Goal: Task Accomplishment & Management: Use online tool/utility

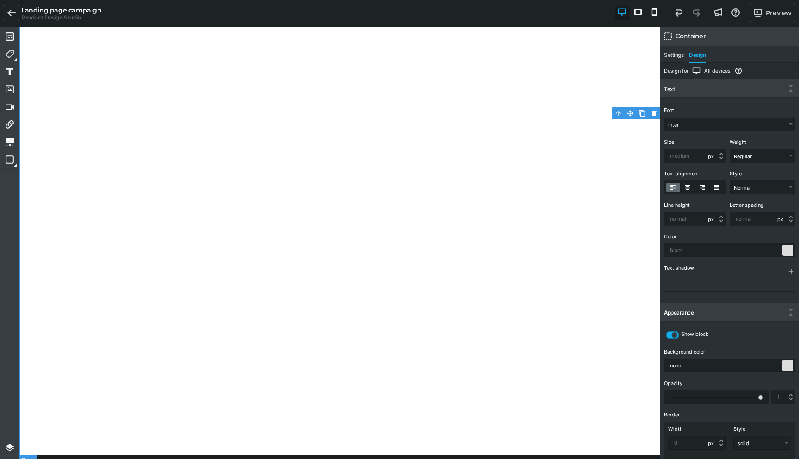
select select "Inter"
select select "px"
select select "400"
select select "px"
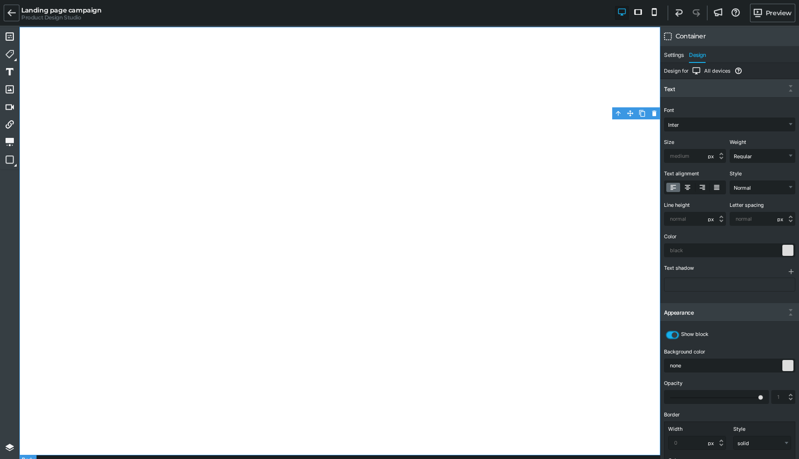
select select "px"
select select "solid"
select select "px"
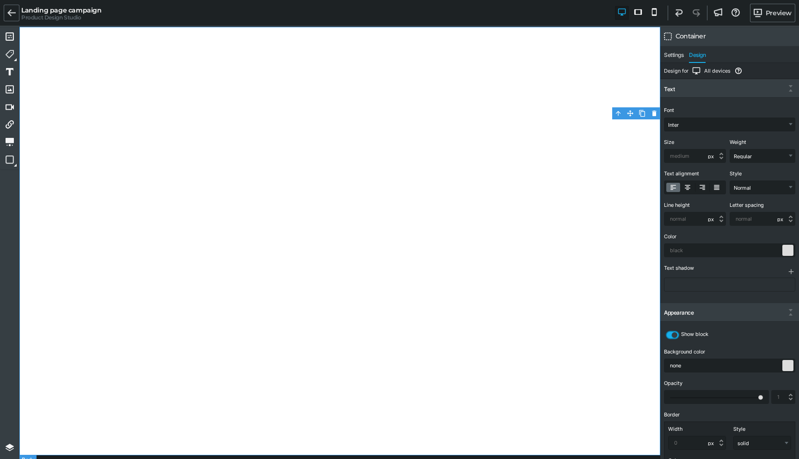
select select "px"
select select "gjs-flex-advanced"
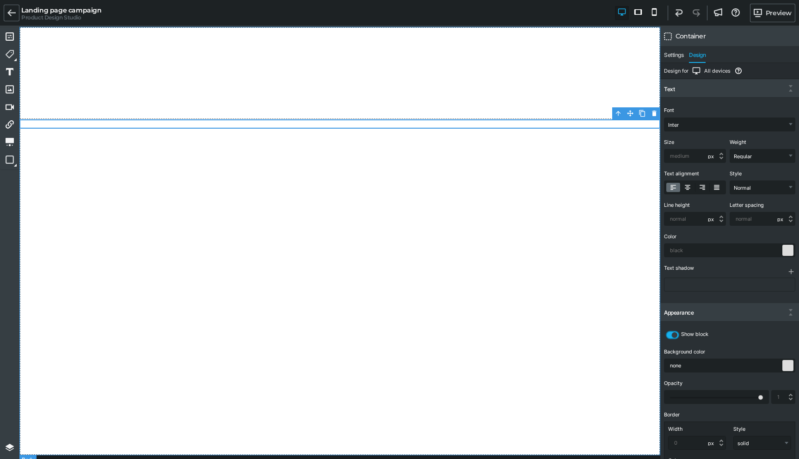
scroll to position [10, 0]
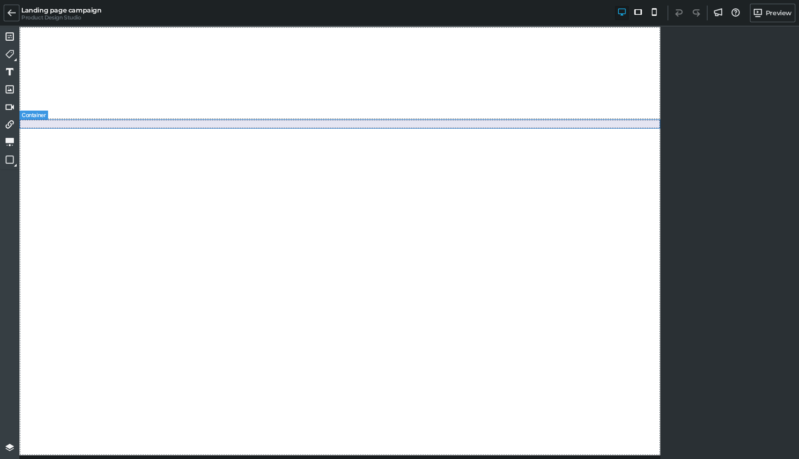
click at [506, 124] on div at bounding box center [339, 123] width 641 height 9
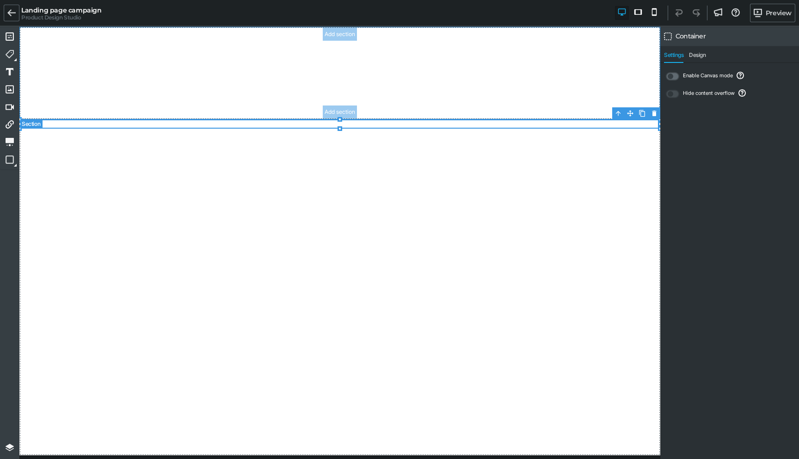
click at [564, 98] on section "Add section Add section" at bounding box center [339, 73] width 641 height 92
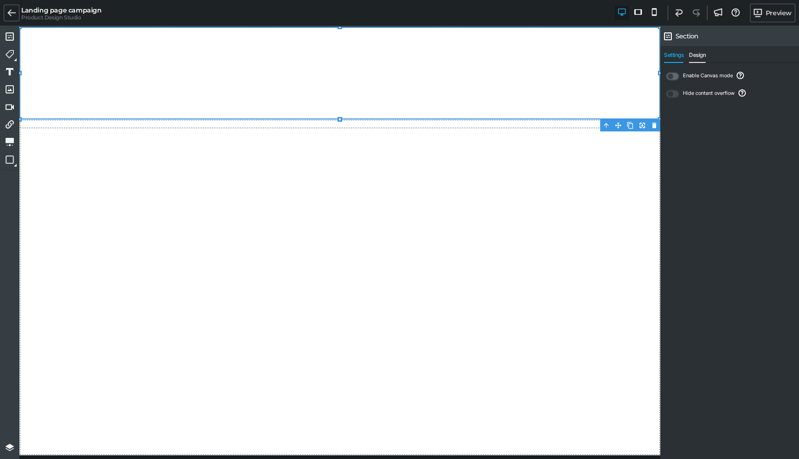
click at [700, 57] on span "Design" at bounding box center [697, 57] width 17 height 11
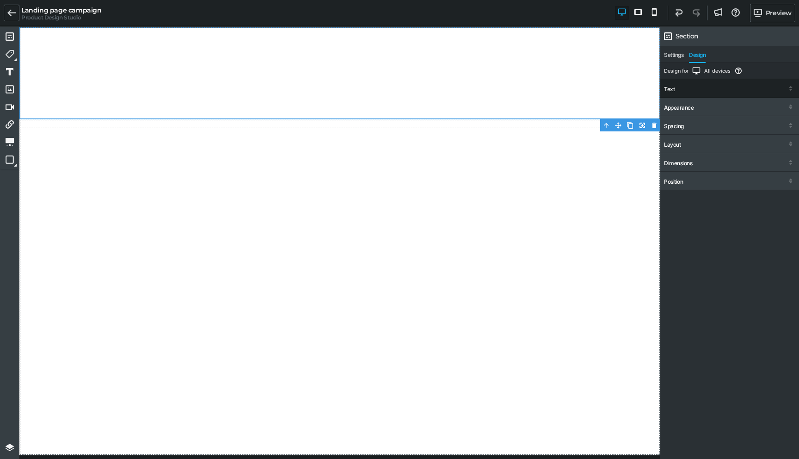
click at [673, 91] on div "Text" at bounding box center [669, 89] width 11 height 6
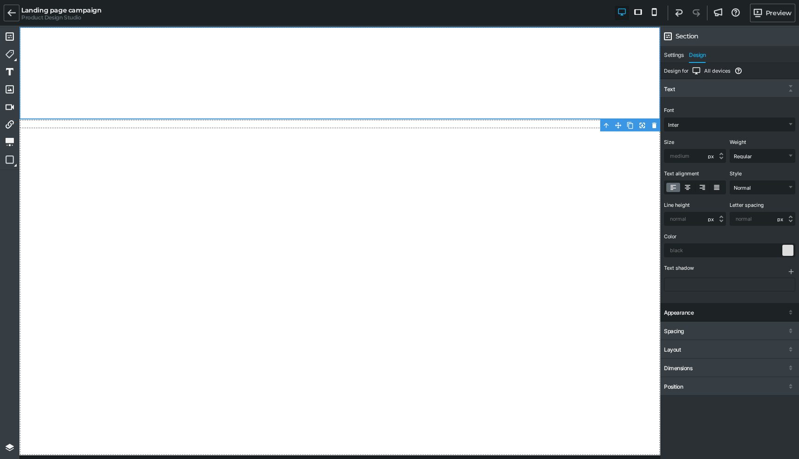
click at [684, 312] on div "Appearance" at bounding box center [679, 312] width 30 height 6
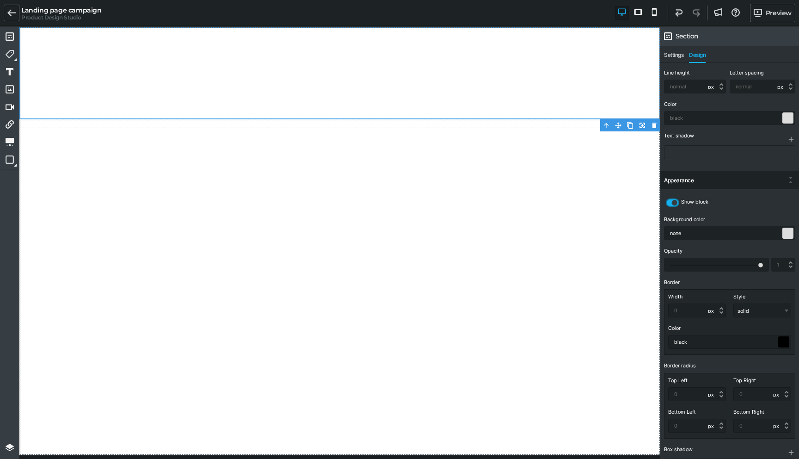
scroll to position [229, 0]
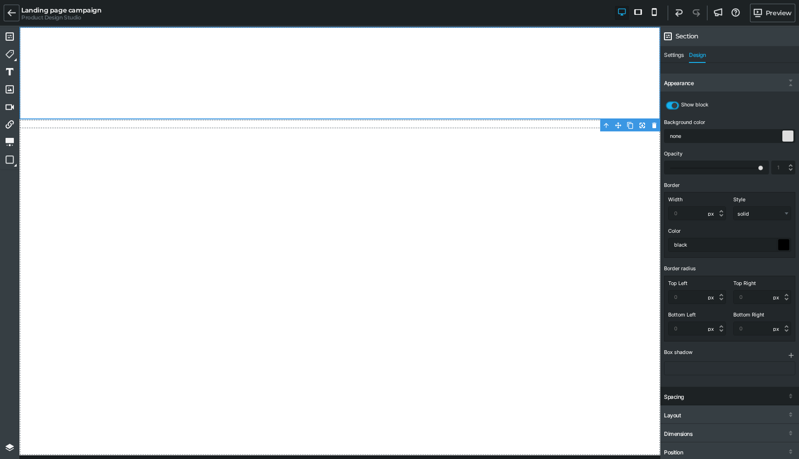
click at [680, 394] on div "Spacing" at bounding box center [674, 396] width 20 height 6
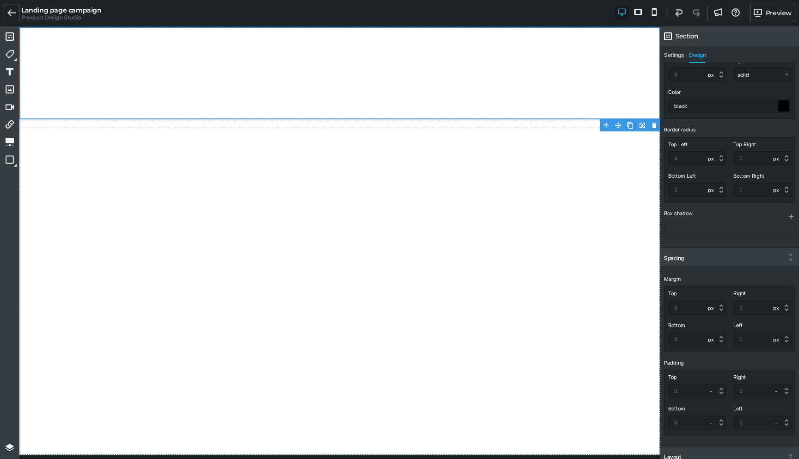
scroll to position [373, 0]
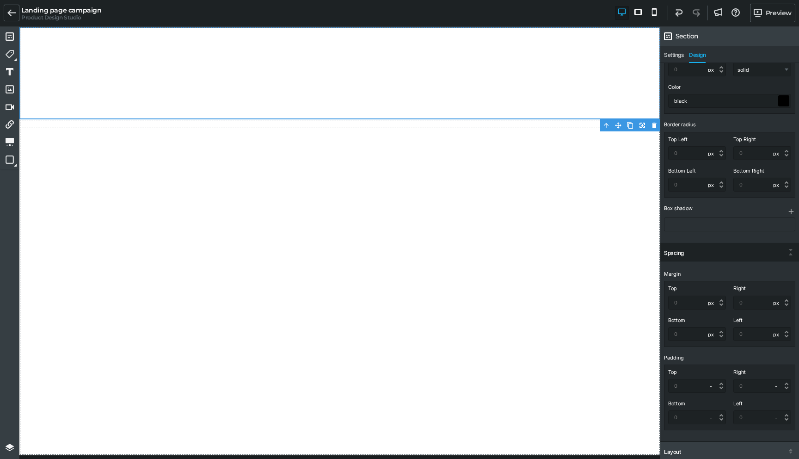
click at [699, 252] on div "Spacing" at bounding box center [729, 253] width 139 height 17
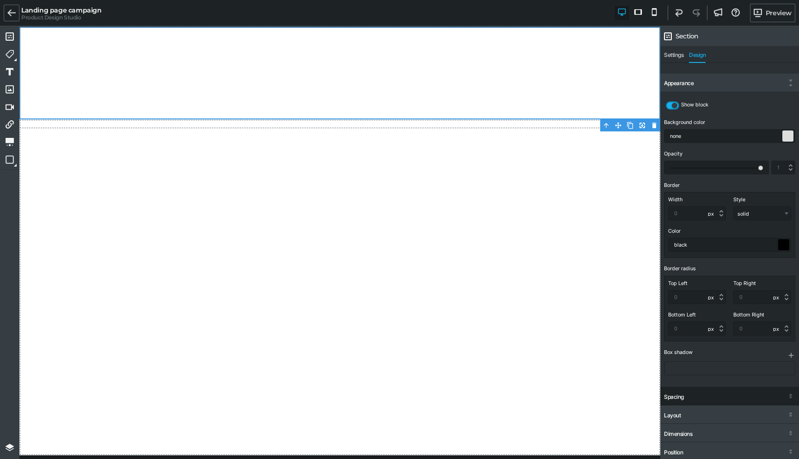
click at [696, 393] on div "Spacing" at bounding box center [729, 396] width 139 height 17
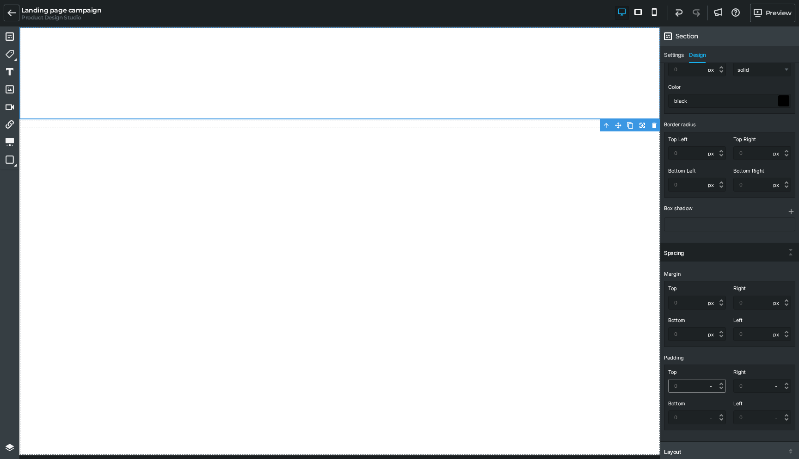
scroll to position [410, 0]
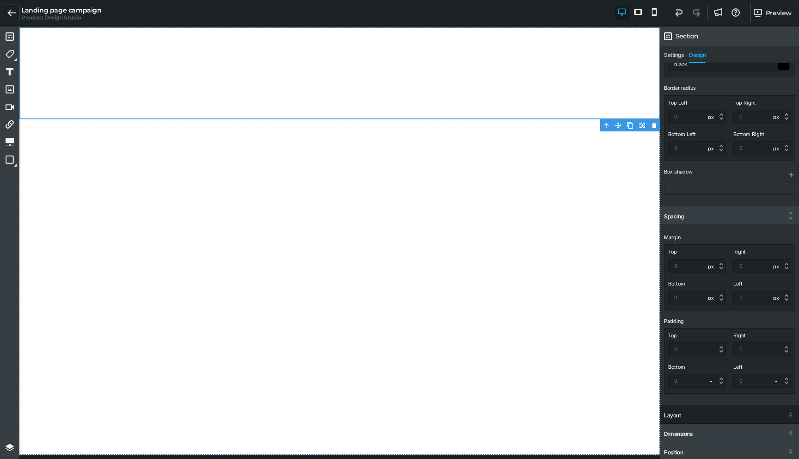
click at [703, 413] on div "Layout" at bounding box center [729, 415] width 139 height 17
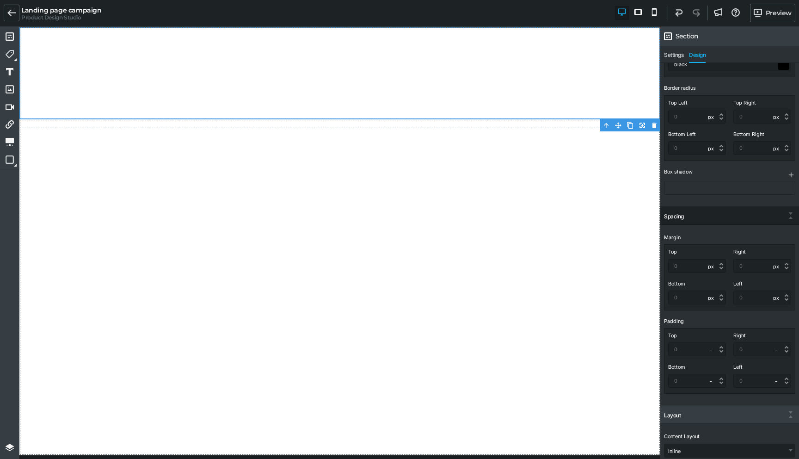
scroll to position [454, 0]
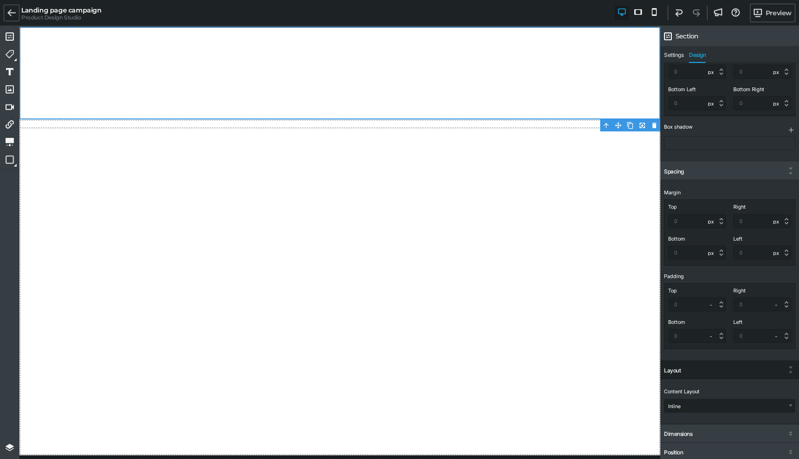
click at [689, 397] on div "Content Layout Inline Stacked Flex (Advanced)" at bounding box center [729, 399] width 131 height 26
click at [689, 405] on select "Inline Stacked Flex (Advanced)" at bounding box center [729, 405] width 130 height 13
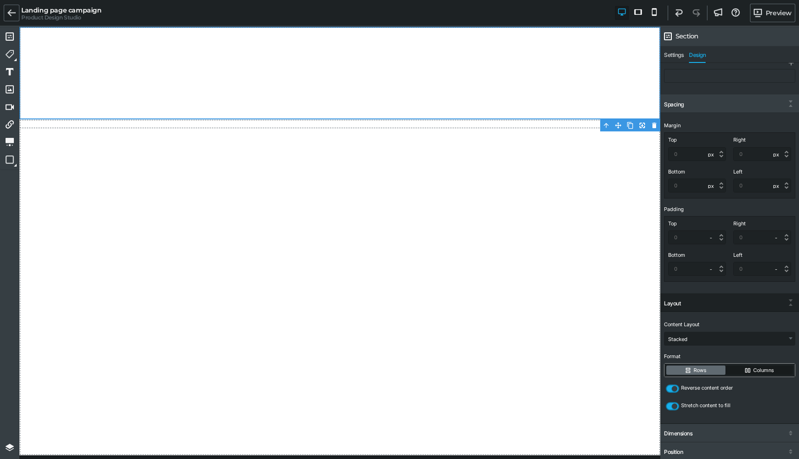
click at [748, 371] on label "Columns" at bounding box center [759, 369] width 67 height 9
click at [0, 0] on input "Columns" at bounding box center [0, 0] width 0 height 0
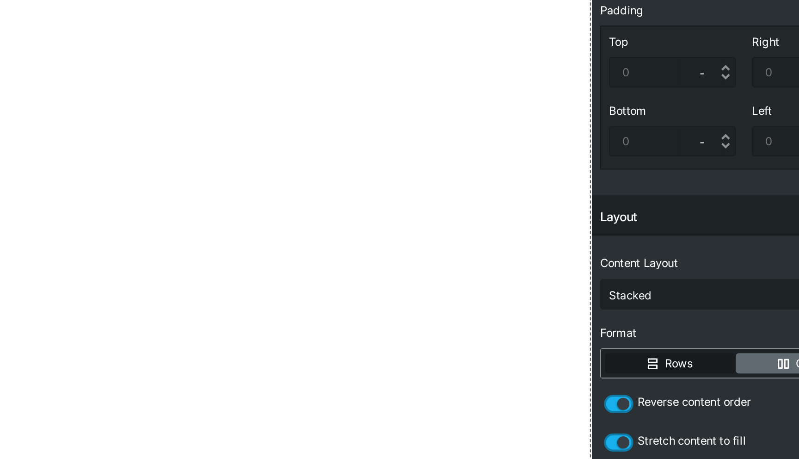
click at [717, 366] on label "Rows" at bounding box center [695, 369] width 59 height 9
click at [0, 0] on input "Rows" at bounding box center [0, 0] width 0 height 0
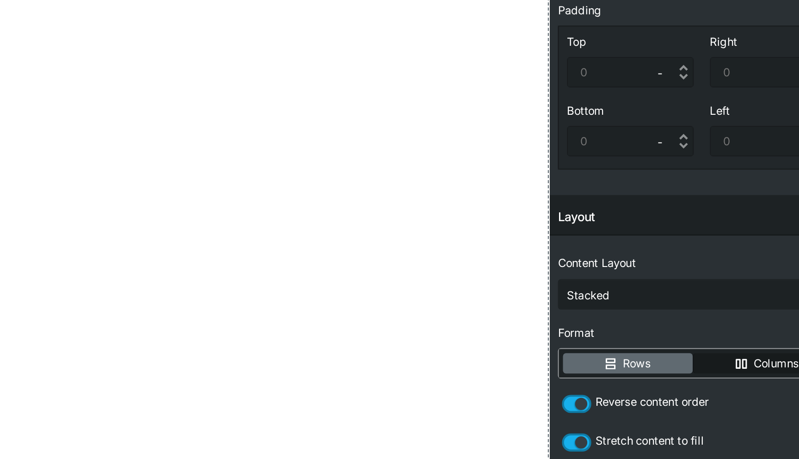
click at [742, 368] on label "Columns" at bounding box center [759, 369] width 67 height 9
click at [0, 0] on input "Columns" at bounding box center [0, 0] width 0 height 0
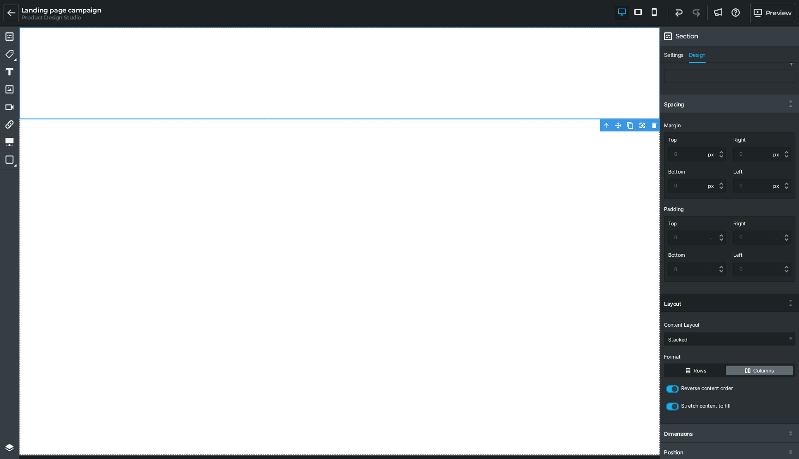
scroll to position [0, 0]
click at [705, 366] on label "Rows" at bounding box center [695, 369] width 59 height 9
click at [0, 0] on input "Rows" at bounding box center [0, 0] width 0 height 0
click at [747, 371] on label "Columns" at bounding box center [759, 369] width 67 height 9
click at [0, 0] on input "Columns" at bounding box center [0, 0] width 0 height 0
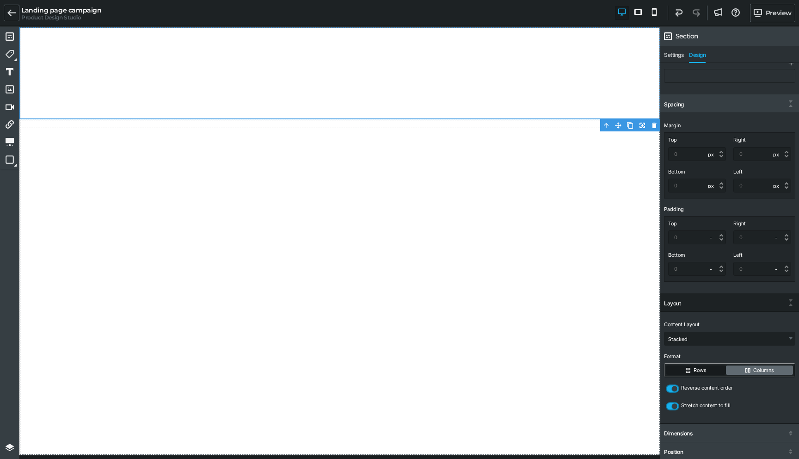
click at [701, 367] on label "Rows" at bounding box center [695, 369] width 59 height 9
click at [0, 0] on input "Rows" at bounding box center [0, 0] width 0 height 0
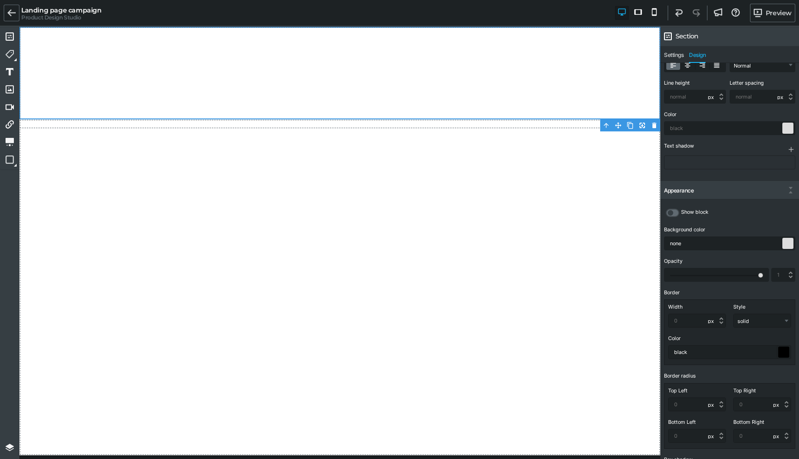
scroll to position [120, 0]
click at [672, 213] on icon at bounding box center [671, 215] width 8 height 8
click at [0, 0] on input "checkbox" at bounding box center [0, 0] width 0 height 0
click at [672, 215] on icon at bounding box center [675, 215] width 8 height 8
click at [0, 0] on input "checkbox" at bounding box center [0, 0] width 0 height 0
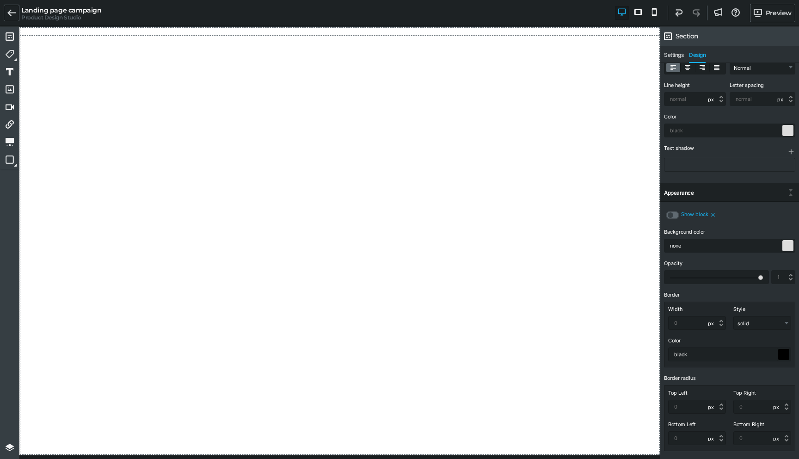
click at [712, 214] on icon at bounding box center [713, 214] width 6 height 6
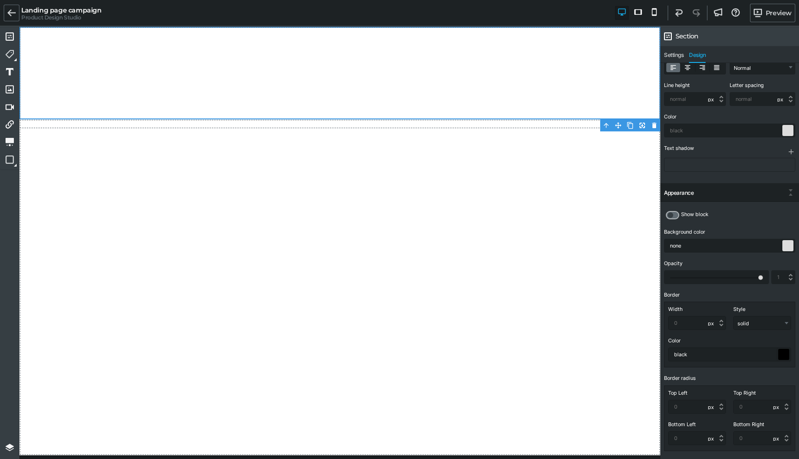
click at [673, 214] on icon at bounding box center [671, 215] width 8 height 8
click at [0, 0] on input "checkbox" at bounding box center [0, 0] width 0 height 0
click at [672, 214] on icon at bounding box center [675, 215] width 8 height 8
click at [0, 0] on input "checkbox" at bounding box center [0, 0] width 0 height 0
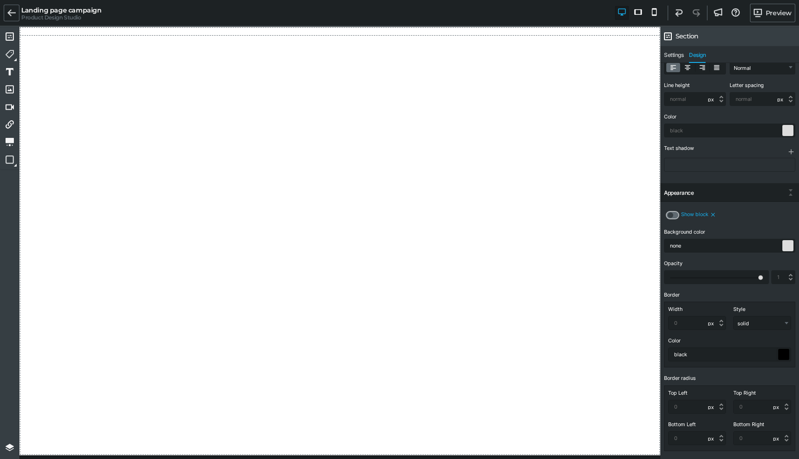
click at [672, 214] on icon at bounding box center [671, 215] width 8 height 8
click at [0, 0] on input "checkbox" at bounding box center [0, 0] width 0 height 0
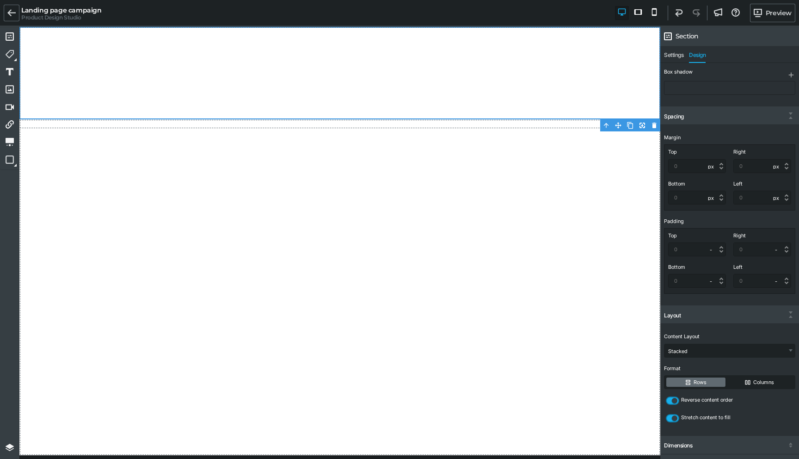
scroll to position [521, 0]
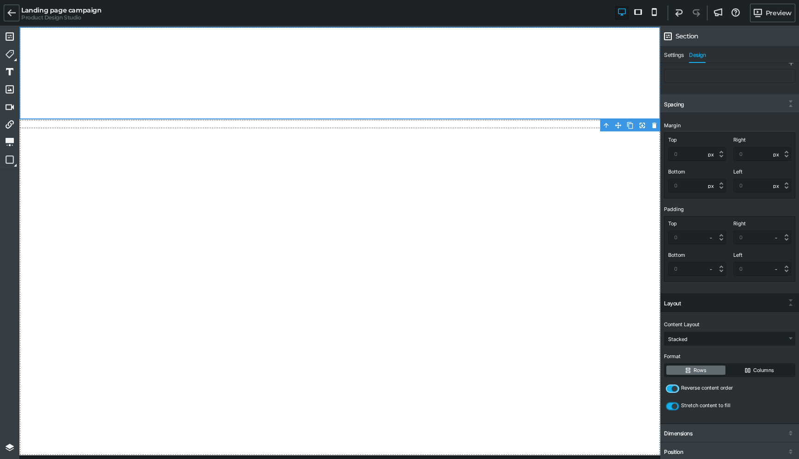
click at [675, 390] on icon at bounding box center [675, 388] width 8 height 8
click at [0, 0] on input "checkbox" at bounding box center [0, 0] width 0 height 0
click at [673, 390] on label at bounding box center [672, 388] width 13 height 8
click at [0, 0] on input "checkbox" at bounding box center [0, 0] width 0 height 0
click at [738, 392] on div "Content Layout Inline Stacked Flex (Advanced) Format Rows Columns Reverse conte…" at bounding box center [729, 367] width 139 height 111
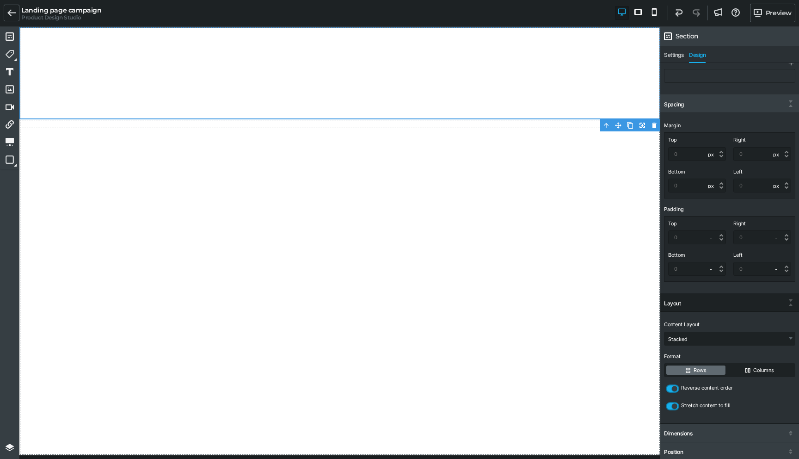
click at [733, 387] on div "Reverse content order" at bounding box center [699, 388] width 71 height 12
click at [673, 403] on label at bounding box center [672, 406] width 13 height 8
click at [0, 0] on input "checkbox" at bounding box center [0, 0] width 0 height 0
click at [673, 404] on label at bounding box center [672, 406] width 13 height 8
click at [0, 0] on input "checkbox" at bounding box center [0, 0] width 0 height 0
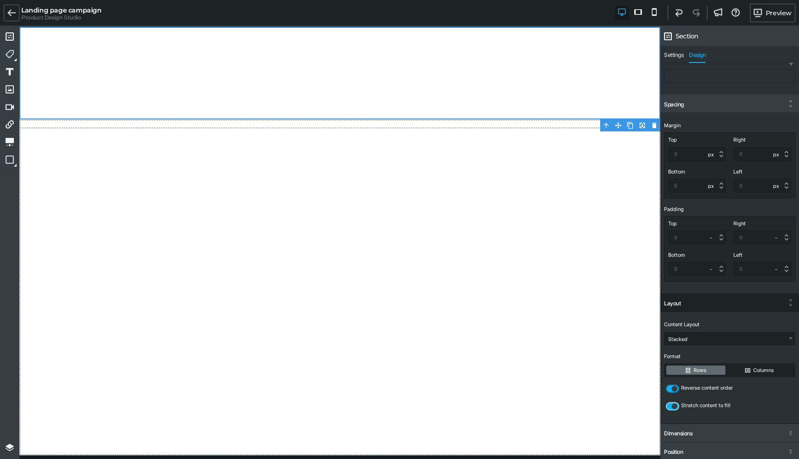
click at [673, 404] on icon at bounding box center [675, 406] width 8 height 8
click at [0, 0] on input "checkbox" at bounding box center [0, 0] width 0 height 0
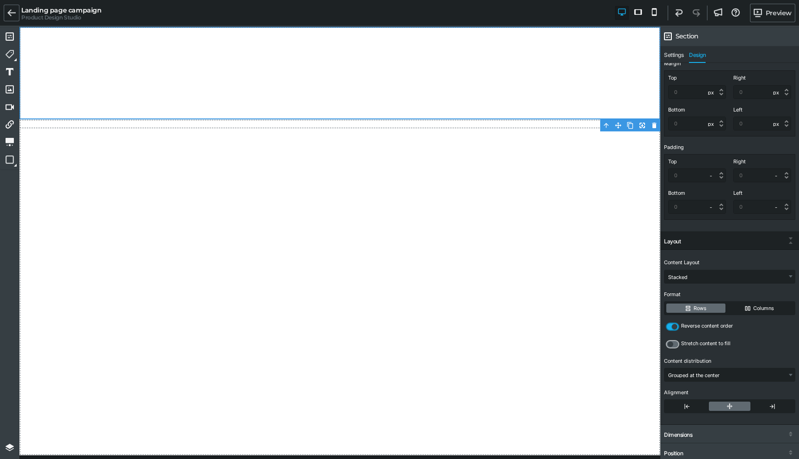
scroll to position [583, 0]
click at [674, 343] on label at bounding box center [672, 344] width 13 height 8
click at [0, 0] on input "checkbox" at bounding box center [0, 0] width 0 height 0
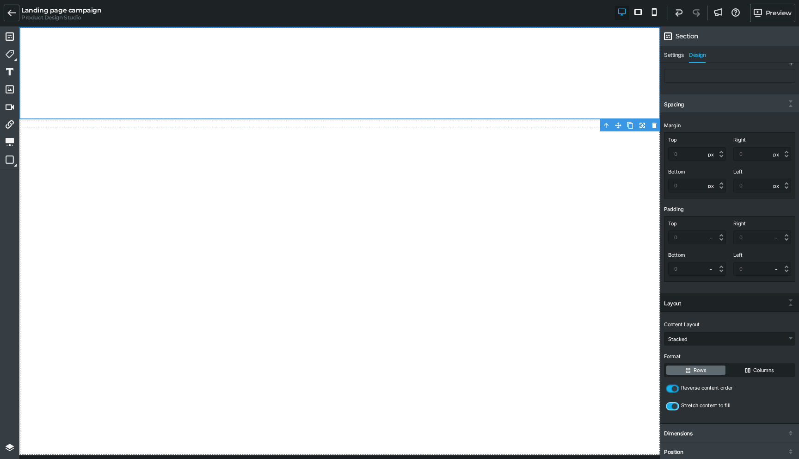
scroll to position [521, 0]
click at [676, 405] on icon at bounding box center [675, 406] width 8 height 8
click at [0, 0] on input "checkbox" at bounding box center [0, 0] width 0 height 0
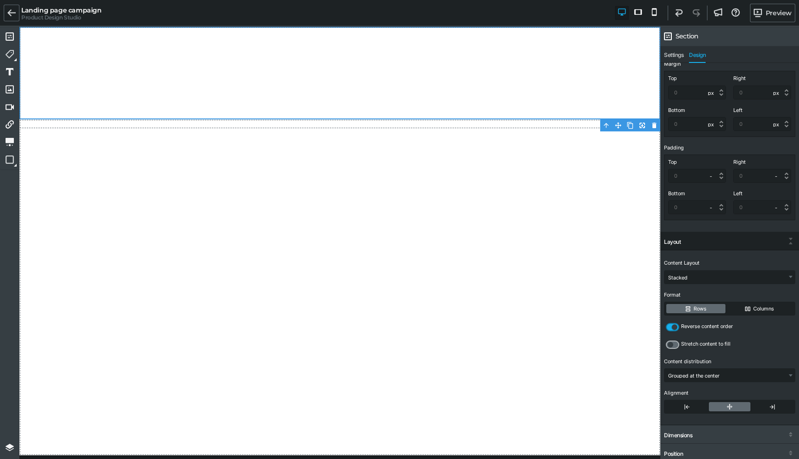
scroll to position [584, 0]
click at [680, 379] on select "Grouped at the center Evenly spaced Grouped at the beginning Grouped at the end" at bounding box center [729, 373] width 130 height 13
click at [760, 407] on label at bounding box center [772, 404] width 42 height 9
click at [0, 0] on input "radio" at bounding box center [0, 0] width 0 height 0
click at [683, 404] on label at bounding box center [687, 404] width 42 height 9
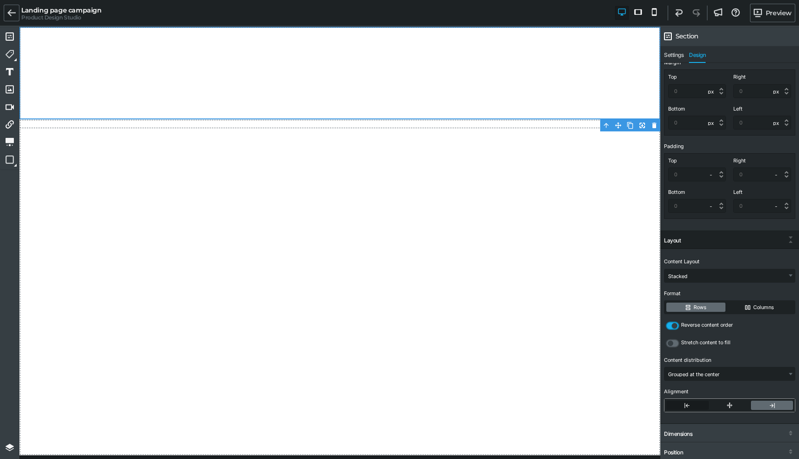
click at [0, 0] on input "radio" at bounding box center [0, 0] width 0 height 0
click at [718, 417] on div "Content Layout Inline Stacked Flex (Advanced) Format Rows Columns Reverse conte…" at bounding box center [729, 336] width 139 height 174
click at [722, 404] on label at bounding box center [730, 404] width 42 height 9
click at [0, 0] on input "radio" at bounding box center [0, 0] width 0 height 0
click at [767, 406] on label at bounding box center [772, 404] width 42 height 9
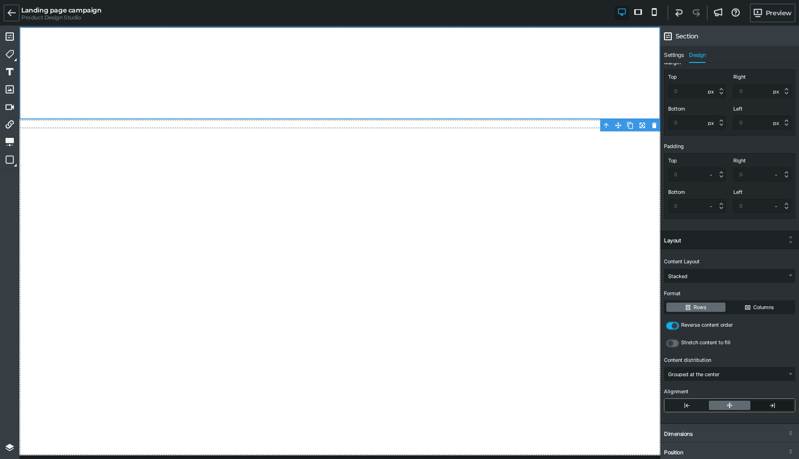
click at [0, 0] on input "radio" at bounding box center [0, 0] width 0 height 0
click at [702, 417] on div "Content Layout Inline Stacked Flex (Advanced) Format Rows Columns Reverse conte…" at bounding box center [729, 336] width 139 height 174
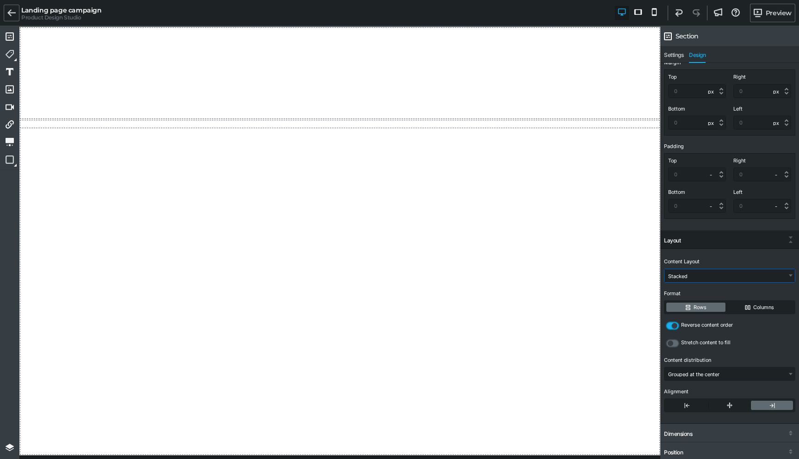
click at [705, 272] on select "Inline Stacked Flex (Advanced)" at bounding box center [729, 275] width 130 height 13
click at [764, 303] on label "Columns" at bounding box center [759, 306] width 67 height 9
click at [0, 0] on input "Columns" at bounding box center [0, 0] width 0 height 0
click at [684, 276] on select "Inline Stacked Flex (Advanced)" at bounding box center [729, 275] width 130 height 13
click at [673, 343] on icon at bounding box center [671, 343] width 8 height 8
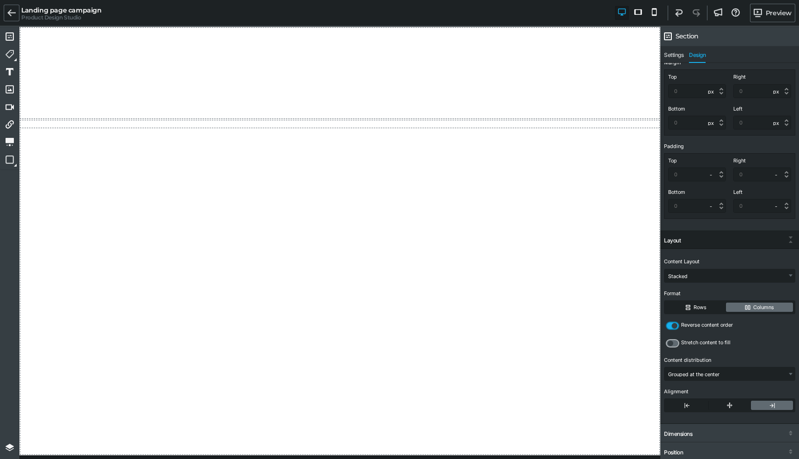
click at [0, 0] on input "checkbox" at bounding box center [0, 0] width 0 height 0
click at [695, 376] on select "Grouped at the center Evenly spaced Grouped at the beginning Grouped at the end" at bounding box center [729, 373] width 130 height 13
click at [680, 306] on label "Rows" at bounding box center [695, 306] width 59 height 9
click at [0, 0] on input "Rows" at bounding box center [0, 0] width 0 height 0
click at [693, 277] on select "Inline Stacked Flex (Advanced)" at bounding box center [729, 275] width 130 height 13
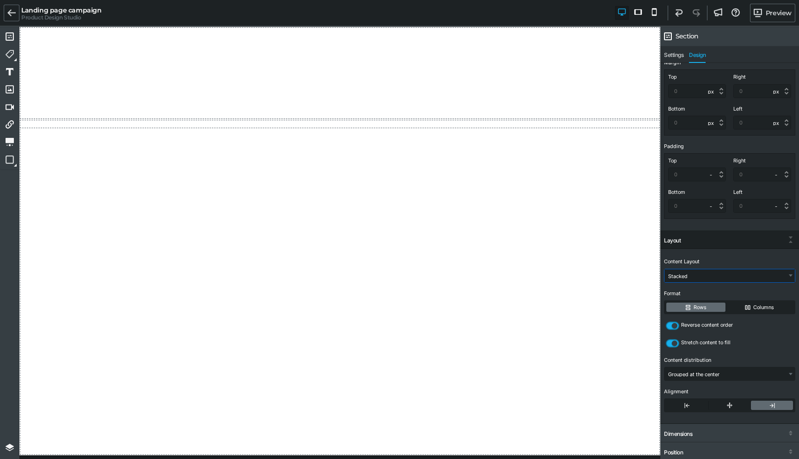
select select "gjs-inline"
click at [686, 288] on div "Format Rows Columns" at bounding box center [729, 301] width 131 height 26
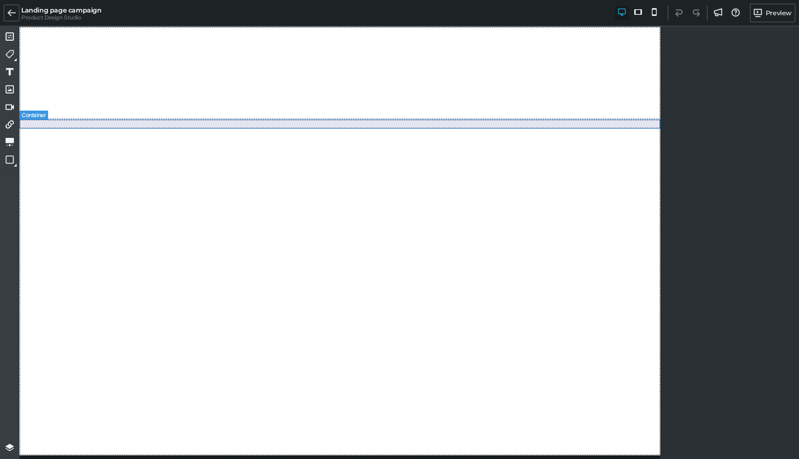
click at [414, 120] on div at bounding box center [339, 123] width 641 height 9
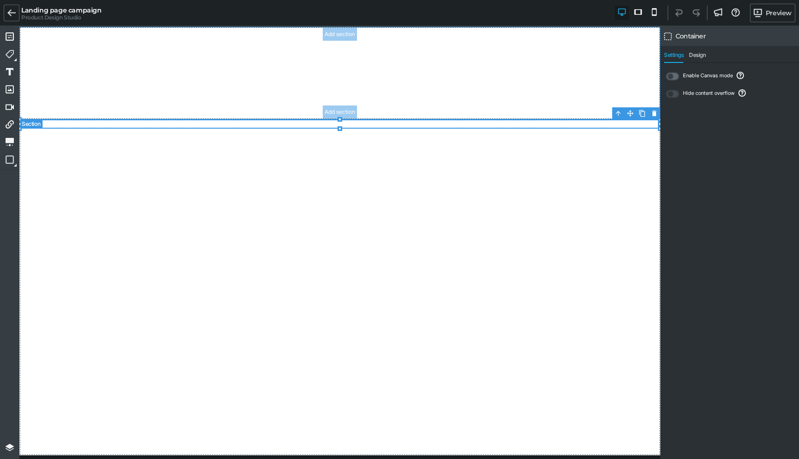
click at [416, 96] on section "Add section Add section" at bounding box center [339, 73] width 641 height 92
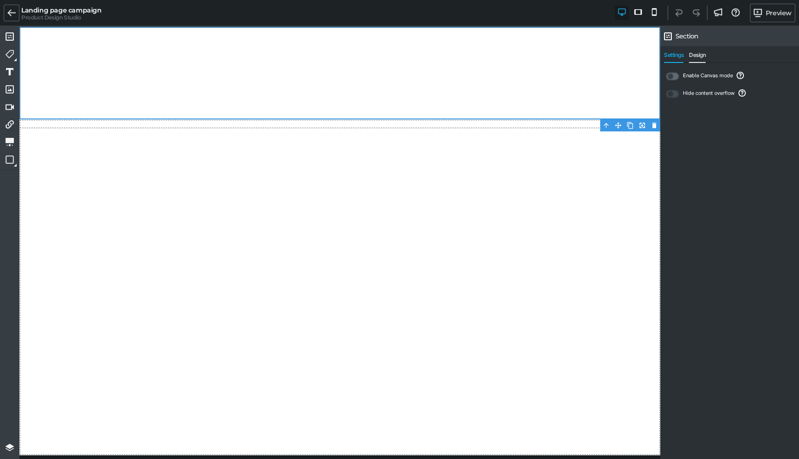
click at [698, 55] on span "Design" at bounding box center [697, 57] width 17 height 11
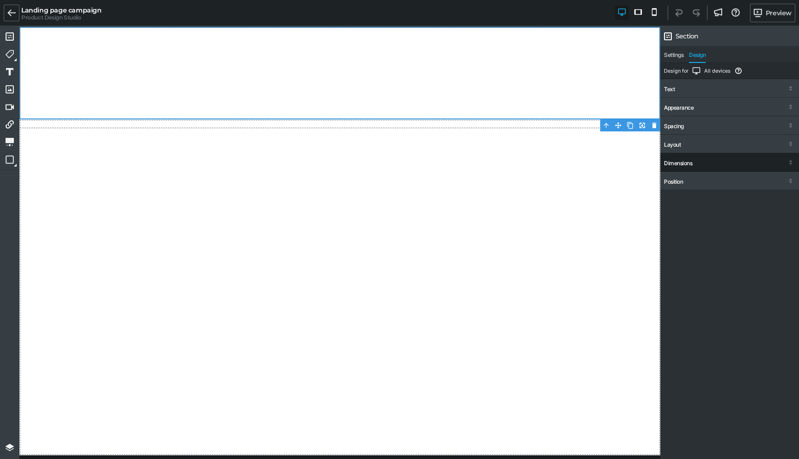
click at [675, 165] on div "Dimensions" at bounding box center [678, 163] width 28 height 6
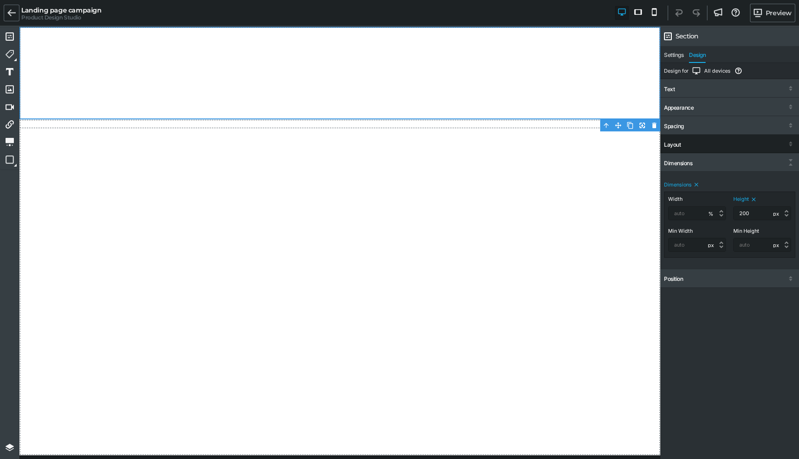
click at [672, 143] on div "Layout" at bounding box center [672, 144] width 17 height 6
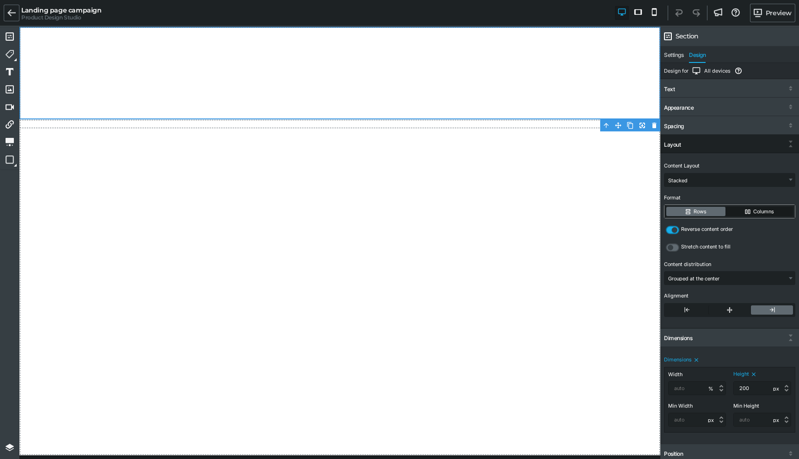
click at [755, 212] on label "Columns" at bounding box center [759, 211] width 67 height 9
click at [0, 0] on input "Columns" at bounding box center [0, 0] width 0 height 0
click at [687, 211] on label "Rows" at bounding box center [695, 211] width 59 height 9
click at [0, 0] on input "Rows" at bounding box center [0, 0] width 0 height 0
click at [757, 210] on label "Columns" at bounding box center [759, 211] width 67 height 9
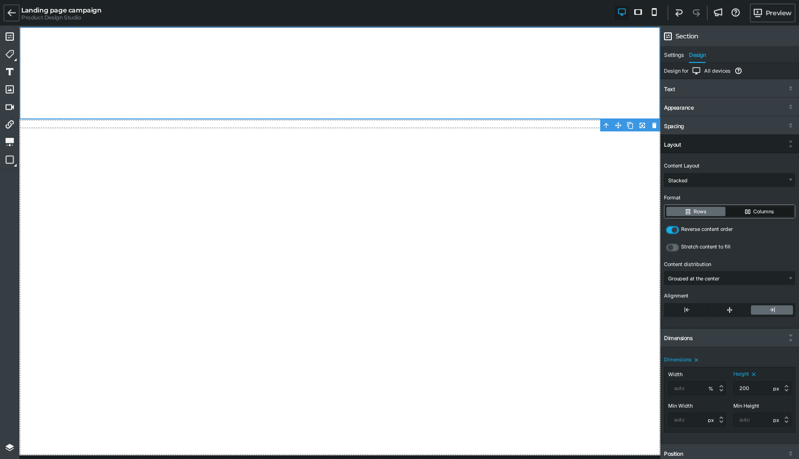
click at [0, 0] on input "Columns" at bounding box center [0, 0] width 0 height 0
click at [691, 211] on label "Rows" at bounding box center [695, 211] width 59 height 9
click at [0, 0] on input "Rows" at bounding box center [0, 0] width 0 height 0
click at [744, 205] on div "Rows Columns" at bounding box center [729, 211] width 130 height 13
click at [745, 208] on label "Columns" at bounding box center [759, 211] width 67 height 9
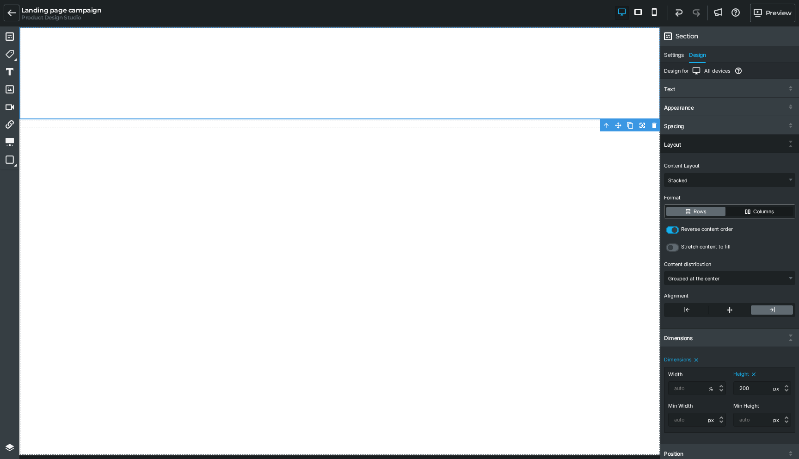
click at [0, 0] on input "Columns" at bounding box center [0, 0] width 0 height 0
click at [703, 278] on select "Grouped at the center Evenly spaced Grouped at the beginning Grouped at the end" at bounding box center [729, 277] width 130 height 13
click at [680, 276] on select "Grouped at the center Evenly spaced Grouped at the beginning Grouped at the end" at bounding box center [729, 277] width 130 height 13
click at [699, 214] on label "Rows" at bounding box center [695, 211] width 59 height 9
click at [0, 0] on input "Rows" at bounding box center [0, 0] width 0 height 0
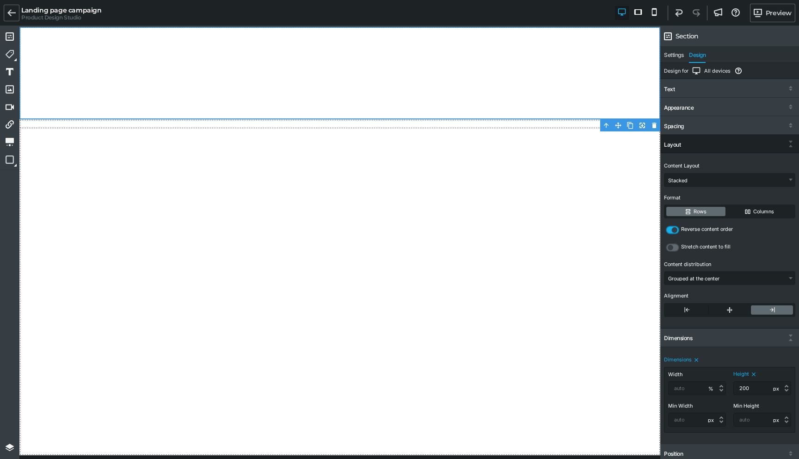
scroll to position [2, 0]
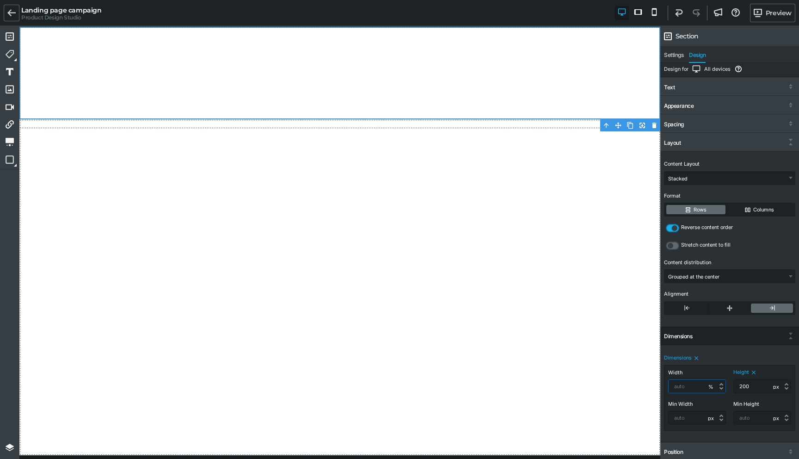
click at [711, 388] on select "- px % em rem" at bounding box center [710, 386] width 20 height 13
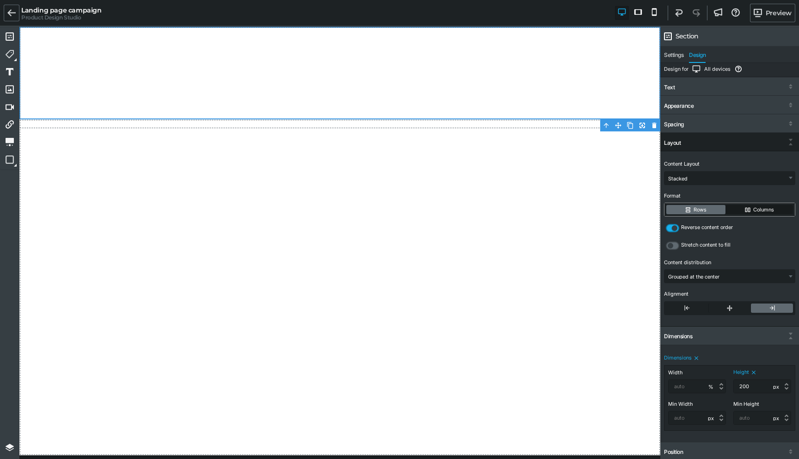
click at [754, 208] on label "Columns" at bounding box center [759, 209] width 67 height 9
click at [0, 0] on input "Columns" at bounding box center [0, 0] width 0 height 0
click at [673, 244] on label at bounding box center [672, 245] width 13 height 8
click at [0, 0] on input "checkbox" at bounding box center [0, 0] width 0 height 0
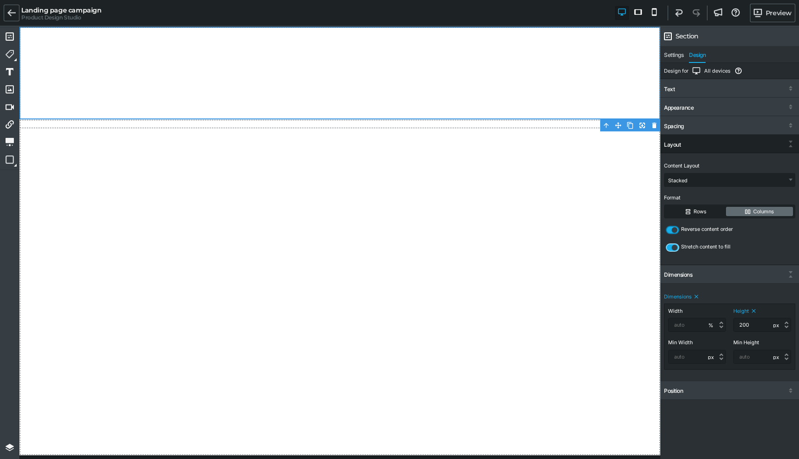
click at [674, 247] on icon at bounding box center [675, 248] width 8 height 8
click at [0, 0] on input "checkbox" at bounding box center [0, 0] width 0 height 0
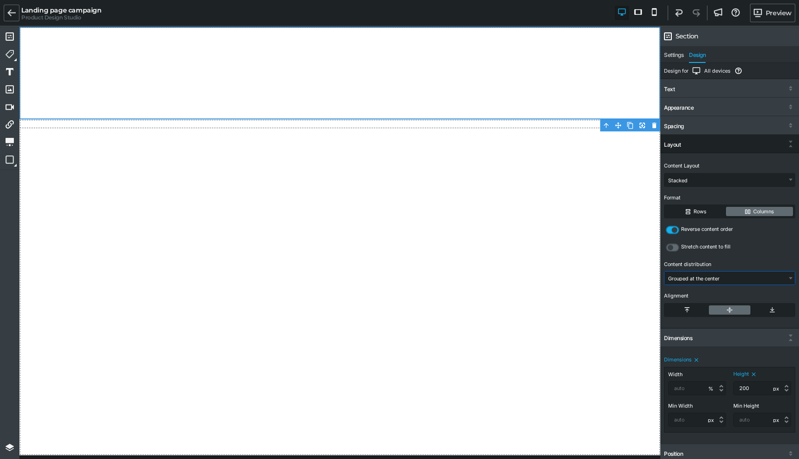
click at [695, 281] on select "Grouped at the center Evenly spaced Grouped at the beginning Grouped at the end" at bounding box center [729, 277] width 130 height 13
select select "space-around"
click at [715, 264] on icon at bounding box center [716, 265] width 4 height 4
click at [771, 309] on label at bounding box center [772, 309] width 42 height 9
click at [0, 0] on input "radio" at bounding box center [0, 0] width 0 height 0
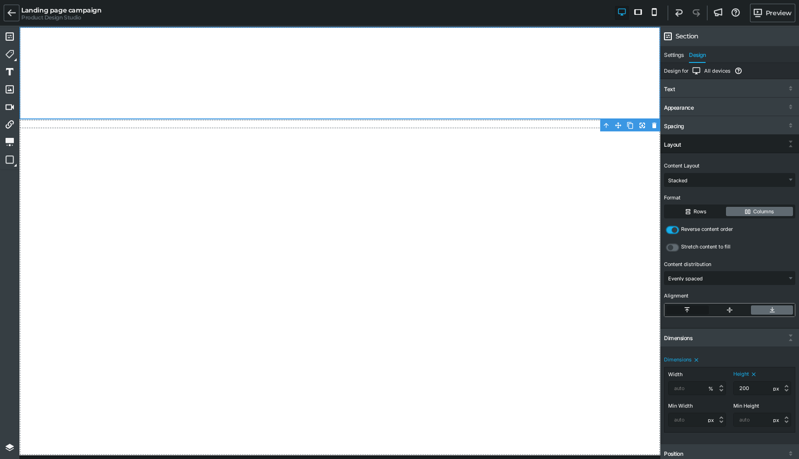
click at [699, 313] on label at bounding box center [687, 309] width 42 height 9
click at [0, 0] on input "radio" at bounding box center [0, 0] width 0 height 0
click at [728, 313] on label at bounding box center [730, 309] width 42 height 9
click at [0, 0] on input "radio" at bounding box center [0, 0] width 0 height 0
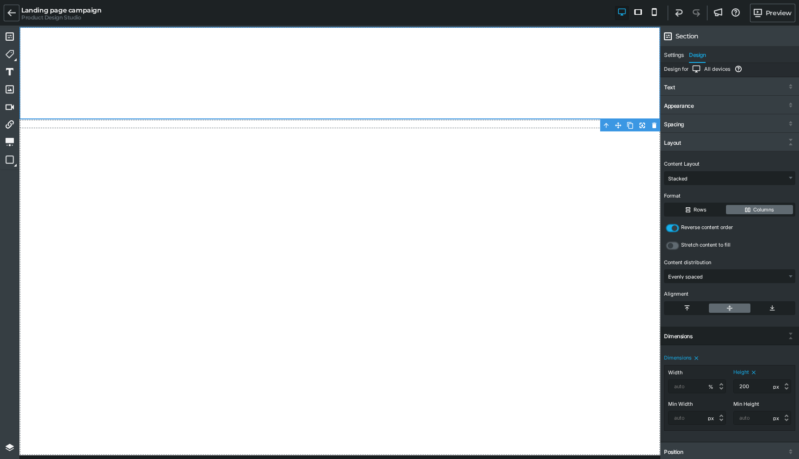
click at [695, 356] on icon at bounding box center [696, 358] width 6 height 6
select select
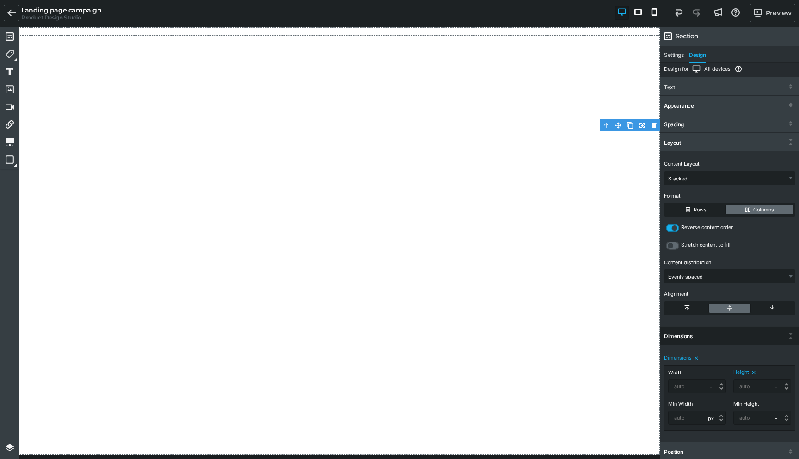
scroll to position [1, 0]
click at [712, 420] on select "- px % em rem" at bounding box center [710, 417] width 20 height 13
click at [712, 402] on div "Min Width" at bounding box center [695, 404] width 55 height 6
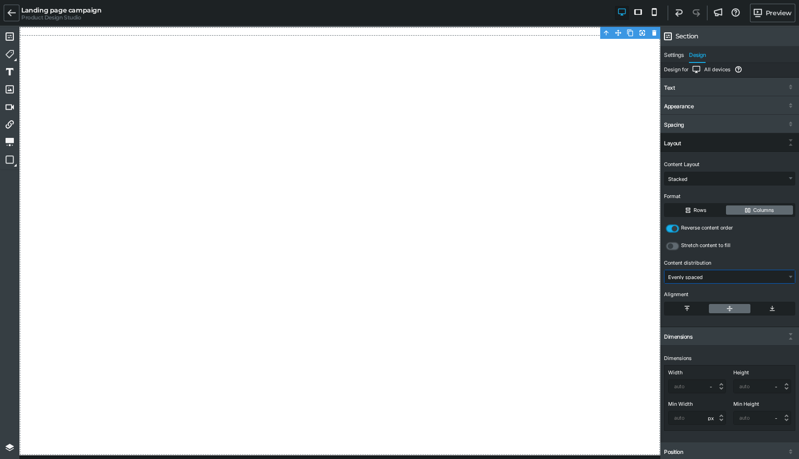
click at [696, 276] on select "Grouped at the center Evenly spaced Grouped at the beginning Grouped at the end" at bounding box center [729, 276] width 130 height 13
click at [681, 182] on select "Inline Stacked Flex (Advanced)" at bounding box center [729, 178] width 130 height 13
select select "gjs-flex-advanced"
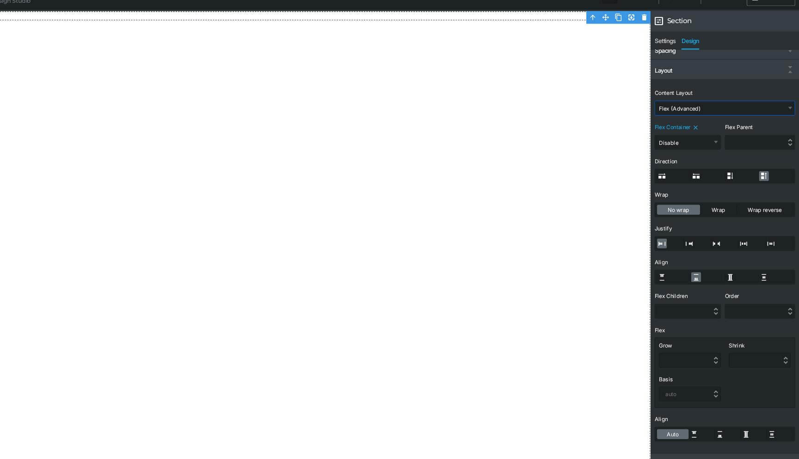
scroll to position [0, 0]
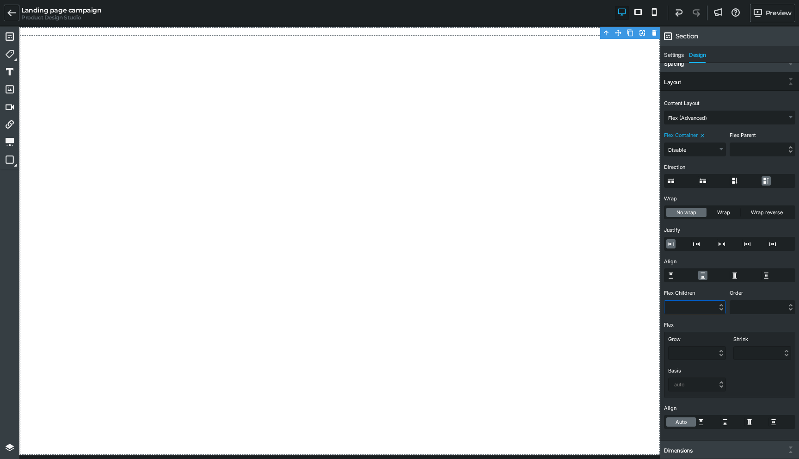
click at [715, 305] on input "text" at bounding box center [694, 306] width 61 height 13
click at [747, 303] on input "text" at bounding box center [762, 306] width 65 height 13
click at [700, 356] on input "text" at bounding box center [696, 352] width 57 height 13
click at [691, 388] on input "text" at bounding box center [696, 384] width 57 height 13
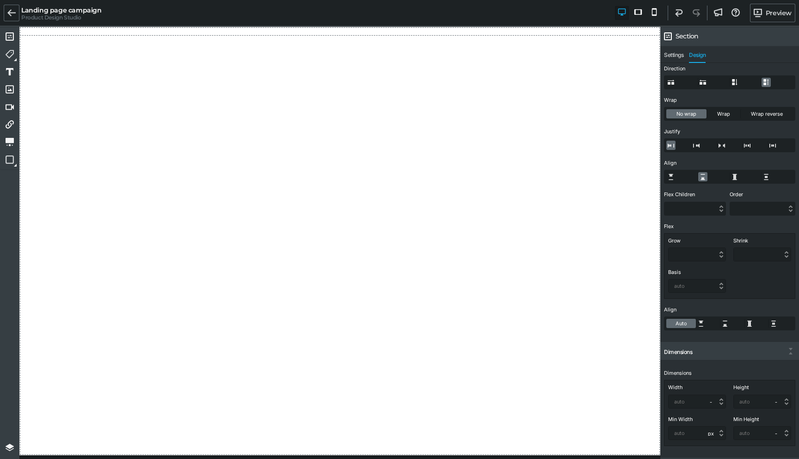
scroll to position [176, 0]
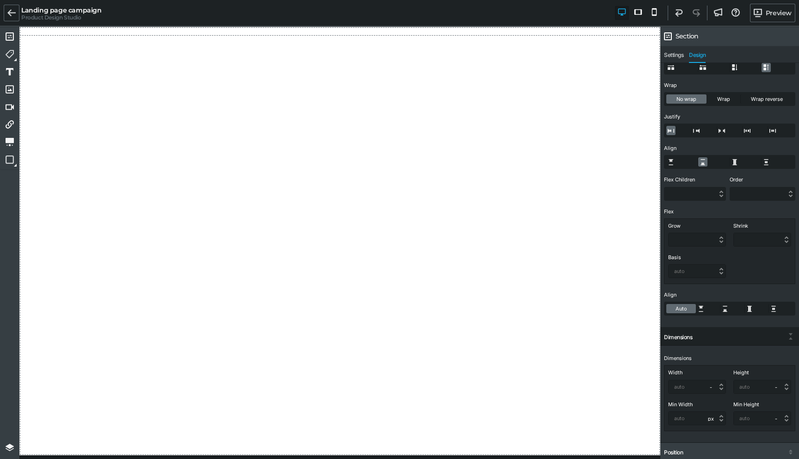
click at [717, 337] on div "Dimensions" at bounding box center [729, 337] width 139 height 17
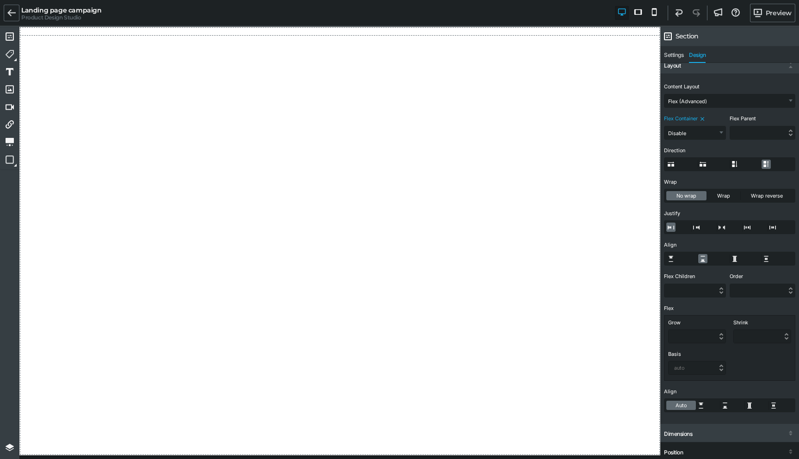
click at [686, 447] on div "Position" at bounding box center [729, 452] width 139 height 17
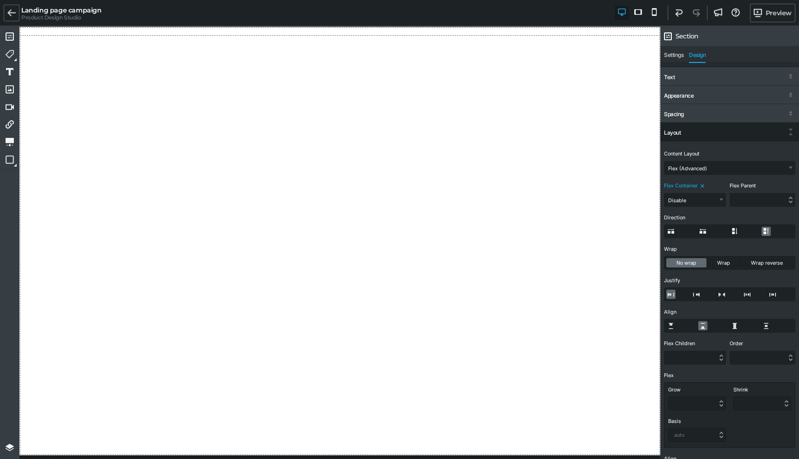
scroll to position [0, 0]
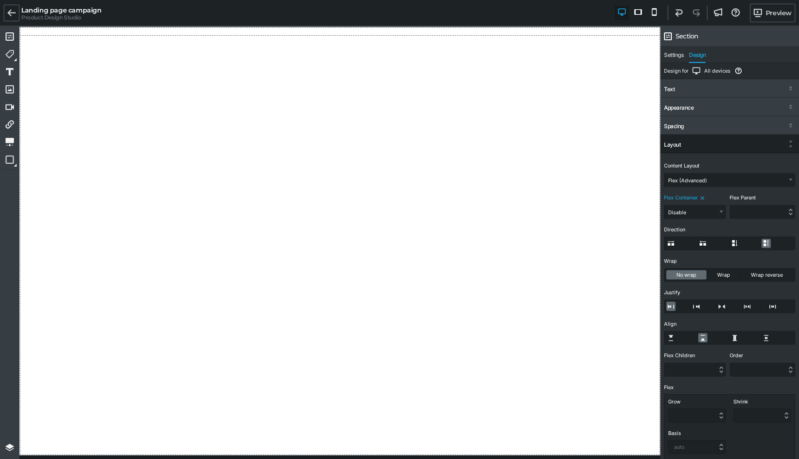
click at [676, 136] on div "Layout" at bounding box center [729, 144] width 139 height 17
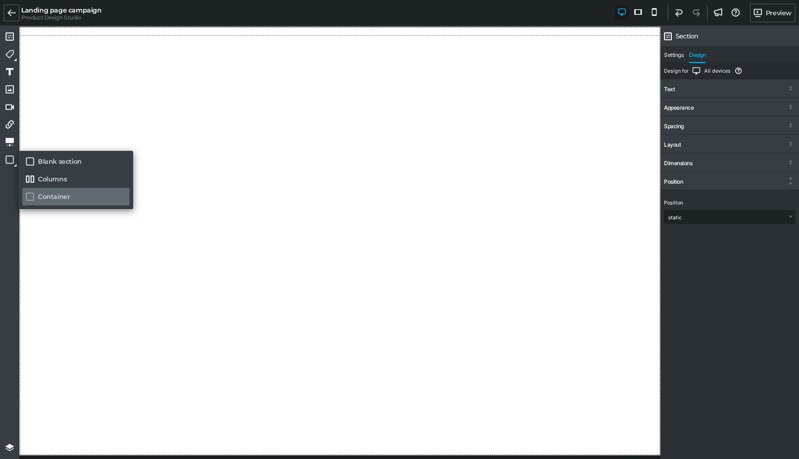
click at [41, 200] on link "Container" at bounding box center [75, 197] width 107 height 18
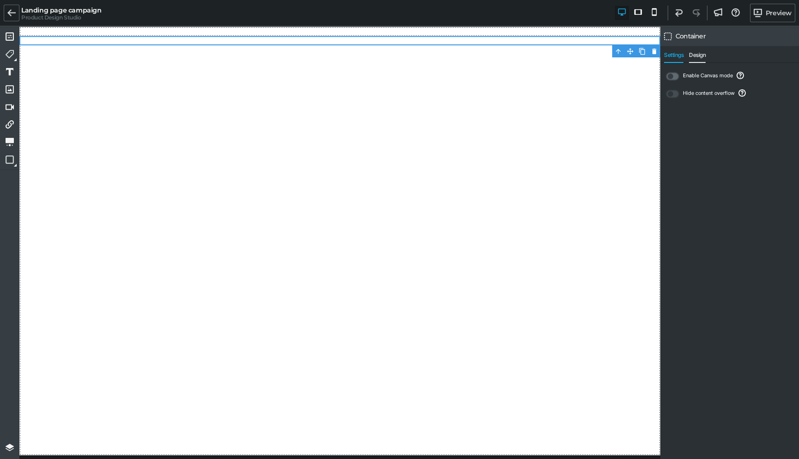
click at [698, 58] on span "Design" at bounding box center [697, 57] width 17 height 11
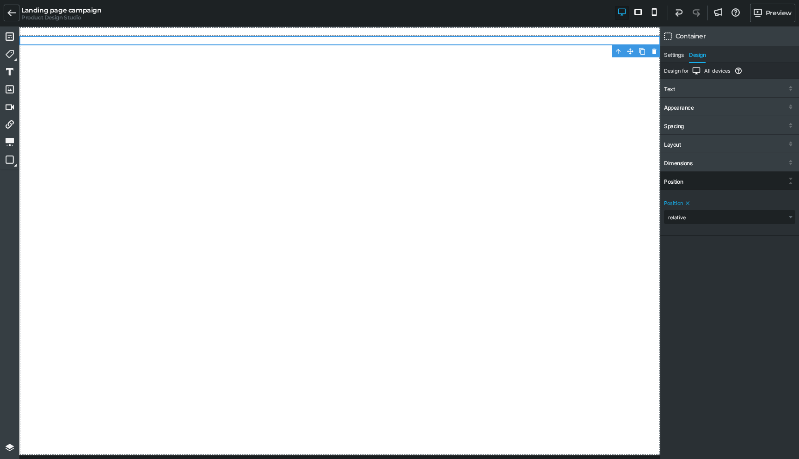
click at [769, 185] on div "Position" at bounding box center [729, 181] width 139 height 17
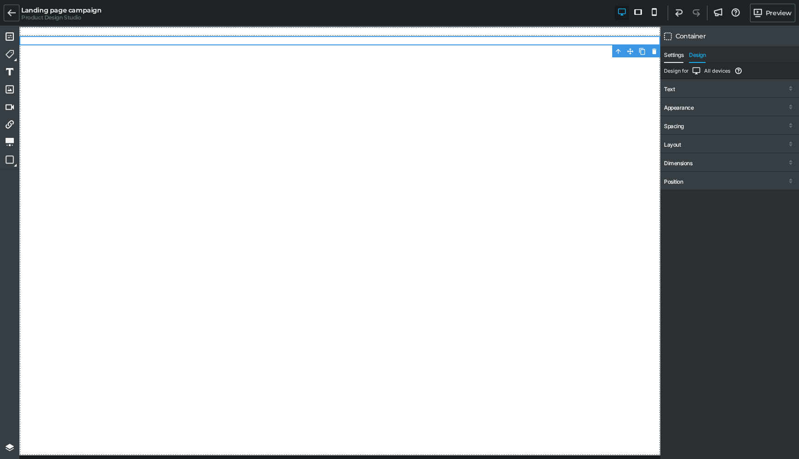
click at [670, 57] on span "Settings" at bounding box center [673, 57] width 19 height 11
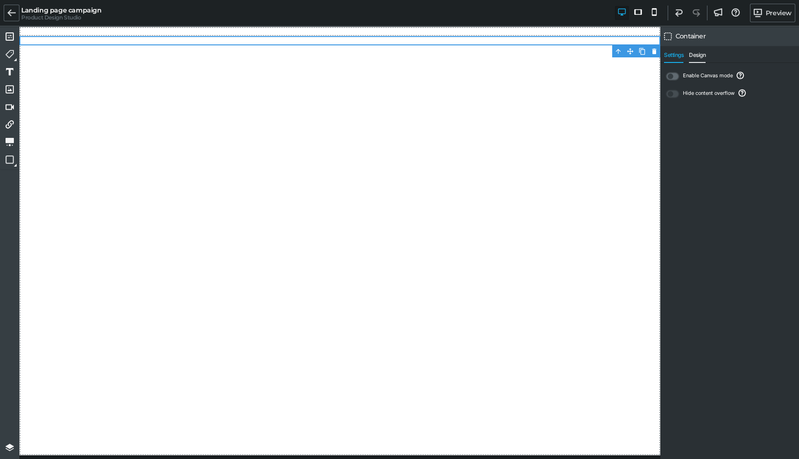
click at [699, 52] on span "Design" at bounding box center [697, 57] width 17 height 11
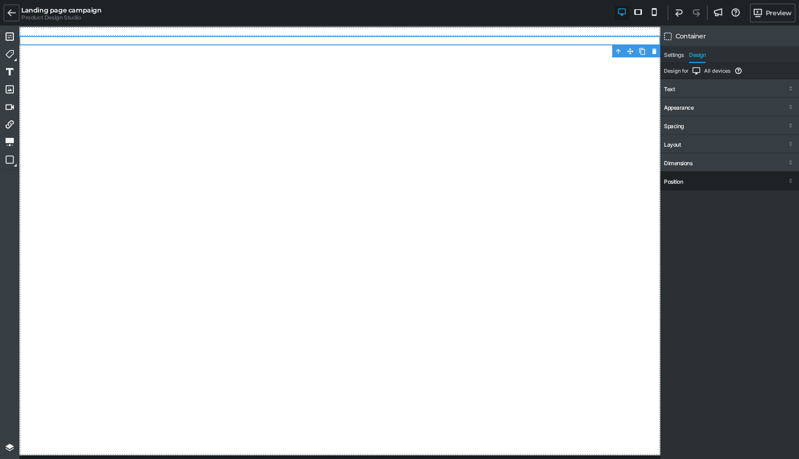
click at [678, 178] on div "Position" at bounding box center [673, 181] width 19 height 6
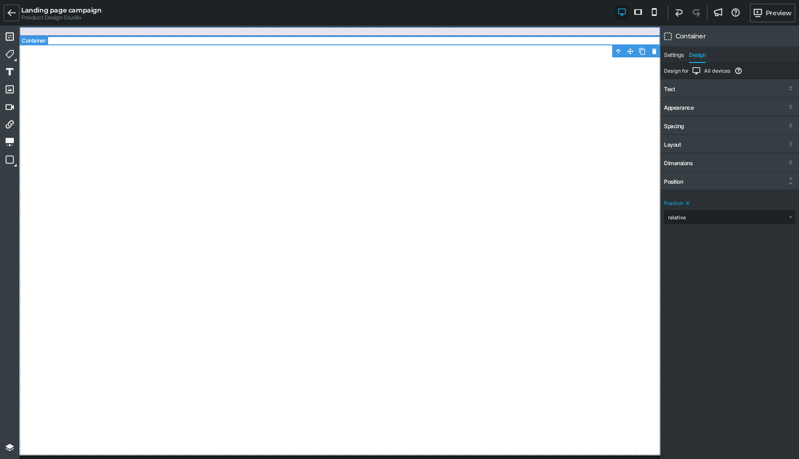
click at [72, 35] on div at bounding box center [339, 31] width 641 height 9
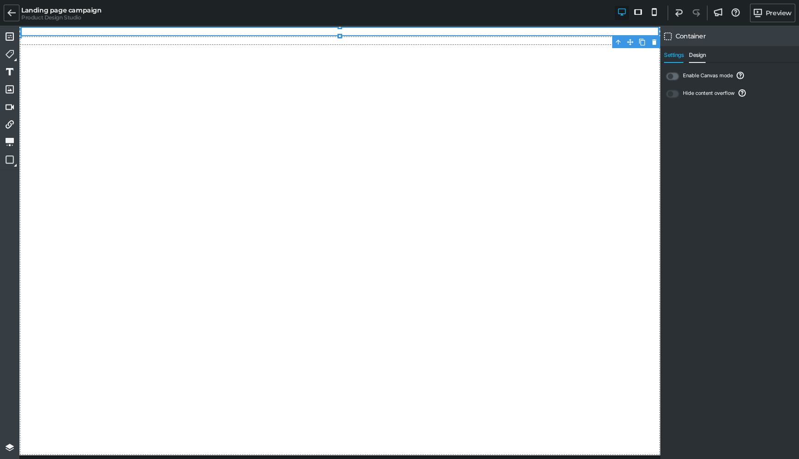
click at [691, 55] on span "Design" at bounding box center [697, 57] width 17 height 11
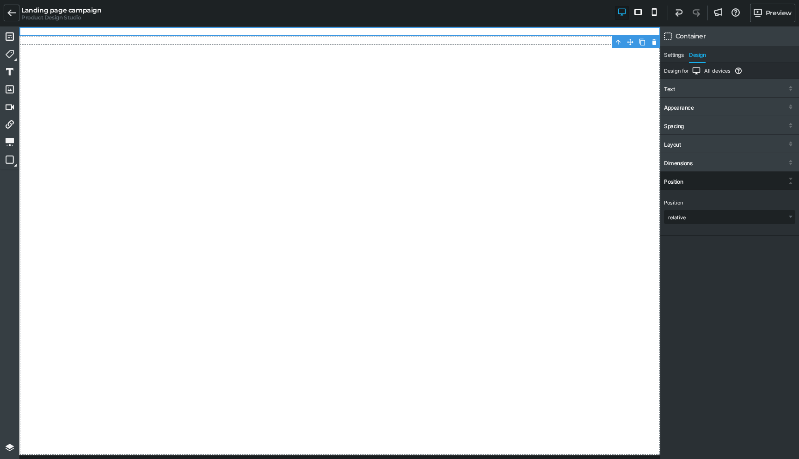
click at [674, 178] on div "Position" at bounding box center [673, 181] width 19 height 6
click at [675, 178] on div "Position" at bounding box center [673, 181] width 19 height 6
click at [693, 214] on select "static relative absolute fixed" at bounding box center [729, 216] width 130 height 13
click at [692, 216] on select "static relative absolute fixed" at bounding box center [729, 216] width 130 height 13
click at [684, 217] on select "static relative absolute fixed" at bounding box center [729, 216] width 130 height 13
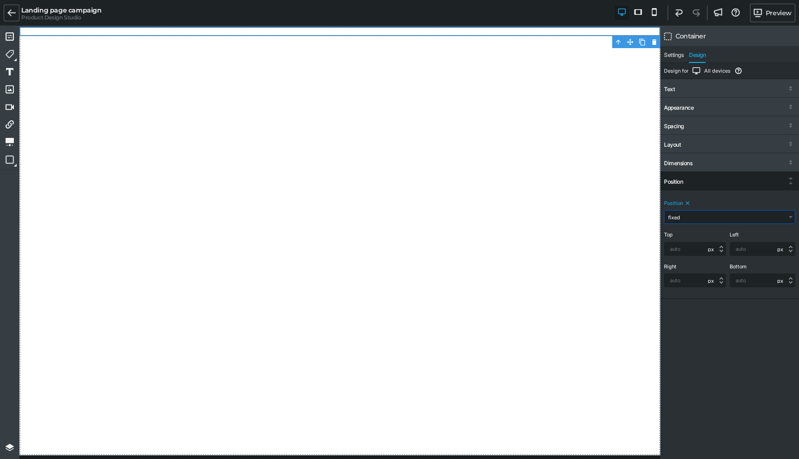
click at [680, 215] on select "static relative absolute fixed" at bounding box center [729, 216] width 130 height 13
select select "static"
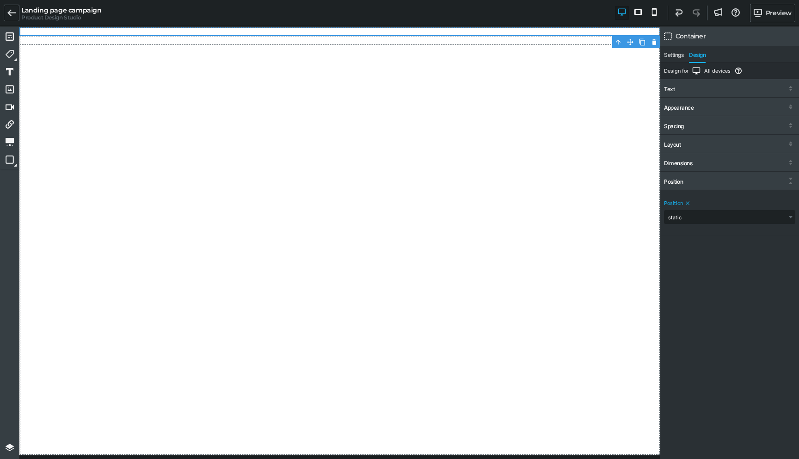
click at [693, 283] on div "Design for All devices Indicates which device layout you're currently editing. …" at bounding box center [729, 262] width 139 height 398
click at [685, 200] on icon at bounding box center [687, 203] width 6 height 6
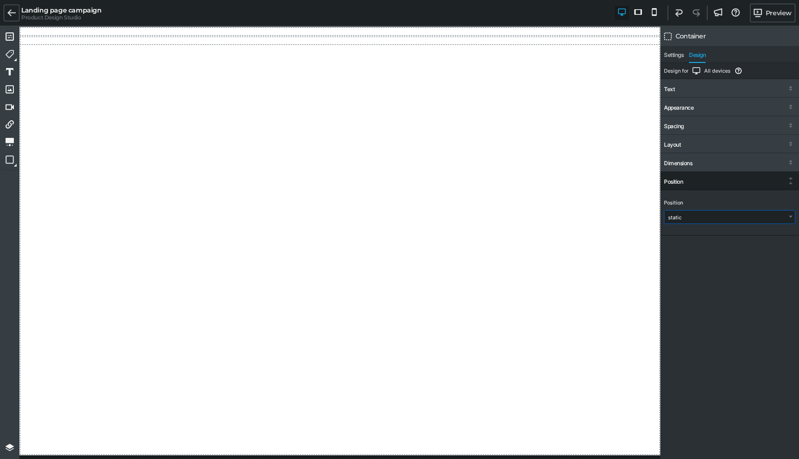
click at [678, 214] on select "static relative absolute fixed" at bounding box center [729, 216] width 130 height 13
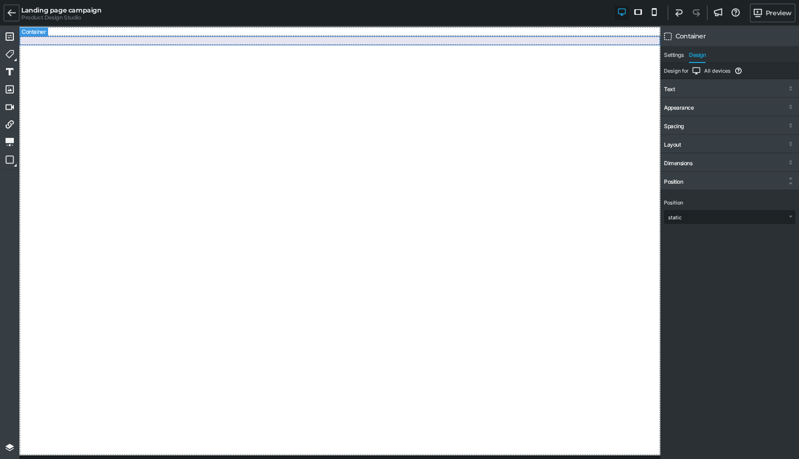
drag, startPoint x: 102, startPoint y: 72, endPoint x: 82, endPoint y: 41, distance: 36.9
click at [82, 41] on div at bounding box center [339, 241] width 641 height 428
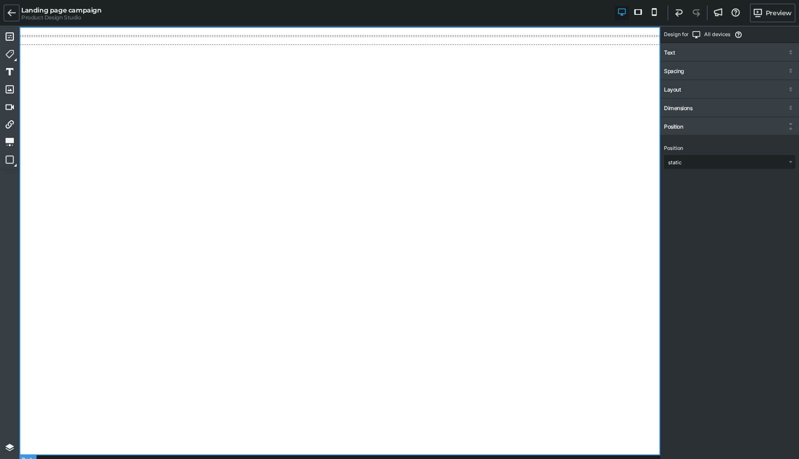
click at [82, 41] on div at bounding box center [339, 40] width 641 height 9
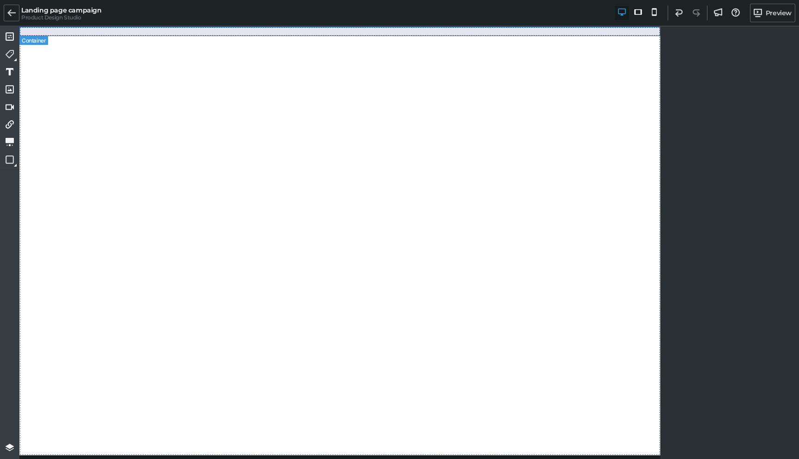
click at [85, 35] on div at bounding box center [339, 31] width 641 height 9
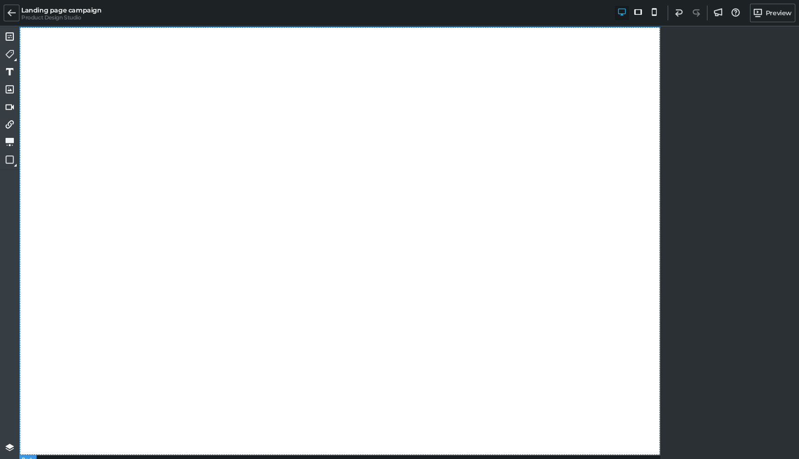
click at [83, 28] on div at bounding box center [339, 241] width 641 height 428
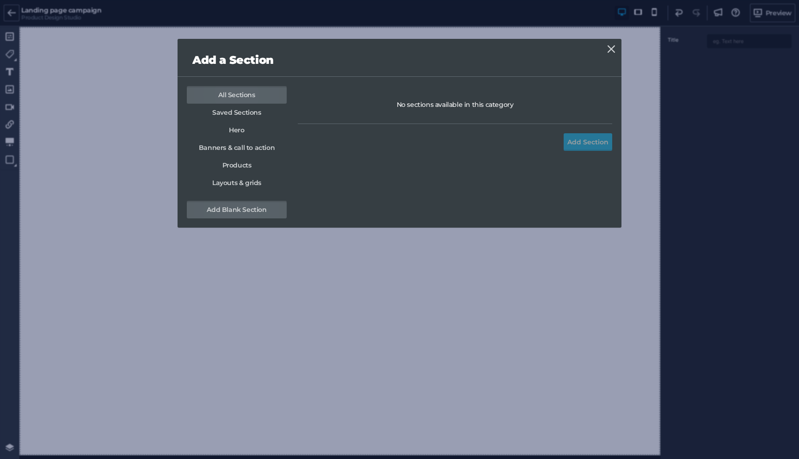
click at [231, 207] on link "Add Blank Section" at bounding box center [237, 210] width 100 height 18
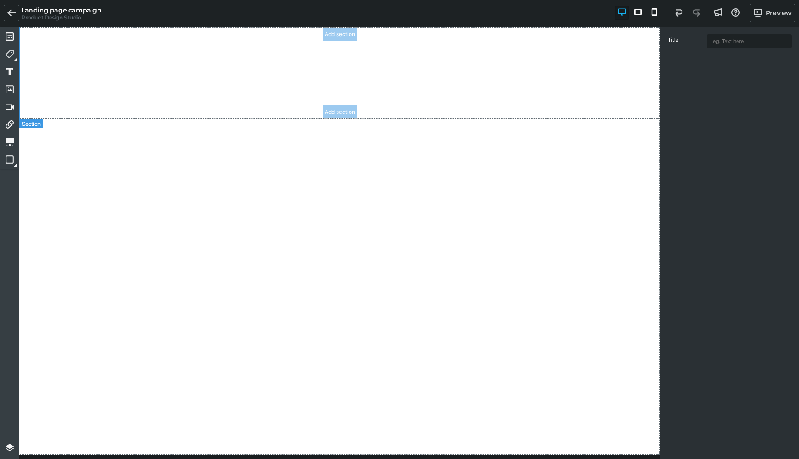
click at [171, 55] on section "Add section Add section" at bounding box center [339, 73] width 641 height 92
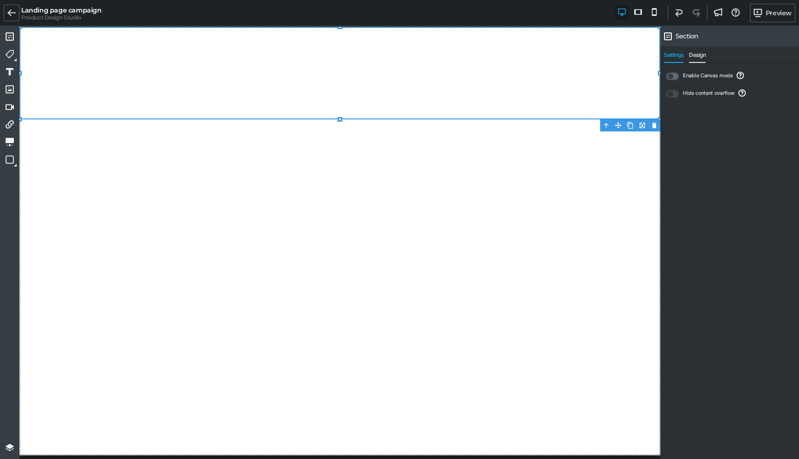
click at [697, 55] on span "Design" at bounding box center [697, 57] width 17 height 11
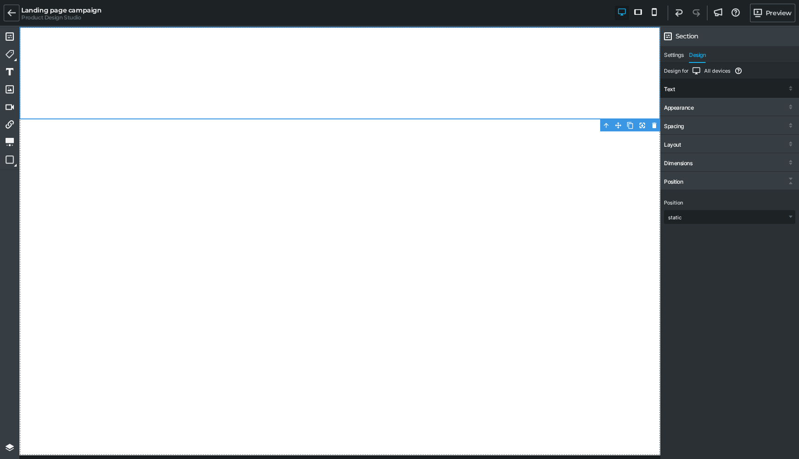
click at [686, 92] on div "Text" at bounding box center [729, 89] width 139 height 17
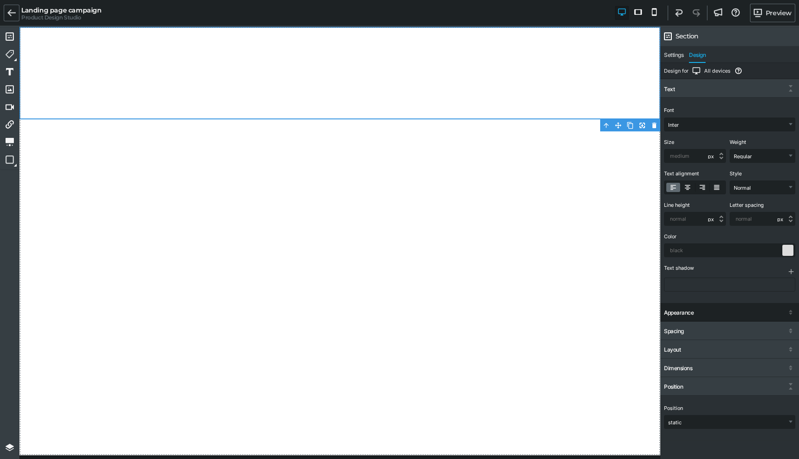
click at [690, 312] on div "Appearance" at bounding box center [679, 312] width 30 height 6
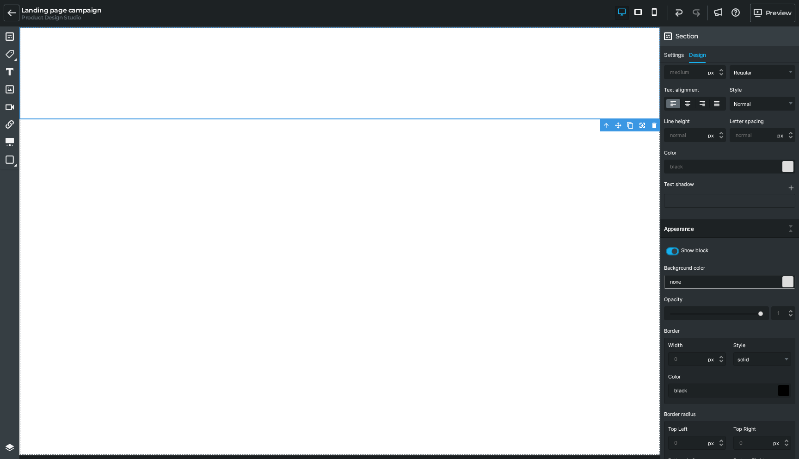
scroll to position [80, 0]
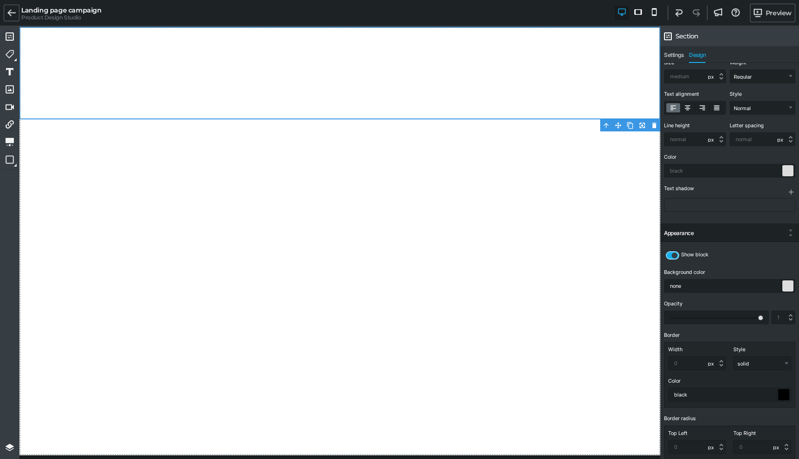
click at [673, 254] on icon at bounding box center [675, 255] width 8 height 8
click at [0, 0] on input "checkbox" at bounding box center [0, 0] width 0 height 0
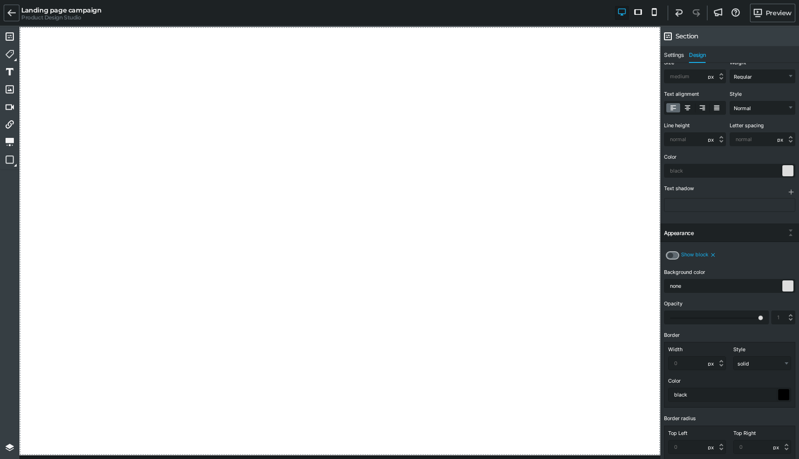
click at [673, 255] on icon at bounding box center [671, 255] width 8 height 8
click at [0, 0] on input "checkbox" at bounding box center [0, 0] width 0 height 0
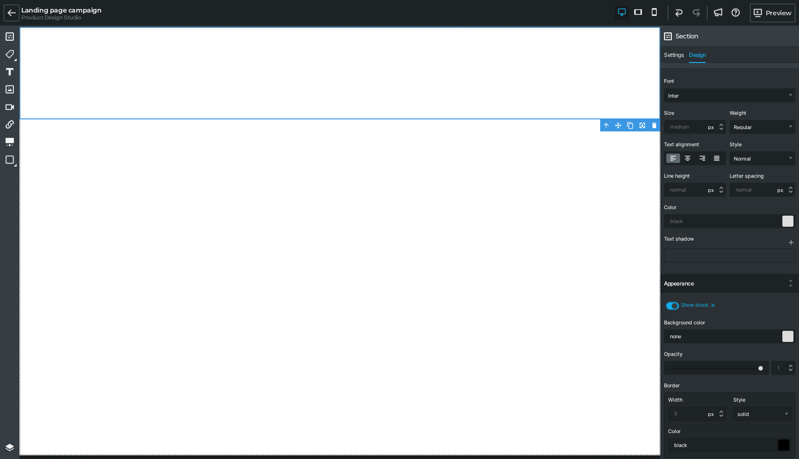
scroll to position [29, 0]
click at [676, 223] on input "text" at bounding box center [729, 221] width 130 height 13
click at [686, 206] on div "Color" at bounding box center [728, 208] width 129 height 6
click at [709, 340] on input "none" at bounding box center [729, 336] width 130 height 13
click at [783, 335] on div at bounding box center [787, 336] width 11 height 11
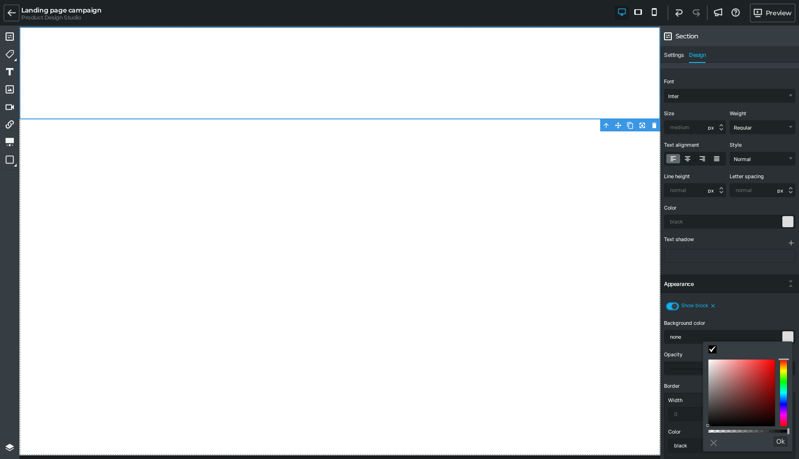
click at [767, 303] on div "Show block Background color none Opacity Border Width - px em rem vh vw Style n…" at bounding box center [729, 440] width 139 height 294
type input "#000000"
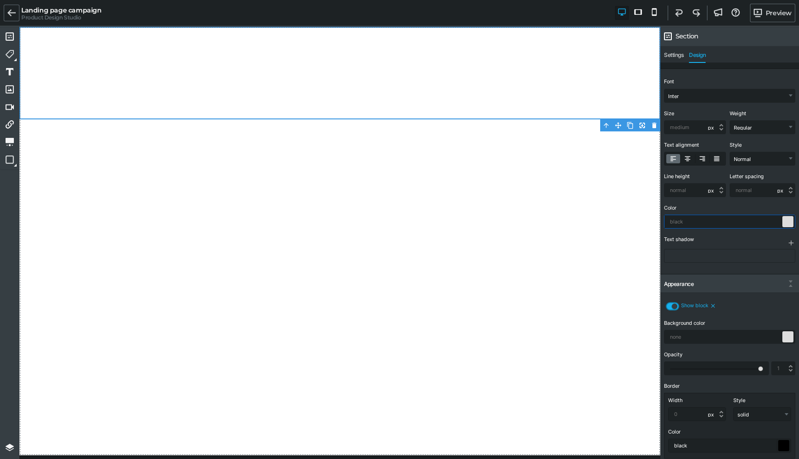
click at [707, 219] on input "text" at bounding box center [729, 221] width 130 height 13
click at [479, 66] on section "Add section Add section" at bounding box center [339, 73] width 641 height 92
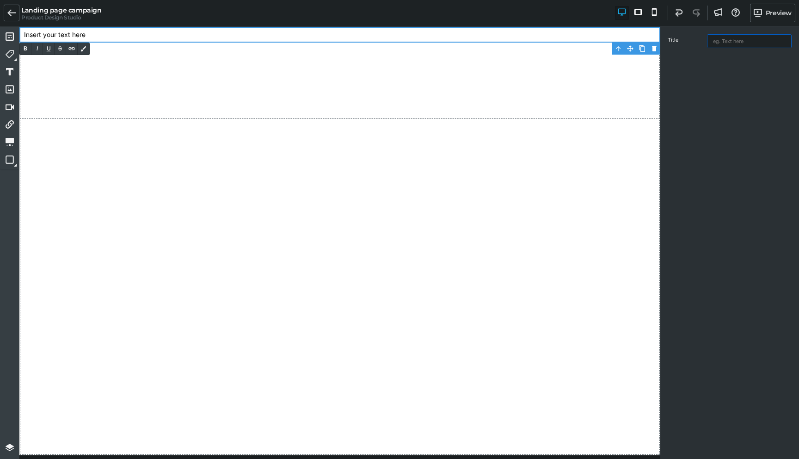
click at [722, 42] on input "text" at bounding box center [749, 41] width 84 height 13
type input "t"
type input "Some extra text."
click at [475, 89] on section "Insert your text here Add section Add section" at bounding box center [339, 73] width 641 height 92
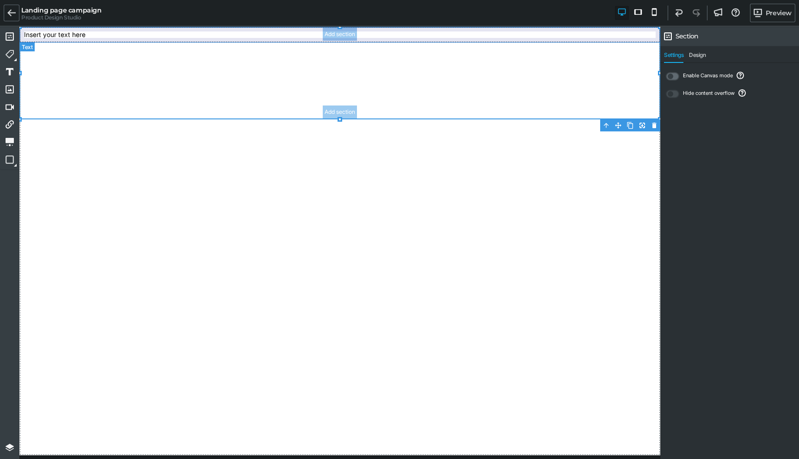
click at [153, 27] on div "Insert your text here" at bounding box center [339, 35] width 641 height 16
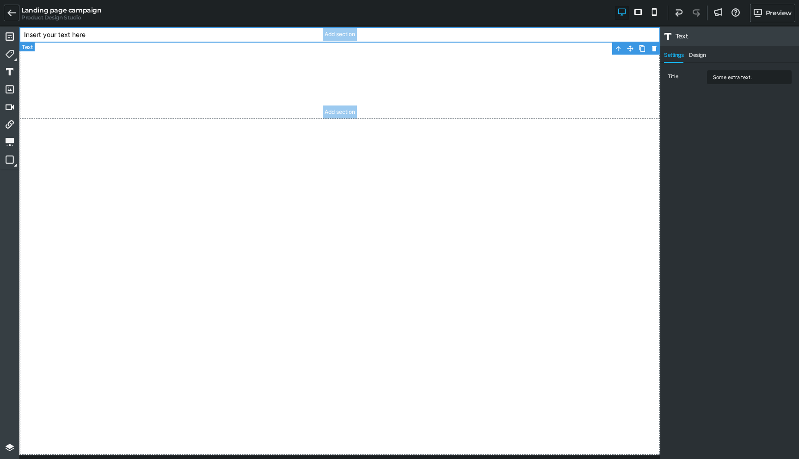
click at [63, 31] on div "Insert your text here" at bounding box center [339, 35] width 641 height 16
click at [56, 33] on div "Extra text to test" at bounding box center [339, 35] width 641 height 16
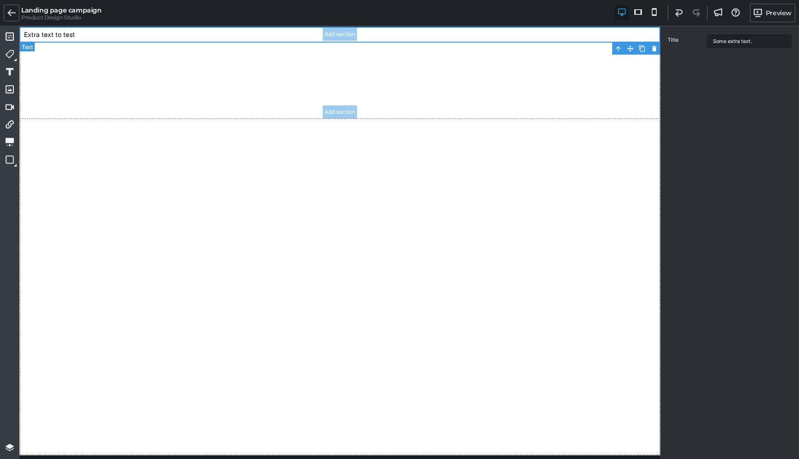
click at [56, 33] on div "Extra text to test" at bounding box center [339, 35] width 641 height 16
click at [128, 65] on section "Extra text to test Add section Add section" at bounding box center [339, 73] width 641 height 92
select select "Inter"
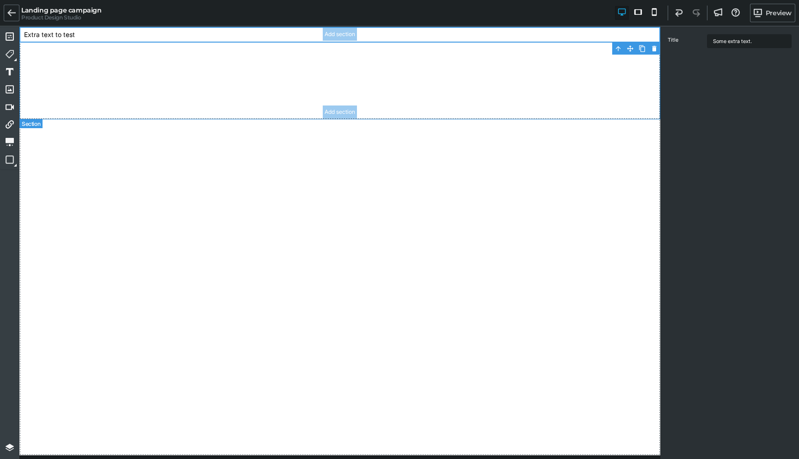
select select "px"
select select "400"
select select "px"
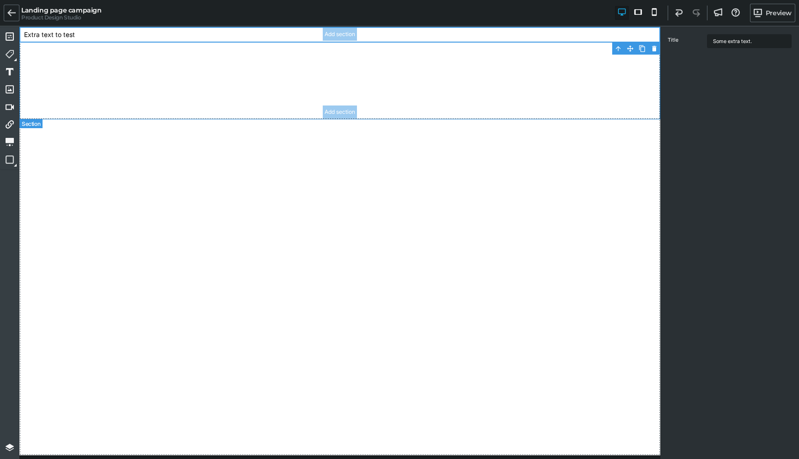
select select "solid"
select select "px"
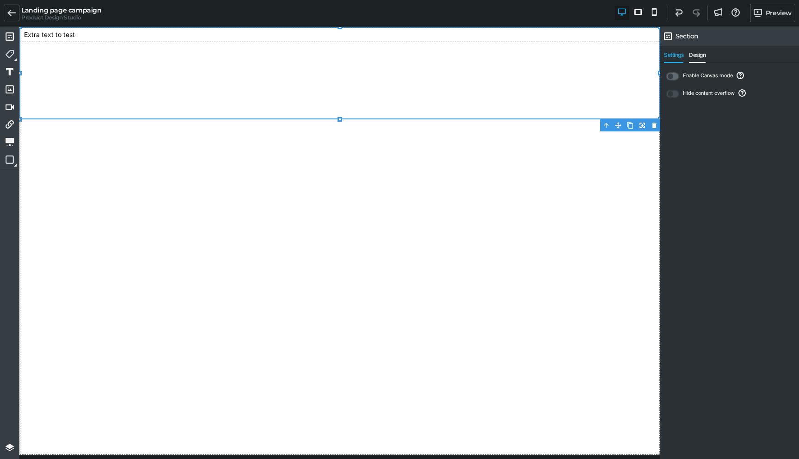
click at [698, 54] on span "Design" at bounding box center [697, 57] width 17 height 11
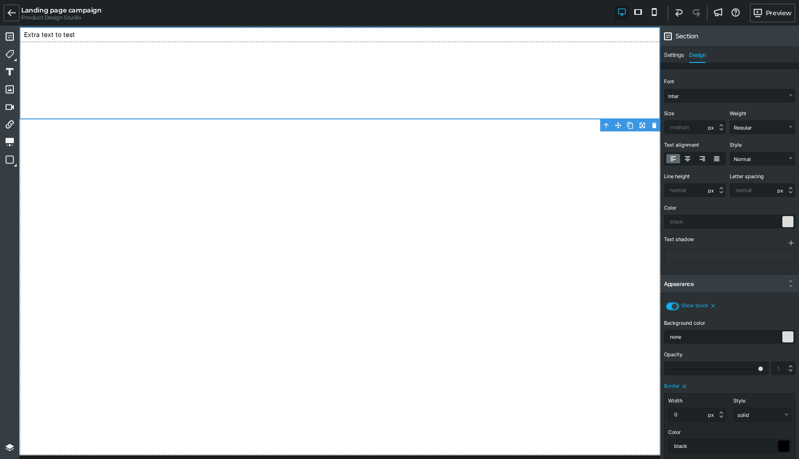
scroll to position [39, 0]
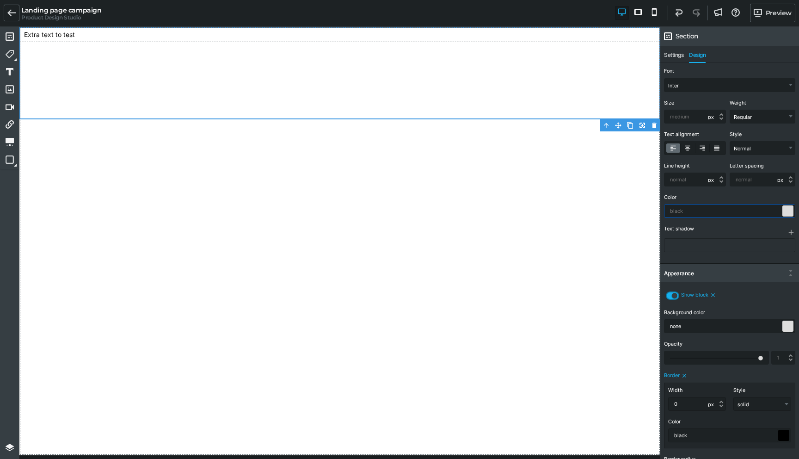
click at [776, 214] on input "text" at bounding box center [729, 210] width 130 height 13
click at [786, 210] on div at bounding box center [787, 210] width 11 height 11
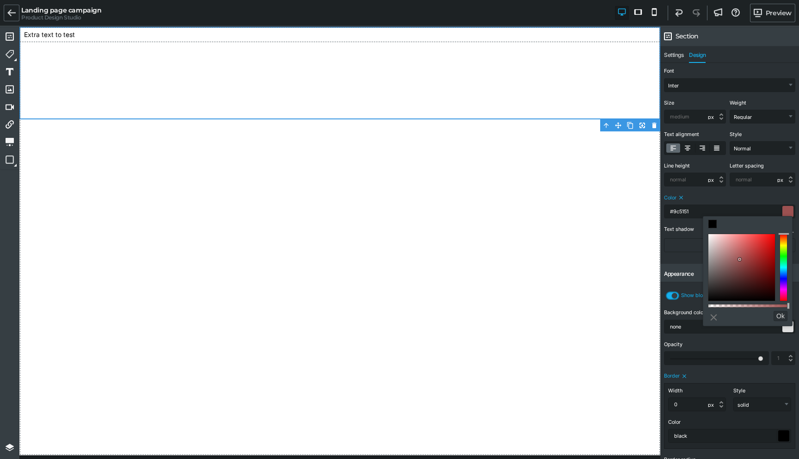
click at [740, 259] on div at bounding box center [741, 267] width 67 height 67
type input "#f18686"
click at [737, 237] on div at bounding box center [741, 267] width 67 height 67
click at [779, 275] on div at bounding box center [748, 266] width 80 height 67
click at [782, 318] on button "Ok" at bounding box center [780, 316] width 14 height 10
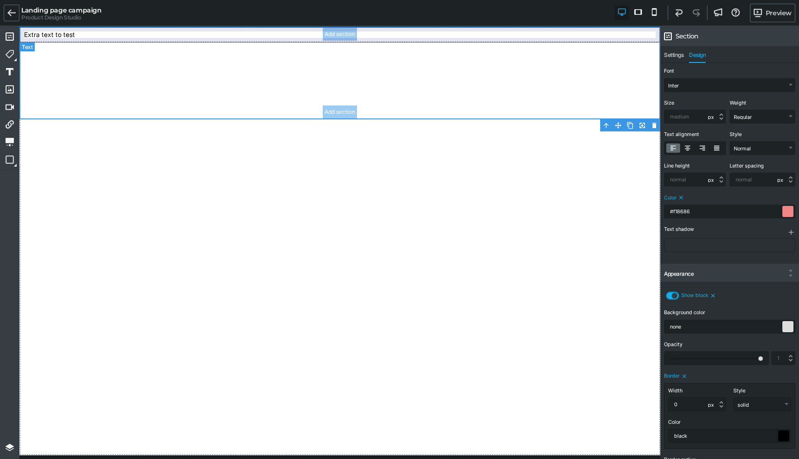
click at [52, 35] on div "Extra text to test" at bounding box center [339, 35] width 641 height 16
select select "Inter"
select select "px"
select select "400"
select select "px"
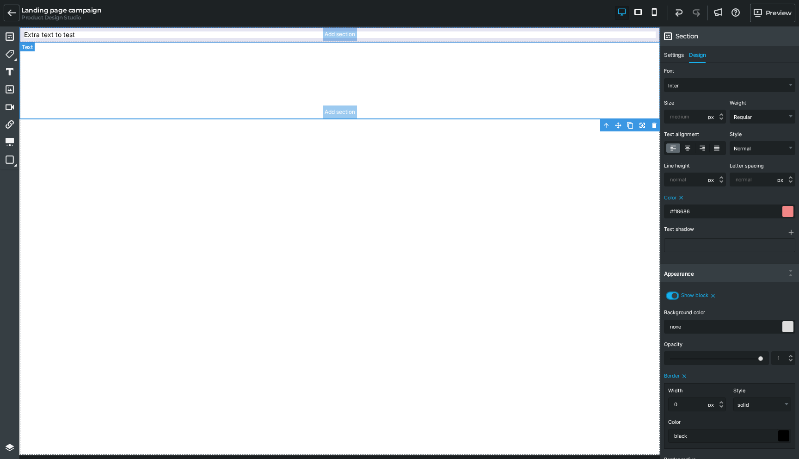
select select "px"
select select
select select "solid"
select select "px"
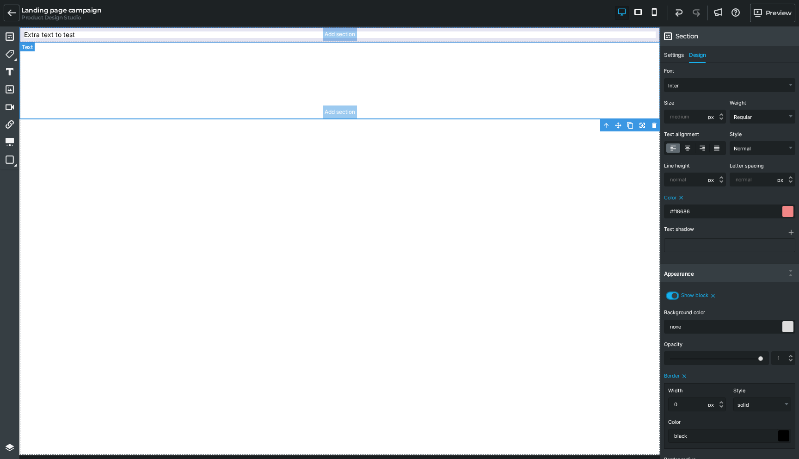
select select "px"
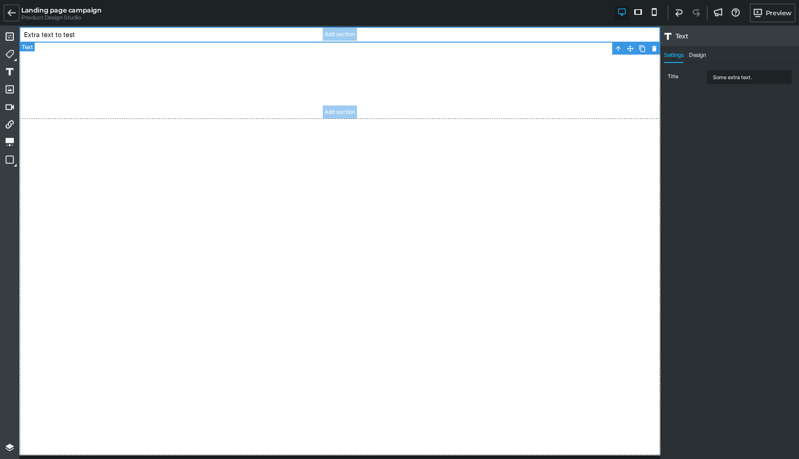
type input "black"
select select "relative"
click at [52, 35] on div "Extra text to test" at bounding box center [339, 35] width 641 height 16
click at [701, 56] on span "Design" at bounding box center [697, 57] width 17 height 11
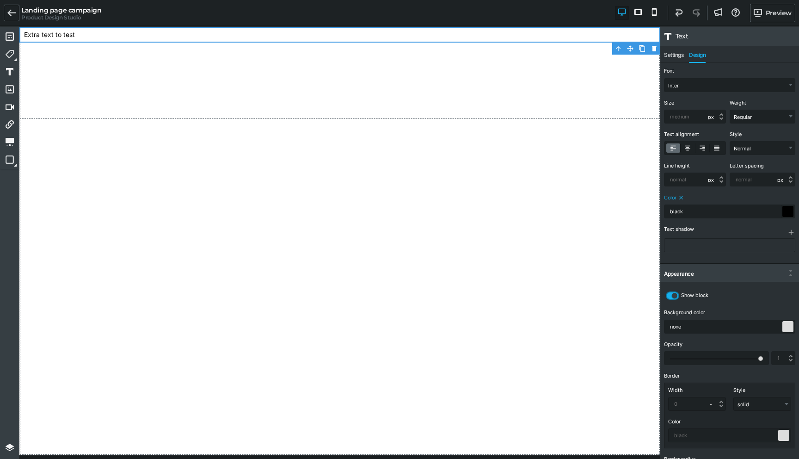
click at [672, 196] on span "Color" at bounding box center [670, 198] width 12 height 6
click at [676, 197] on span "Color" at bounding box center [670, 198] width 12 height 6
click at [681, 198] on icon at bounding box center [681, 197] width 6 height 6
click at [785, 210] on div at bounding box center [787, 210] width 11 height 11
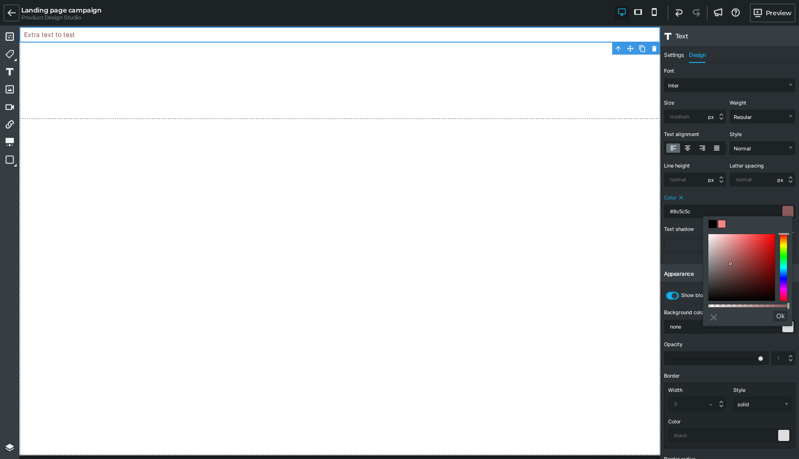
click at [730, 264] on div at bounding box center [741, 267] width 67 height 67
click at [712, 223] on span at bounding box center [712, 223] width 7 height 7
type input "#000000"
click at [717, 192] on div "Color #000000" at bounding box center [729, 205] width 131 height 26
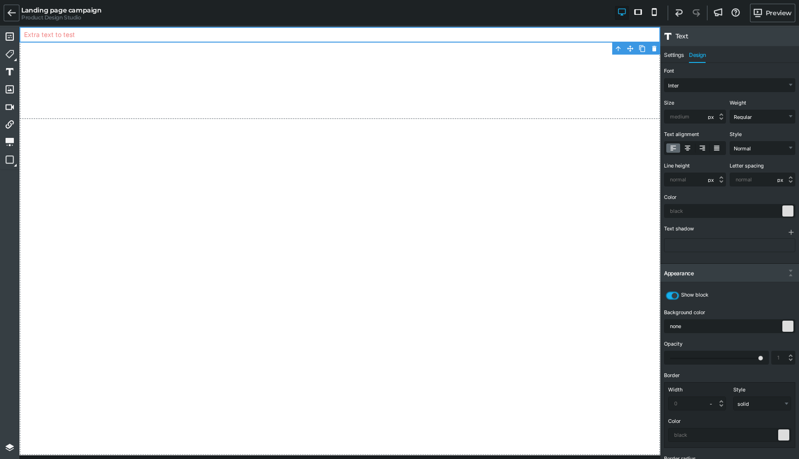
click at [696, 202] on div "Color" at bounding box center [729, 205] width 131 height 26
click at [209, 36] on div "Extra text to test" at bounding box center [339, 35] width 641 height 16
click at [55, 37] on div "Extra text to test" at bounding box center [339, 35] width 641 height 16
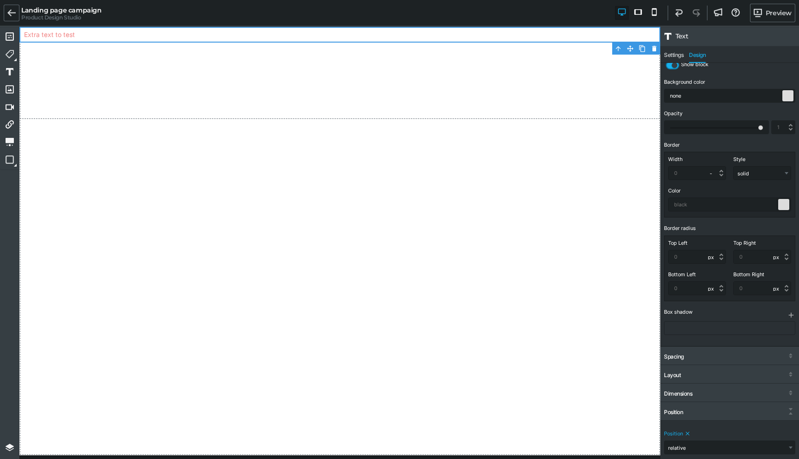
scroll to position [275, 0]
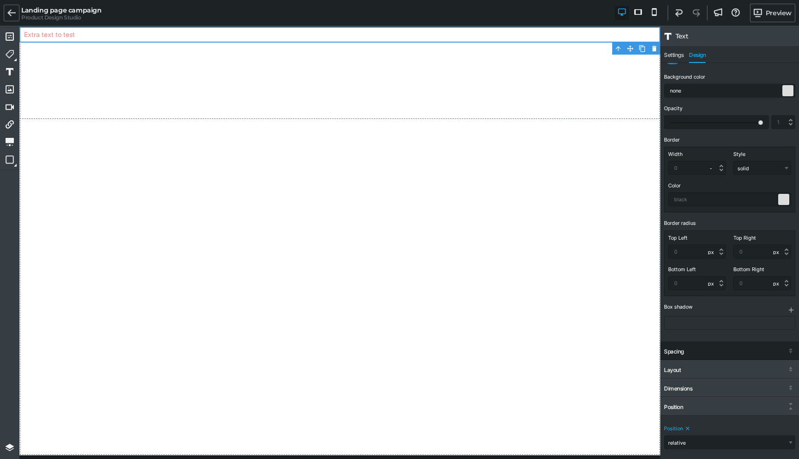
click at [695, 350] on div "Spacing" at bounding box center [729, 351] width 139 height 17
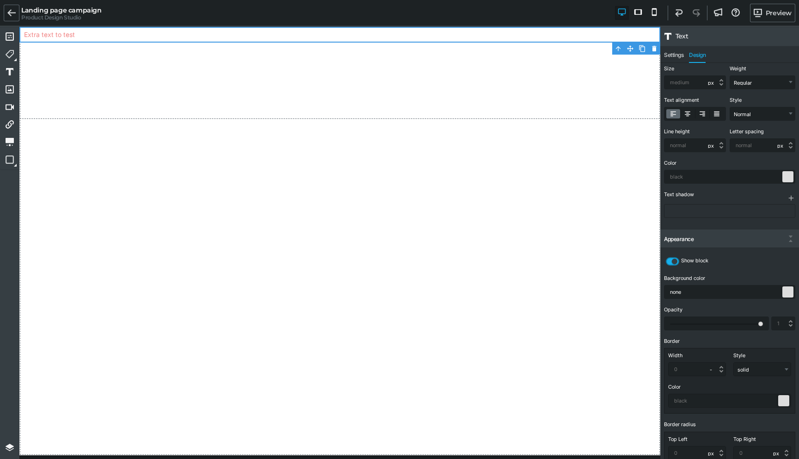
scroll to position [0, 0]
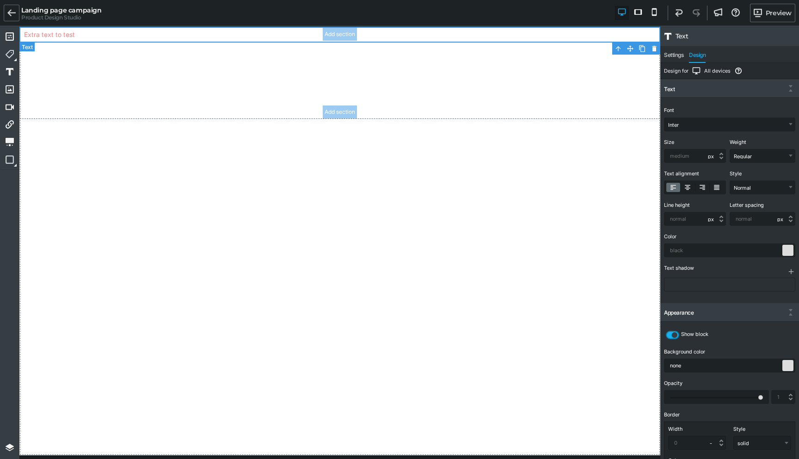
click at [224, 38] on div "Extra text to test" at bounding box center [339, 35] width 641 height 16
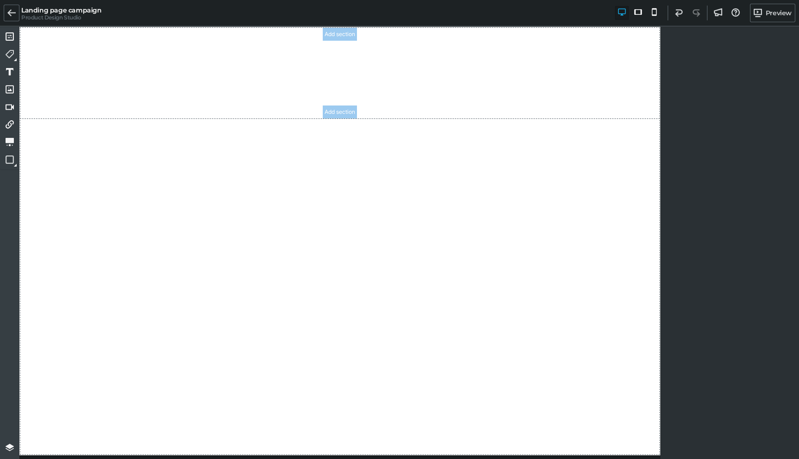
click at [219, 39] on section "Add section Add section" at bounding box center [339, 73] width 641 height 92
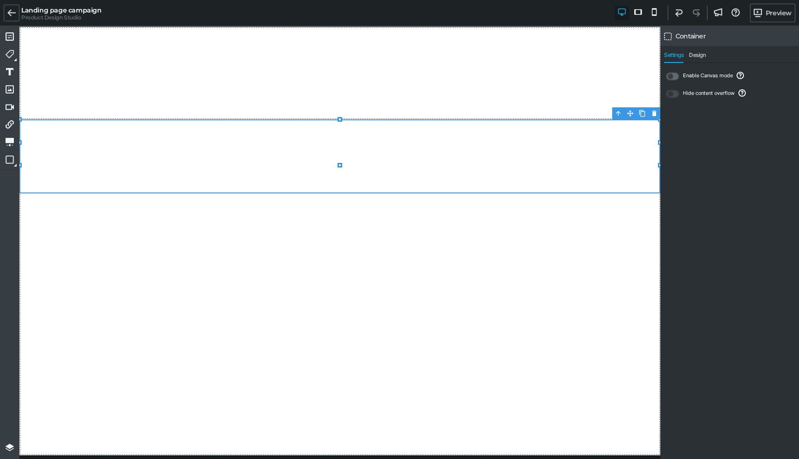
click at [342, 167] on icon at bounding box center [339, 165] width 5 height 5
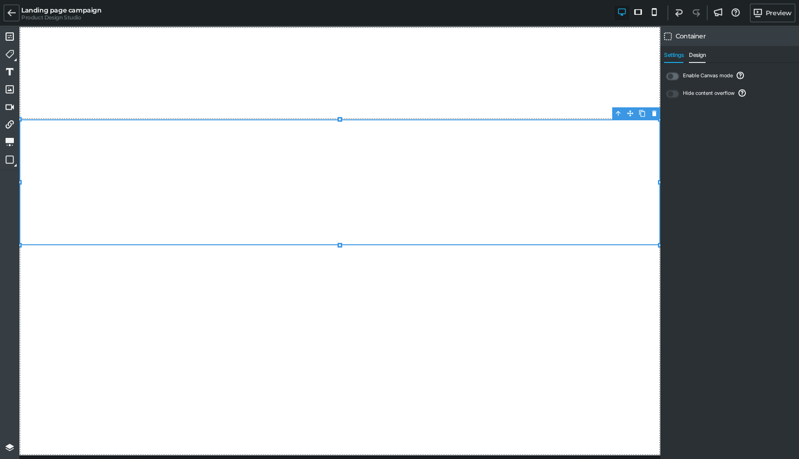
click at [699, 54] on span "Design" at bounding box center [697, 57] width 17 height 11
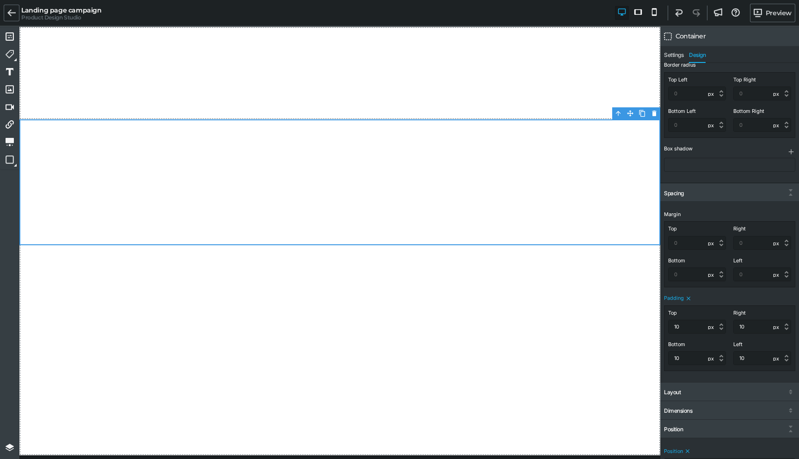
scroll to position [439, 0]
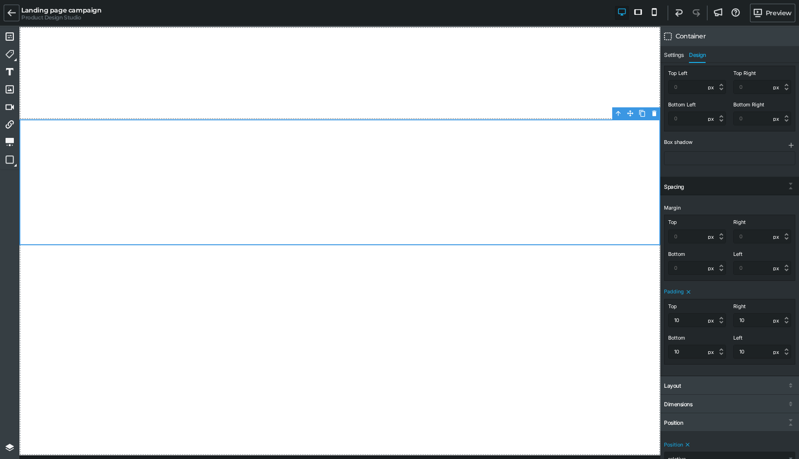
click at [685, 294] on icon at bounding box center [688, 291] width 6 height 6
select select
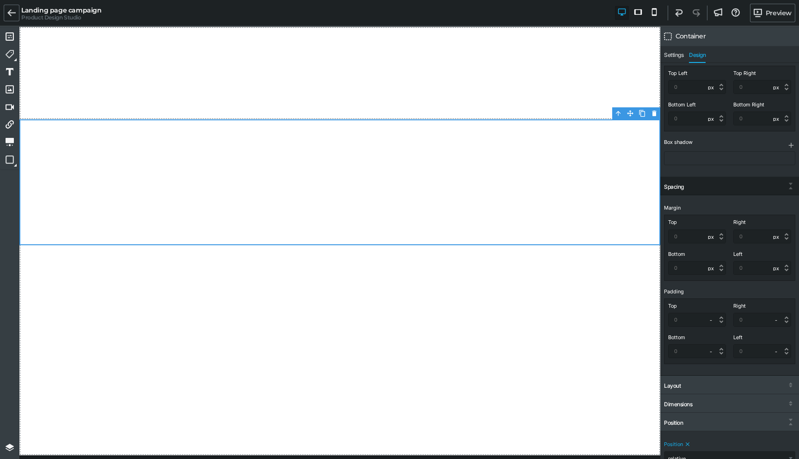
click at [789, 184] on div at bounding box center [791, 187] width 8 height 8
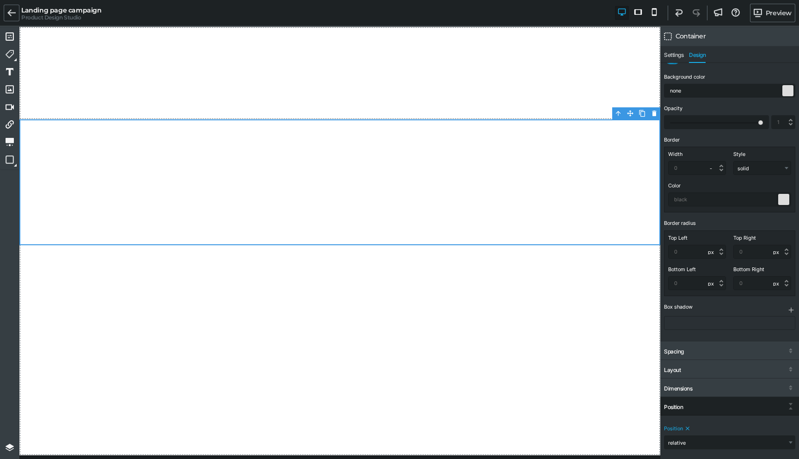
click at [685, 429] on icon at bounding box center [687, 428] width 6 height 6
click at [679, 444] on select "static relative absolute fixed" at bounding box center [729, 441] width 130 height 13
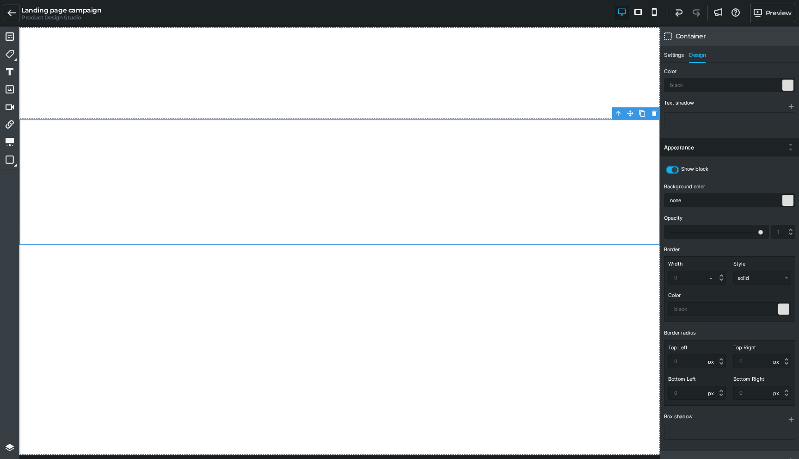
scroll to position [154, 0]
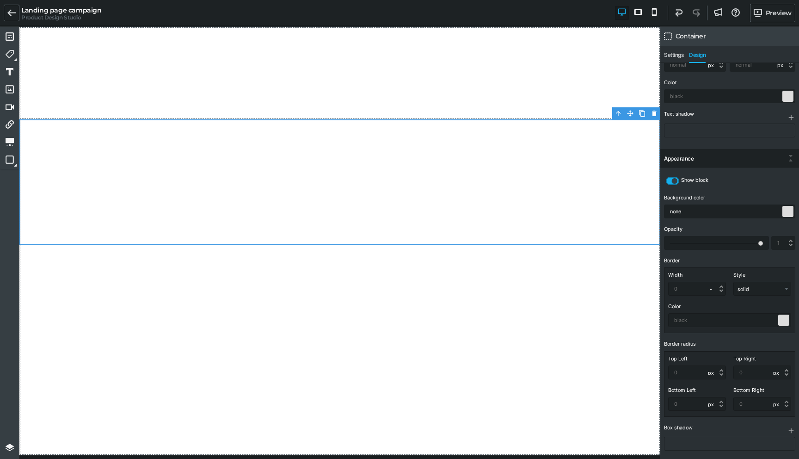
click at [699, 157] on div "Appearance" at bounding box center [729, 159] width 139 height 17
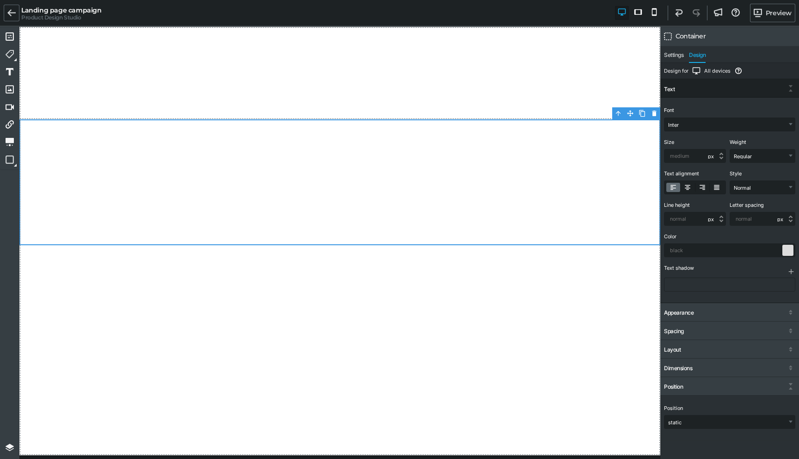
click at [687, 86] on div "Text" at bounding box center [729, 89] width 139 height 17
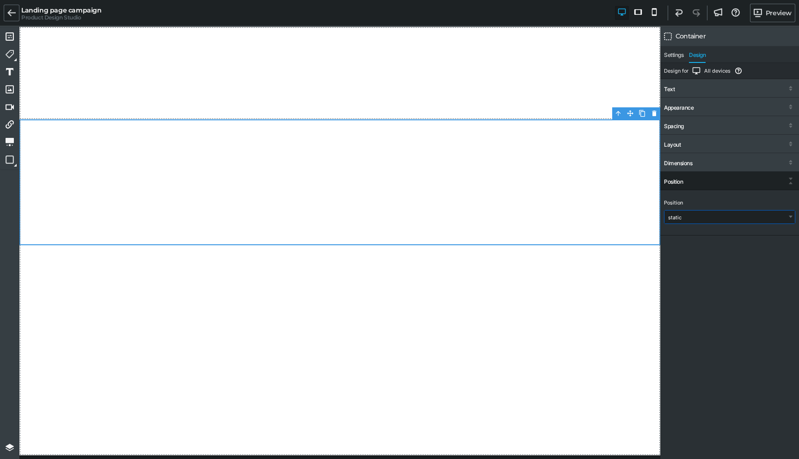
click at [687, 216] on select "static relative absolute fixed" at bounding box center [729, 216] width 130 height 13
click at [681, 213] on select "static relative absolute fixed" at bounding box center [729, 216] width 130 height 13
click at [682, 217] on select "static relative absolute fixed" at bounding box center [729, 216] width 130 height 13
click at [702, 216] on select "static relative absolute fixed" at bounding box center [729, 216] width 130 height 13
click at [684, 203] on icon at bounding box center [687, 203] width 6 height 6
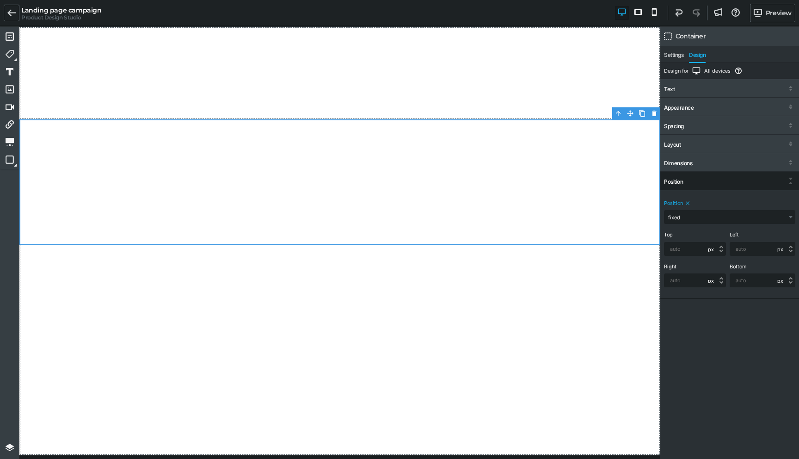
select select "static"
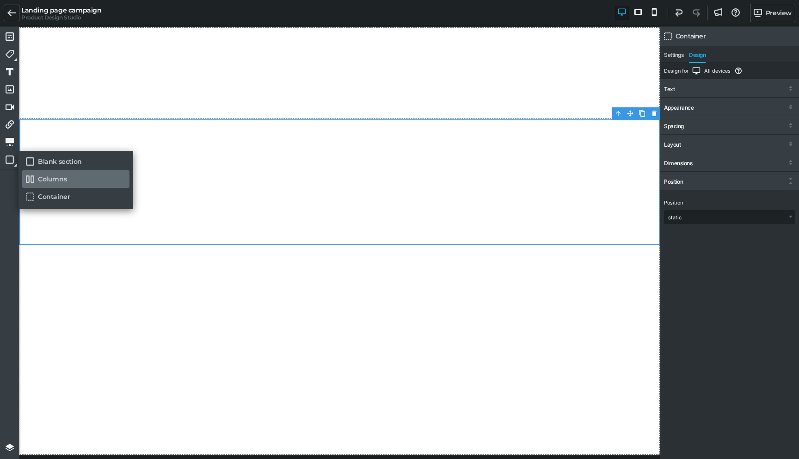
click at [40, 181] on link "Columns" at bounding box center [75, 179] width 107 height 18
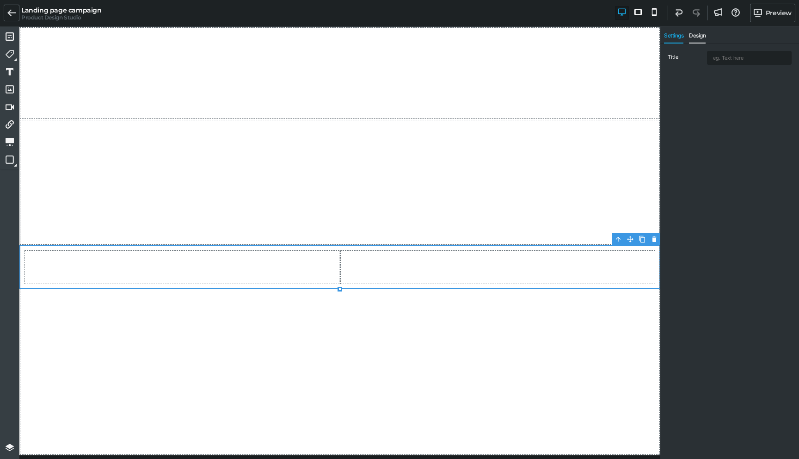
click at [701, 37] on span "Design" at bounding box center [697, 37] width 17 height 11
click at [673, 33] on span "Settings" at bounding box center [673, 37] width 19 height 11
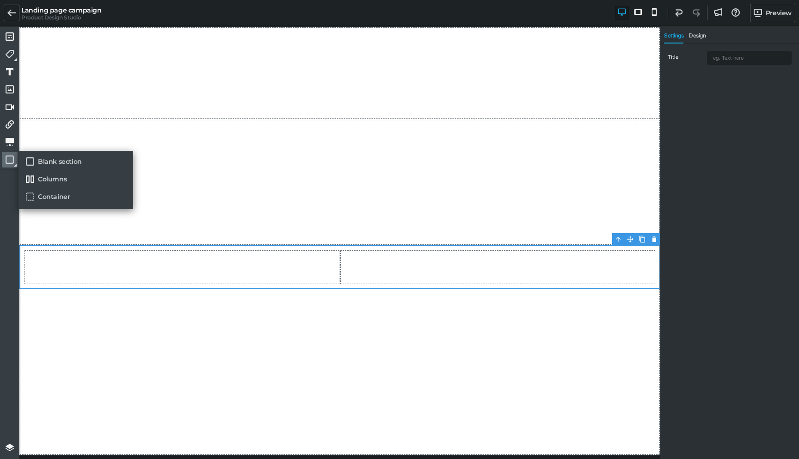
click at [10, 164] on link at bounding box center [10, 160] width 16 height 16
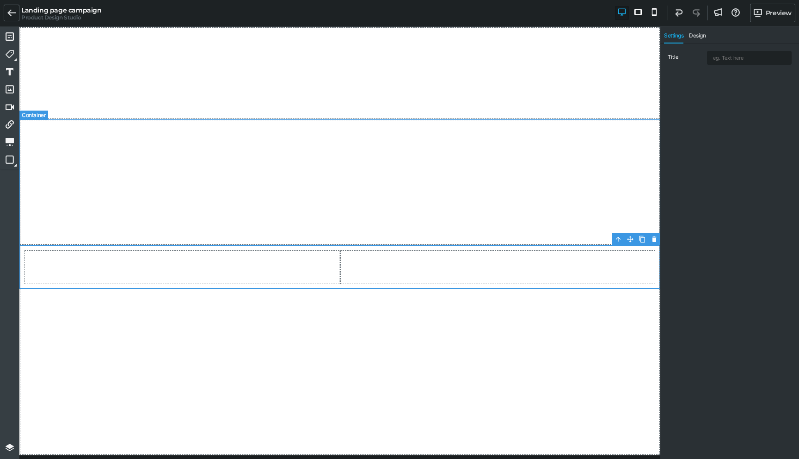
click at [144, 174] on div at bounding box center [339, 182] width 641 height 126
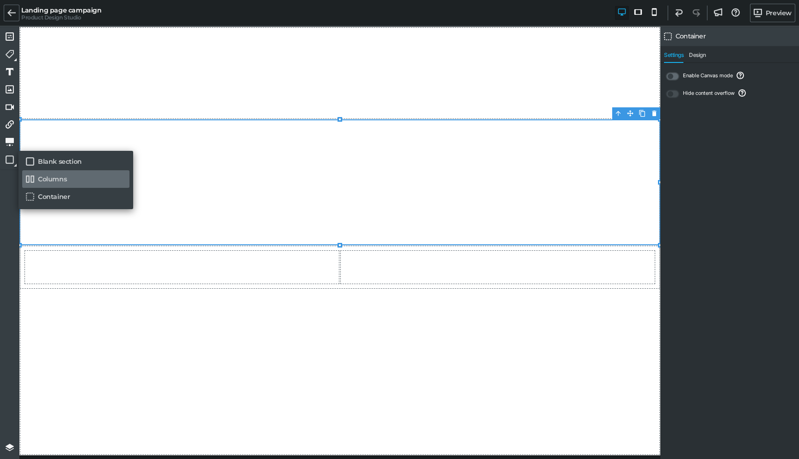
click at [42, 180] on link "Columns" at bounding box center [75, 179] width 107 height 18
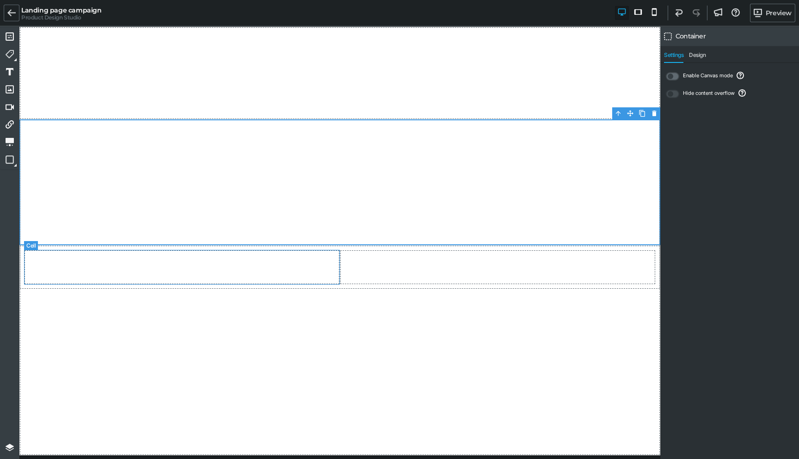
click at [194, 274] on div at bounding box center [182, 267] width 316 height 35
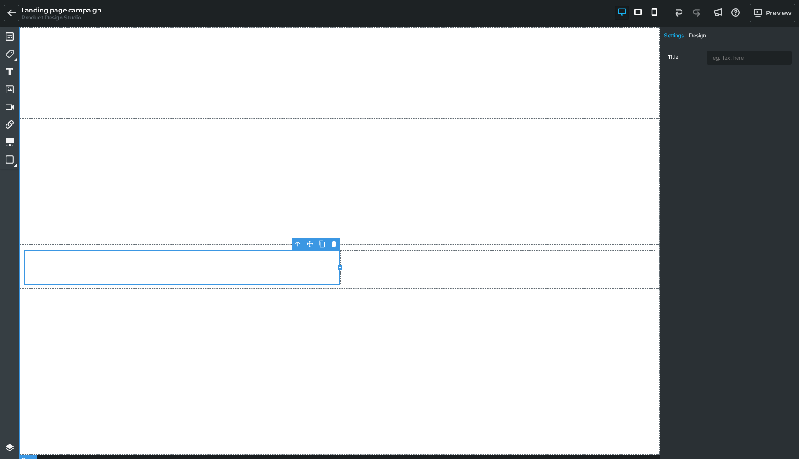
click at [202, 291] on div at bounding box center [339, 241] width 641 height 428
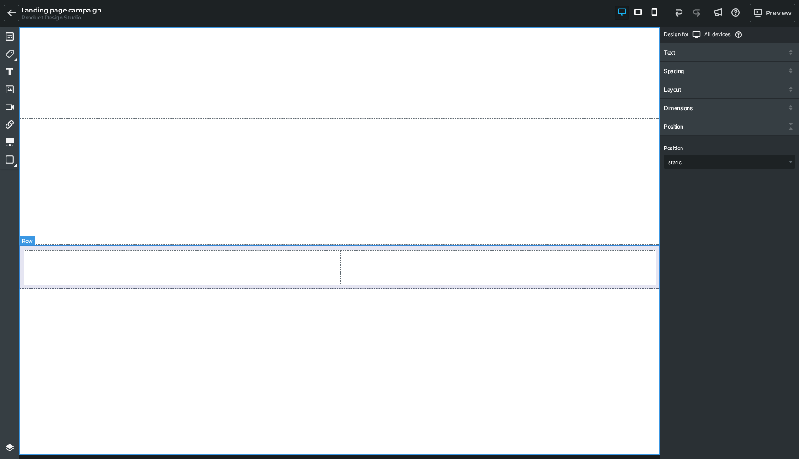
click at [201, 288] on div at bounding box center [339, 267] width 641 height 44
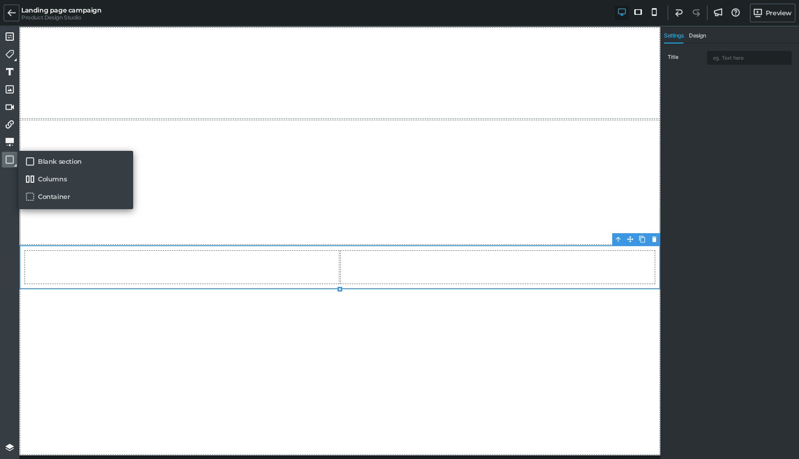
click at [17, 161] on link at bounding box center [10, 160] width 16 height 16
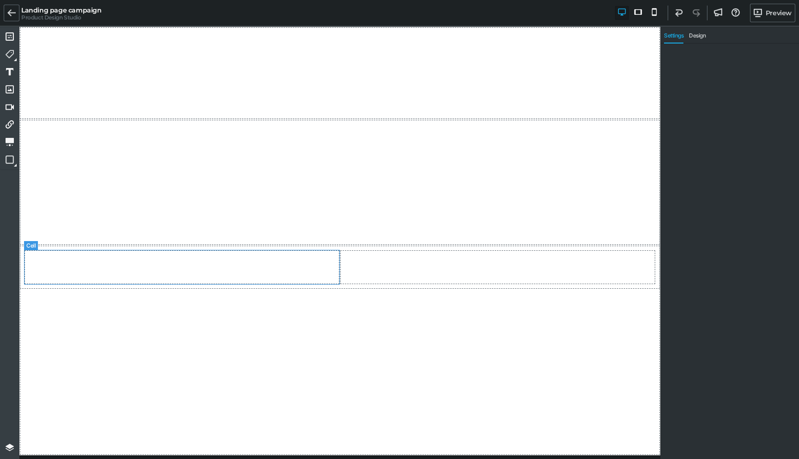
click at [263, 264] on div at bounding box center [182, 267] width 316 height 35
click at [428, 268] on div at bounding box center [498, 267] width 316 height 35
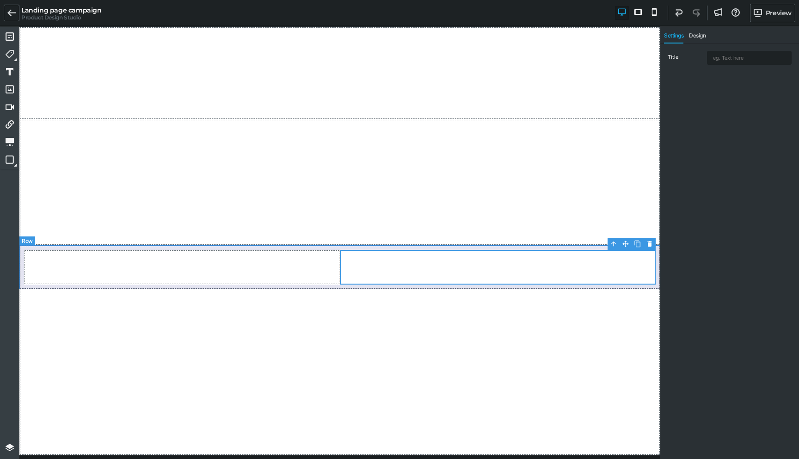
click at [403, 287] on div at bounding box center [339, 267] width 641 height 44
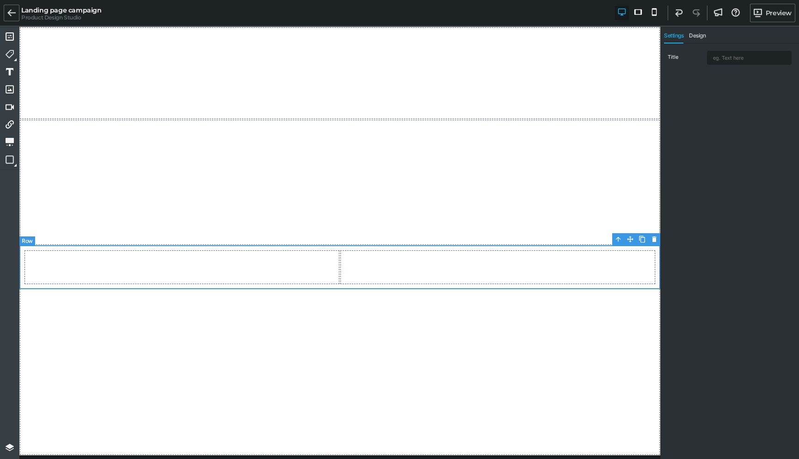
click at [277, 245] on div at bounding box center [339, 267] width 641 height 44
click at [21, 250] on div at bounding box center [339, 267] width 641 height 44
click at [324, 272] on div at bounding box center [182, 267] width 316 height 35
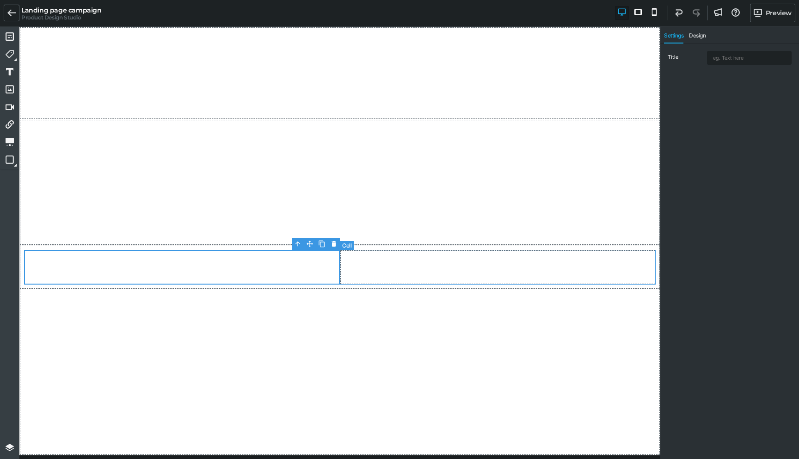
click at [379, 260] on div at bounding box center [498, 267] width 316 height 35
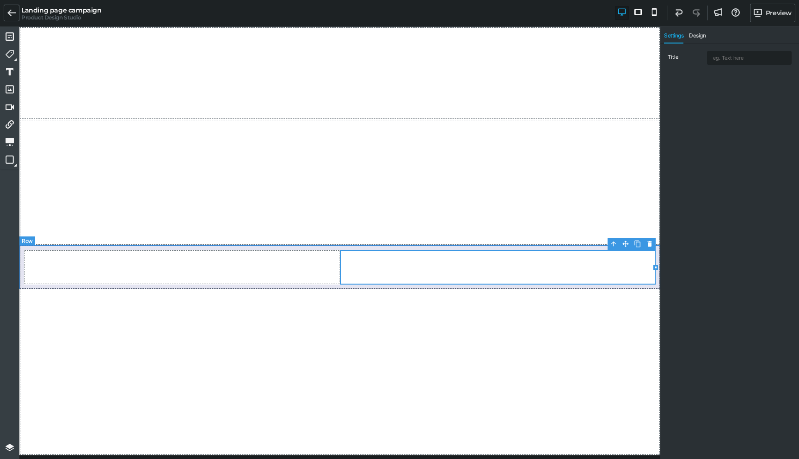
click at [343, 287] on div at bounding box center [339, 267] width 641 height 44
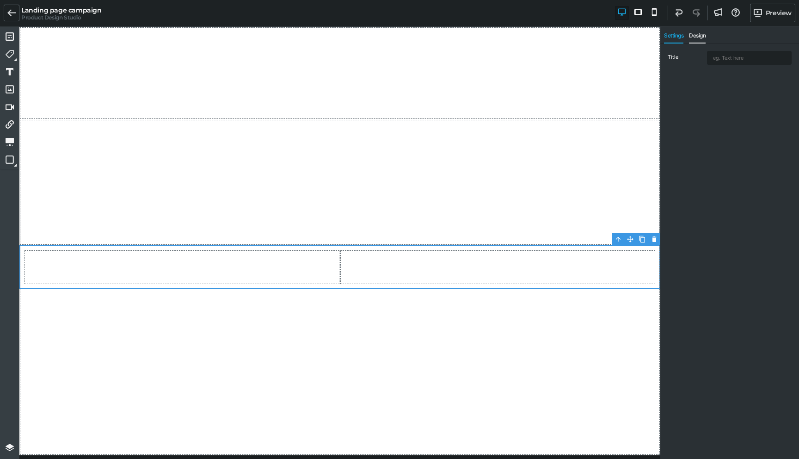
click at [696, 34] on span "Design" at bounding box center [697, 37] width 17 height 11
click at [675, 38] on span "Settings" at bounding box center [673, 37] width 19 height 11
click at [733, 58] on input "text" at bounding box center [749, 57] width 84 height 13
click at [229, 259] on div at bounding box center [182, 267] width 316 height 35
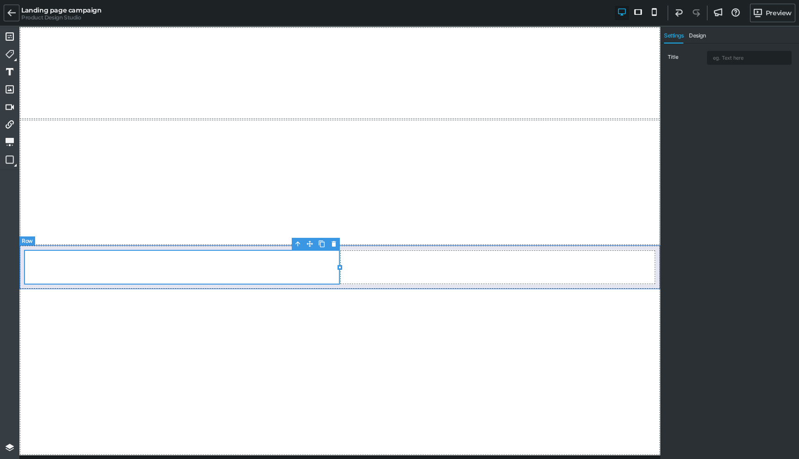
click at [416, 288] on div at bounding box center [339, 267] width 641 height 44
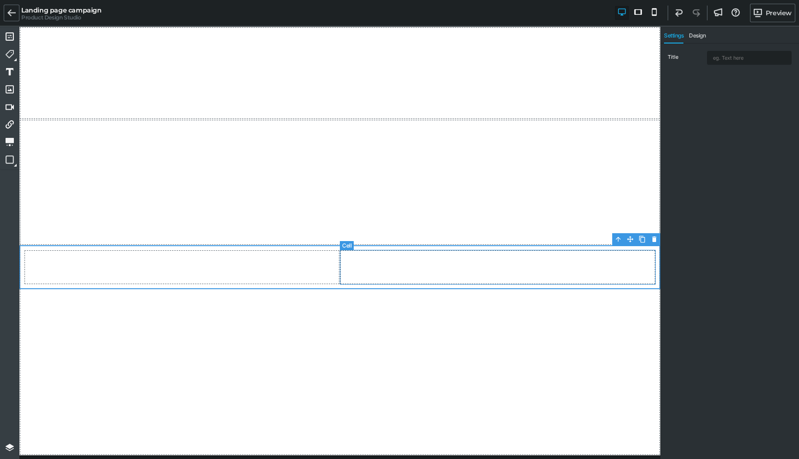
click at [414, 274] on div at bounding box center [498, 267] width 316 height 35
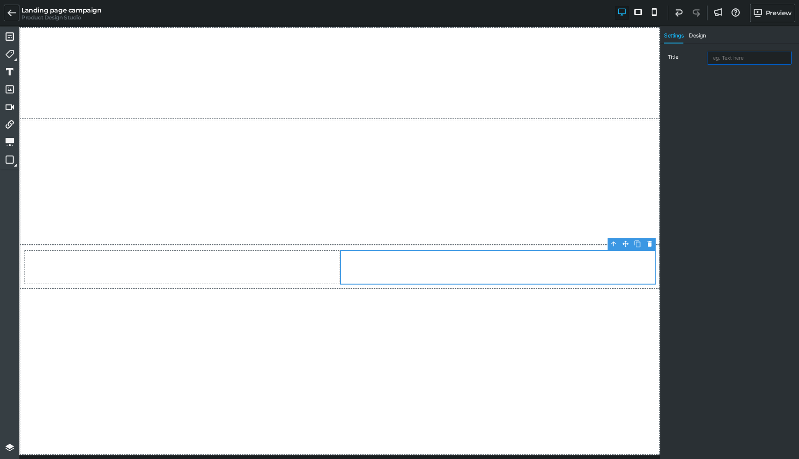
click at [736, 60] on input "text" at bounding box center [749, 57] width 84 height 13
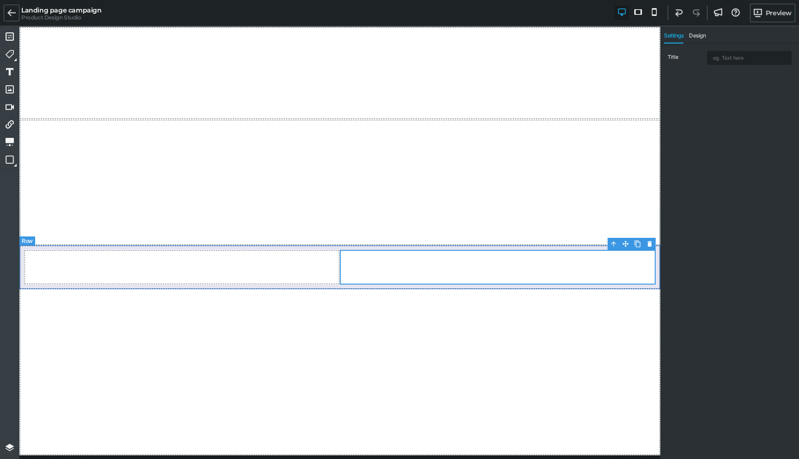
click at [305, 288] on div at bounding box center [339, 267] width 641 height 44
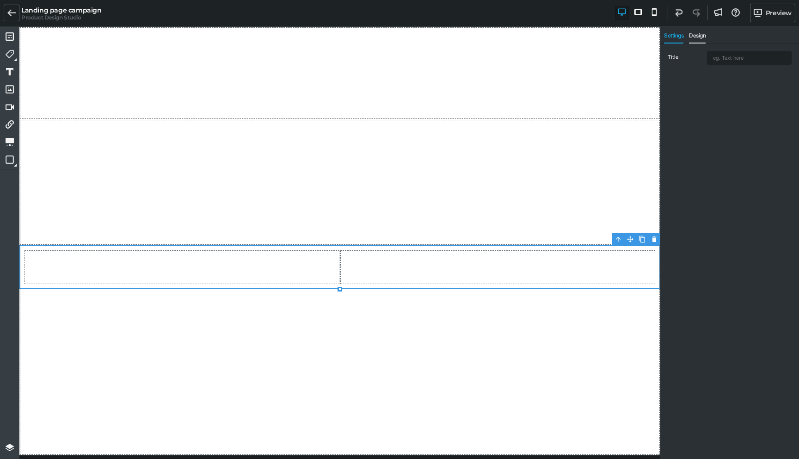
click at [695, 36] on span "Design" at bounding box center [697, 37] width 17 height 11
click at [23, 270] on div at bounding box center [339, 267] width 641 height 44
click at [37, 266] on div at bounding box center [182, 267] width 316 height 35
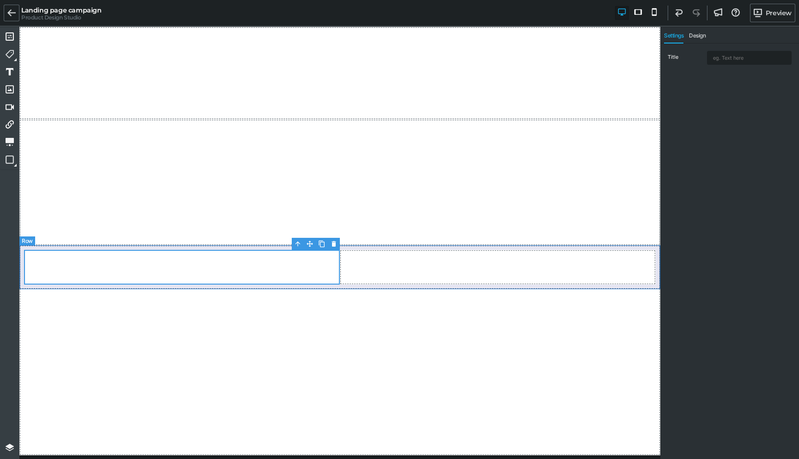
click at [21, 257] on div at bounding box center [339, 267] width 641 height 44
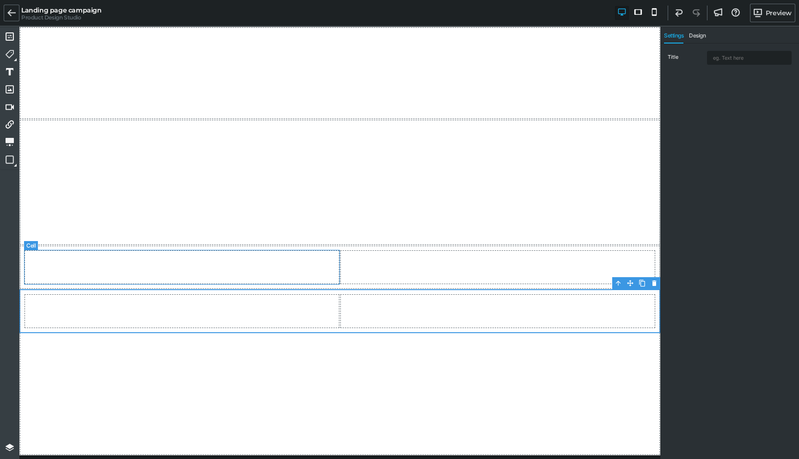
click at [109, 270] on div at bounding box center [182, 267] width 316 height 35
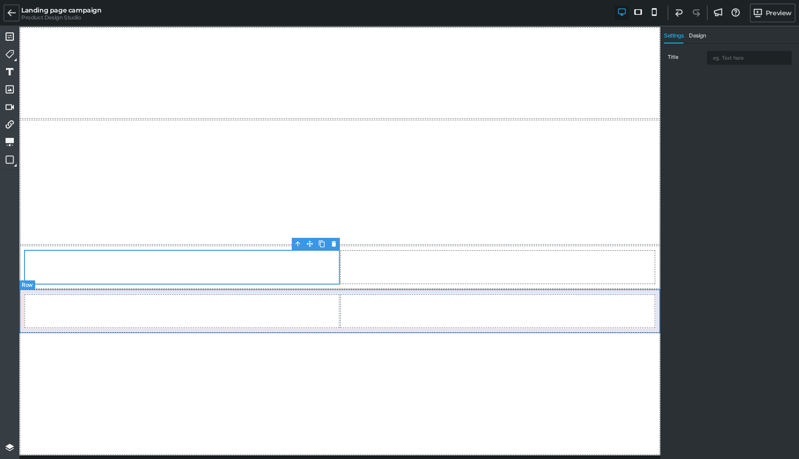
click at [23, 290] on div at bounding box center [339, 311] width 641 height 44
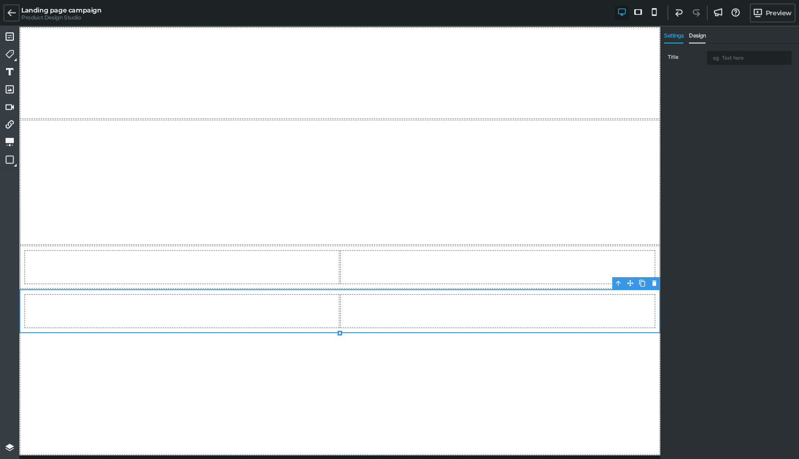
click at [694, 33] on span "Design" at bounding box center [697, 37] width 17 height 11
drag, startPoint x: 707, startPoint y: 75, endPoint x: 714, endPoint y: 201, distance: 126.4
click at [714, 201] on div "Design for All devices Indicates which device layout you're currently editing. …" at bounding box center [729, 251] width 139 height 417
click at [260, 261] on div at bounding box center [182, 267] width 316 height 35
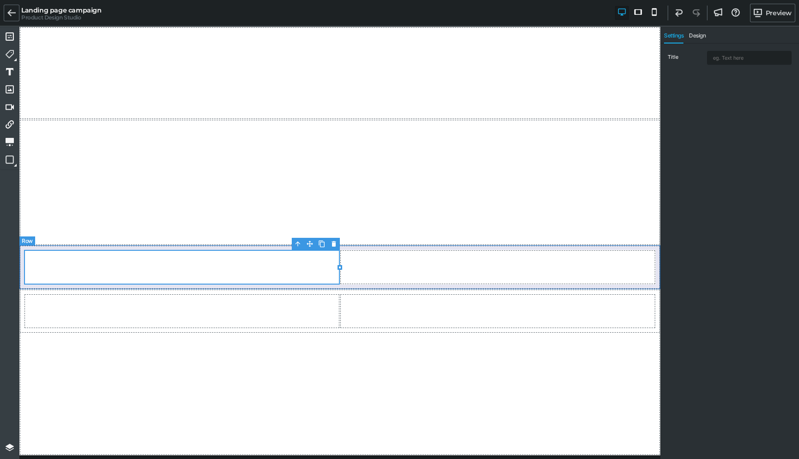
click at [201, 248] on div at bounding box center [339, 267] width 641 height 44
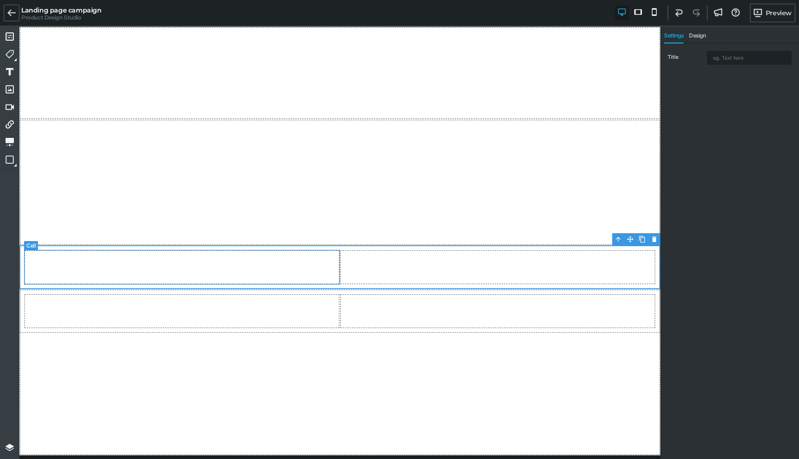
drag, startPoint x: 385, startPoint y: 347, endPoint x: 301, endPoint y: 274, distance: 111.4
click at [301, 274] on div at bounding box center [339, 241] width 641 height 428
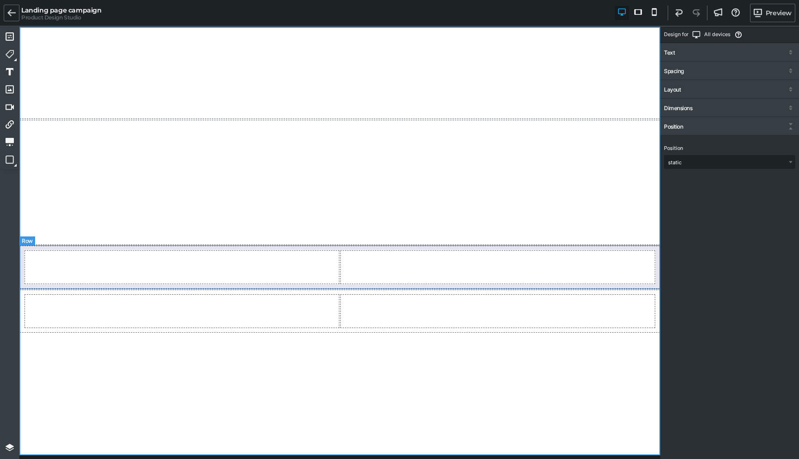
click at [21, 255] on div at bounding box center [339, 267] width 641 height 44
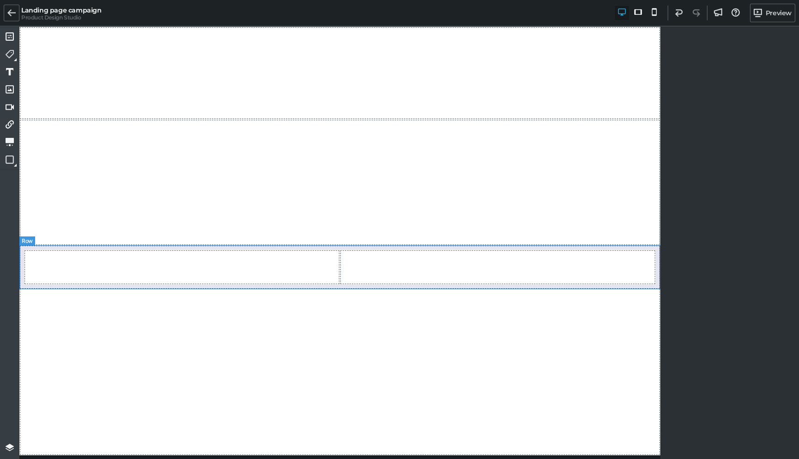
click at [22, 277] on div at bounding box center [339, 267] width 641 height 44
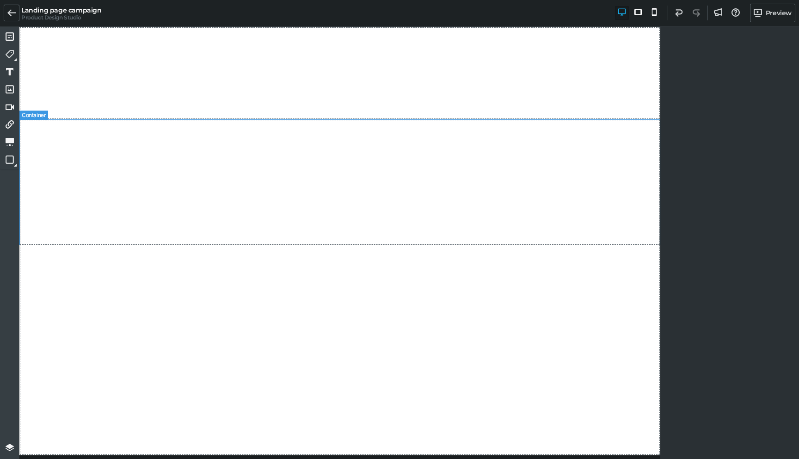
click at [43, 182] on div at bounding box center [339, 182] width 641 height 126
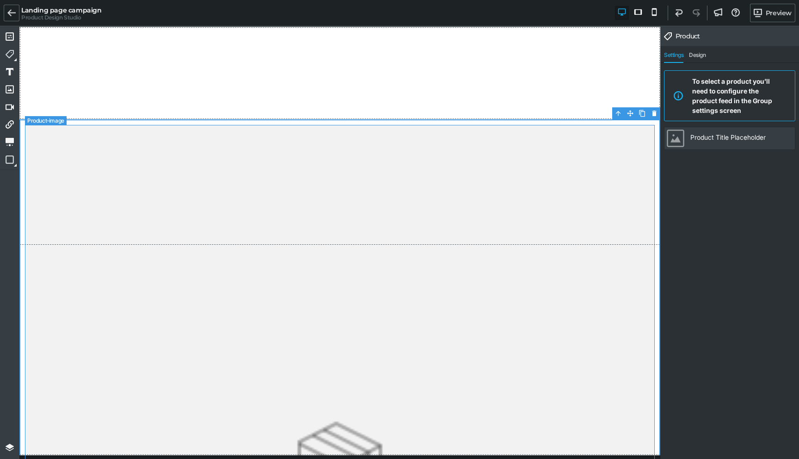
click at [261, 305] on img at bounding box center [340, 462] width 630 height 674
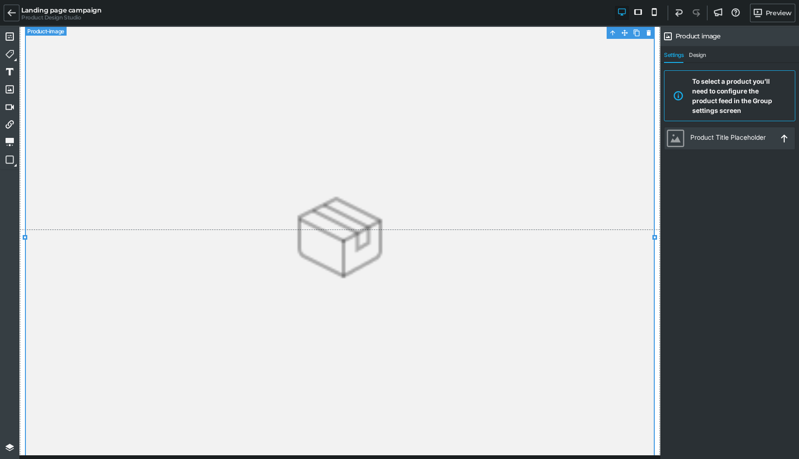
scroll to position [400, 0]
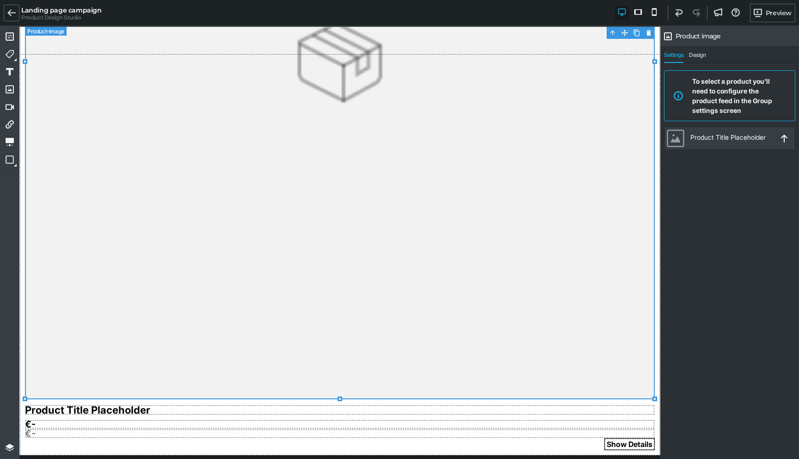
click at [285, 284] on img at bounding box center [340, 62] width 630 height 674
click at [278, 366] on img at bounding box center [340, 62] width 630 height 674
click at [728, 105] on div "To select a product you’ll need to configure the product feed in the Group sett…" at bounding box center [736, 95] width 88 height 39
click at [726, 139] on div "Product Title Placeholder" at bounding box center [730, 138] width 80 height 8
click at [695, 55] on span "Design" at bounding box center [697, 57] width 17 height 11
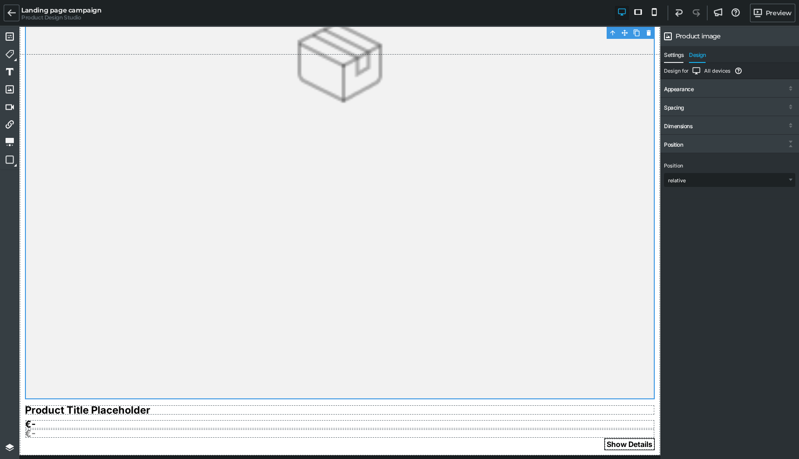
click at [674, 57] on span "Settings" at bounding box center [673, 57] width 19 height 11
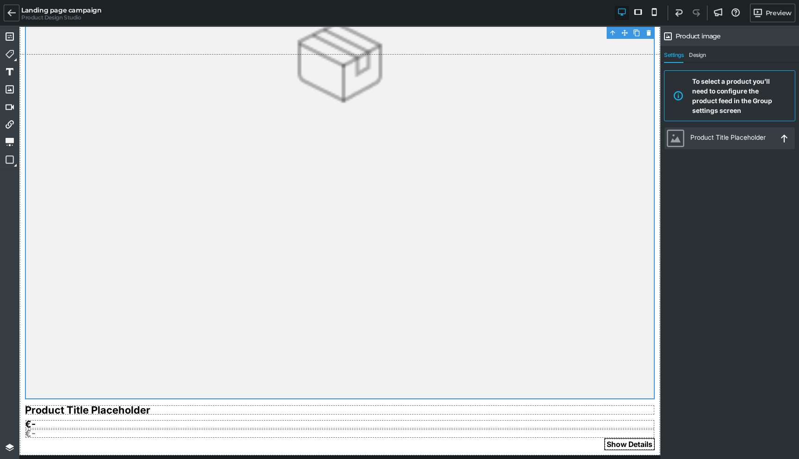
click at [697, 91] on div "To select a product you’ll need to configure the product feed in the Group sett…" at bounding box center [736, 95] width 88 height 39
click at [743, 141] on div "Product Title Placeholder" at bounding box center [730, 138] width 80 height 8
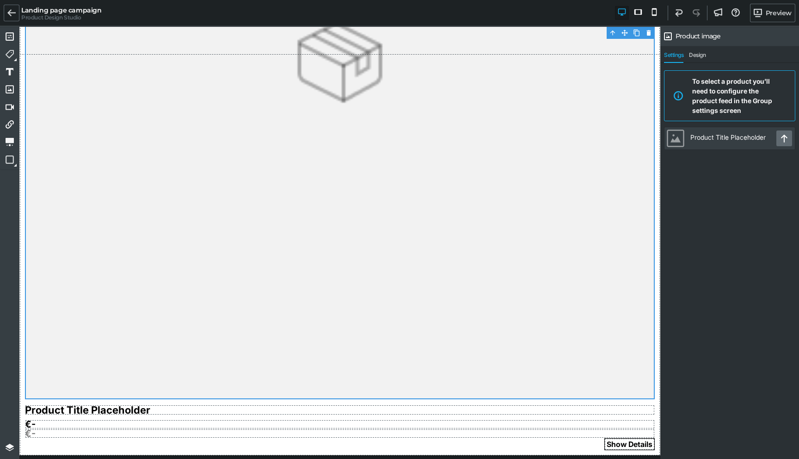
click at [779, 140] on link at bounding box center [784, 138] width 16 height 16
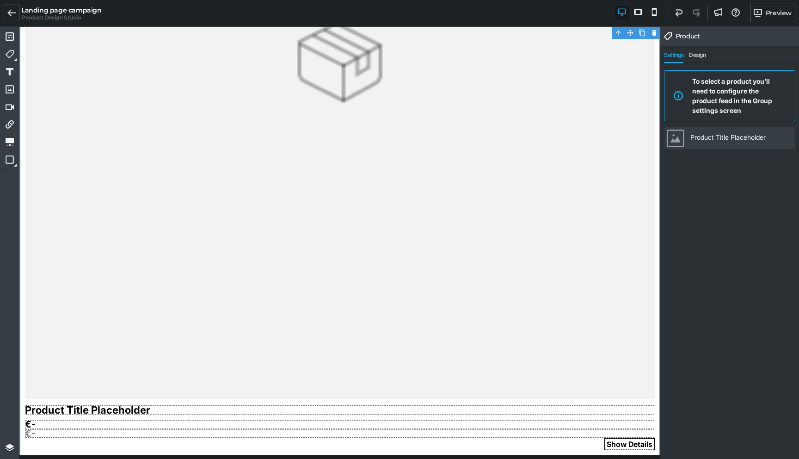
click at [779, 140] on div "Product Title Placeholder" at bounding box center [738, 138] width 97 height 8
click at [744, 139] on div "Product Title Placeholder" at bounding box center [738, 138] width 97 height 8
click at [701, 84] on div "To select a product you’ll need to configure the product feed in the Group sett…" at bounding box center [736, 95] width 88 height 39
click at [10, 17] on icon at bounding box center [11, 13] width 8 height 8
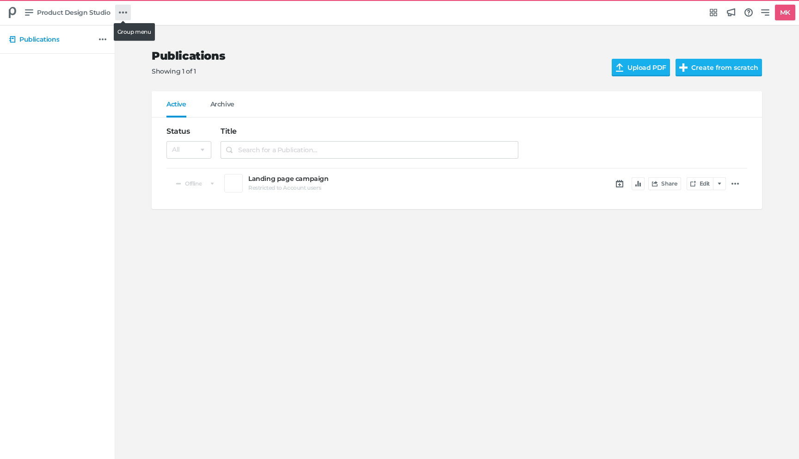
click at [121, 14] on icon at bounding box center [123, 12] width 8 height 8
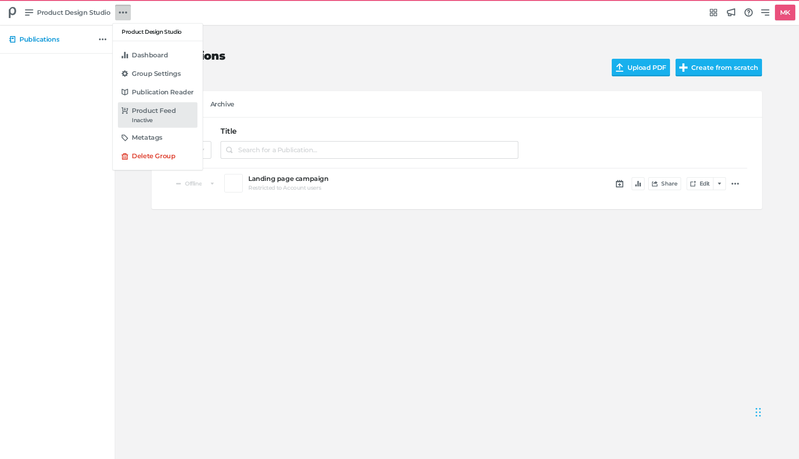
click at [147, 111] on h5 "Product Feed" at bounding box center [154, 111] width 44 height 8
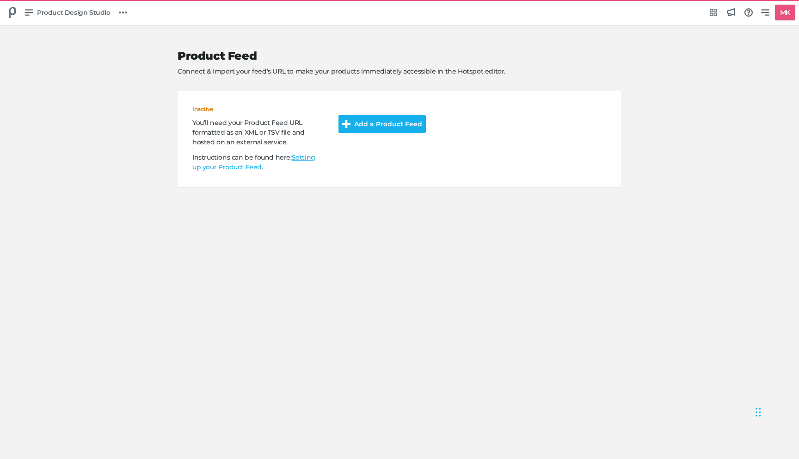
click at [378, 128] on button "Add a Product Feed" at bounding box center [381, 124] width 87 height 18
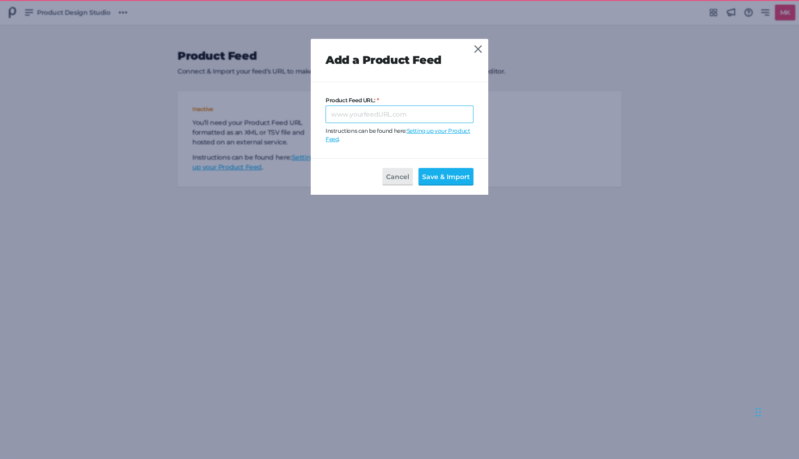
click at [377, 116] on input "Product Feed URL:" at bounding box center [399, 114] width 148 height 18
paste input "https://magento.publitastest.nl/feeds/PublitasFeed.xml"
type input "https://magento.publitastest.nl/feeds/PublitasFeed.xml"
click at [444, 179] on button "Save & Import" at bounding box center [445, 177] width 55 height 18
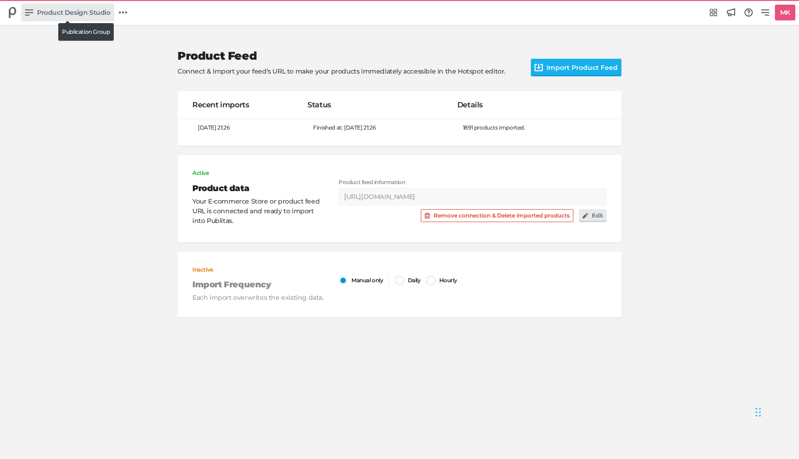
click at [49, 11] on span "Product Design Studio" at bounding box center [74, 12] width 74 height 10
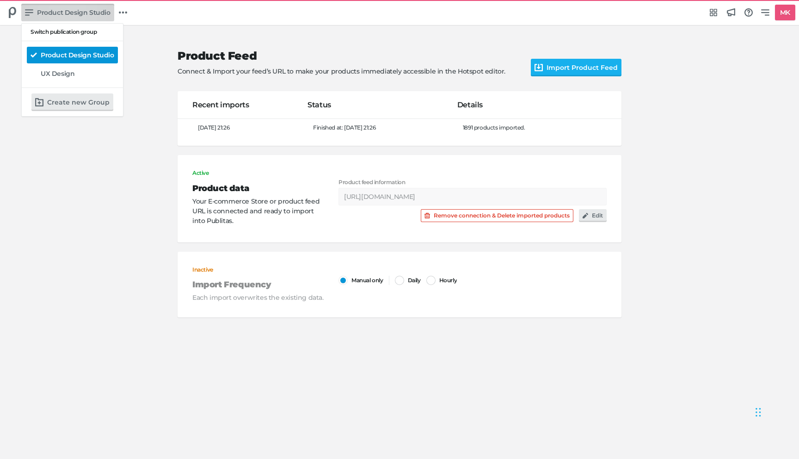
click at [65, 51] on h5 "Product Design Studio" at bounding box center [78, 55] width 74 height 8
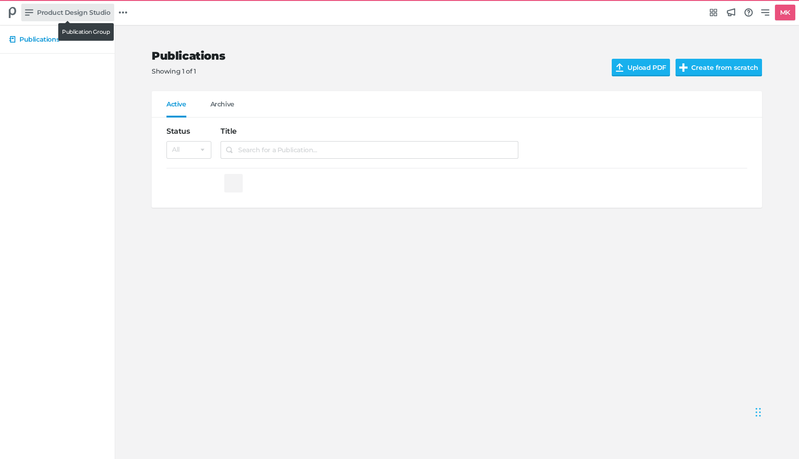
click at [70, 13] on span "Product Design Studio" at bounding box center [74, 12] width 74 height 10
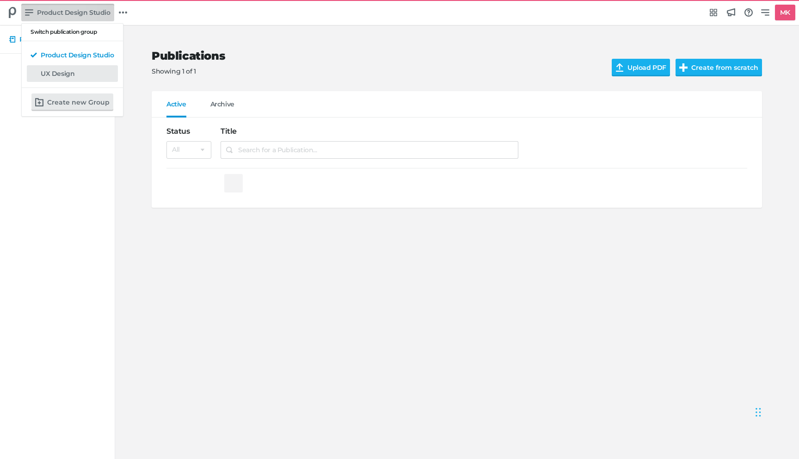
click at [72, 73] on h5 "UX Design" at bounding box center [58, 74] width 34 height 8
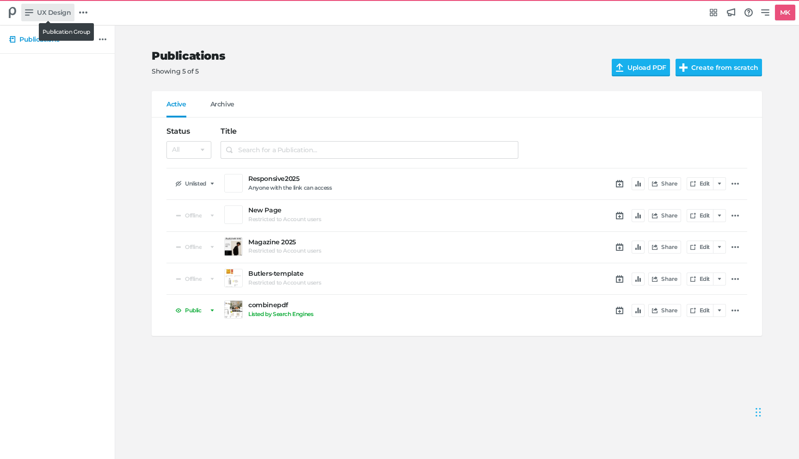
click at [55, 10] on span "UX Design" at bounding box center [54, 12] width 34 height 10
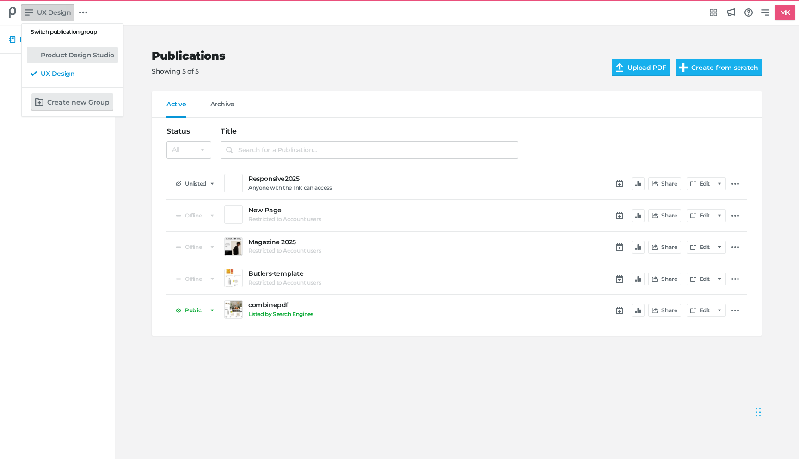
click at [63, 61] on link "Product Design Studio" at bounding box center [72, 55] width 91 height 17
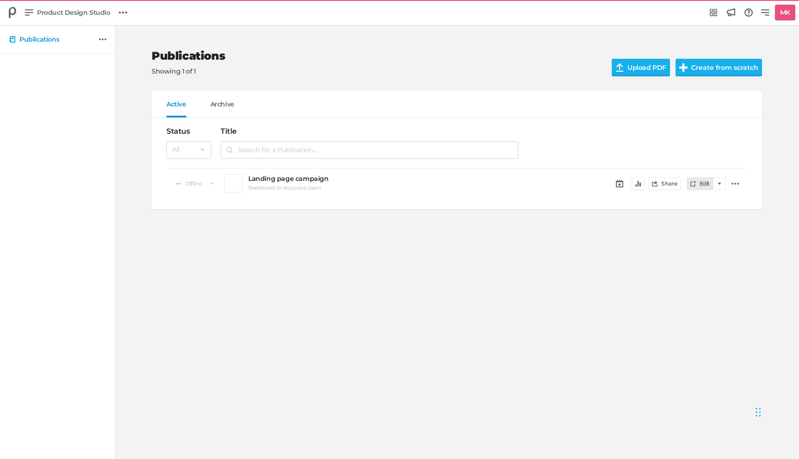
click at [701, 186] on link "Edit" at bounding box center [700, 183] width 27 height 13
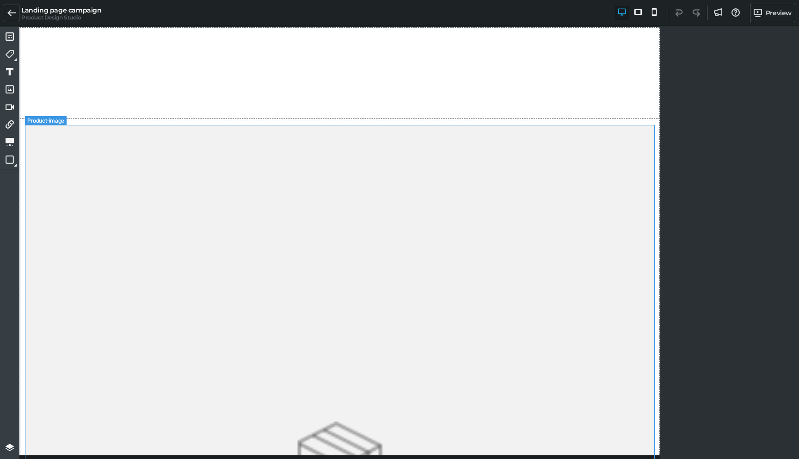
click at [425, 226] on img at bounding box center [340, 462] width 630 height 674
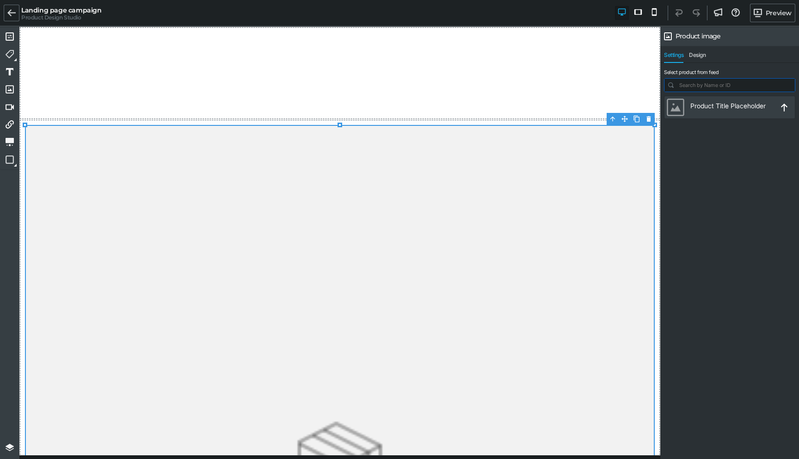
click at [681, 86] on input "search" at bounding box center [729, 85] width 130 height 13
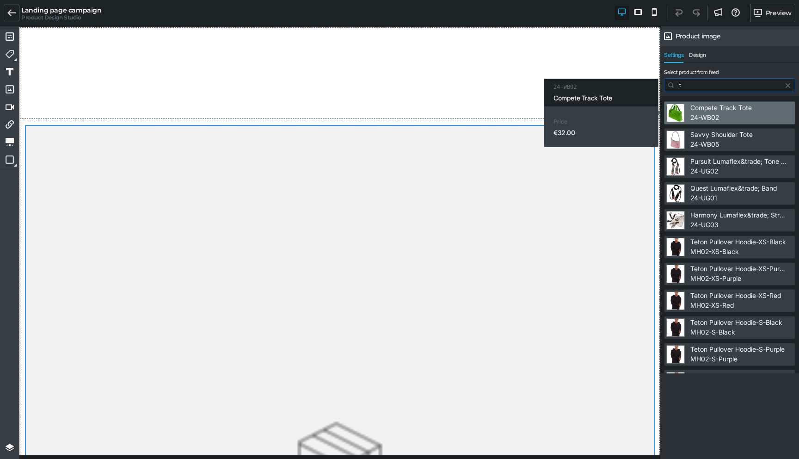
type input "t"
click at [724, 111] on div "Compete Track Tote" at bounding box center [720, 108] width 61 height 8
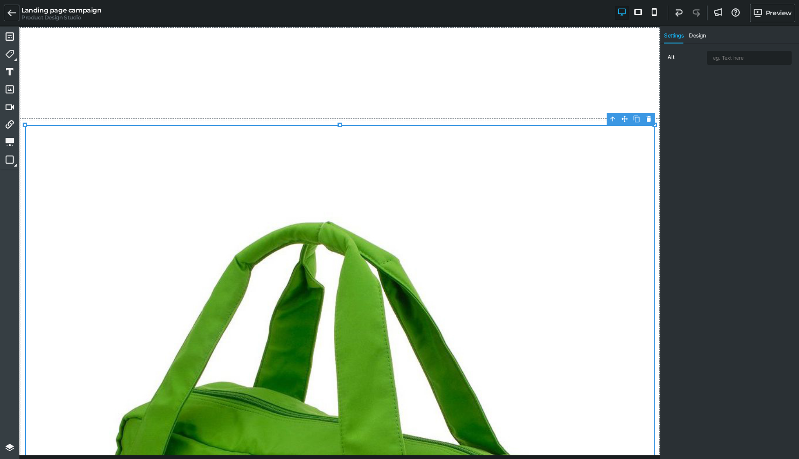
click at [668, 37] on span "Settings" at bounding box center [673, 37] width 19 height 11
click at [672, 59] on div "Alt" at bounding box center [686, 57] width 37 height 6
click at [695, 33] on span "Design" at bounding box center [697, 37] width 17 height 11
click at [663, 36] on div "Settings Design" at bounding box center [729, 37] width 139 height 11
click at [671, 35] on span "Settings" at bounding box center [673, 37] width 19 height 11
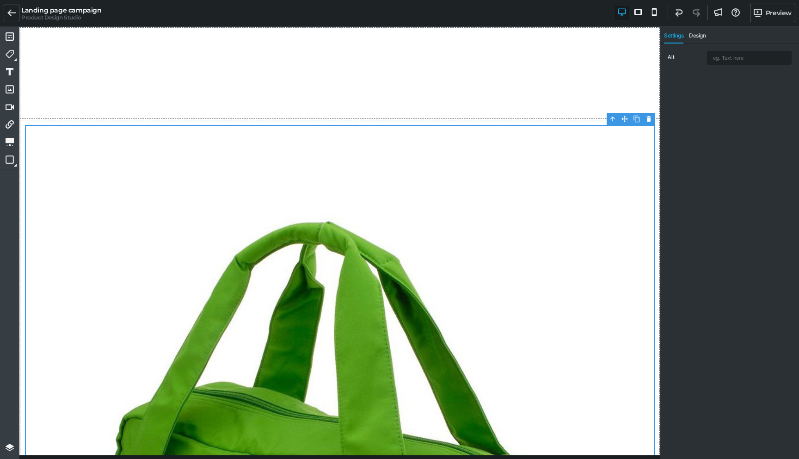
click at [667, 57] on div "Alt" at bounding box center [730, 58] width 128 height 18
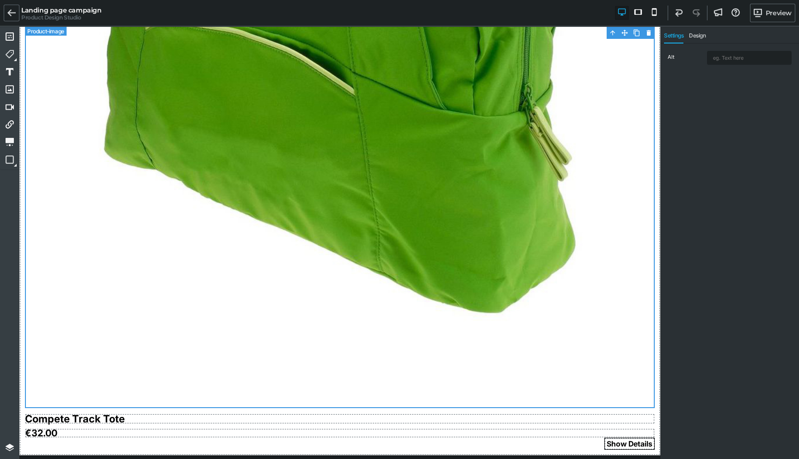
scroll to position [498, 0]
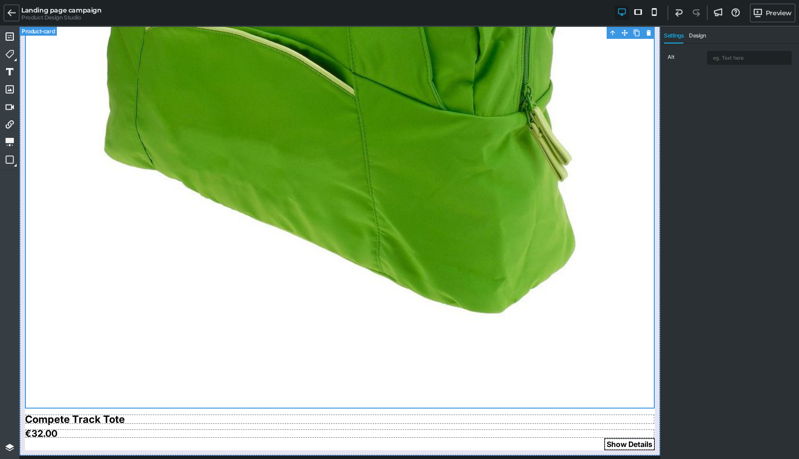
click at [24, 409] on div "Compete Track Tote €32.00 Show Details" at bounding box center [339, 38] width 641 height 834
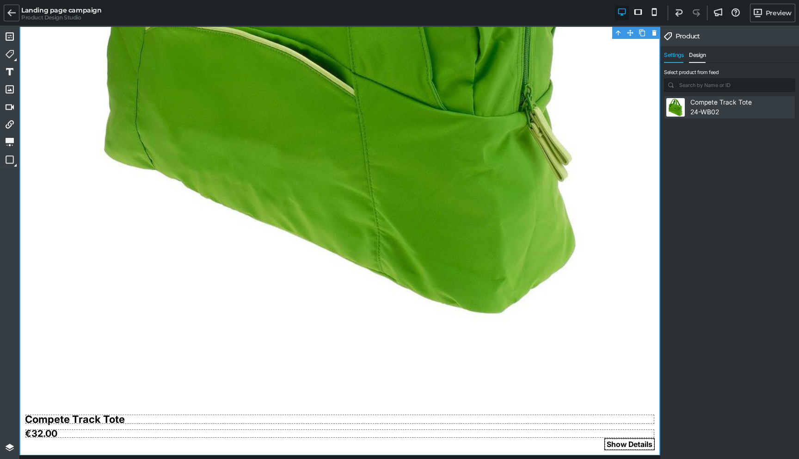
click at [699, 55] on span "Design" at bounding box center [697, 57] width 17 height 11
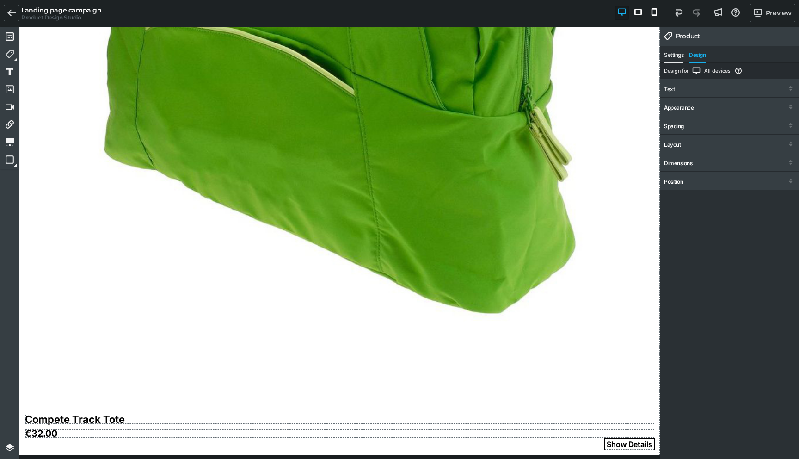
click at [674, 56] on span "Settings" at bounding box center [673, 57] width 19 height 11
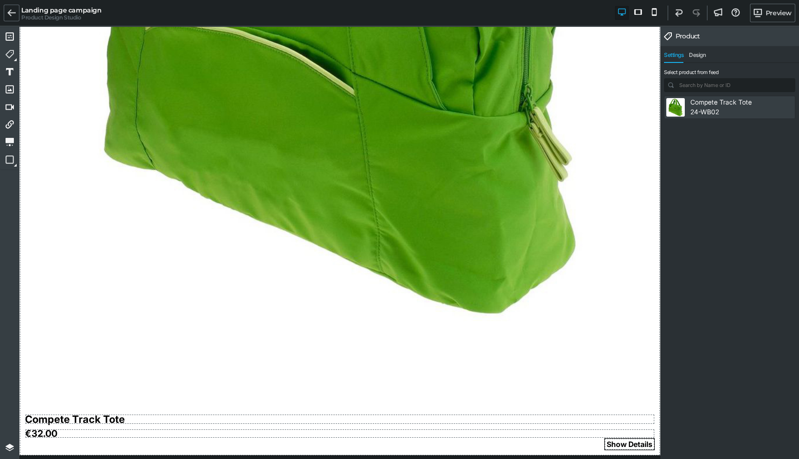
click at [705, 111] on span "24-WB02" at bounding box center [704, 112] width 29 height 8
click at [738, 112] on div "Compete Track Tote 24-WB02" at bounding box center [738, 107] width 97 height 18
click at [694, 84] on input "search" at bounding box center [729, 85] width 130 height 13
click at [701, 55] on span "Design" at bounding box center [697, 57] width 17 height 11
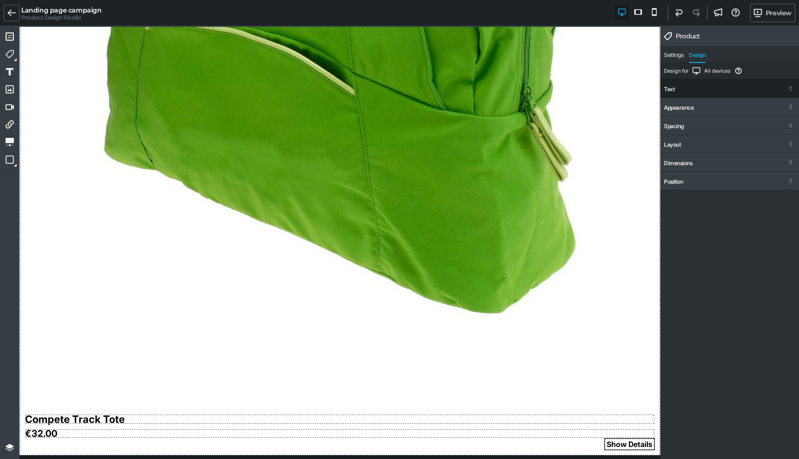
click at [697, 88] on div "Text" at bounding box center [729, 89] width 139 height 17
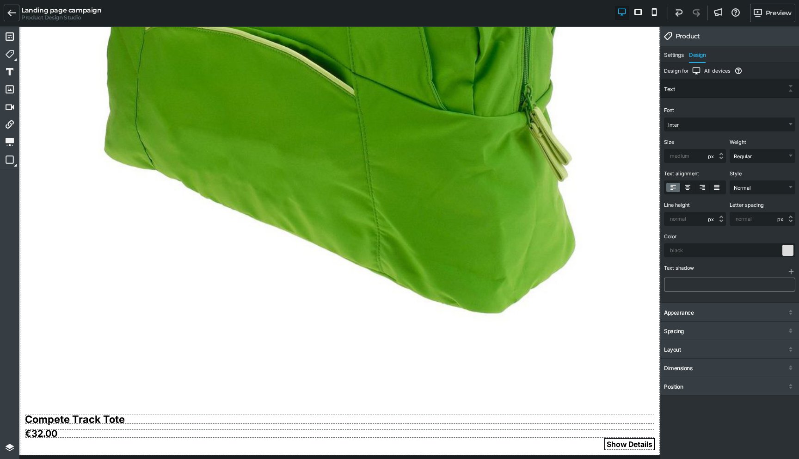
click at [715, 285] on div at bounding box center [729, 284] width 131 height 14
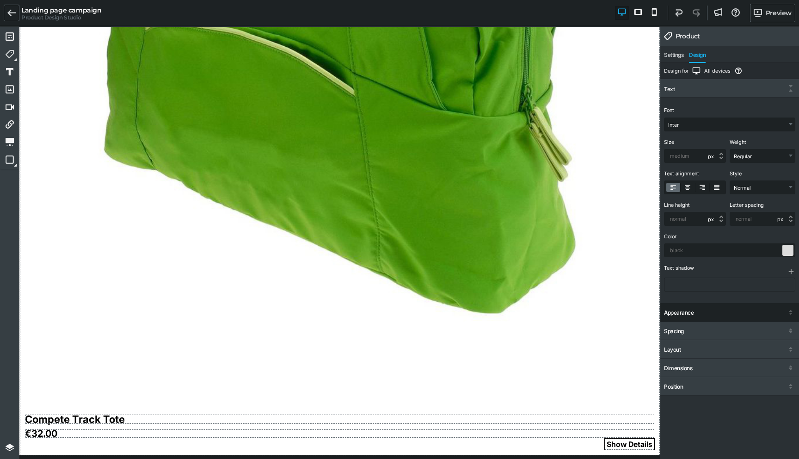
click at [703, 316] on div "Appearance" at bounding box center [729, 313] width 139 height 17
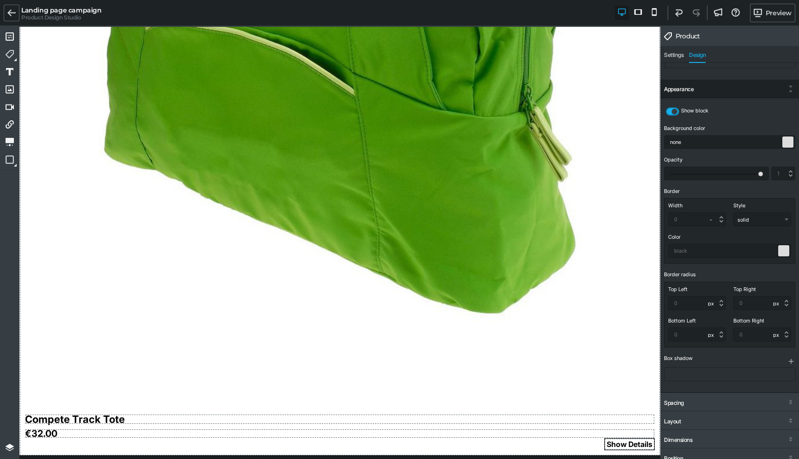
scroll to position [229, 0]
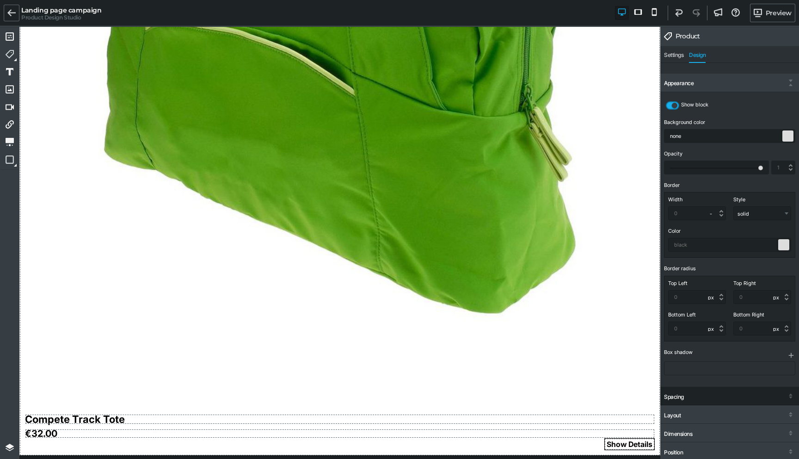
click at [704, 396] on div "Spacing" at bounding box center [729, 396] width 139 height 17
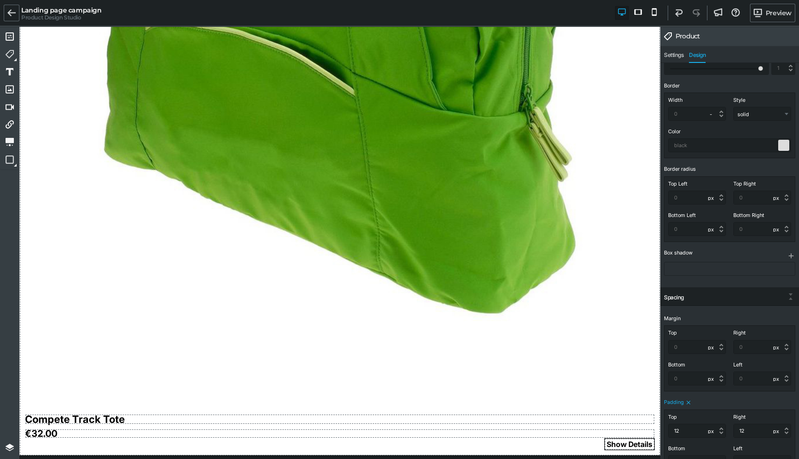
scroll to position [336, 0]
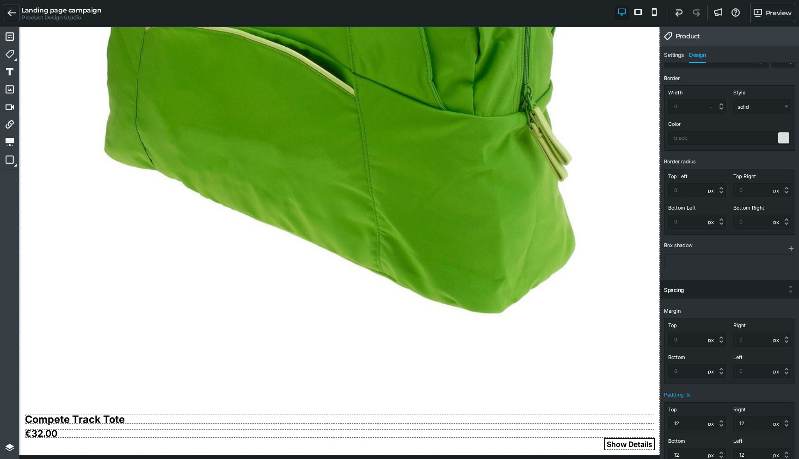
click at [677, 388] on div "Margin Top - px % em rem vh vw Right - px % em rem vh vw Bottom - px % em rem v…" at bounding box center [729, 388] width 139 height 180
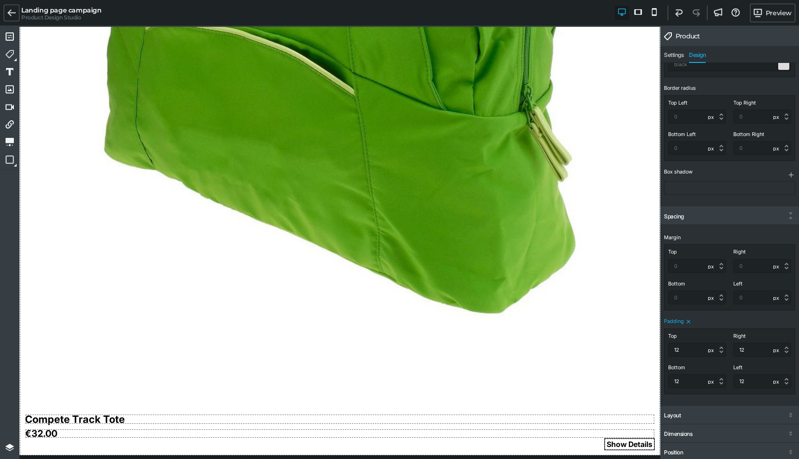
scroll to position [410, 0]
click at [736, 412] on div "Layout" at bounding box center [729, 415] width 139 height 17
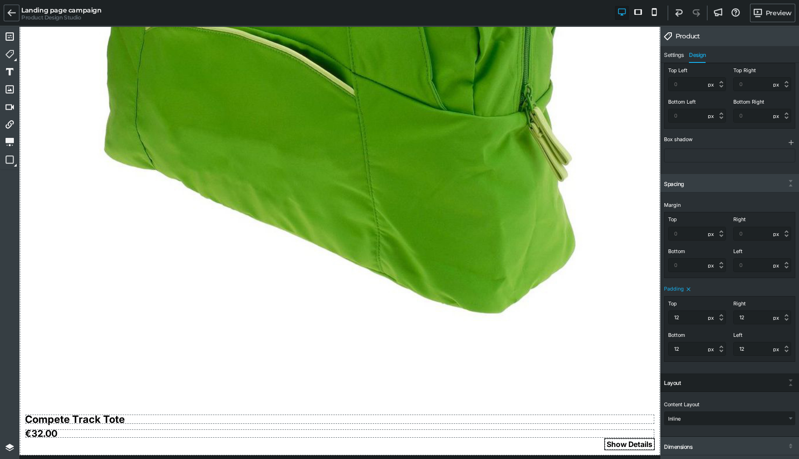
scroll to position [455, 0]
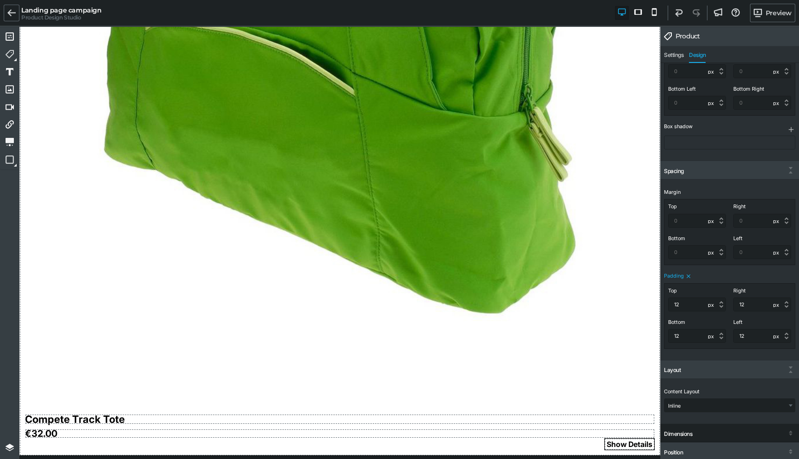
click at [716, 438] on div "Dimensions" at bounding box center [729, 433] width 139 height 17
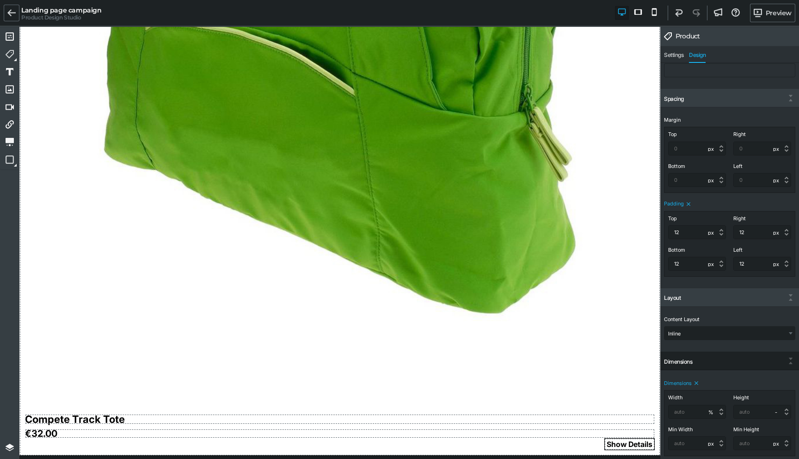
scroll to position [552, 0]
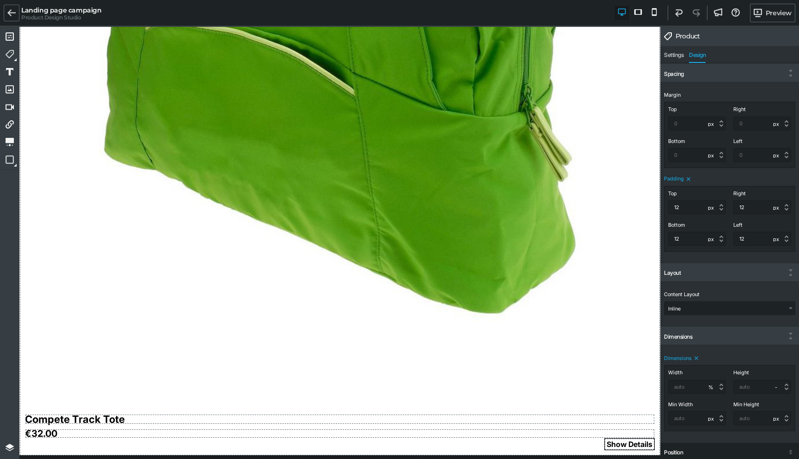
click at [696, 451] on div "Position" at bounding box center [729, 452] width 139 height 17
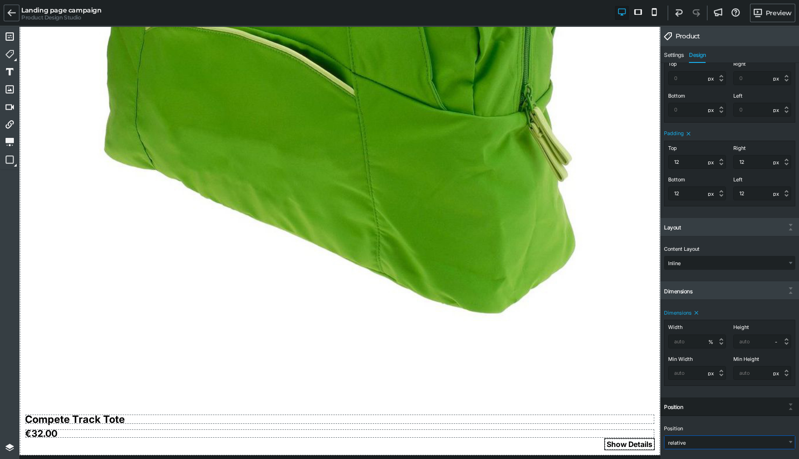
click at [696, 441] on select "static relative absolute fixed" at bounding box center [729, 441] width 130 height 13
click at [687, 440] on select "static relative absolute fixed" at bounding box center [729, 442] width 130 height 13
click at [684, 428] on icon at bounding box center [687, 428] width 6 height 6
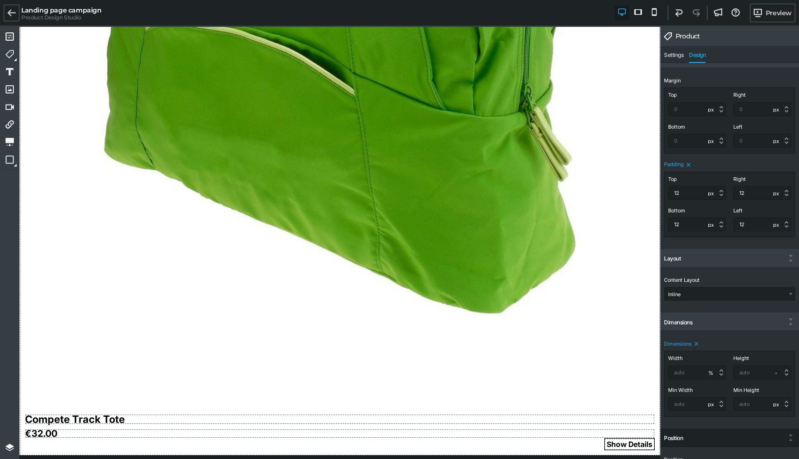
scroll to position [597, 0]
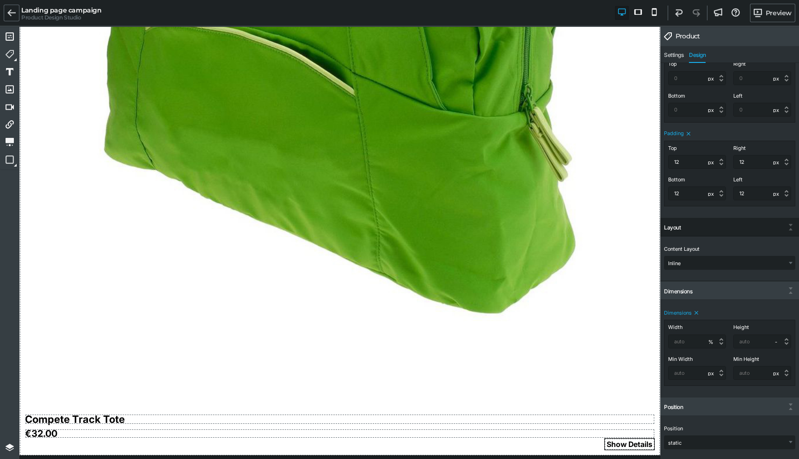
click at [669, 223] on div "Layout" at bounding box center [729, 228] width 139 height 17
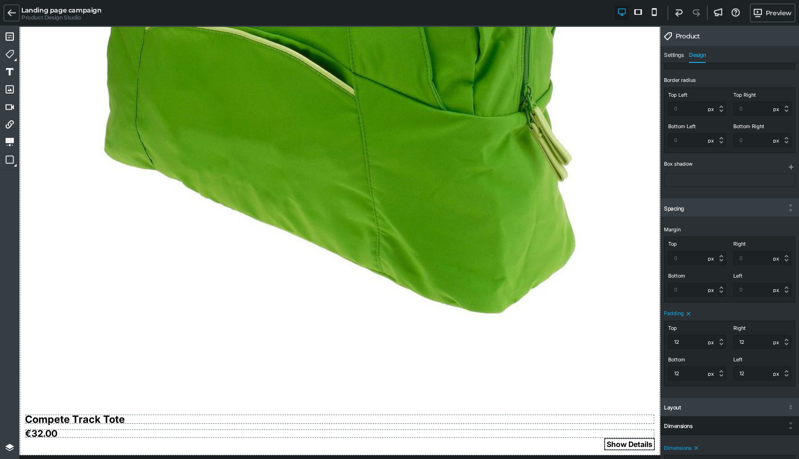
scroll to position [386, 0]
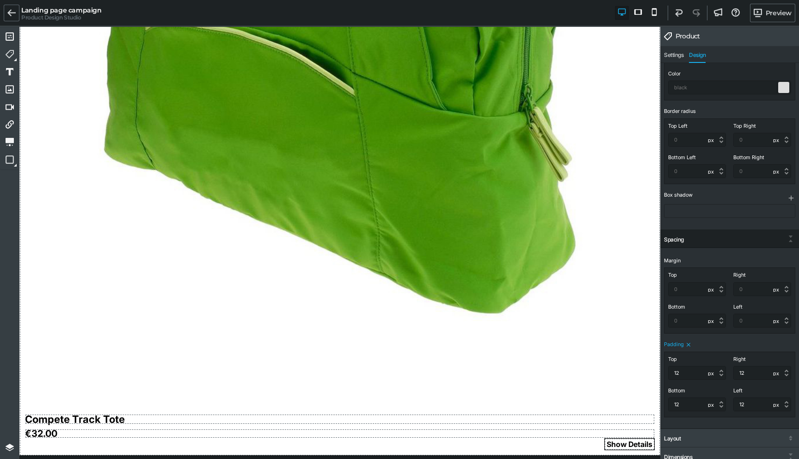
click at [676, 234] on div "Spacing" at bounding box center [729, 239] width 139 height 17
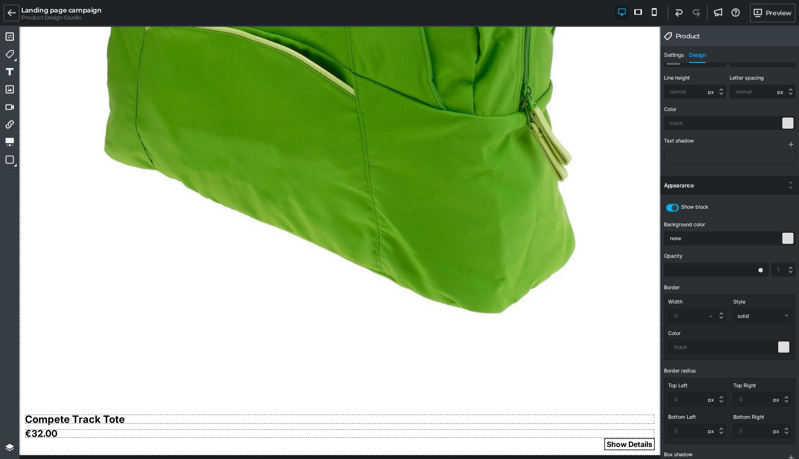
scroll to position [0, 0]
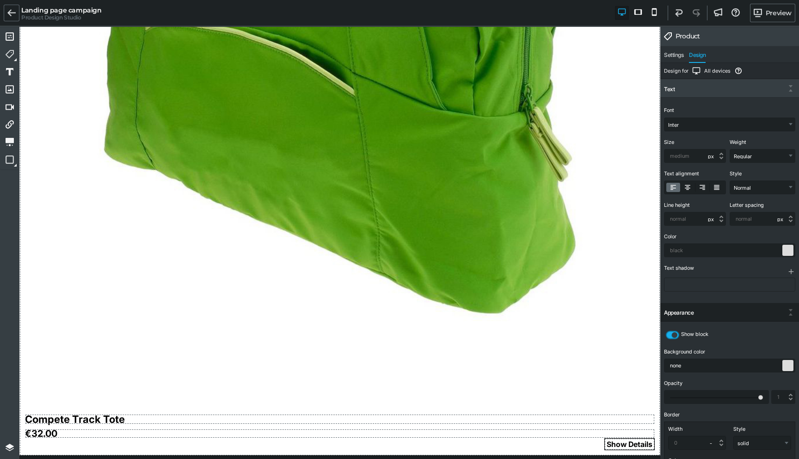
click at [697, 307] on div "Appearance" at bounding box center [729, 313] width 139 height 17
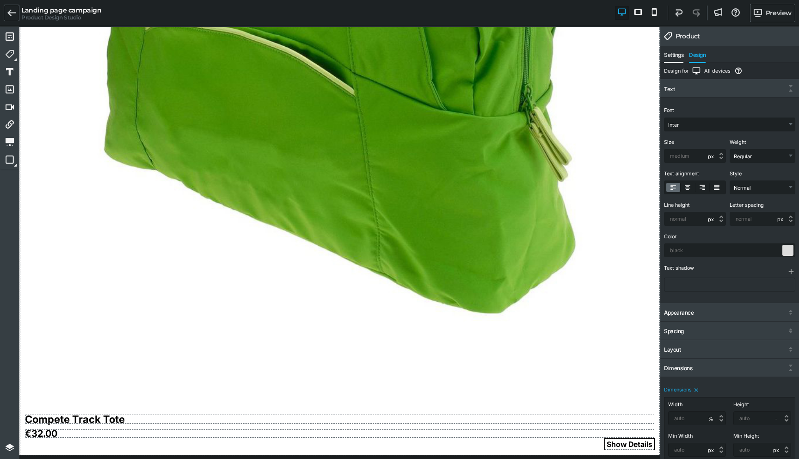
click at [673, 56] on span "Settings" at bounding box center [673, 57] width 19 height 11
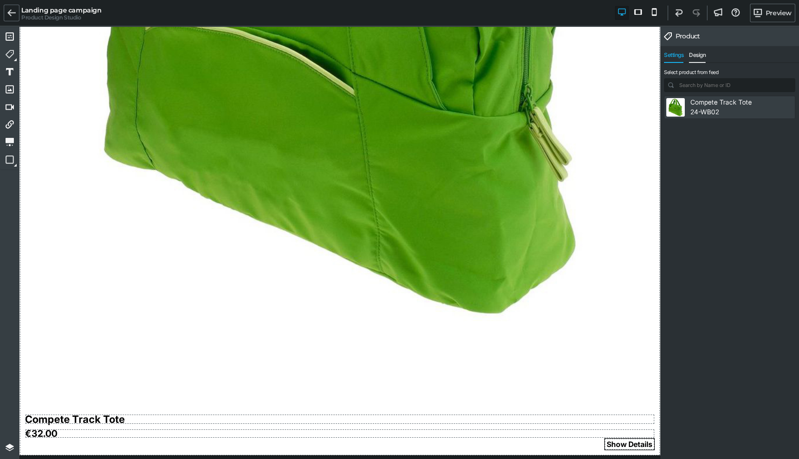
click at [696, 55] on span "Design" at bounding box center [697, 57] width 17 height 11
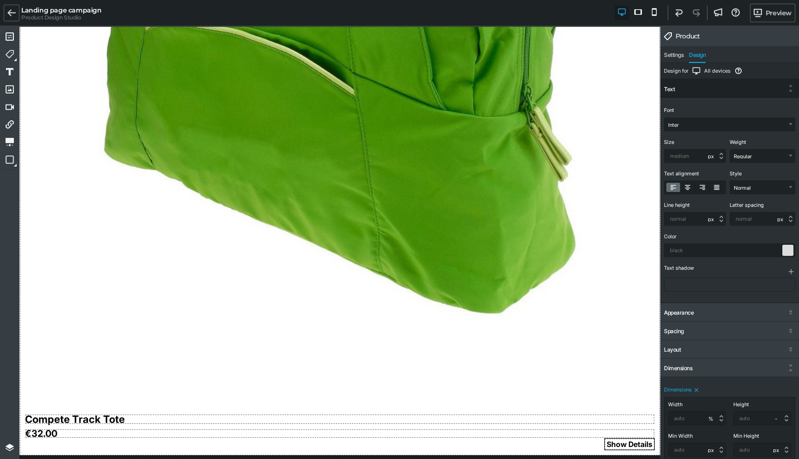
click at [694, 86] on div "Text" at bounding box center [729, 89] width 139 height 17
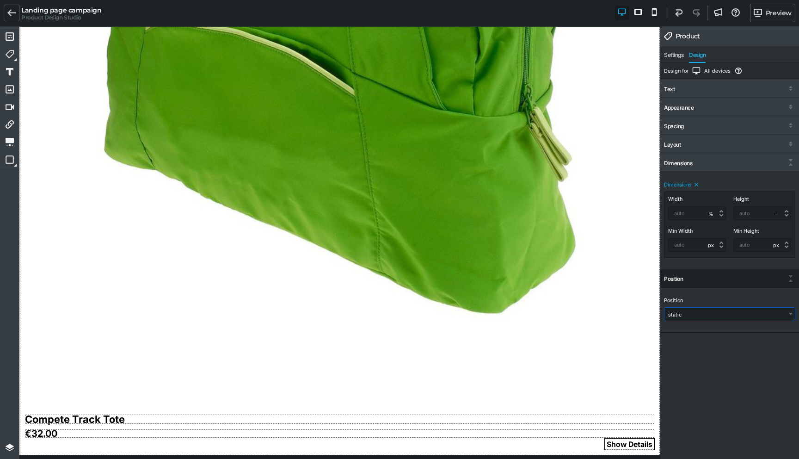
click at [699, 312] on select "static relative absolute fixed" at bounding box center [729, 313] width 130 height 13
click at [693, 312] on select "static relative absolute fixed" at bounding box center [729, 314] width 130 height 13
click at [693, 353] on div "Design for All devices Indicates which device layout you're currently editing. …" at bounding box center [729, 262] width 139 height 398
click at [691, 315] on select "static relative absolute fixed" at bounding box center [729, 314] width 130 height 13
click at [691, 343] on div "Design for All devices Indicates which device layout you're currently editing. …" at bounding box center [729, 262] width 139 height 398
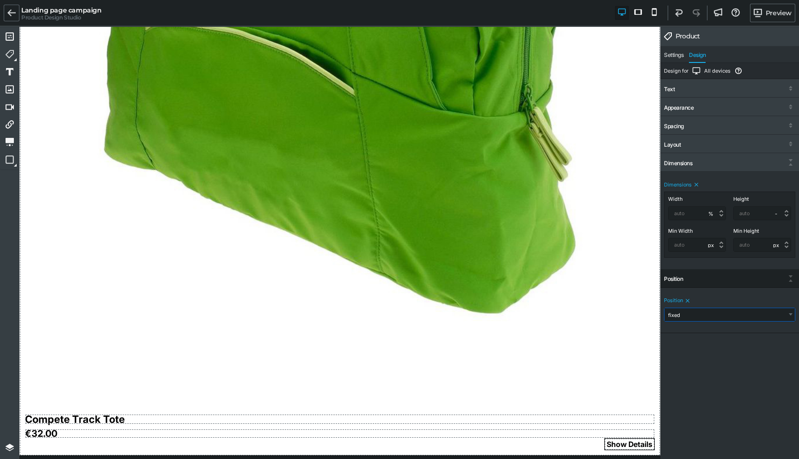
click at [674, 314] on select "static relative absolute fixed" at bounding box center [729, 314] width 130 height 13
click at [680, 313] on select "static relative absolute fixed" at bounding box center [729, 314] width 130 height 13
click at [683, 332] on div "Position Position static relative absolute fixed Top - px % em rem vh vw Left -…" at bounding box center [729, 301] width 139 height 64
click at [683, 300] on div "Position" at bounding box center [728, 300] width 129 height 6
click at [687, 301] on icon at bounding box center [688, 301] width 4 height 4
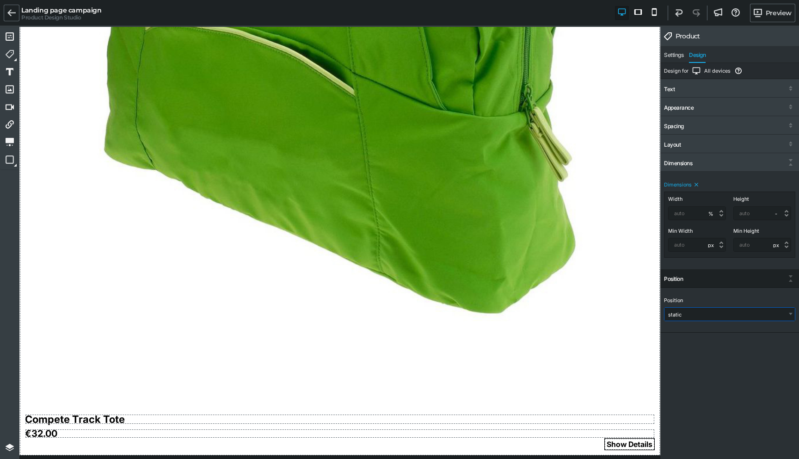
click at [683, 316] on select "static relative absolute fixed" at bounding box center [729, 313] width 130 height 13
select select "fixed"
click at [680, 359] on div "Design for All devices Indicates which device layout you're currently editing. …" at bounding box center [729, 262] width 139 height 398
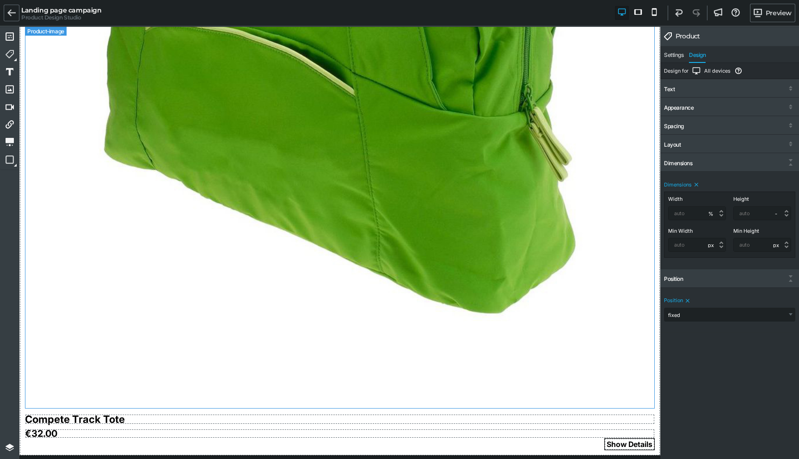
click at [244, 160] on img at bounding box center [340, 17] width 630 height 781
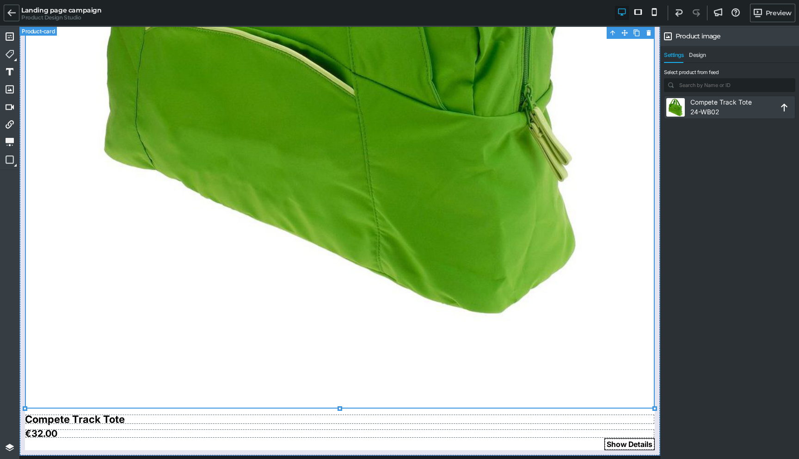
click at [20, 292] on div "Compete Track Tote €32.00 Show Details" at bounding box center [339, 38] width 641 height 834
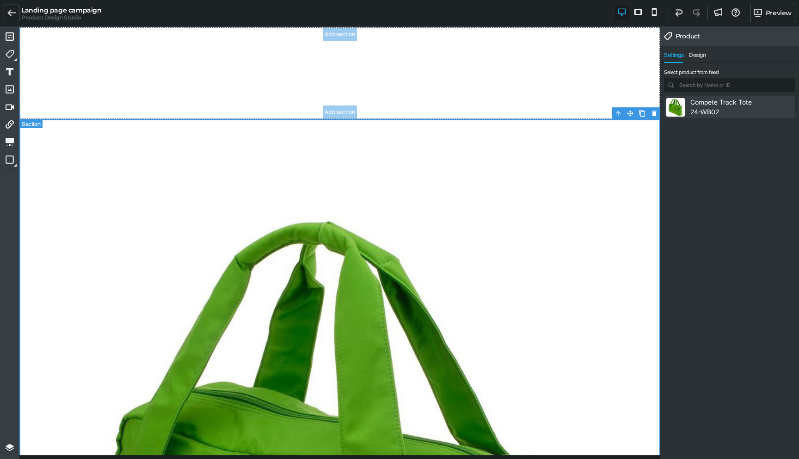
click at [31, 88] on section "Add section Add section" at bounding box center [339, 73] width 641 height 92
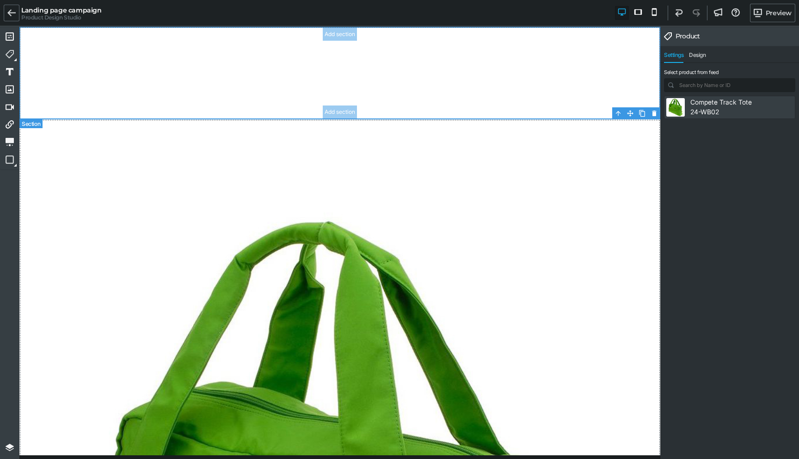
select select "px"
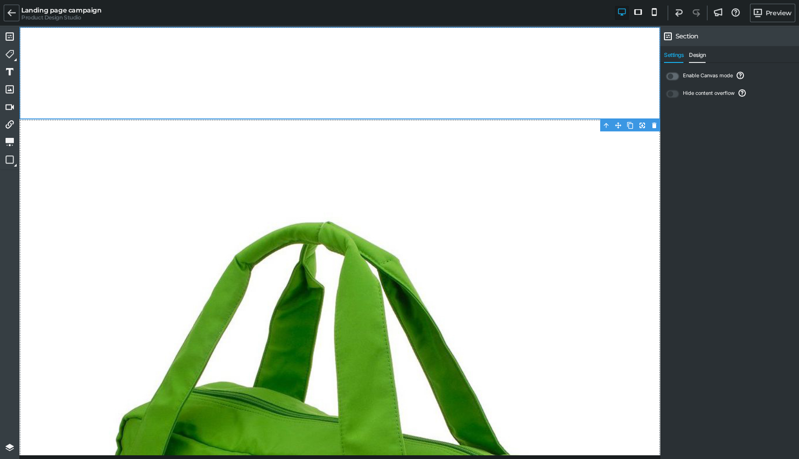
click at [695, 52] on span "Design" at bounding box center [697, 57] width 17 height 11
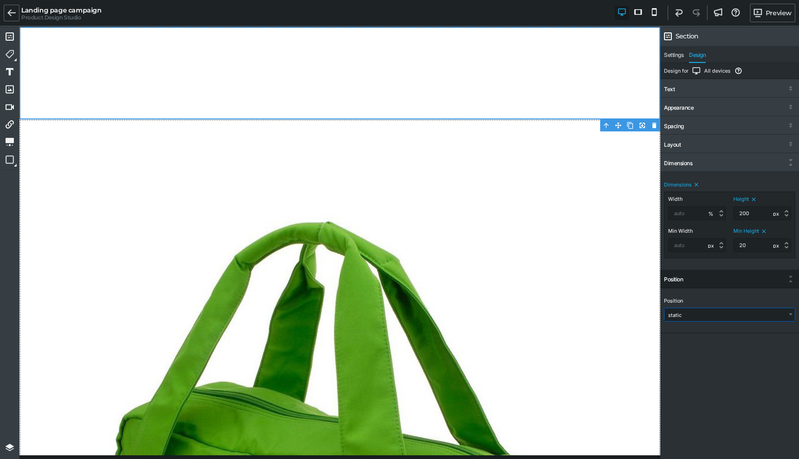
click at [678, 315] on select "static relative absolute fixed" at bounding box center [729, 314] width 130 height 13
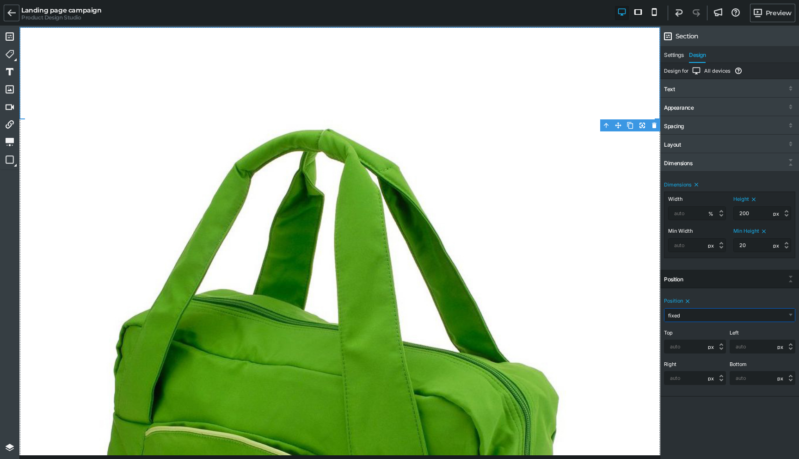
click at [681, 309] on select "static relative absolute fixed" at bounding box center [729, 314] width 130 height 13
click at [714, 422] on div "Design for All devices Indicates which device layout you're currently editing. …" at bounding box center [729, 262] width 139 height 398
click at [683, 317] on select "static relative absolute fixed" at bounding box center [729, 314] width 130 height 13
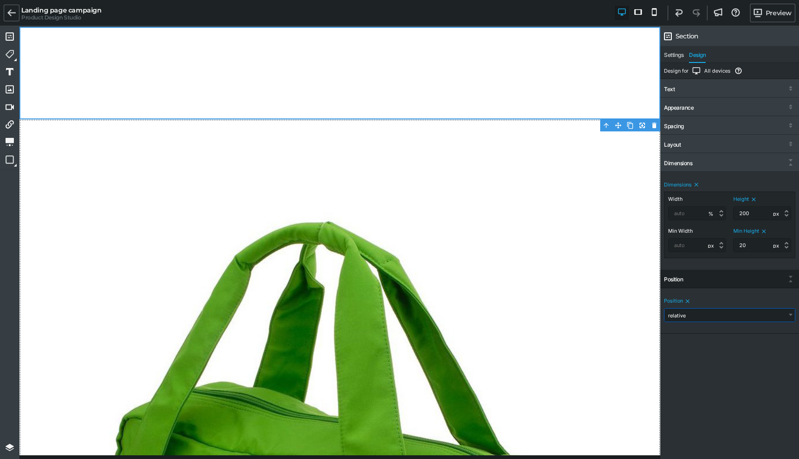
click at [680, 314] on select "static relative absolute fixed" at bounding box center [729, 314] width 130 height 13
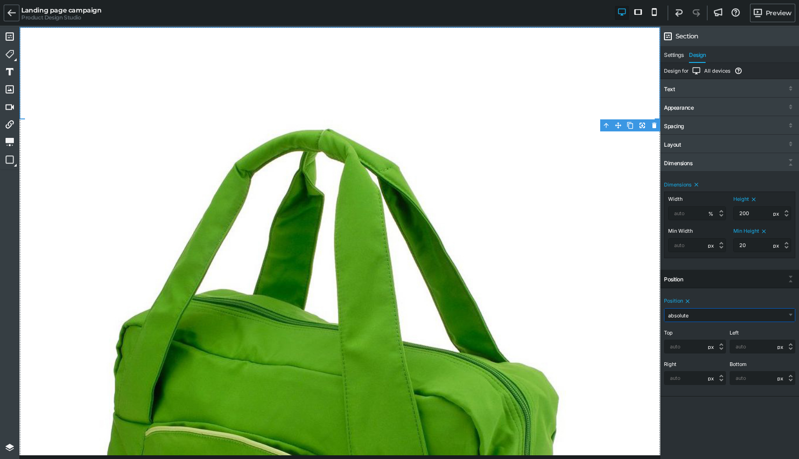
click at [684, 313] on select "static relative absolute fixed" at bounding box center [729, 314] width 130 height 13
select select "fixed"
click at [718, 412] on div "Design for All devices Indicates which device layout you're currently editing. …" at bounding box center [729, 262] width 139 height 398
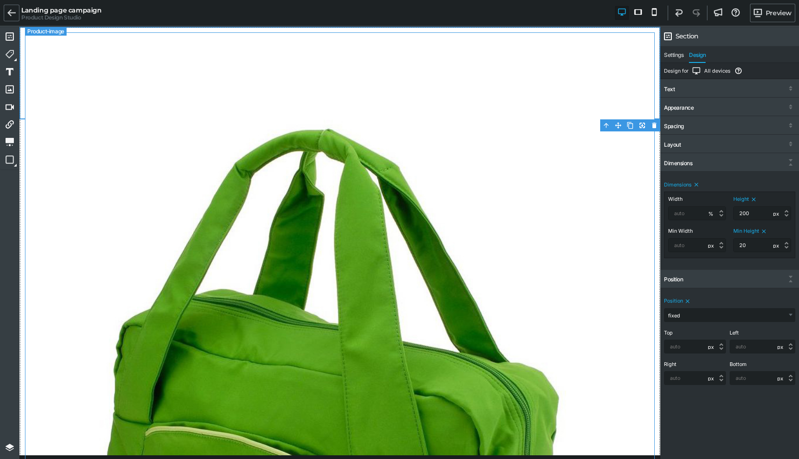
click at [378, 128] on img at bounding box center [340, 422] width 630 height 781
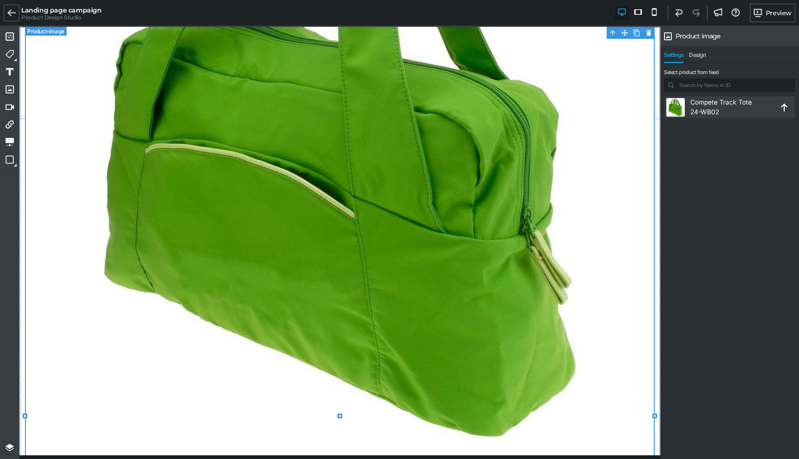
scroll to position [406, 0]
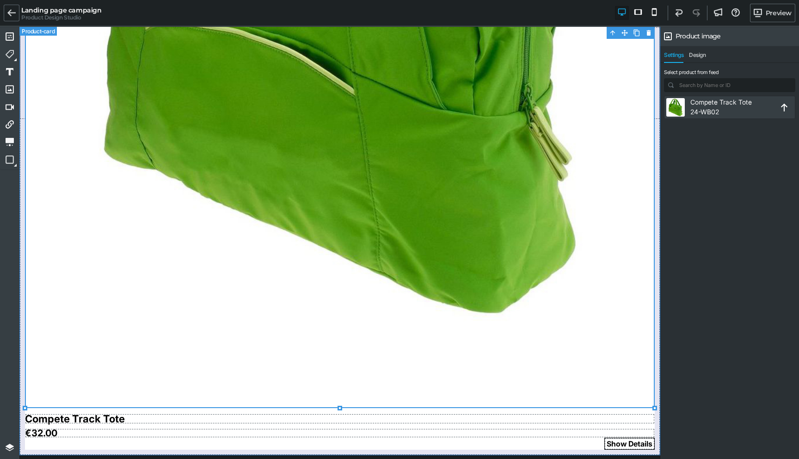
click at [22, 417] on div "Compete Track Tote €32.00 Show Details" at bounding box center [339, 38] width 641 height 834
select select
select select "px"
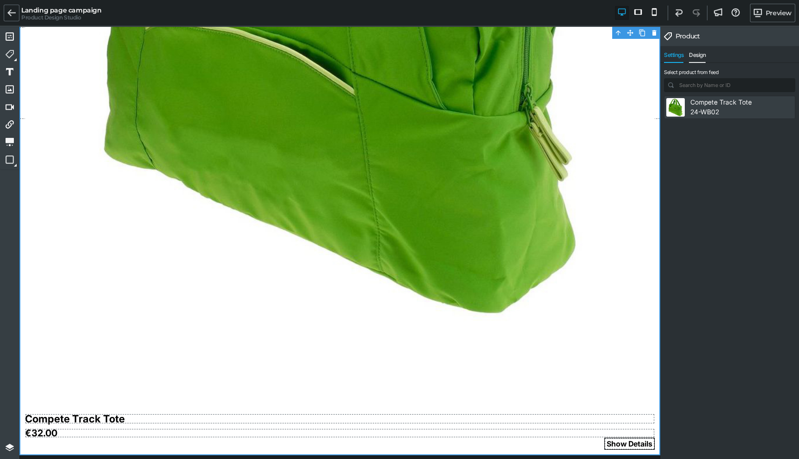
click at [693, 55] on span "Design" at bounding box center [697, 57] width 17 height 11
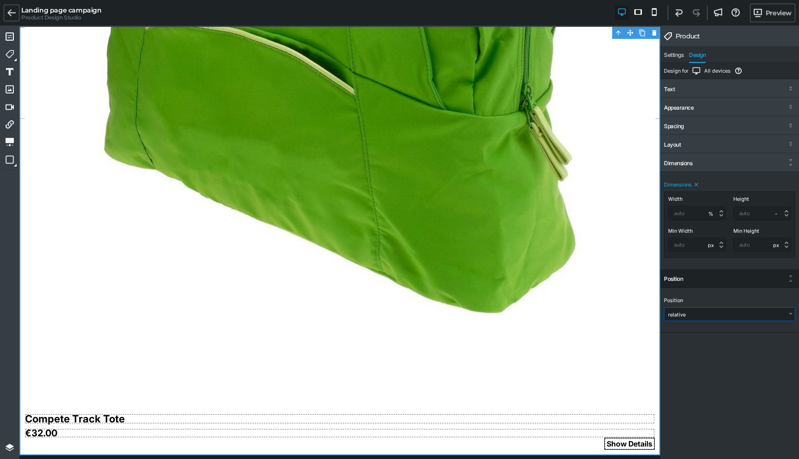
click at [683, 313] on select "static relative absolute fixed" at bounding box center [729, 313] width 130 height 13
click at [683, 315] on select "static relative absolute fixed" at bounding box center [729, 314] width 130 height 13
click at [680, 312] on select "static relative absolute fixed" at bounding box center [729, 314] width 130 height 13
select select "fixed"
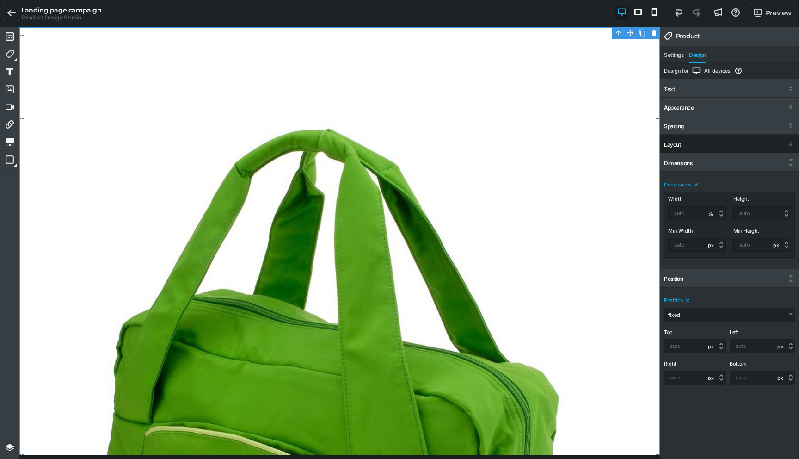
click at [678, 144] on div "Layout" at bounding box center [672, 144] width 17 height 6
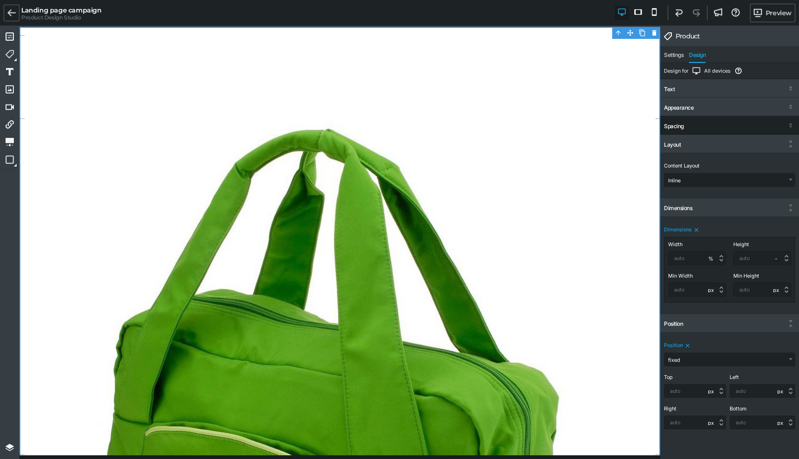
click at [677, 128] on div "Spacing" at bounding box center [674, 126] width 20 height 6
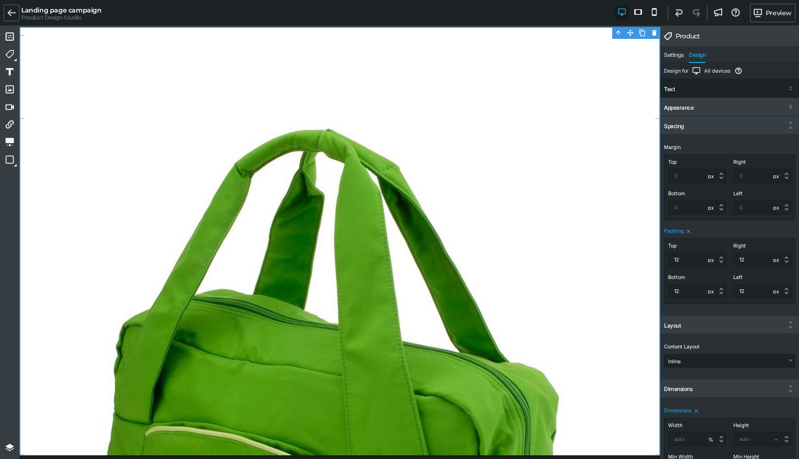
click at [678, 90] on div "Text" at bounding box center [729, 89] width 139 height 17
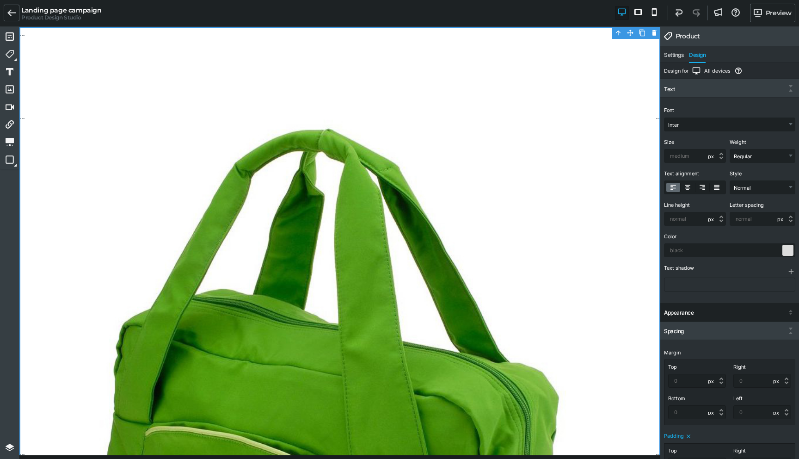
click at [697, 310] on div "Appearance" at bounding box center [729, 313] width 139 height 17
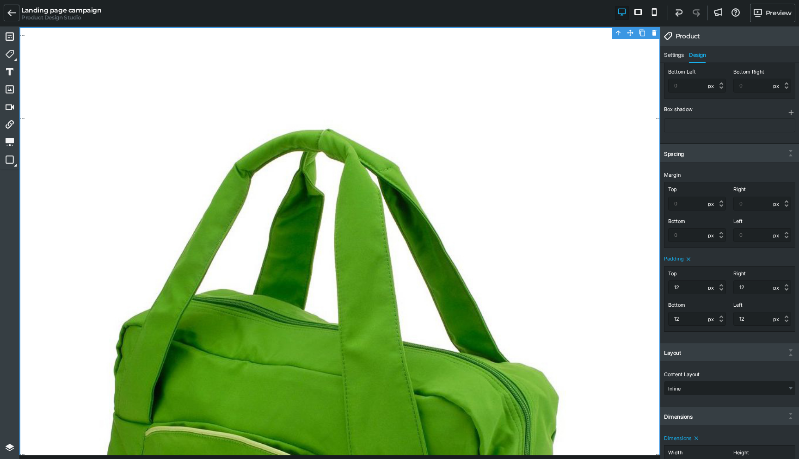
scroll to position [661, 0]
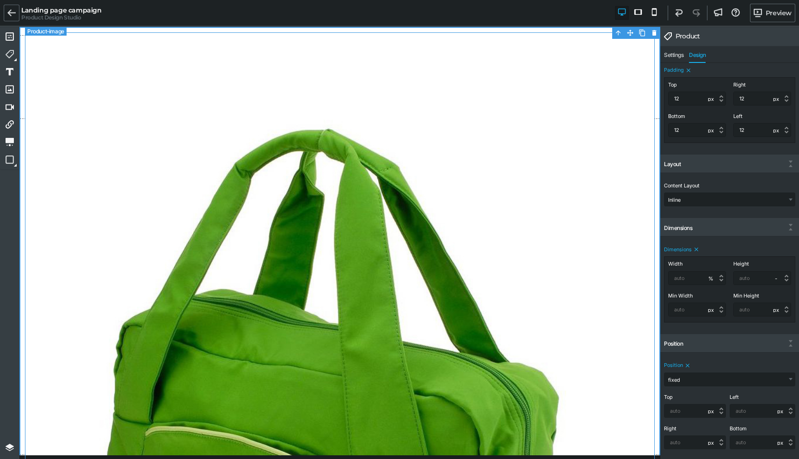
click at [323, 216] on img at bounding box center [340, 422] width 630 height 781
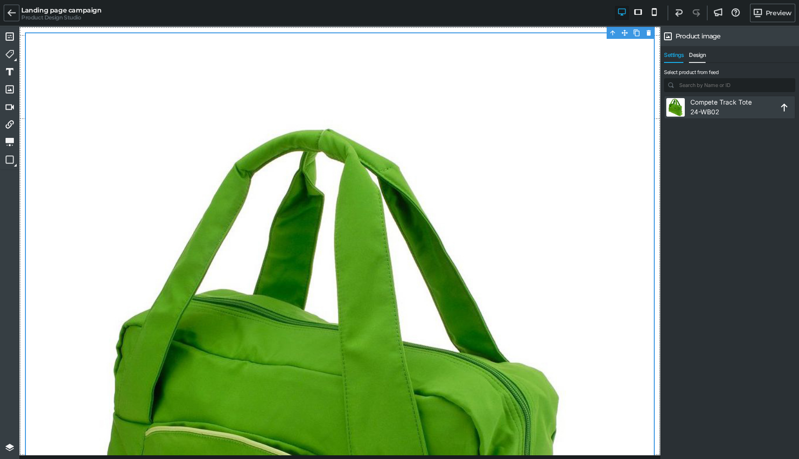
click at [699, 54] on span "Design" at bounding box center [697, 57] width 17 height 11
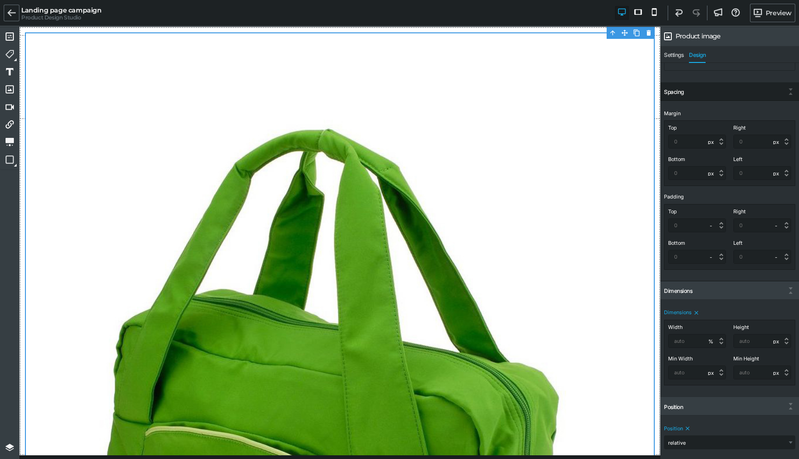
click at [720, 87] on div "Spacing" at bounding box center [729, 92] width 139 height 17
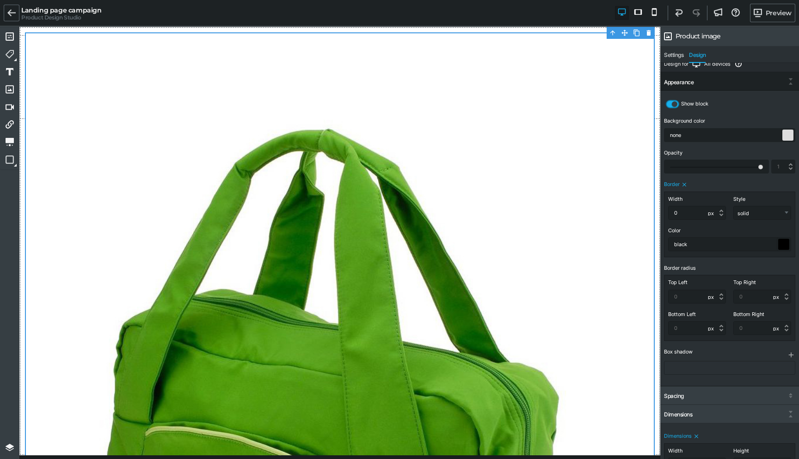
scroll to position [0, 0]
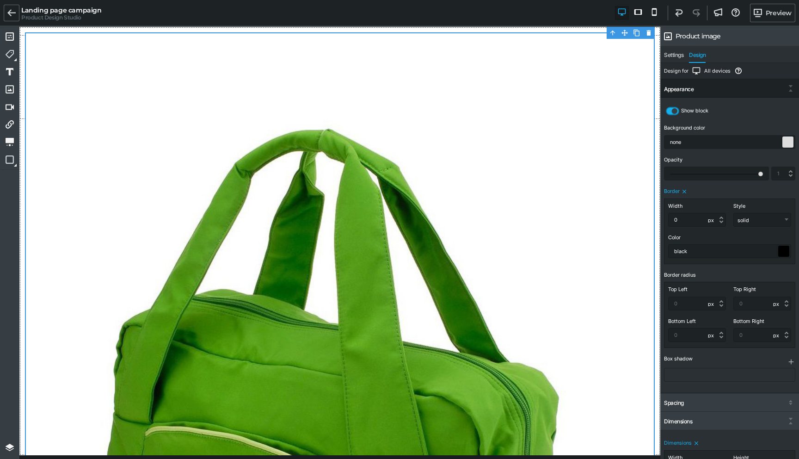
click at [674, 85] on div "Appearance" at bounding box center [729, 89] width 139 height 17
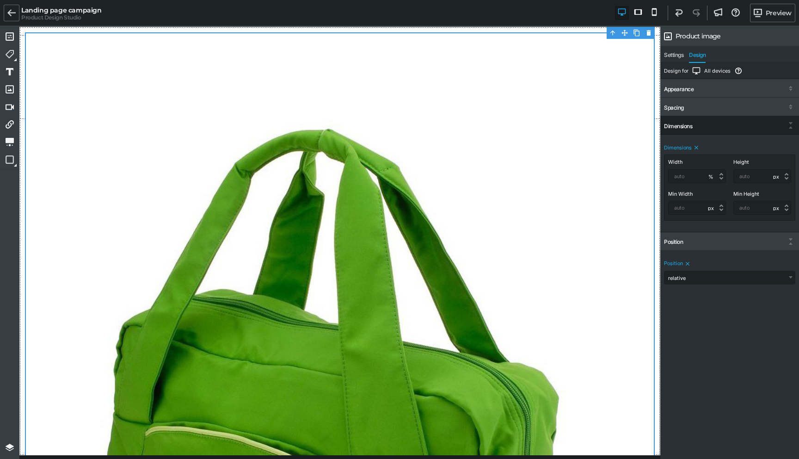
click at [678, 123] on div "Dimensions" at bounding box center [678, 126] width 28 height 6
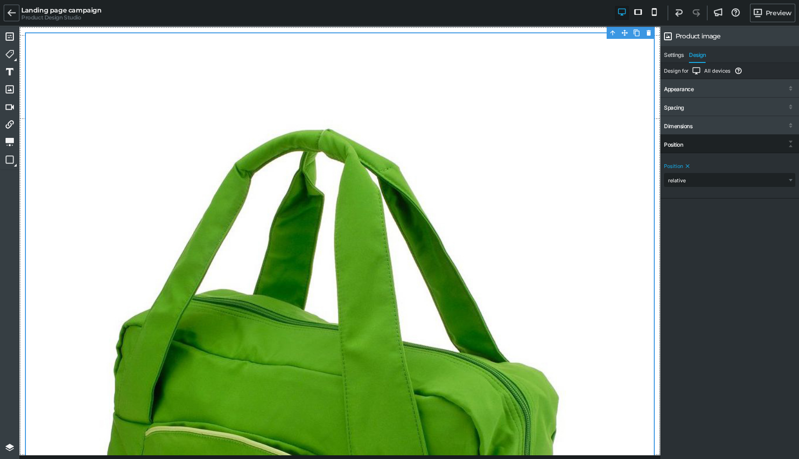
click at [669, 146] on div "Position" at bounding box center [673, 144] width 19 height 6
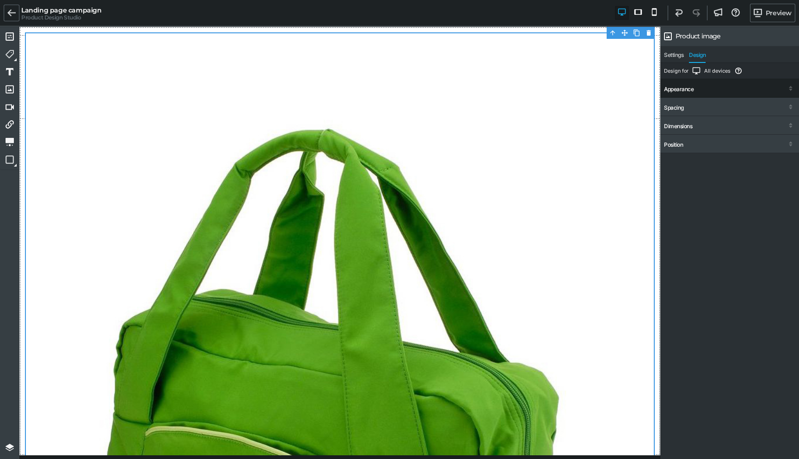
click at [678, 91] on div "Appearance" at bounding box center [679, 89] width 30 height 6
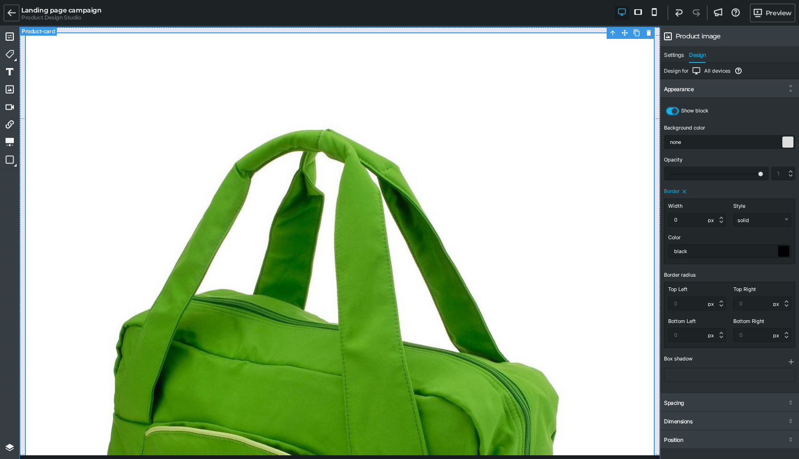
click at [21, 92] on div "Compete Track Tote €32.00 Show Details" at bounding box center [339, 444] width 641 height 834
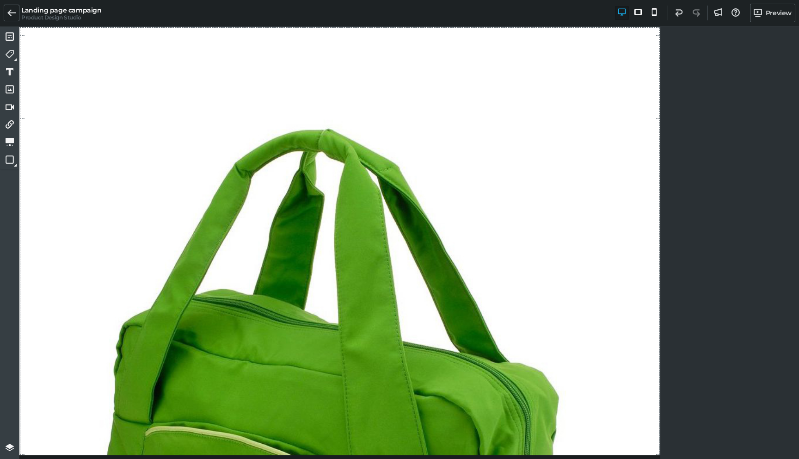
click at [705, 142] on div at bounding box center [729, 244] width 139 height 434
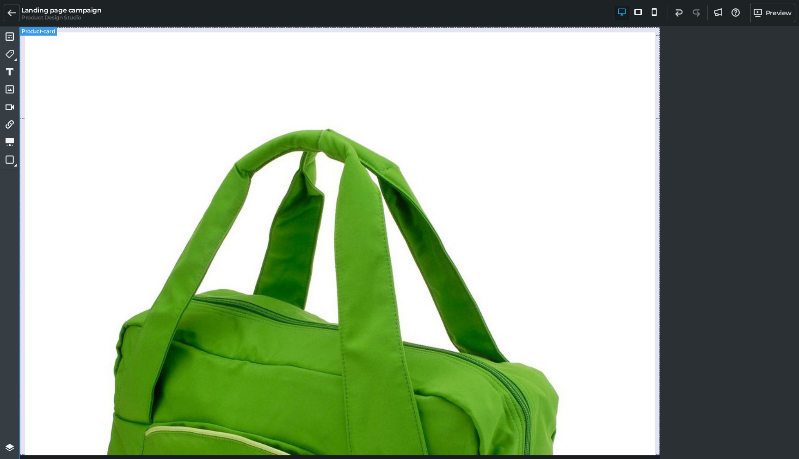
click at [22, 45] on div "Compete Track Tote €32.00 Show Details" at bounding box center [339, 444] width 641 height 834
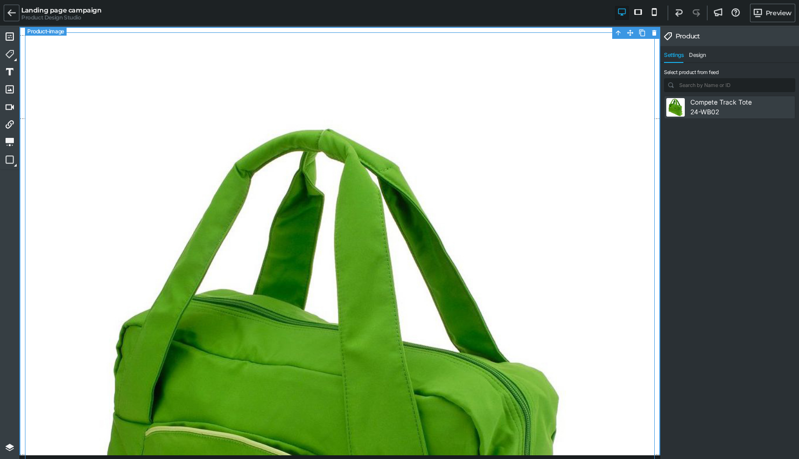
click at [97, 432] on img at bounding box center [340, 422] width 630 height 781
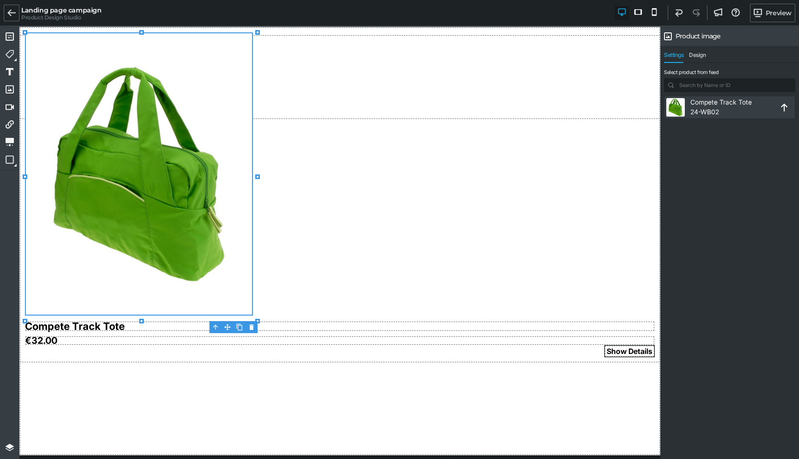
click at [258, 179] on icon at bounding box center [257, 176] width 5 height 5
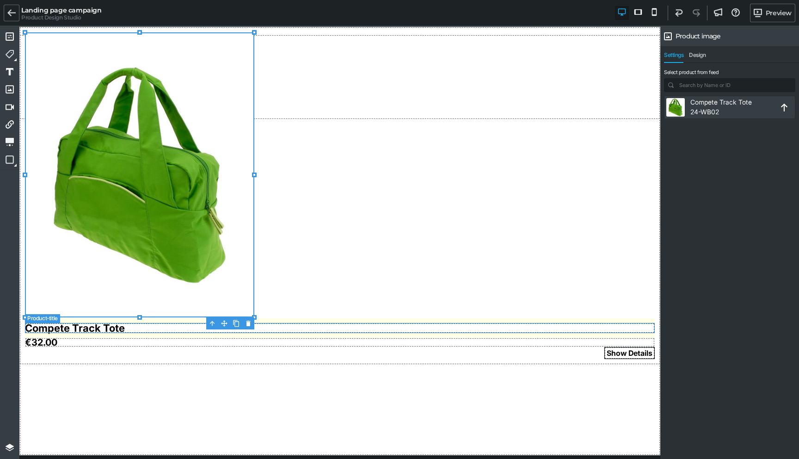
click at [124, 328] on h3 "Compete Track Tote" at bounding box center [340, 328] width 630 height 10
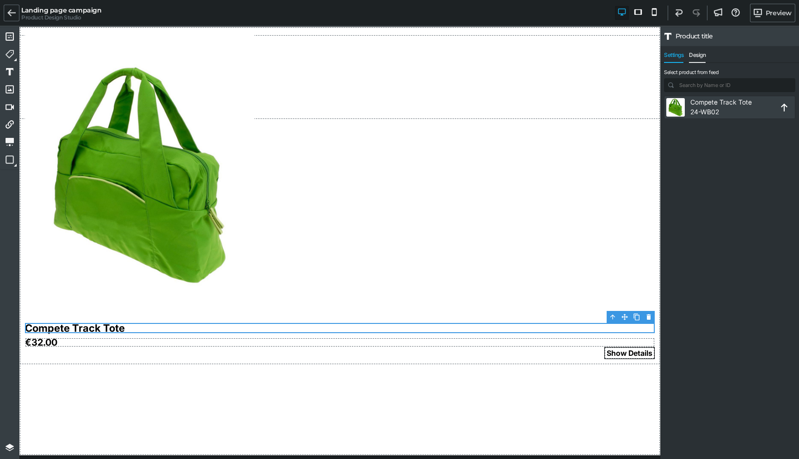
click at [700, 57] on span "Design" at bounding box center [697, 57] width 17 height 11
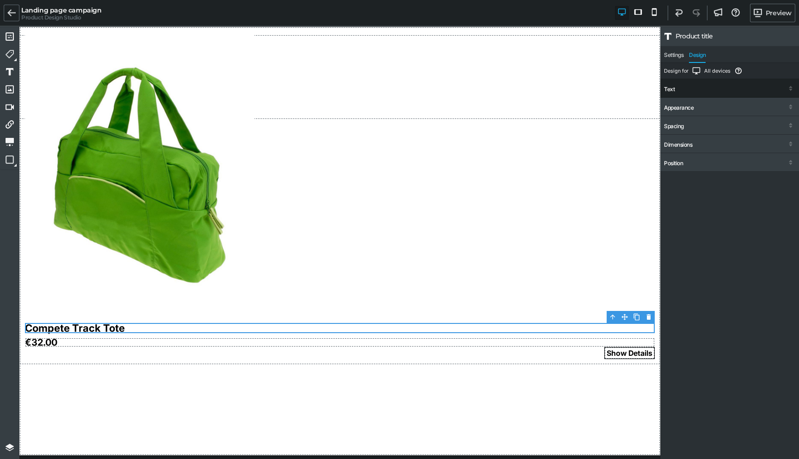
click at [686, 91] on div "Text" at bounding box center [729, 89] width 139 height 17
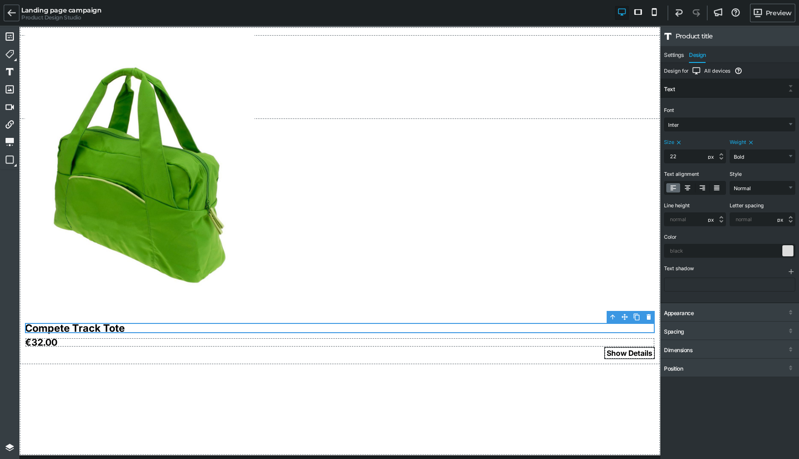
click at [687, 91] on div "Text" at bounding box center [729, 89] width 139 height 17
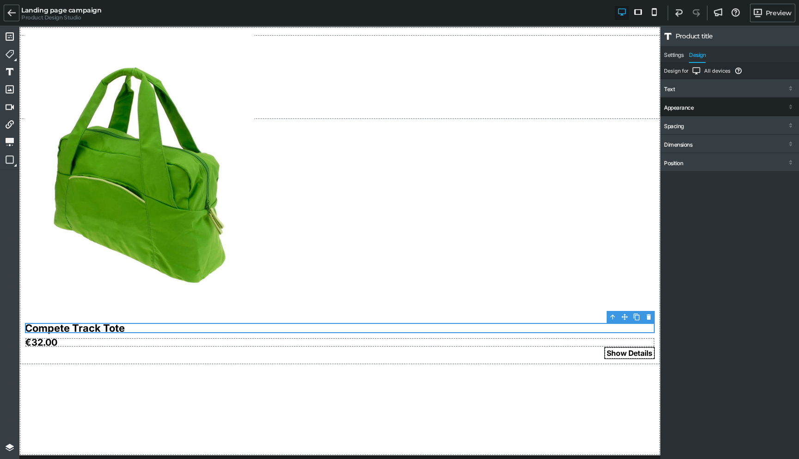
click at [692, 111] on div "Appearance" at bounding box center [729, 107] width 139 height 17
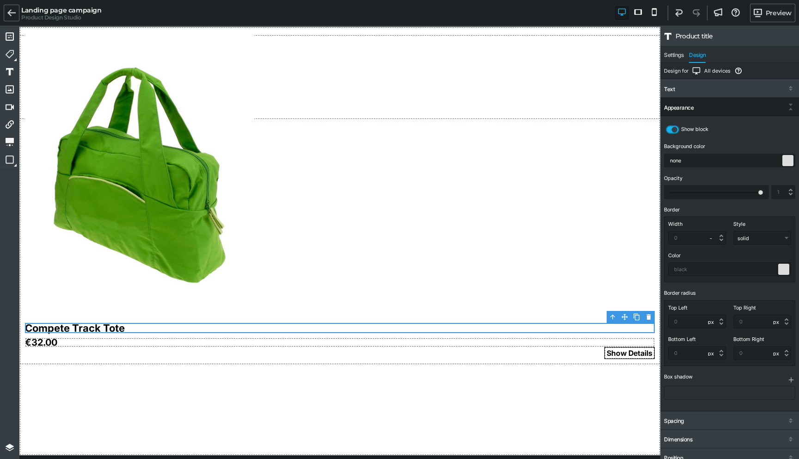
click at [688, 106] on div "Appearance" at bounding box center [679, 107] width 30 height 6
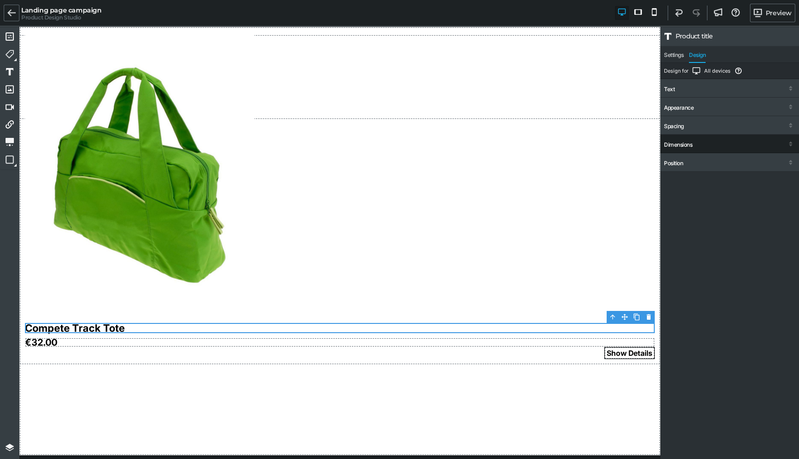
click at [683, 147] on div "Dimensions" at bounding box center [678, 144] width 28 height 6
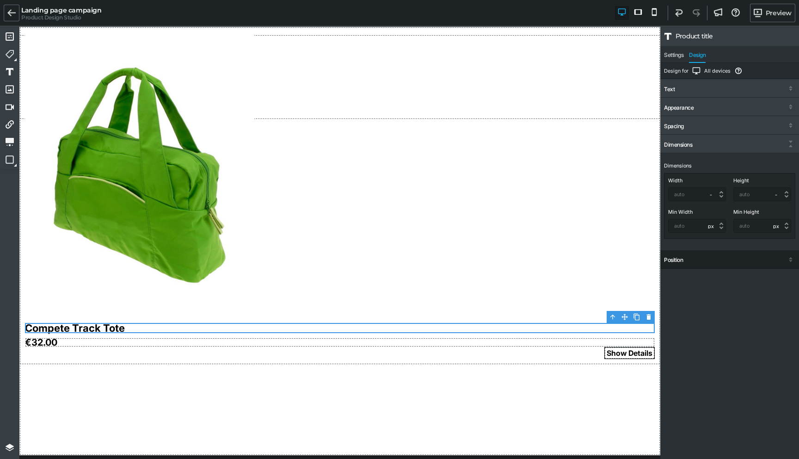
click at [698, 257] on div "Position" at bounding box center [729, 260] width 139 height 17
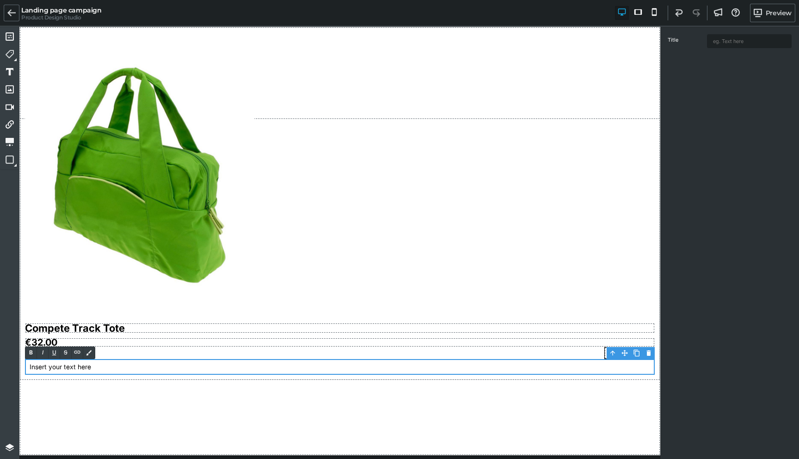
click at [124, 369] on div "Insert your text here" at bounding box center [340, 367] width 630 height 16
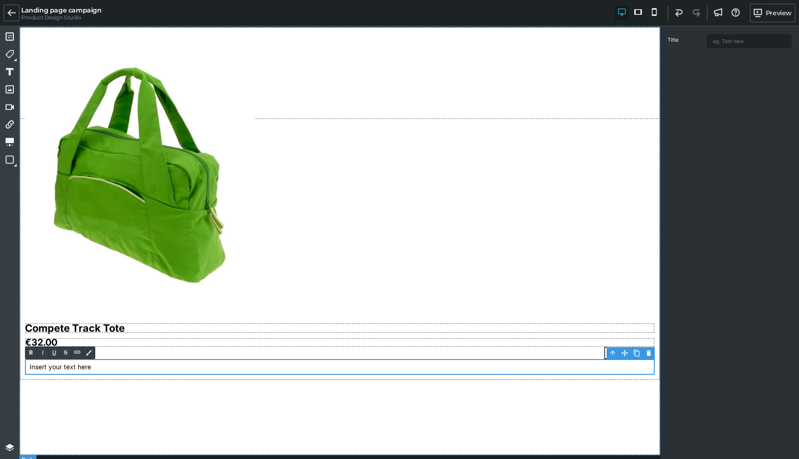
click at [114, 418] on div "Compete Track Tote €32.00 Show Details Insert your text here" at bounding box center [339, 241] width 641 height 428
select select "px"
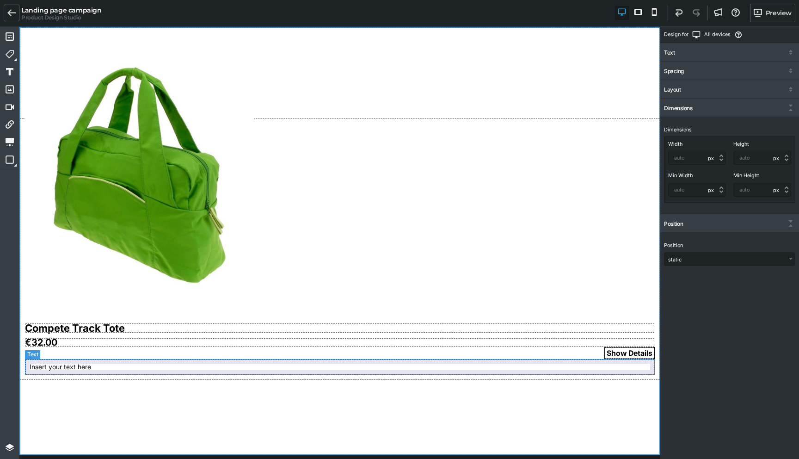
click at [58, 368] on div "Insert your text here" at bounding box center [340, 367] width 630 height 16
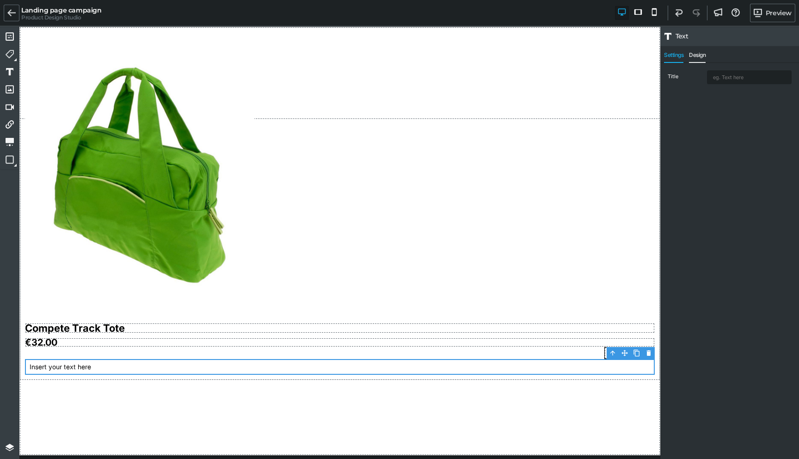
click at [695, 56] on span "Design" at bounding box center [697, 57] width 17 height 11
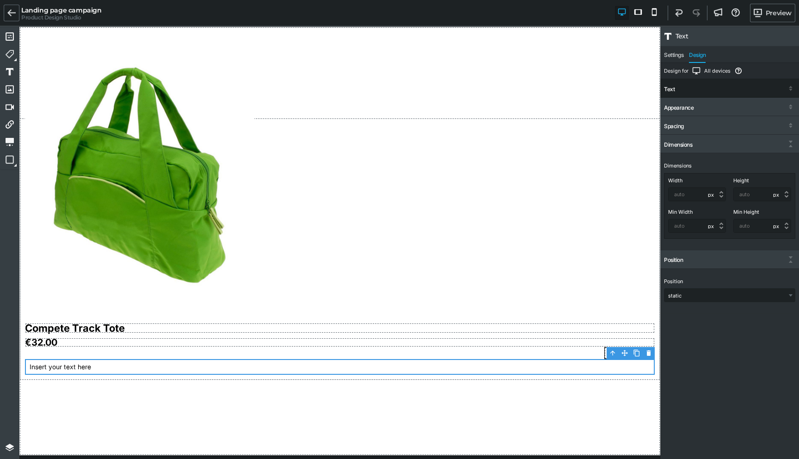
click at [690, 92] on div "Text" at bounding box center [729, 89] width 139 height 17
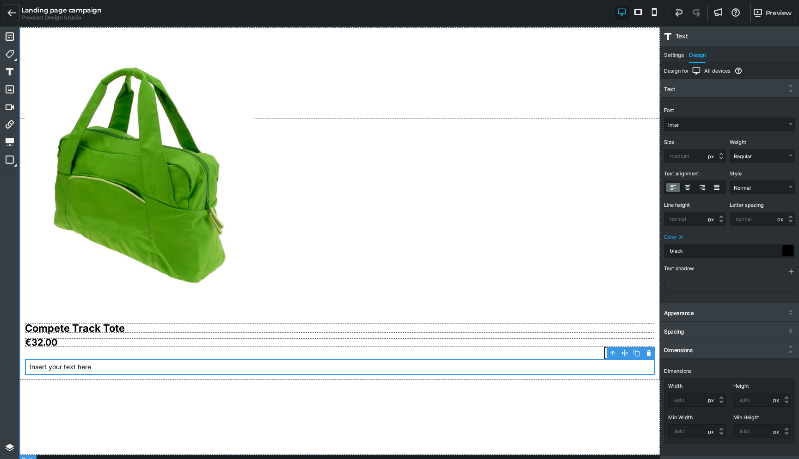
click at [80, 400] on div "Compete Track Tote €32.00 Show Details Insert your text here" at bounding box center [339, 241] width 641 height 428
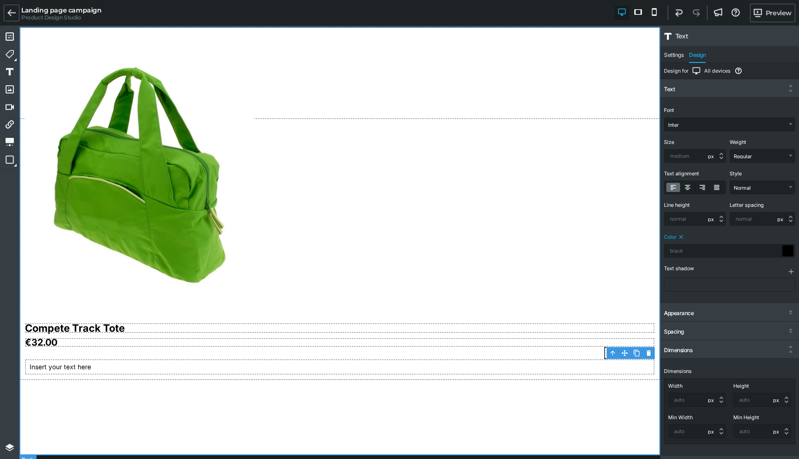
select select "Inter"
select select "px"
select select "400"
select select "px"
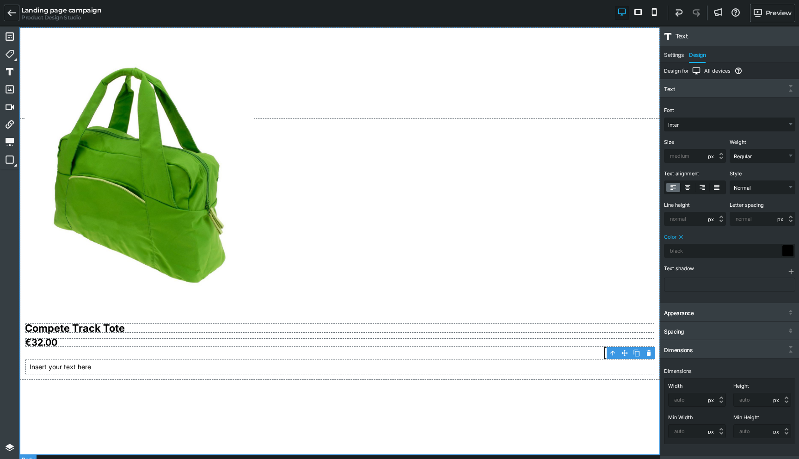
select select "px"
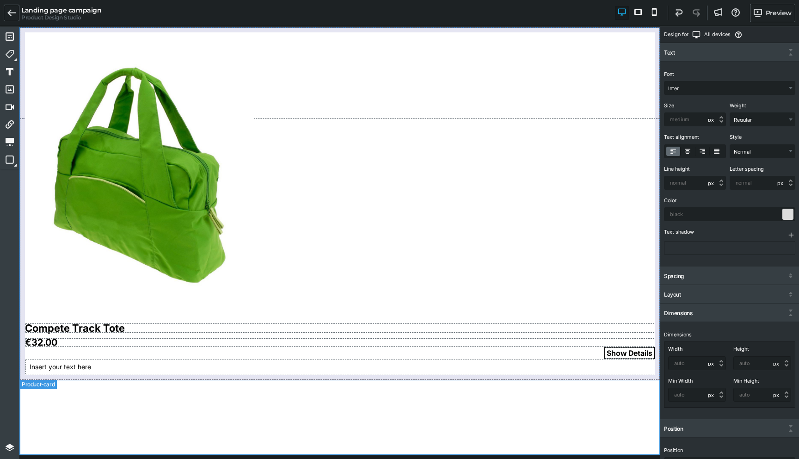
click at [78, 320] on div "Compete Track Tote €32.00 Show Details Insert your text here" at bounding box center [339, 203] width 641 height 353
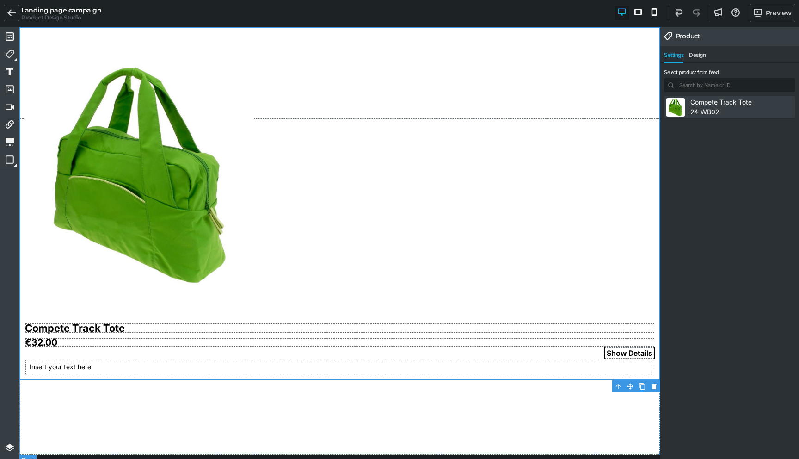
click at [53, 411] on div "Compete Track Tote €32.00 Show Details Insert your text here" at bounding box center [339, 241] width 641 height 428
select select "Inter"
select select "px"
select select "400"
select select "px"
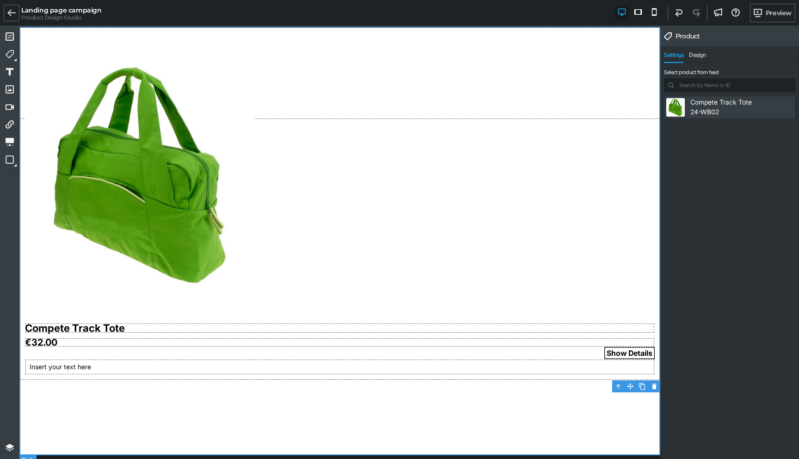
select select "px"
select select
select select "px"
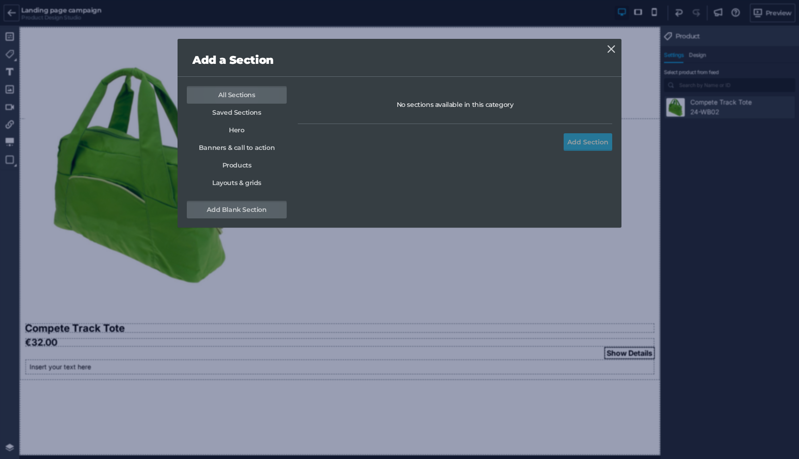
click at [254, 210] on link "Add Blank Section" at bounding box center [237, 210] width 100 height 18
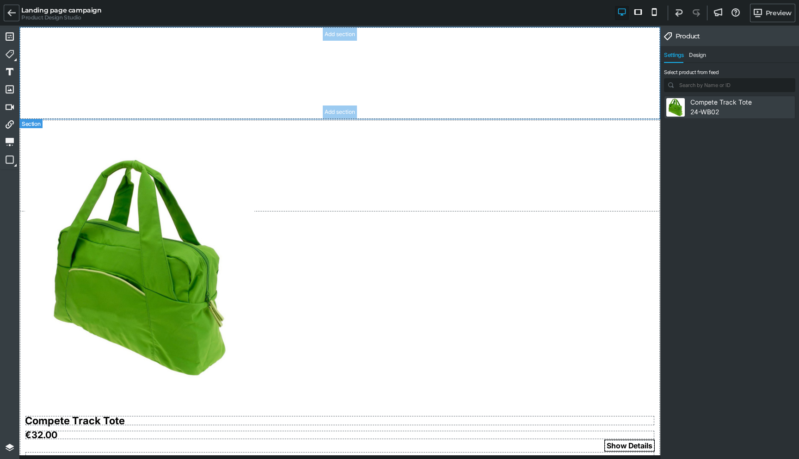
click at [222, 63] on section "Add section Add section" at bounding box center [339, 73] width 641 height 92
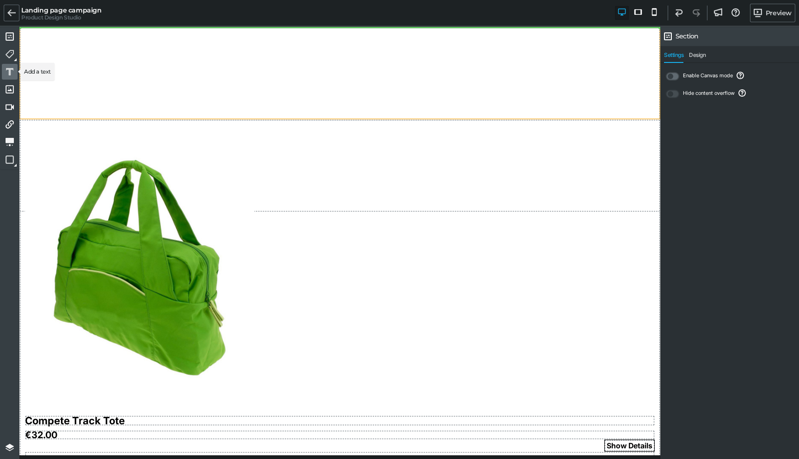
select select "Inter"
select select "px"
select select "400"
select select "px"
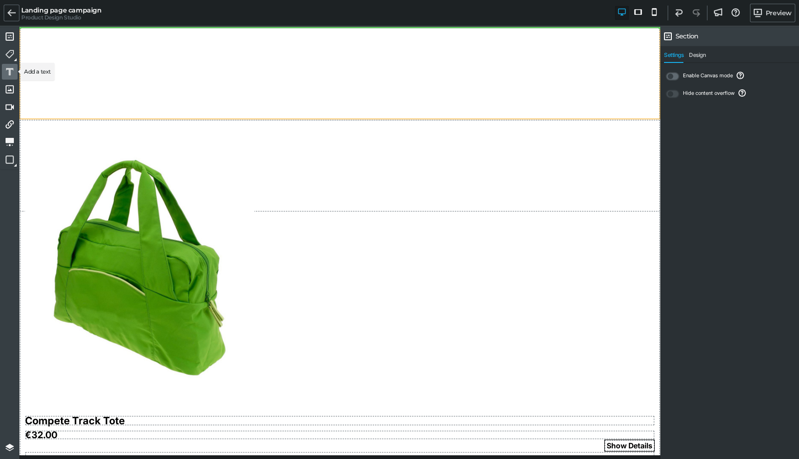
select select
select select "px"
select select
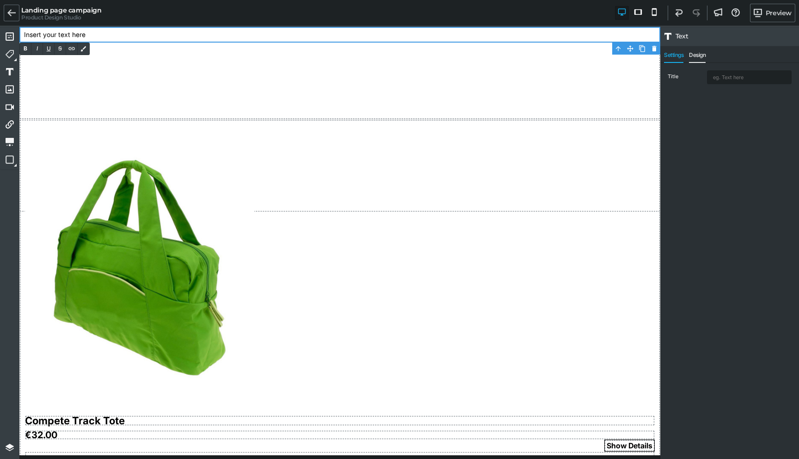
click at [701, 60] on span "Design" at bounding box center [697, 57] width 17 height 11
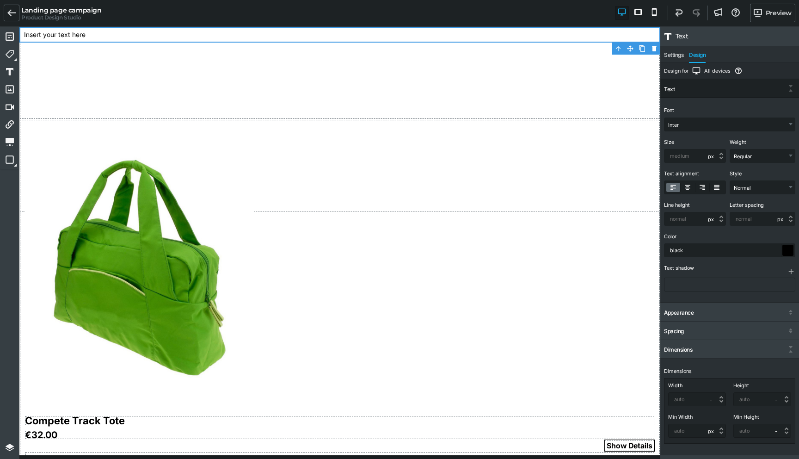
click at [721, 237] on div "Color" at bounding box center [728, 236] width 129 height 6
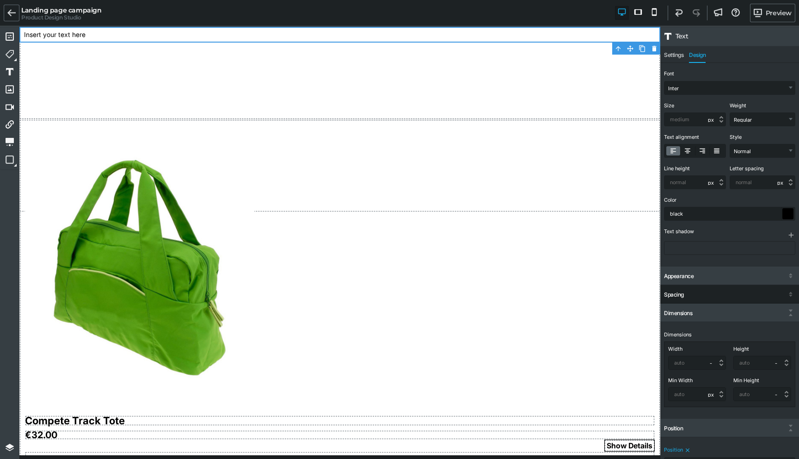
scroll to position [58, 0]
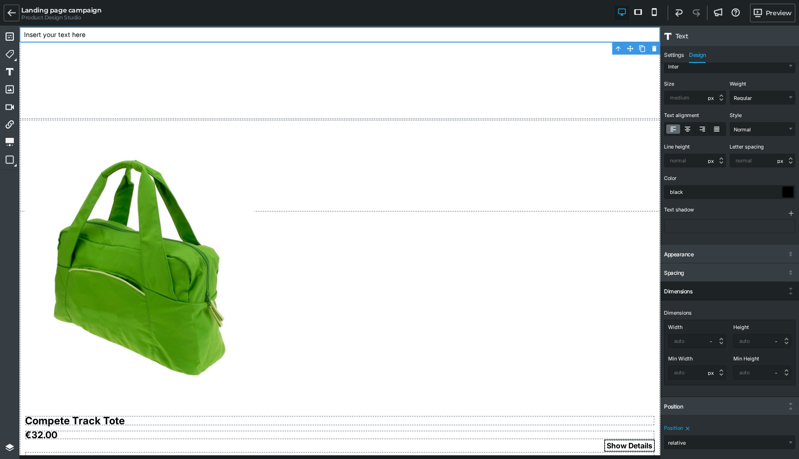
click at [754, 295] on div "Dimensions" at bounding box center [729, 291] width 139 height 17
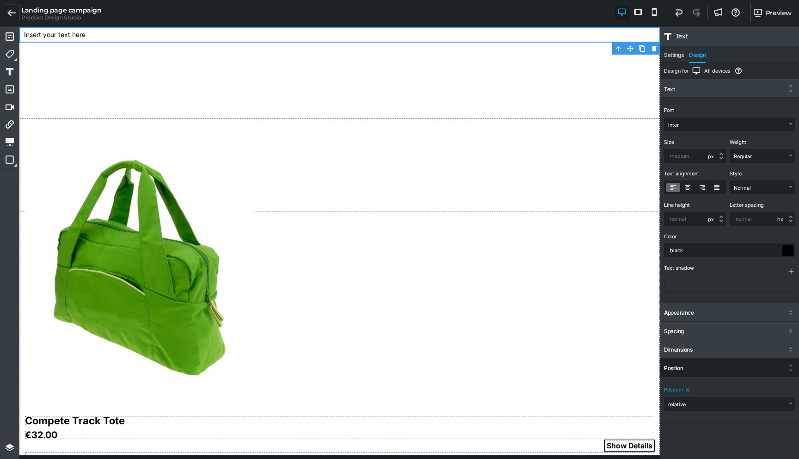
click at [679, 387] on span "Position" at bounding box center [673, 389] width 19 height 6
click at [684, 392] on icon at bounding box center [687, 389] width 6 height 6
click at [726, 364] on div "Position" at bounding box center [729, 368] width 139 height 17
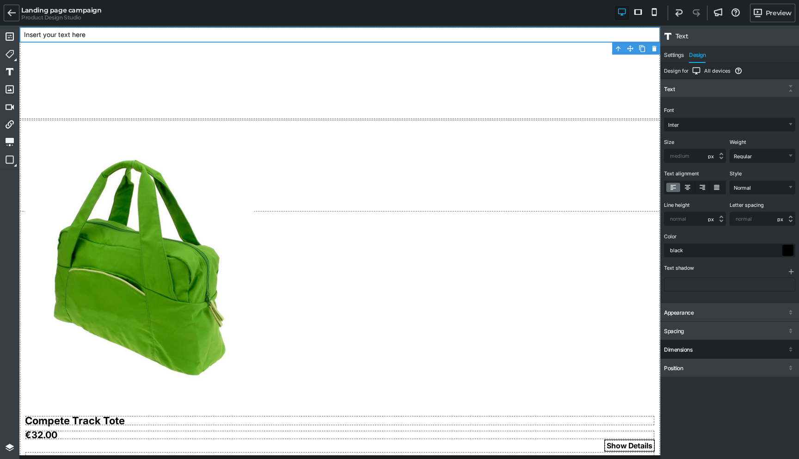
click at [715, 348] on div "Dimensions" at bounding box center [729, 350] width 139 height 17
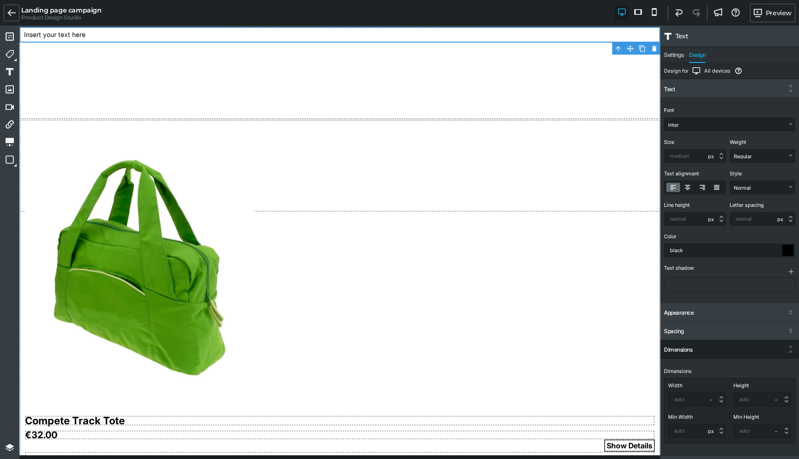
click at [715, 348] on div "Dimensions" at bounding box center [729, 350] width 139 height 17
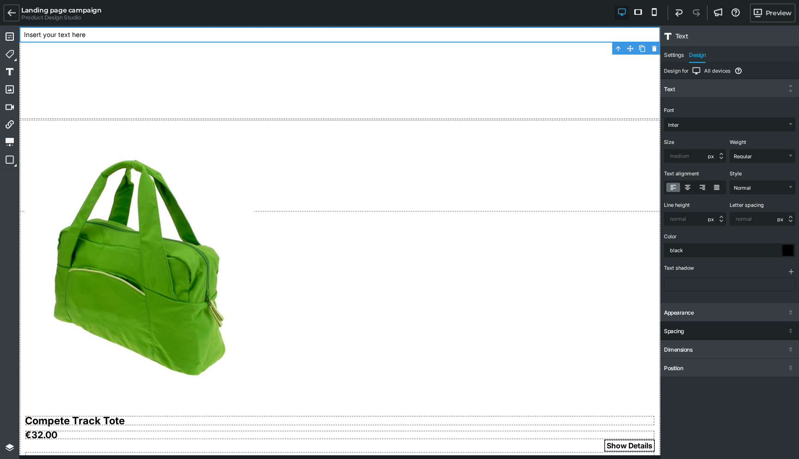
click at [704, 331] on div "Spacing" at bounding box center [729, 331] width 139 height 17
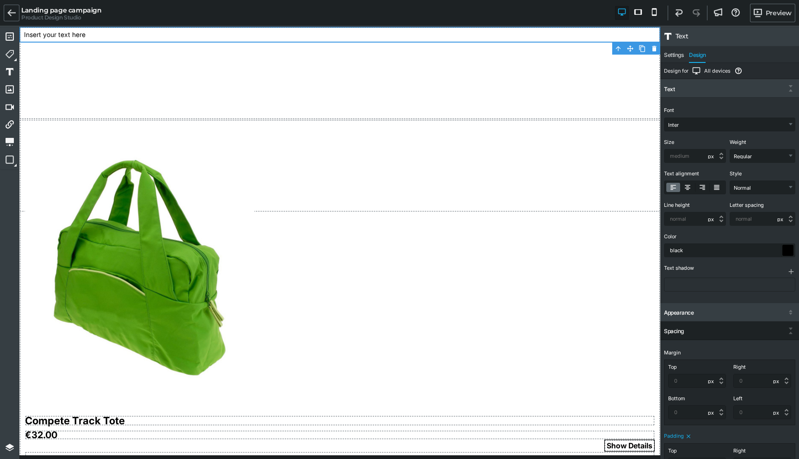
click at [704, 331] on div "Spacing" at bounding box center [729, 331] width 139 height 17
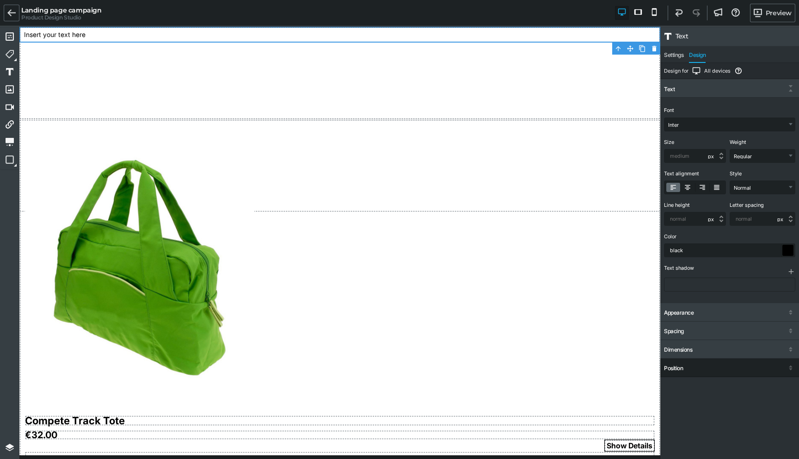
click at [674, 368] on div "Position" at bounding box center [673, 368] width 19 height 6
click at [687, 405] on select "static relative absolute fixed" at bounding box center [729, 403] width 130 height 13
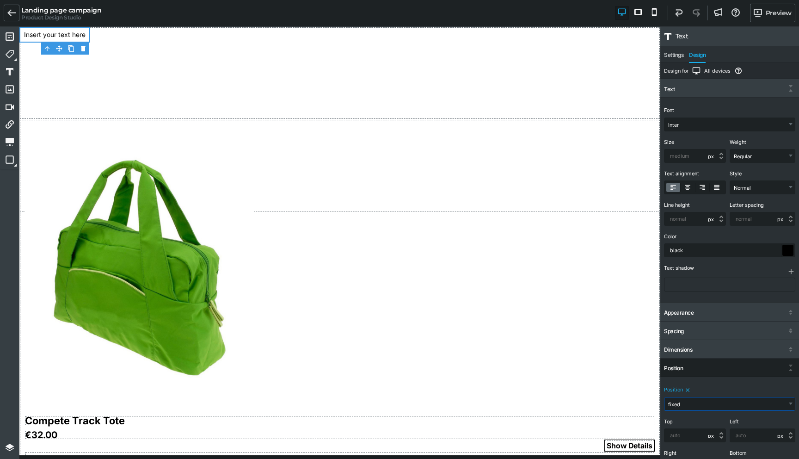
scroll to position [25, 0]
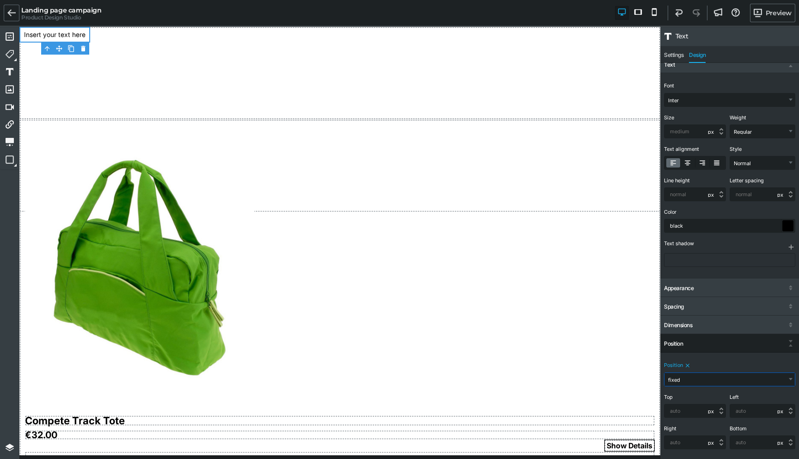
click at [680, 374] on select "static relative absolute fixed" at bounding box center [729, 379] width 130 height 13
select select "absolute"
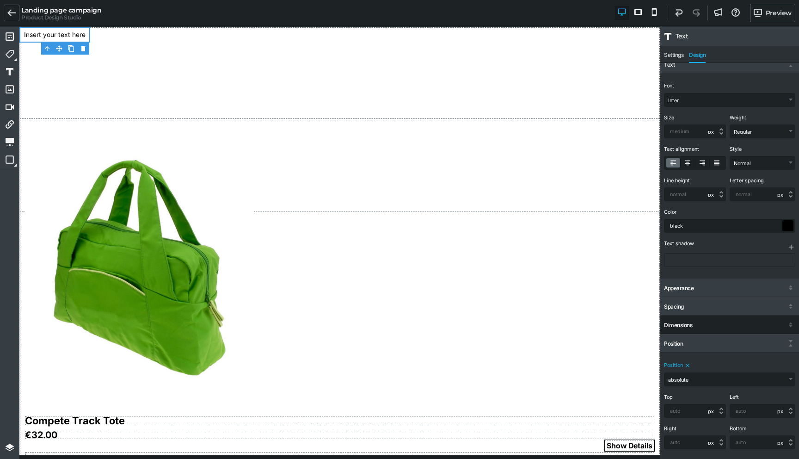
click at [677, 325] on div "Dimensions" at bounding box center [678, 325] width 28 height 6
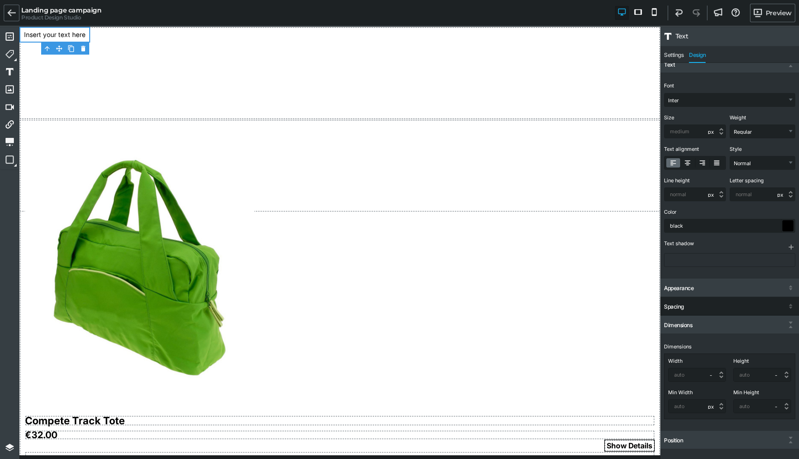
click at [689, 310] on div "Spacing" at bounding box center [729, 307] width 139 height 17
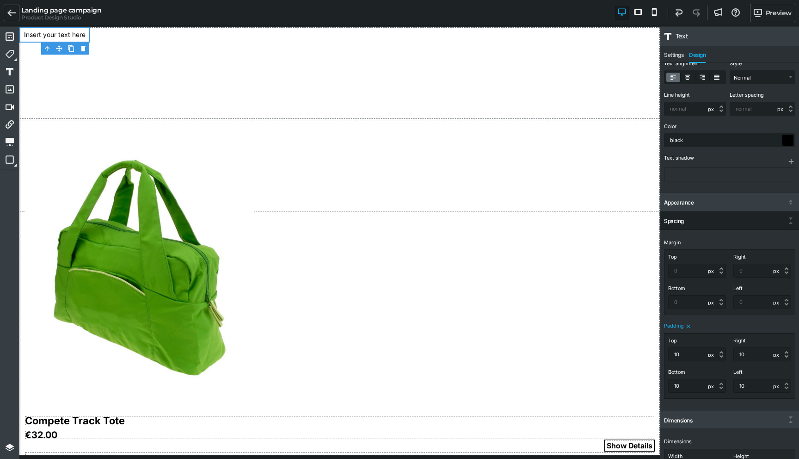
scroll to position [129, 0]
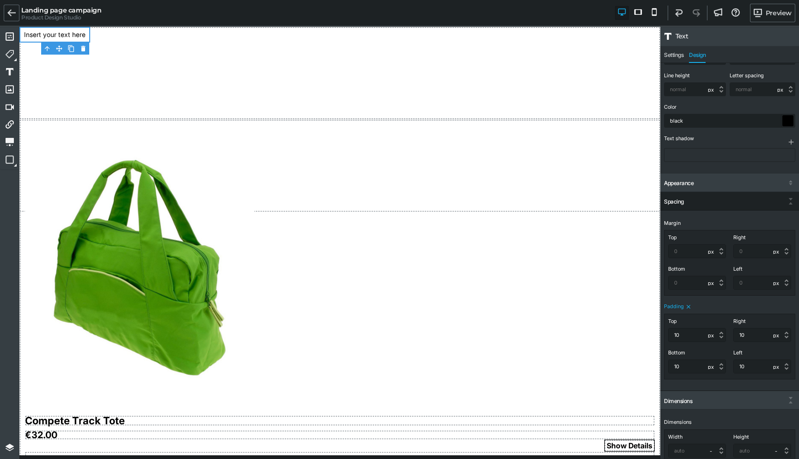
click at [687, 305] on icon at bounding box center [688, 306] width 6 height 6
select select
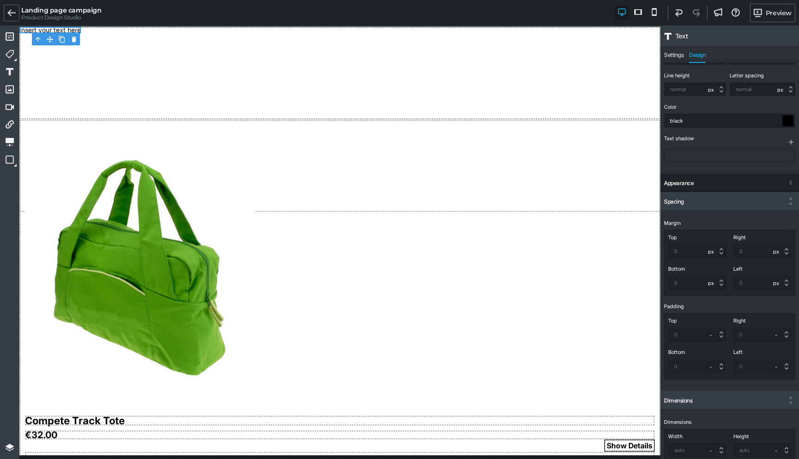
click at [674, 175] on div "Appearance" at bounding box center [729, 183] width 139 height 17
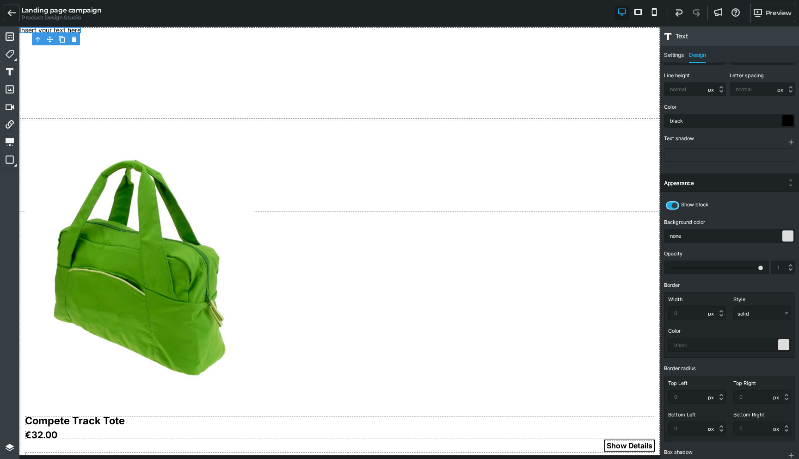
click at [672, 203] on icon at bounding box center [675, 205] width 8 height 8
click at [0, 0] on input "checkbox" at bounding box center [0, 0] width 0 height 0
click at [672, 203] on icon at bounding box center [671, 205] width 8 height 8
click at [0, 0] on input "checkbox" at bounding box center [0, 0] width 0 height 0
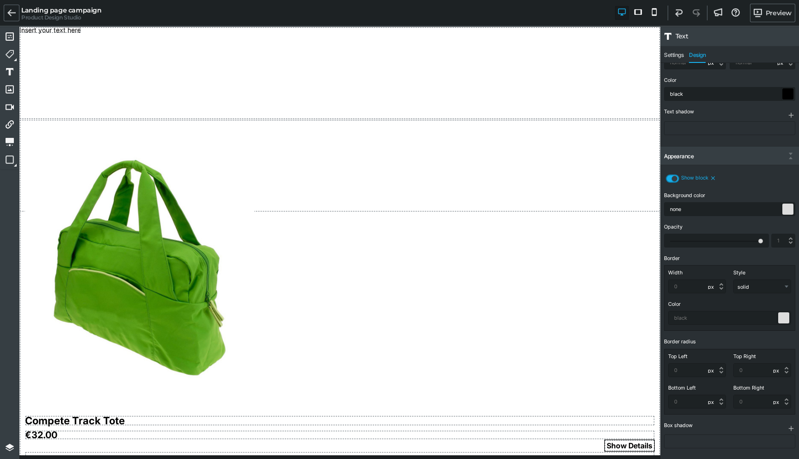
scroll to position [159, 0]
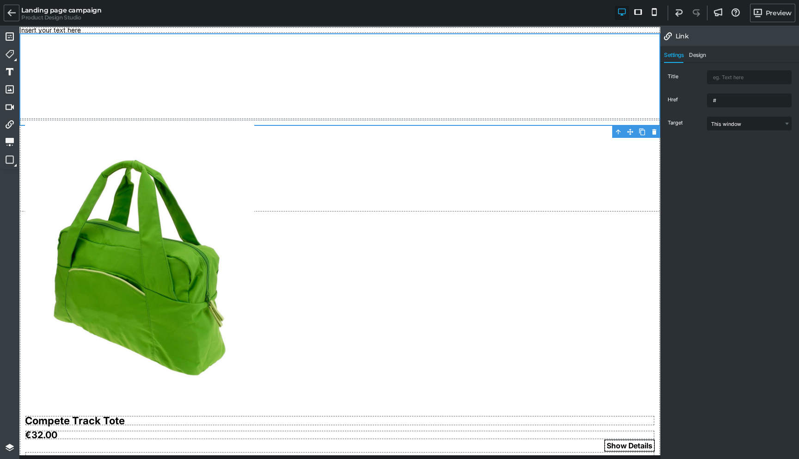
click at [697, 49] on nav "Settings Design" at bounding box center [729, 54] width 139 height 17
click at [696, 52] on span "Design" at bounding box center [697, 57] width 17 height 11
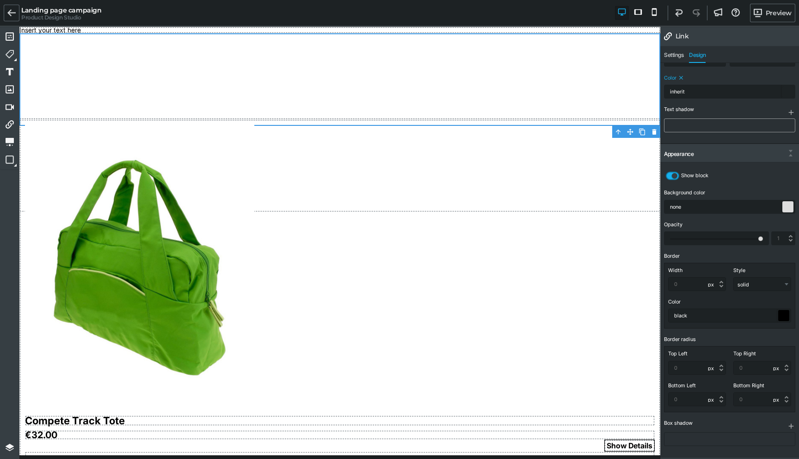
drag, startPoint x: 677, startPoint y: 57, endPoint x: 724, endPoint y: 127, distance: 84.2
click at [724, 127] on div "Link Settings Design Title Href # Target This window New window Design for All …" at bounding box center [729, 244] width 139 height 434
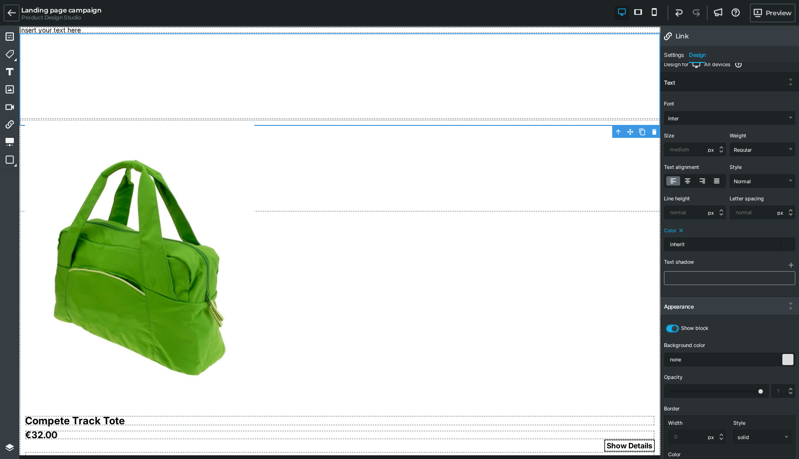
scroll to position [0, 0]
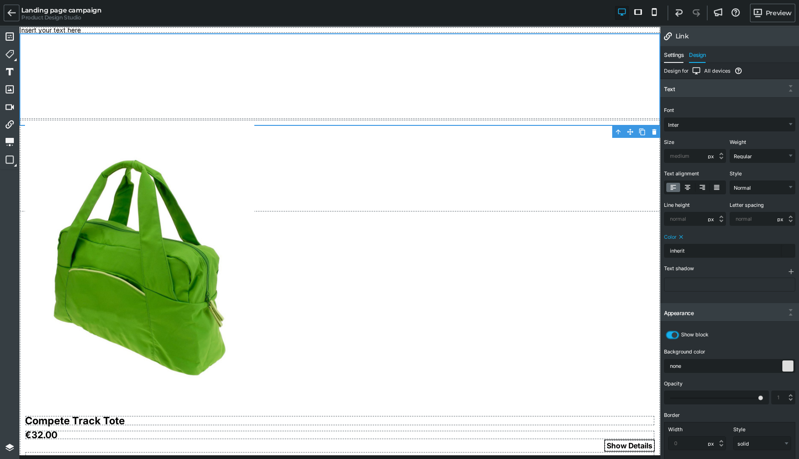
click at [674, 53] on span "Settings" at bounding box center [673, 57] width 19 height 11
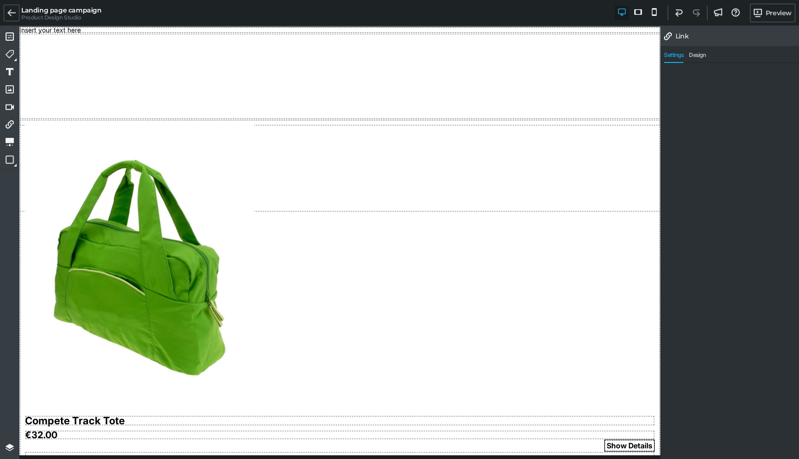
click at [672, 58] on span "Settings" at bounding box center [673, 57] width 19 height 11
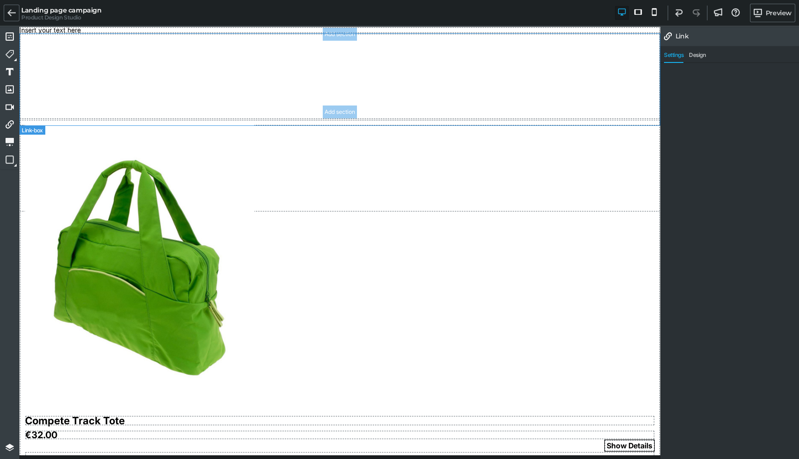
click at [404, 83] on link at bounding box center [339, 79] width 641 height 92
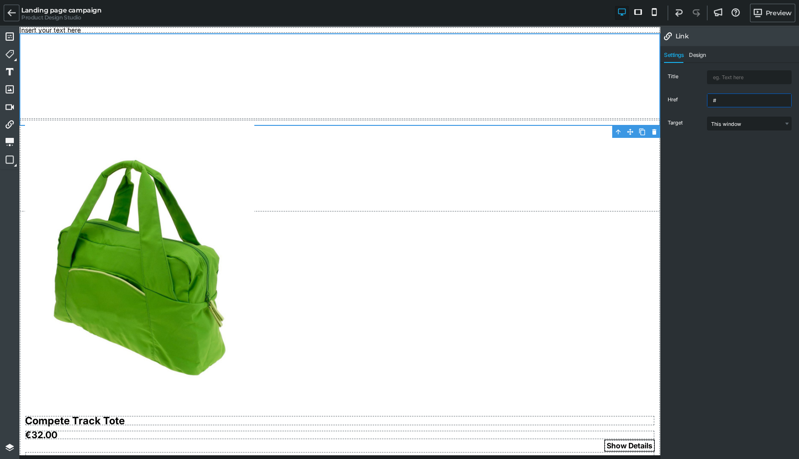
click at [723, 102] on input "#" at bounding box center [749, 100] width 84 height 13
click at [695, 54] on span "Design" at bounding box center [697, 57] width 17 height 11
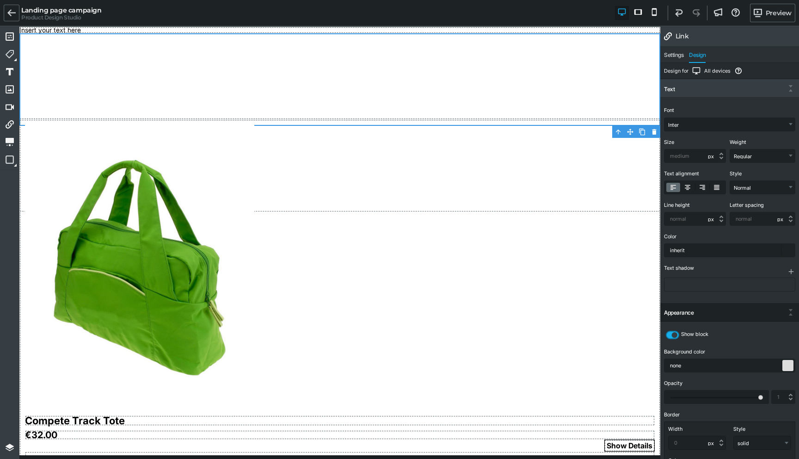
click at [736, 310] on div "Appearance" at bounding box center [729, 313] width 139 height 17
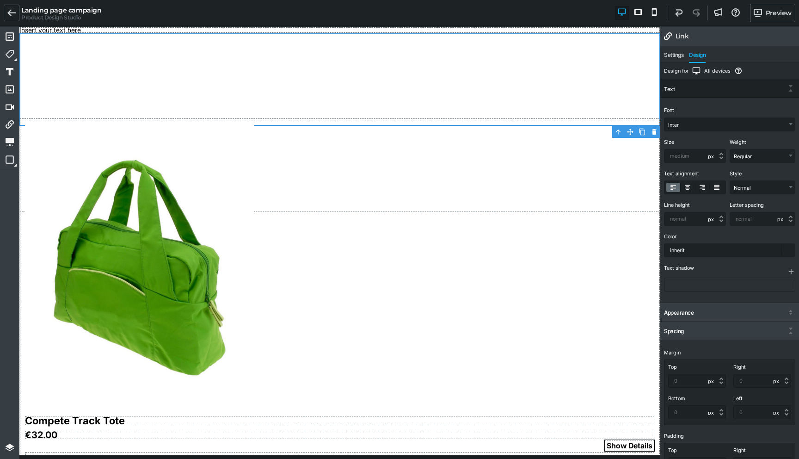
click at [676, 85] on div "Text" at bounding box center [729, 89] width 139 height 17
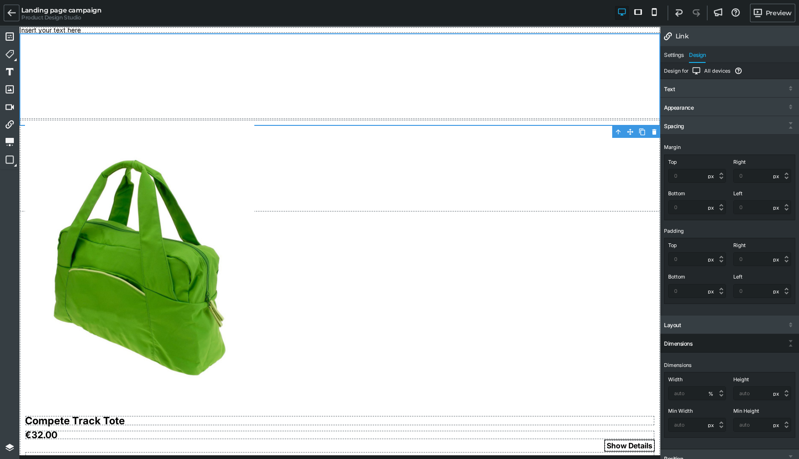
click at [695, 342] on div "Dimensions" at bounding box center [729, 344] width 139 height 17
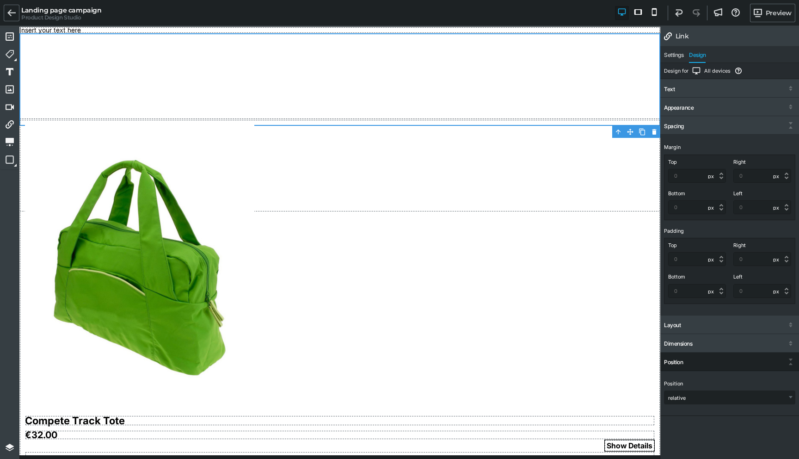
click at [692, 363] on div "Position" at bounding box center [729, 362] width 139 height 17
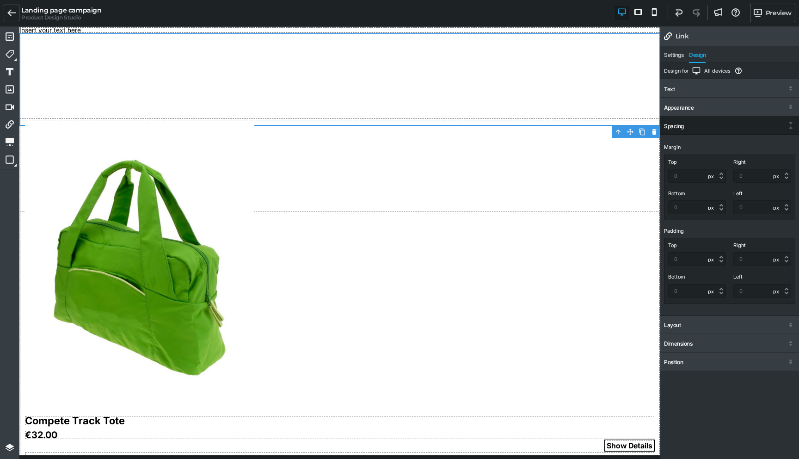
click at [687, 124] on div "Spacing" at bounding box center [729, 126] width 139 height 17
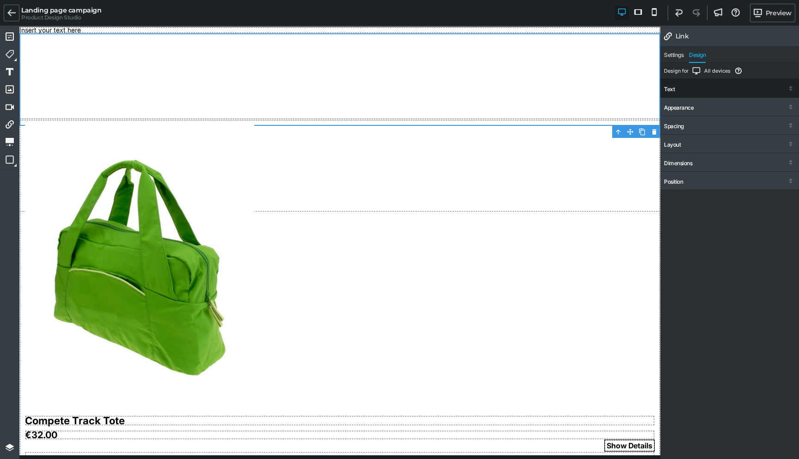
click at [710, 88] on div "Text" at bounding box center [729, 89] width 139 height 17
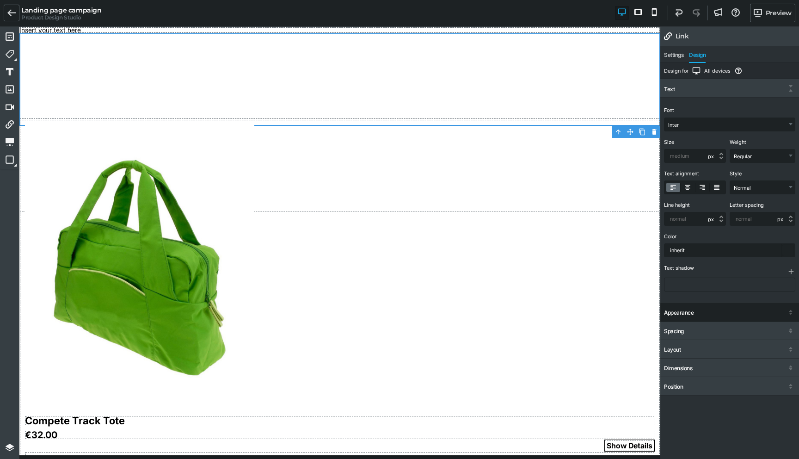
click at [685, 311] on div "Appearance" at bounding box center [679, 312] width 30 height 6
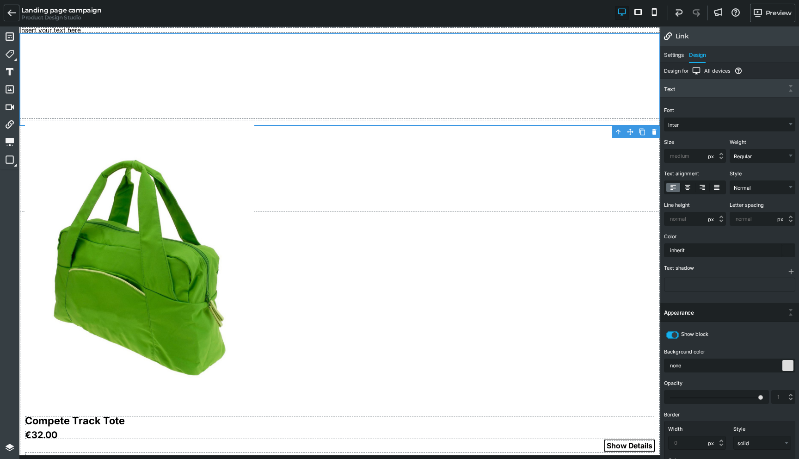
click at [685, 311] on div "Appearance" at bounding box center [679, 312] width 30 height 6
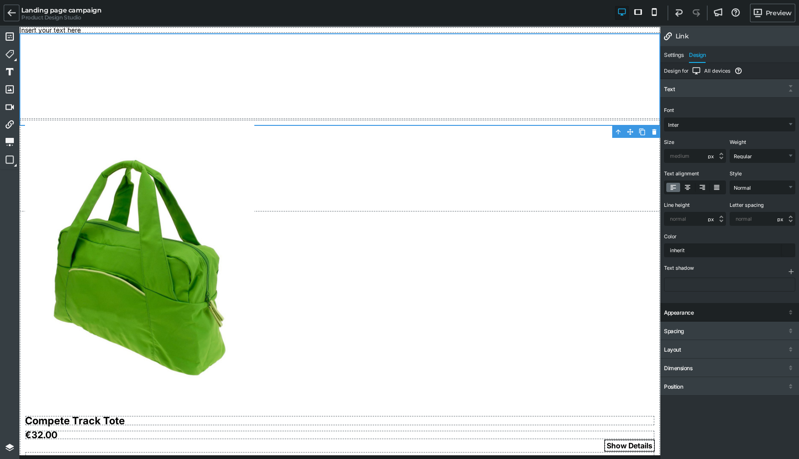
click at [690, 312] on div "Appearance" at bounding box center [679, 312] width 30 height 6
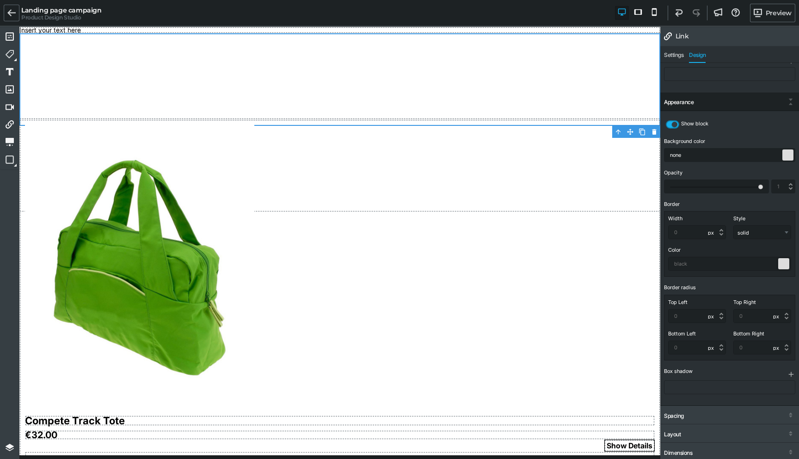
scroll to position [229, 0]
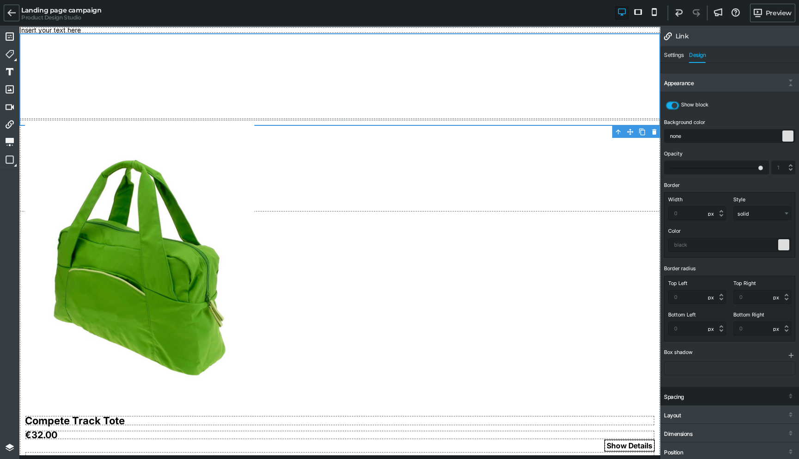
click at [692, 398] on div "Spacing" at bounding box center [729, 396] width 139 height 17
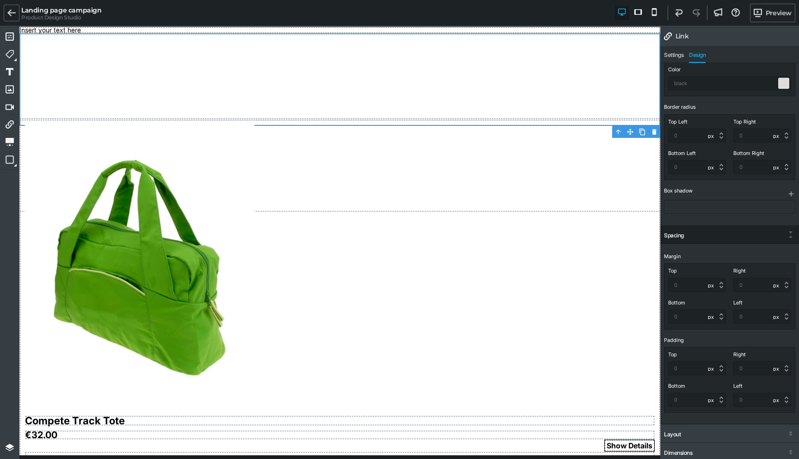
scroll to position [410, 0]
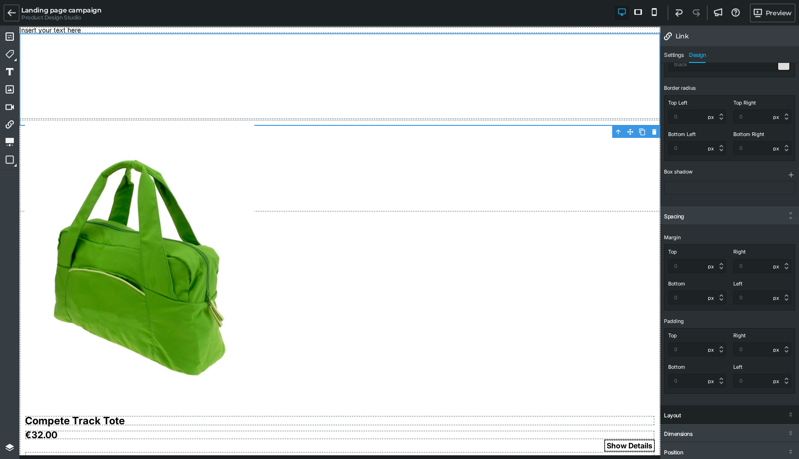
click at [689, 413] on div "Layout" at bounding box center [729, 415] width 139 height 17
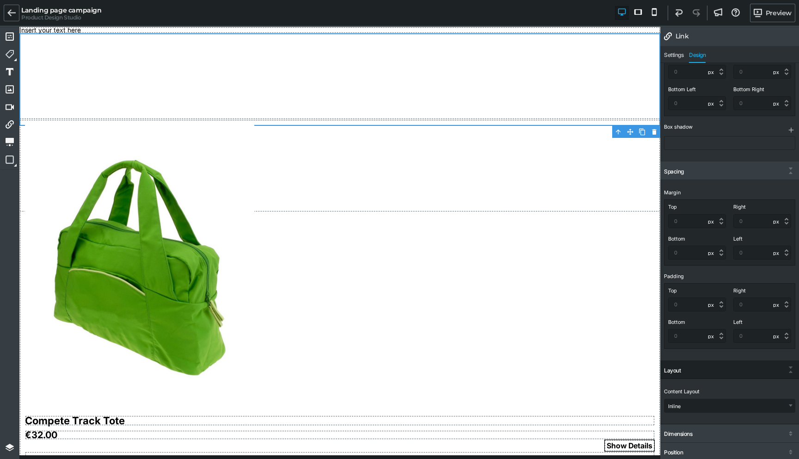
click at [689, 412] on div "Content Layout Inline Stacked Flex (Advanced) Format Rows Columns Reverse conte…" at bounding box center [729, 401] width 139 height 44
click at [689, 408] on select "Inline Stacked Flex (Advanced)" at bounding box center [729, 405] width 130 height 13
select select "gjs-stacked"
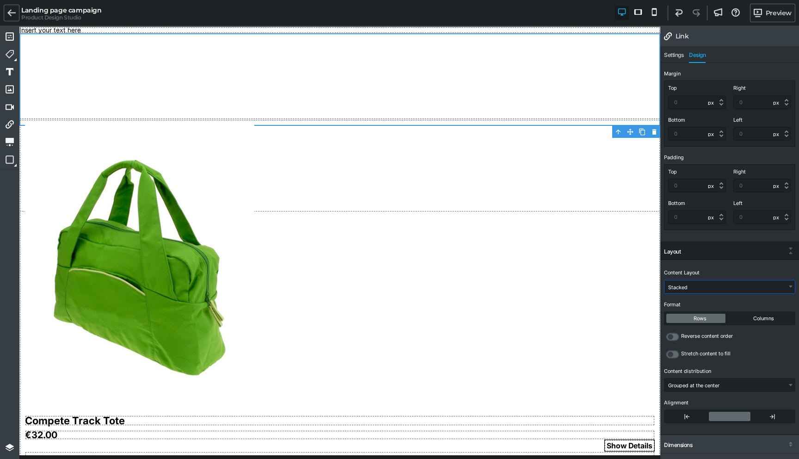
scroll to position [584, 0]
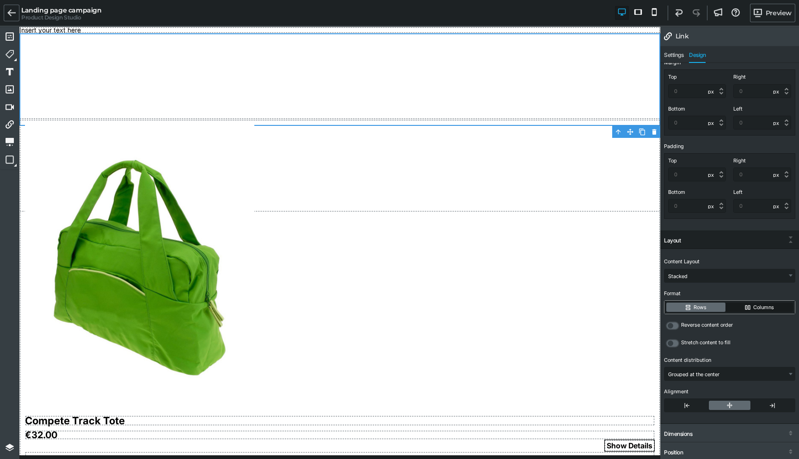
click at [749, 306] on label "Columns" at bounding box center [759, 306] width 67 height 9
click at [0, 0] on input "Columns" at bounding box center [0, 0] width 0 height 0
click at [697, 308] on label "Rows" at bounding box center [695, 306] width 59 height 9
click at [0, 0] on input "Rows" at bounding box center [0, 0] width 0 height 0
click at [691, 371] on select "Grouped at the center Evenly spaced Grouped at the beginning Grouped at the end" at bounding box center [729, 373] width 130 height 13
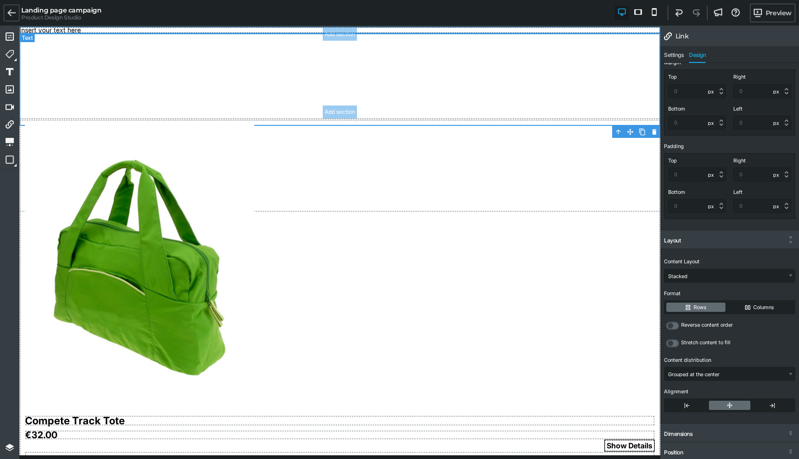
click at [62, 28] on div "Insert your text here" at bounding box center [339, 30] width 641 height 6
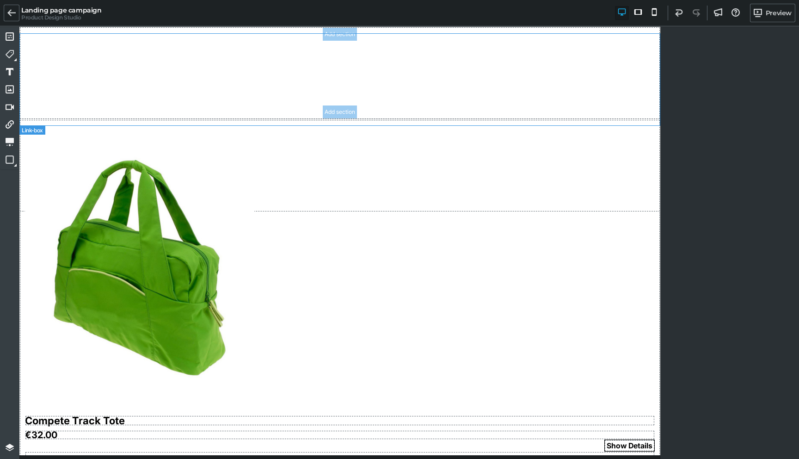
click at [51, 56] on link at bounding box center [339, 73] width 641 height 92
click at [138, 187] on img at bounding box center [139, 267] width 229 height 285
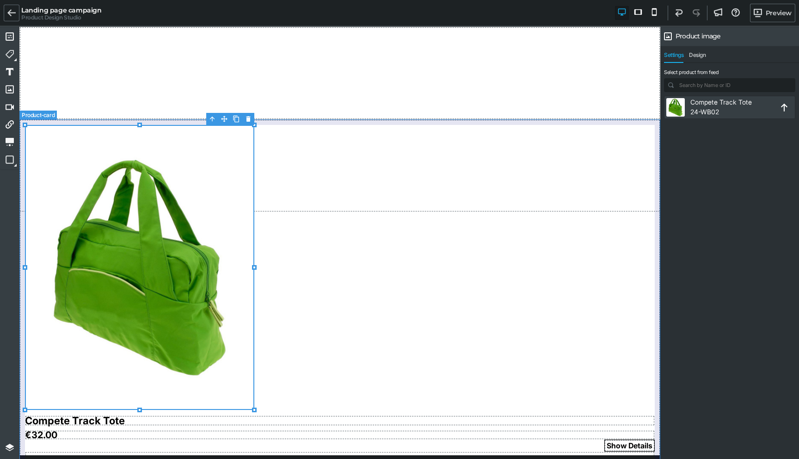
click at [374, 268] on div "Compete Track Tote €32.00 Show Details Insert your text here" at bounding box center [339, 295] width 641 height 353
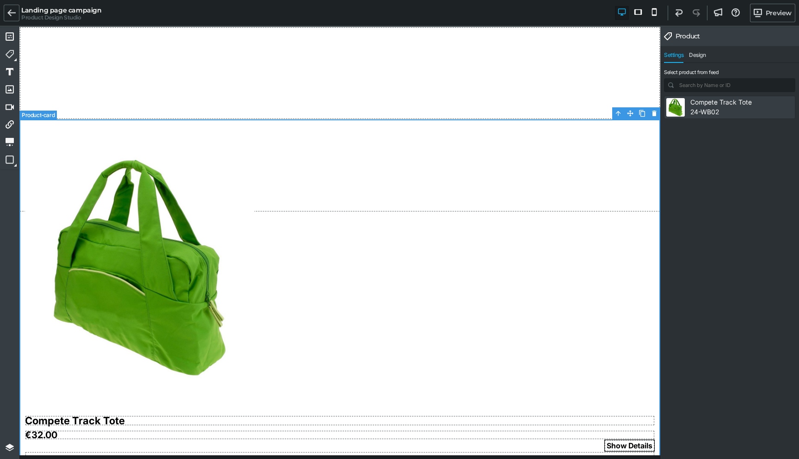
click at [313, 179] on div "Compete Track Tote €32.00 Show Details Insert your text here" at bounding box center [339, 295] width 641 height 353
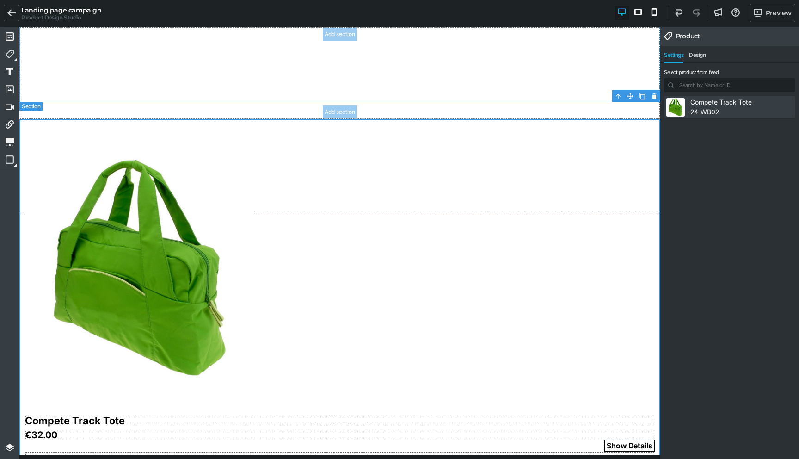
scroll to position [17, 0]
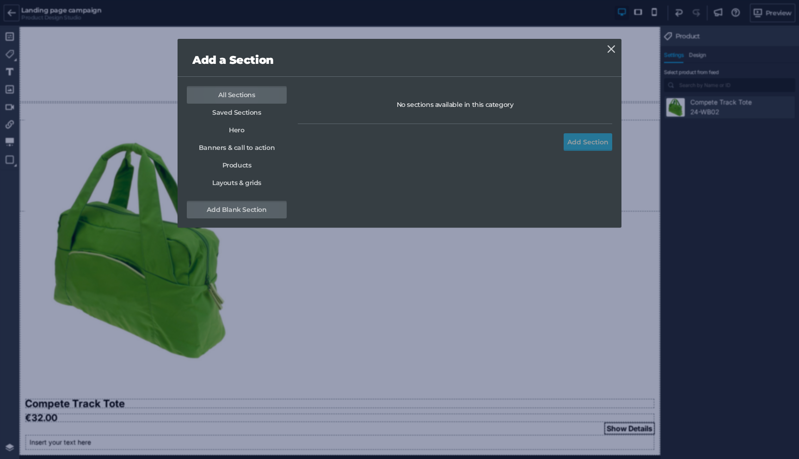
click at [253, 210] on link "Add Blank Section" at bounding box center [237, 210] width 100 height 18
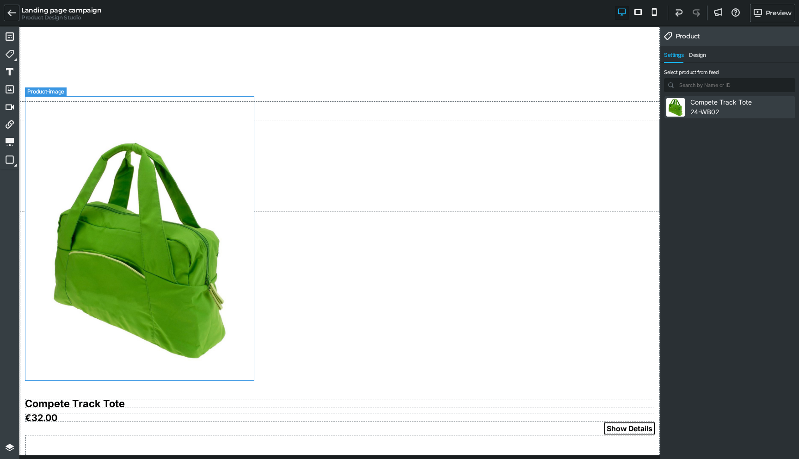
scroll to position [110, 0]
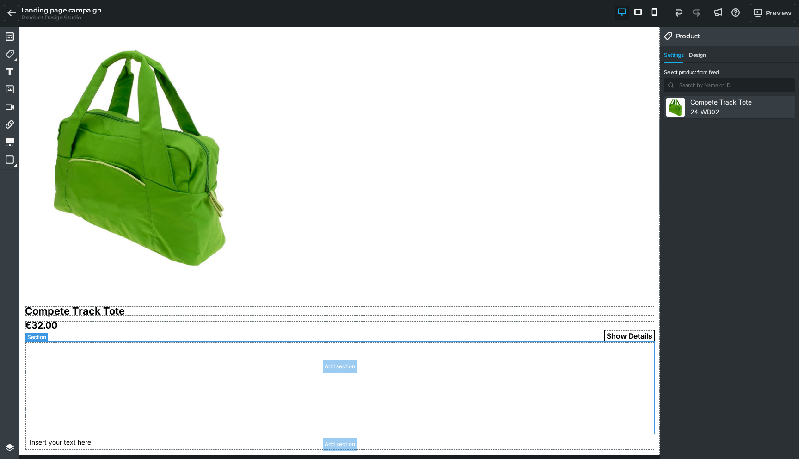
click at [151, 408] on section "Add section Add section" at bounding box center [340, 388] width 630 height 92
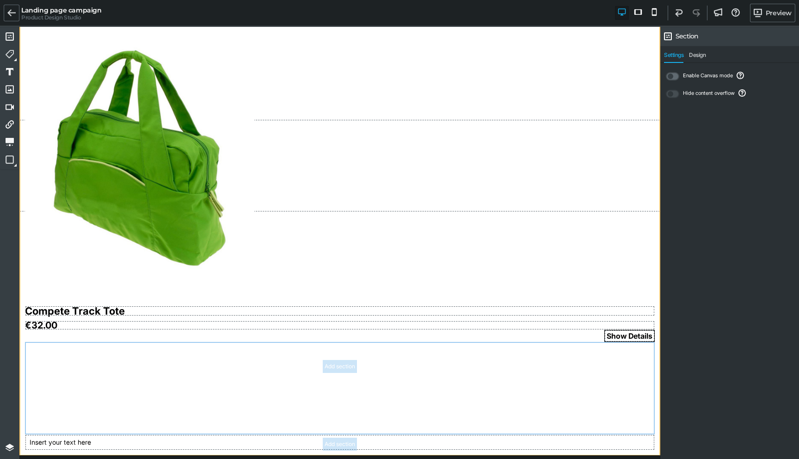
drag, startPoint x: 80, startPoint y: 387, endPoint x: 76, endPoint y: 447, distance: 59.3
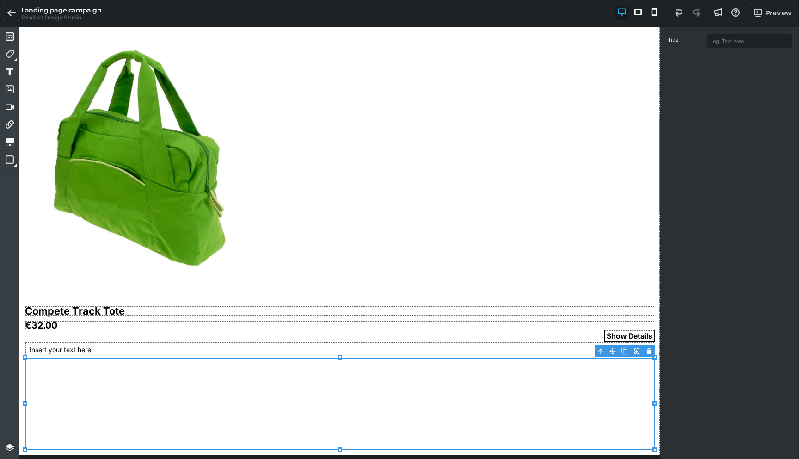
click at [72, 402] on section at bounding box center [340, 403] width 630 height 92
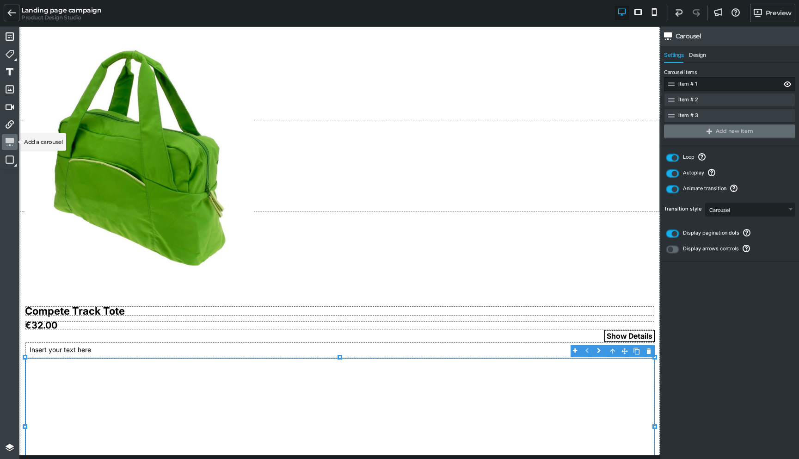
scroll to position [156, 0]
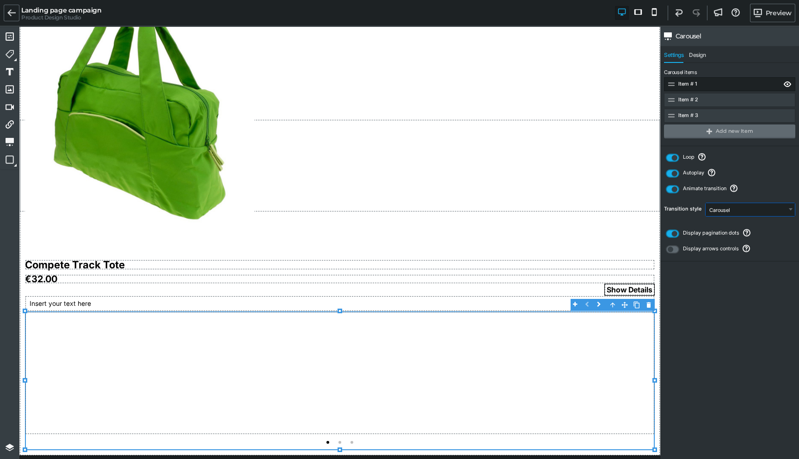
click at [728, 212] on select "Carousel Fade In/Out" at bounding box center [749, 209] width 89 height 13
click at [787, 84] on icon at bounding box center [786, 83] width 7 height 7
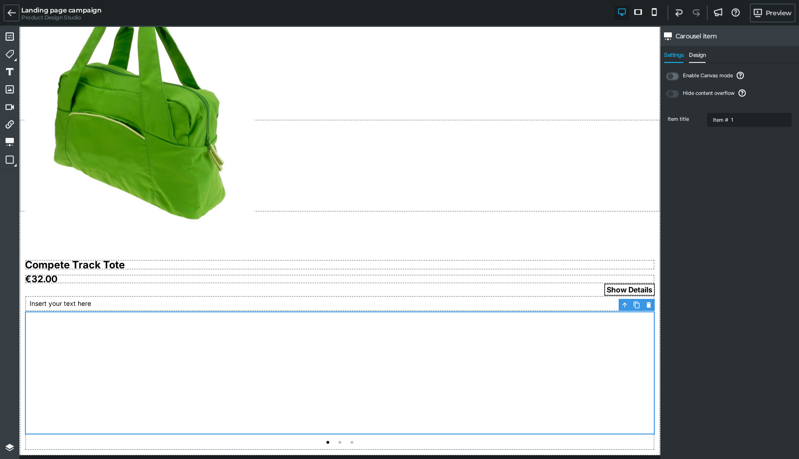
click at [704, 58] on span "Design" at bounding box center [697, 57] width 17 height 11
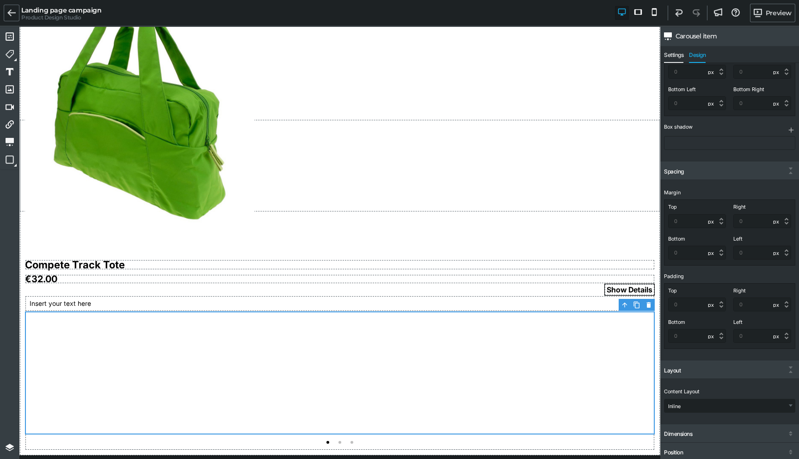
click at [675, 55] on span "Settings" at bounding box center [673, 57] width 19 height 11
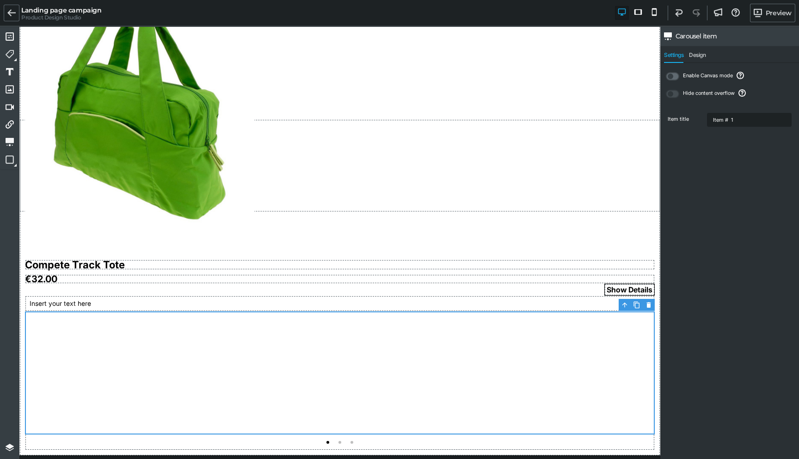
click at [672, 118] on div "Item title" at bounding box center [686, 119] width 37 height 6
click at [448, 368] on div at bounding box center [340, 372] width 630 height 123
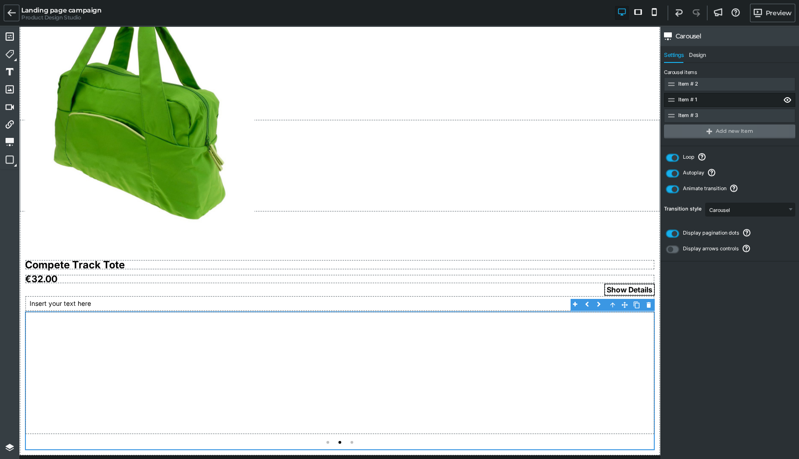
click at [711, 132] on icon "button" at bounding box center [709, 132] width 6 height 6
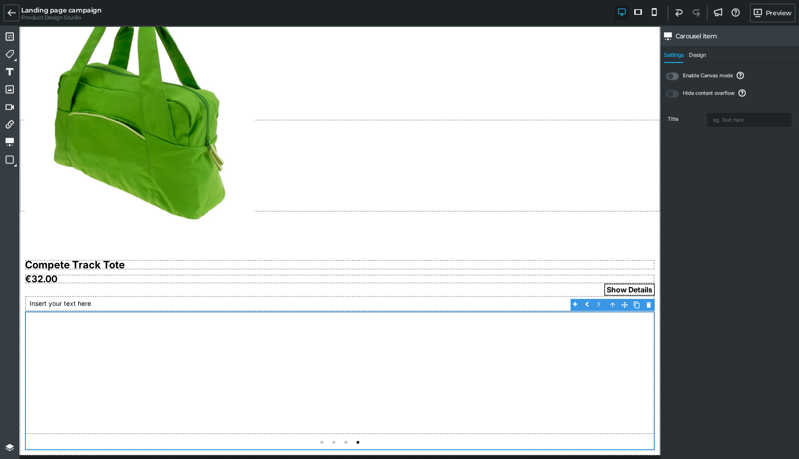
click at [696, 51] on nav "Settings Design" at bounding box center [729, 54] width 139 height 17
click at [696, 56] on span "Design" at bounding box center [697, 57] width 17 height 11
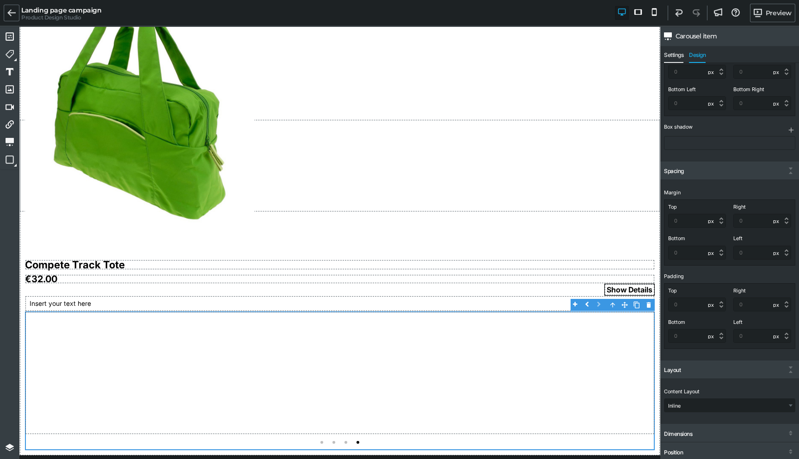
click at [674, 53] on span "Settings" at bounding box center [673, 57] width 19 height 11
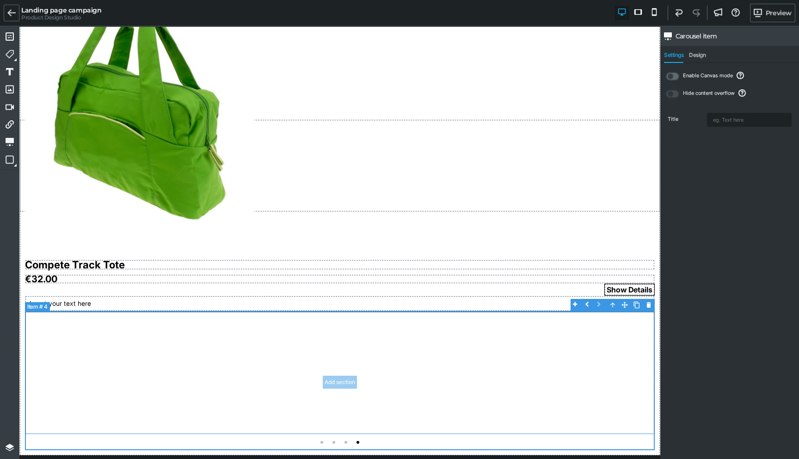
click at [475, 323] on div at bounding box center [340, 372] width 630 height 123
click at [505, 441] on div at bounding box center [340, 380] width 630 height 139
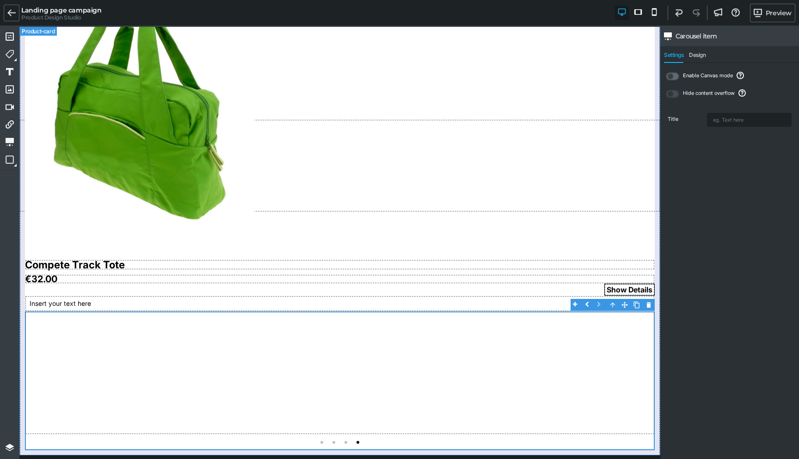
click at [521, 454] on div "Compete Track Tote €32.00 Show Details Insert your text here" at bounding box center [339, 209] width 641 height 492
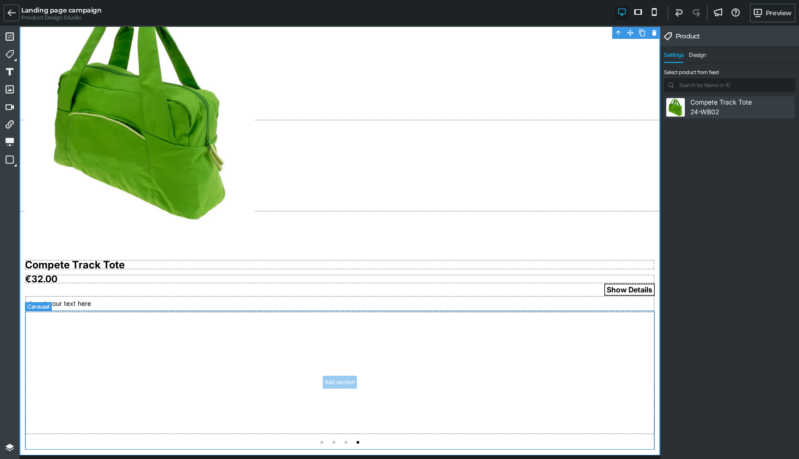
click at [519, 440] on div at bounding box center [340, 380] width 630 height 139
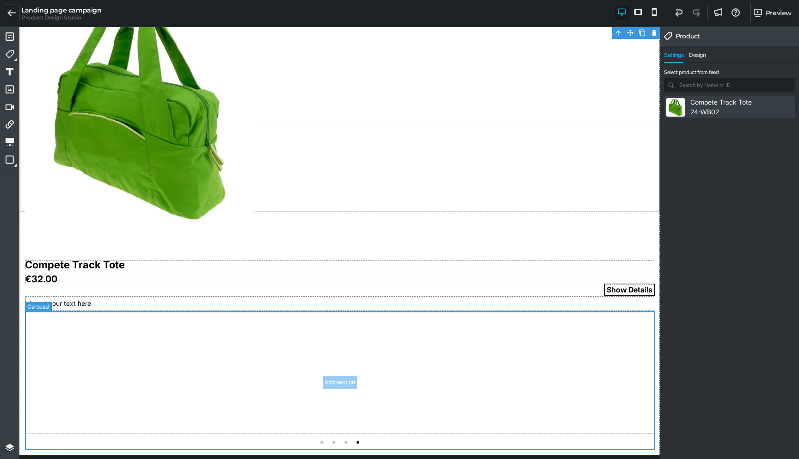
select select "Inter"
select select "px"
select select "400"
select select "px"
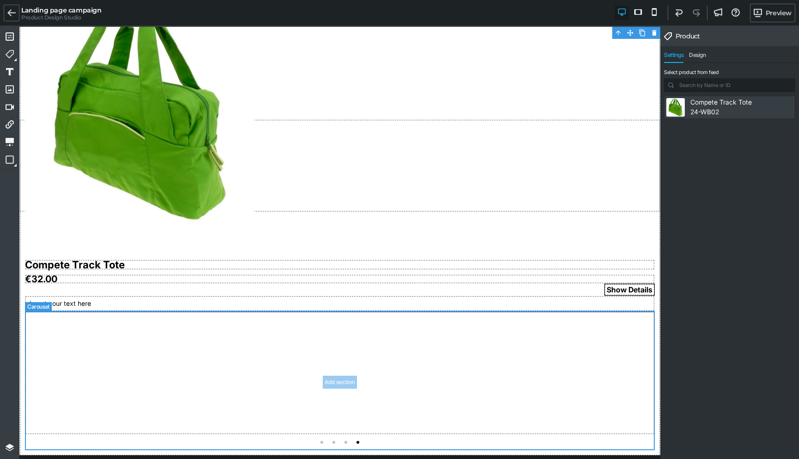
select select "px"
select select "solid"
select select "px"
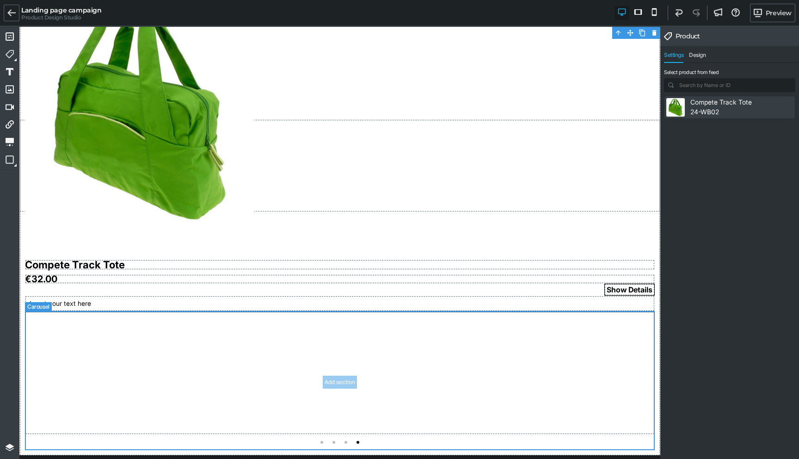
select select "px"
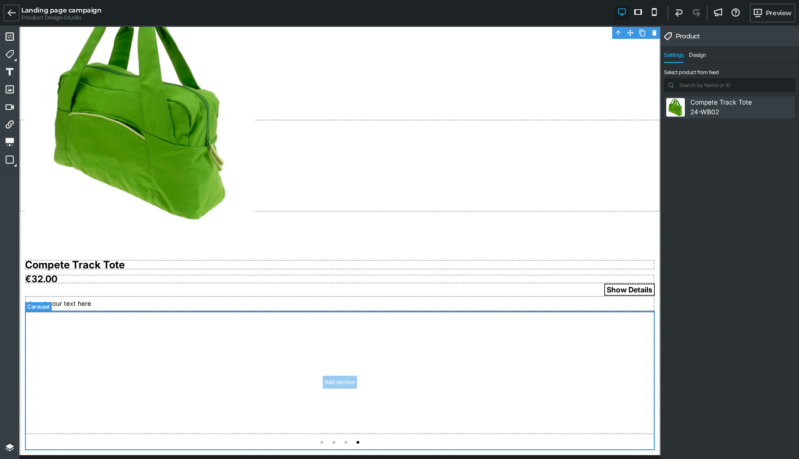
select select
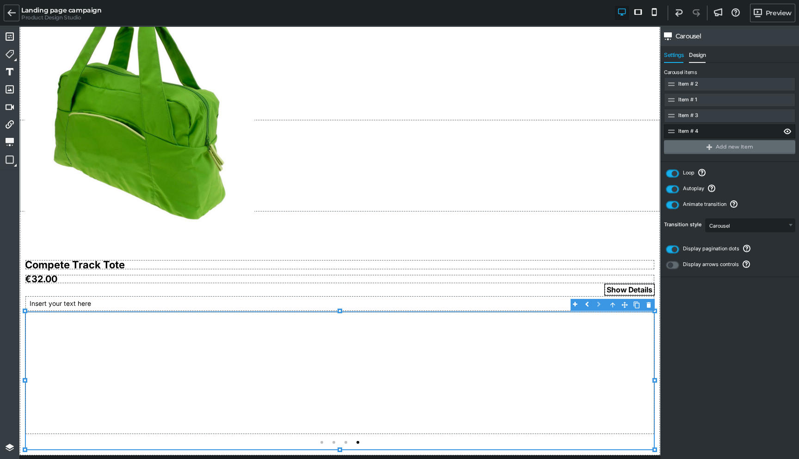
click at [696, 55] on span "Design" at bounding box center [697, 57] width 17 height 11
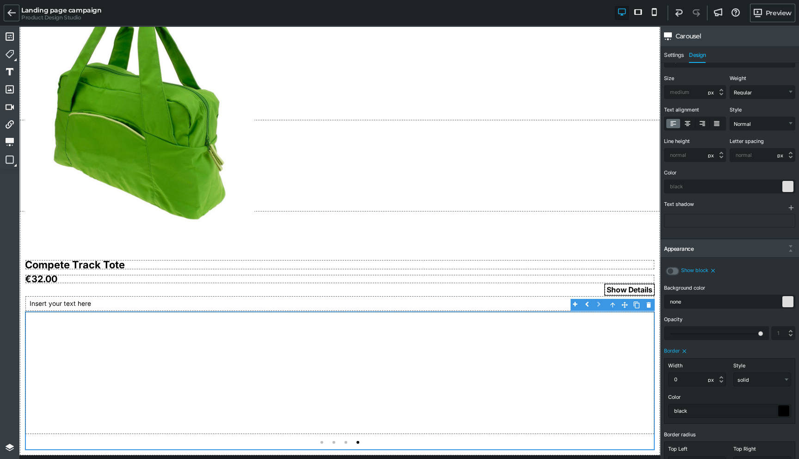
scroll to position [65, 0]
click at [674, 270] on label at bounding box center [672, 270] width 13 height 8
click at [0, 0] on input "checkbox" at bounding box center [0, 0] width 0 height 0
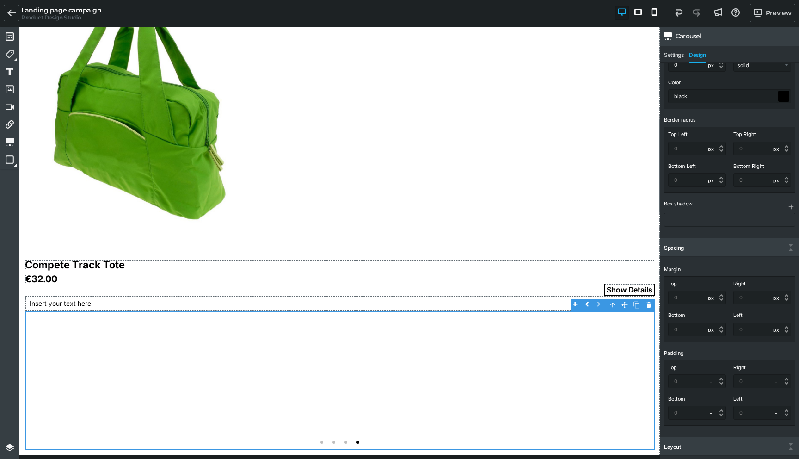
scroll to position [384, 0]
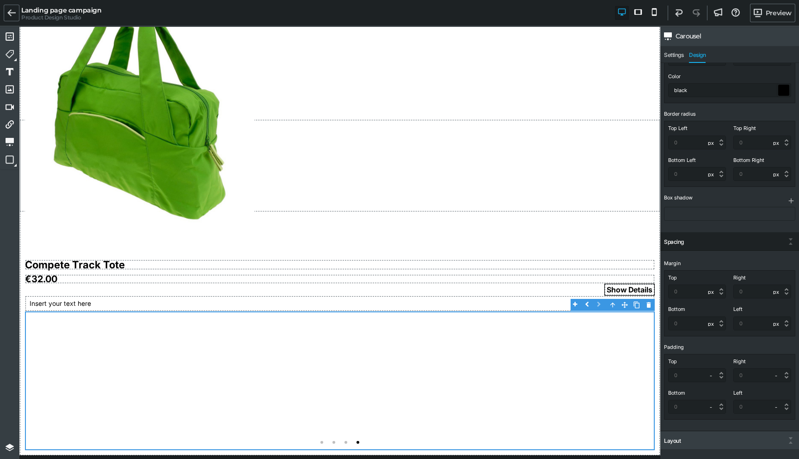
click at [689, 243] on div "Spacing" at bounding box center [729, 242] width 139 height 17
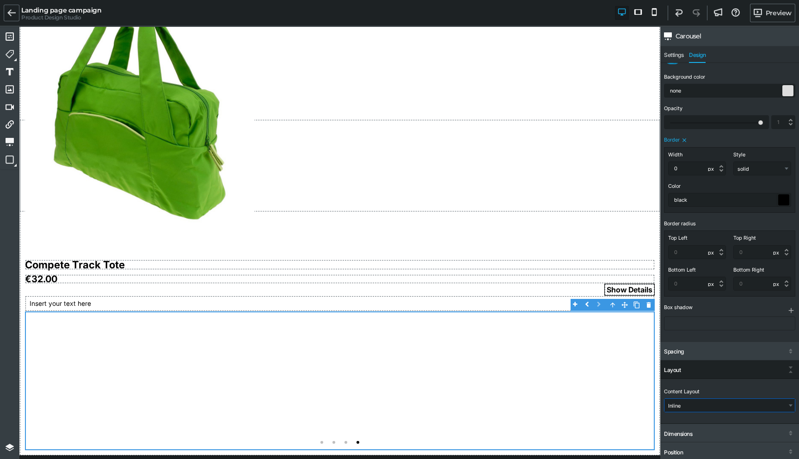
click at [675, 399] on select "Inline Stacked Flex (Advanced)" at bounding box center [729, 404] width 130 height 13
select select "gjs-stacked"
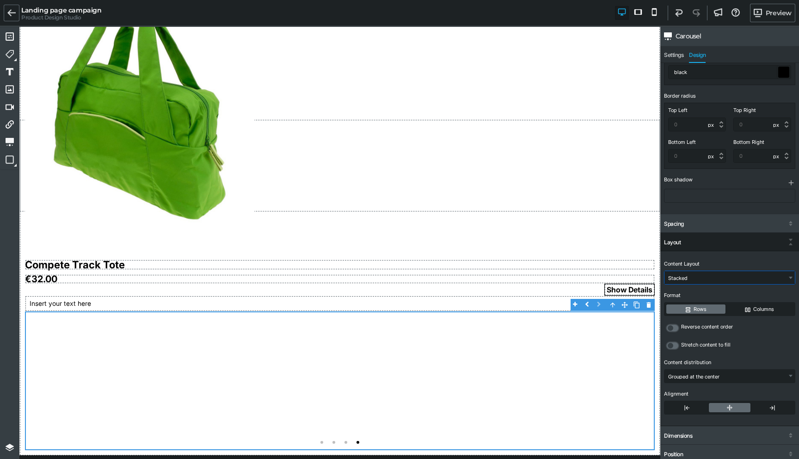
scroll to position [405, 0]
click at [754, 305] on label "Columns" at bounding box center [759, 306] width 67 height 9
click at [0, 0] on input "Columns" at bounding box center [0, 0] width 0 height 0
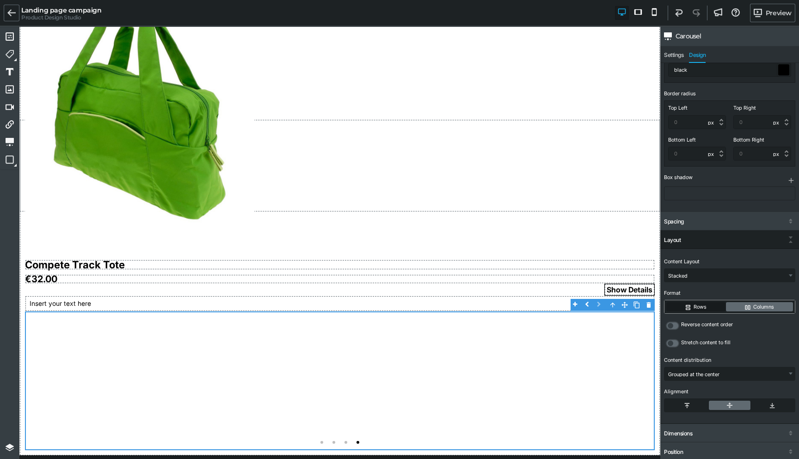
click at [707, 308] on label "Rows" at bounding box center [695, 306] width 59 height 9
click at [0, 0] on input "Rows" at bounding box center [0, 0] width 0 height 0
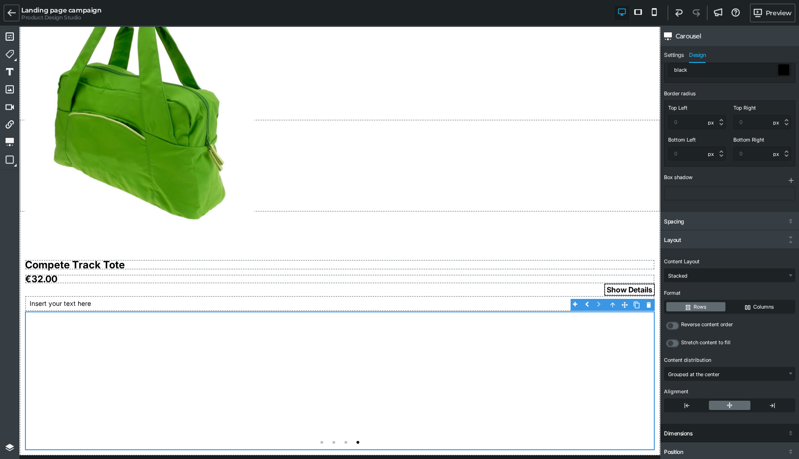
click at [683, 437] on div "Dimensions" at bounding box center [729, 433] width 139 height 17
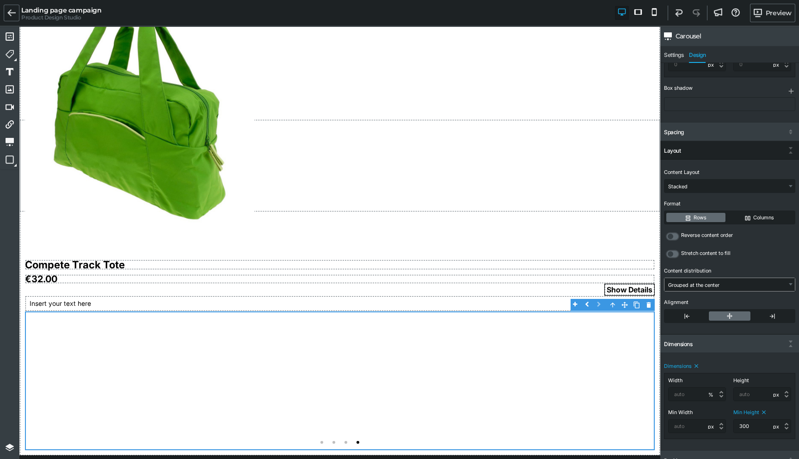
scroll to position [502, 0]
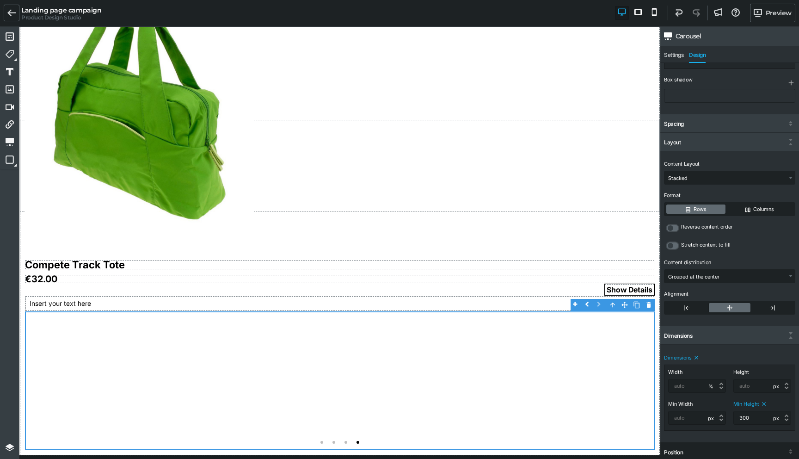
click at [675, 453] on div "Position" at bounding box center [673, 452] width 19 height 6
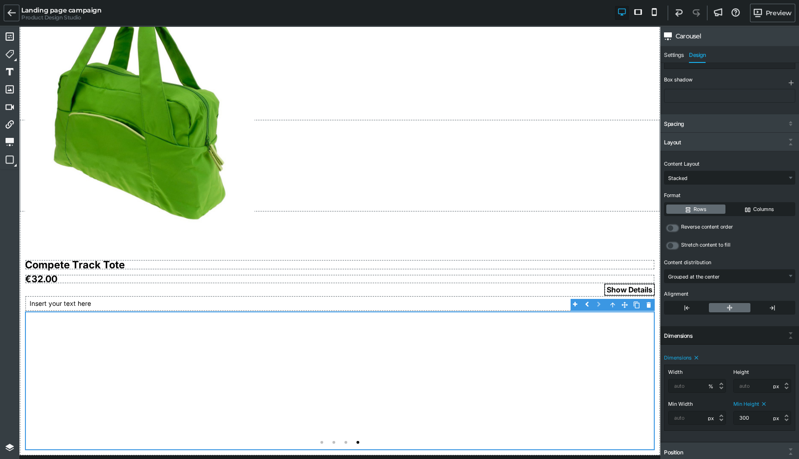
scroll to position [547, 0]
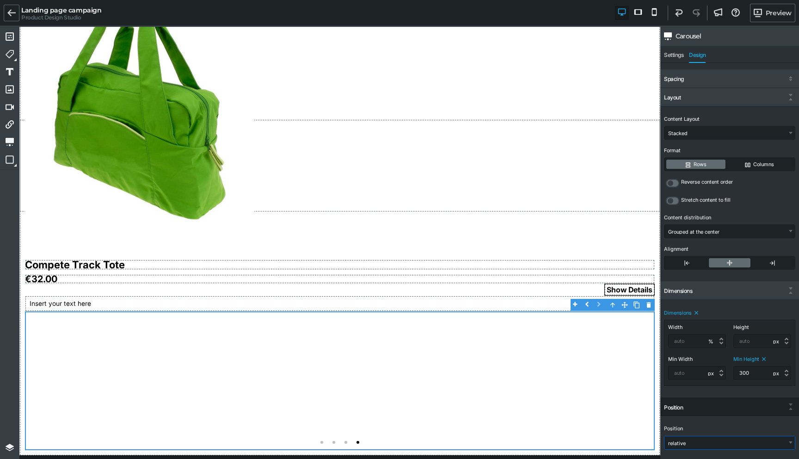
click at [674, 439] on select "static relative absolute fixed" at bounding box center [729, 442] width 130 height 13
select select "absolute"
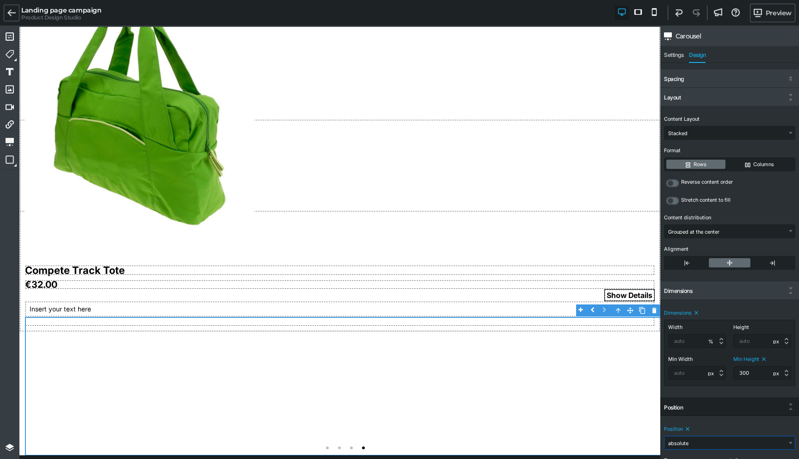
scroll to position [611, 0]
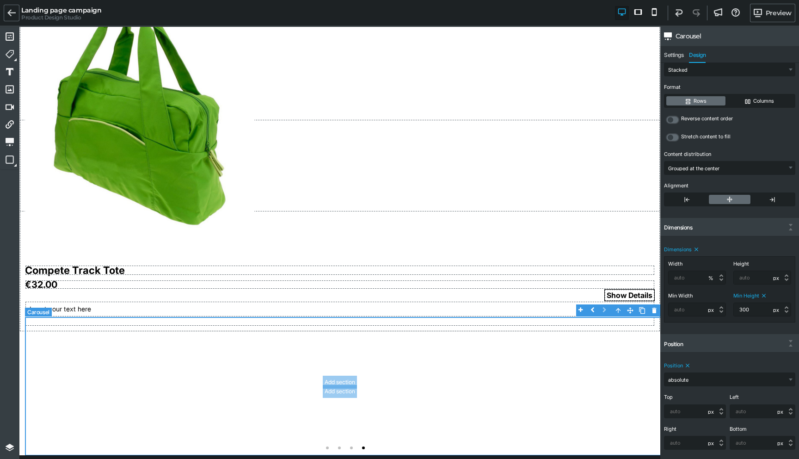
click at [293, 386] on div at bounding box center [345, 386] width 641 height 139
click at [393, 377] on div at bounding box center [345, 386] width 641 height 139
click at [340, 381] on div "Add section" at bounding box center [340, 381] width 34 height 13
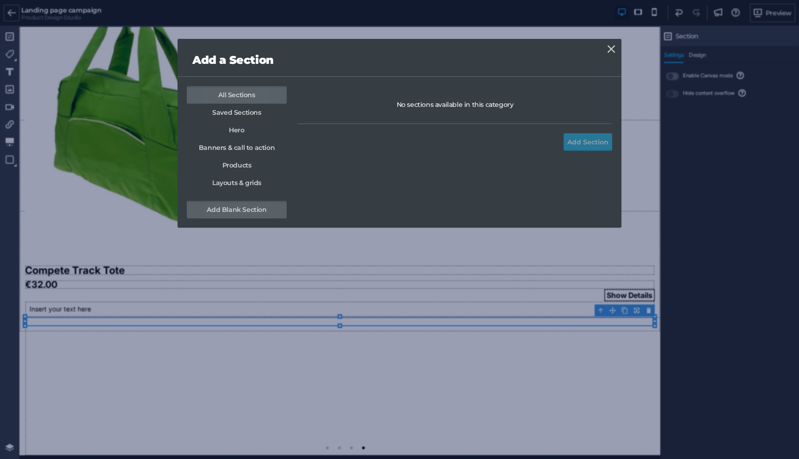
click at [321, 399] on div "Add a Section All Sections Saved Sections Hero Banners & call to action Product…" at bounding box center [400, 237] width 444 height 396
click at [609, 46] on icon at bounding box center [610, 48] width 7 height 7
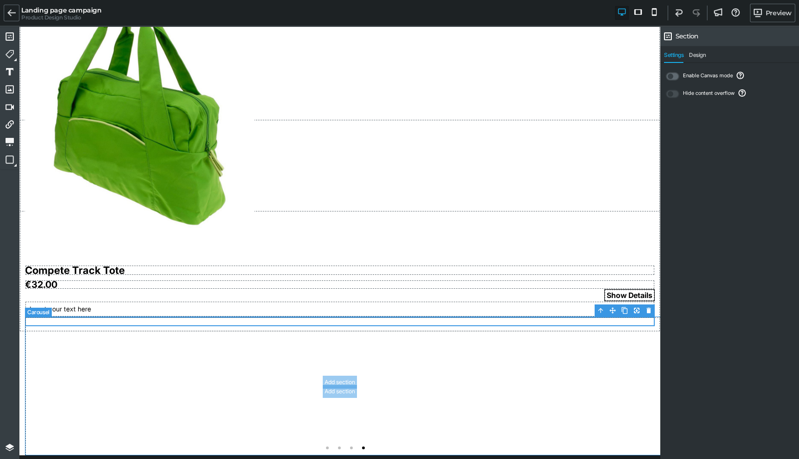
click at [502, 367] on div at bounding box center [345, 386] width 641 height 139
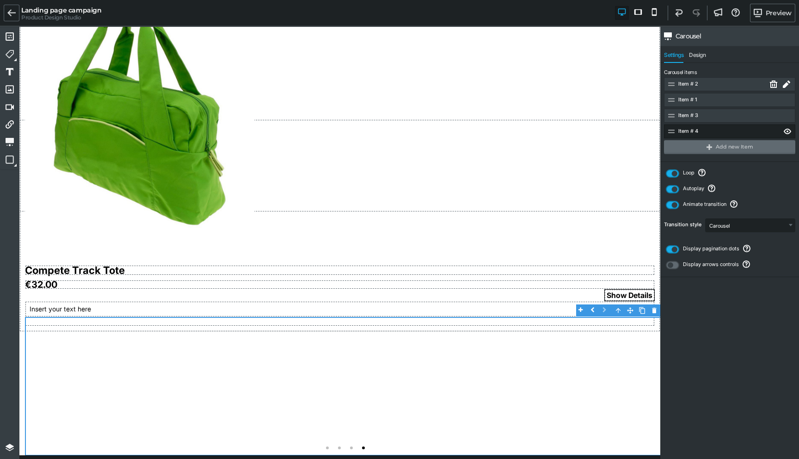
click at [742, 85] on div "Item # 2" at bounding box center [727, 84] width 127 height 14
click at [785, 83] on icon at bounding box center [786, 83] width 7 height 7
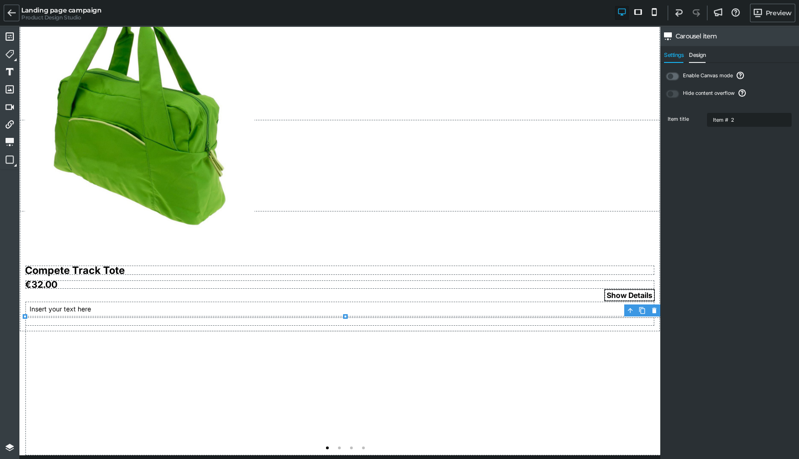
click at [695, 53] on span "Design" at bounding box center [697, 57] width 17 height 11
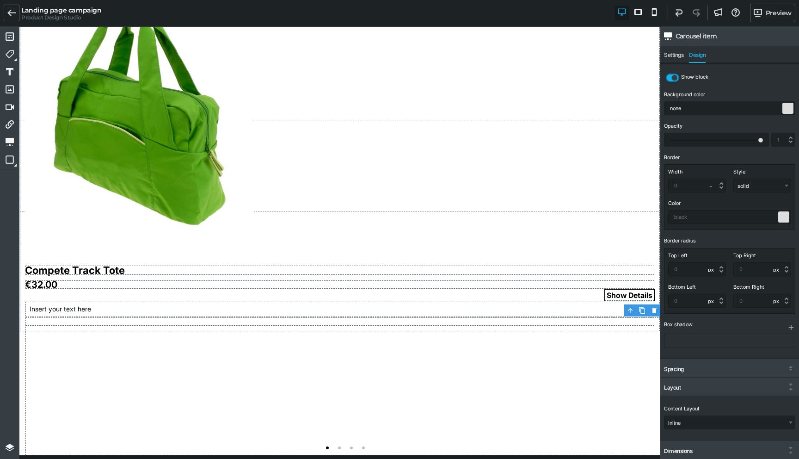
scroll to position [0, 0]
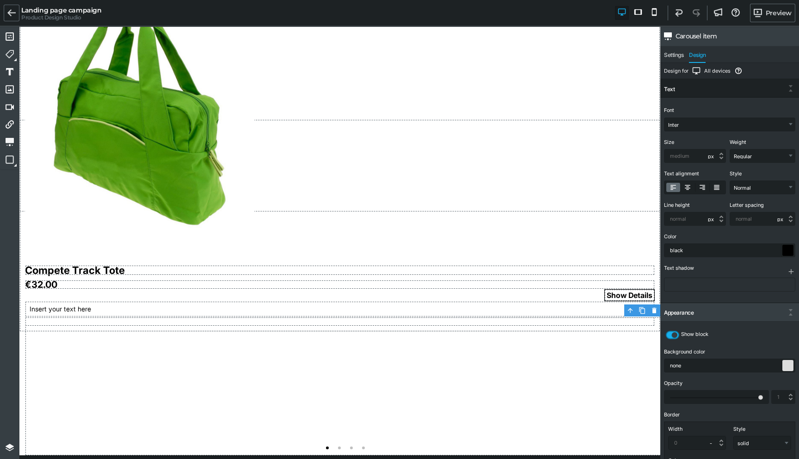
click at [695, 82] on div "Text" at bounding box center [729, 89] width 139 height 17
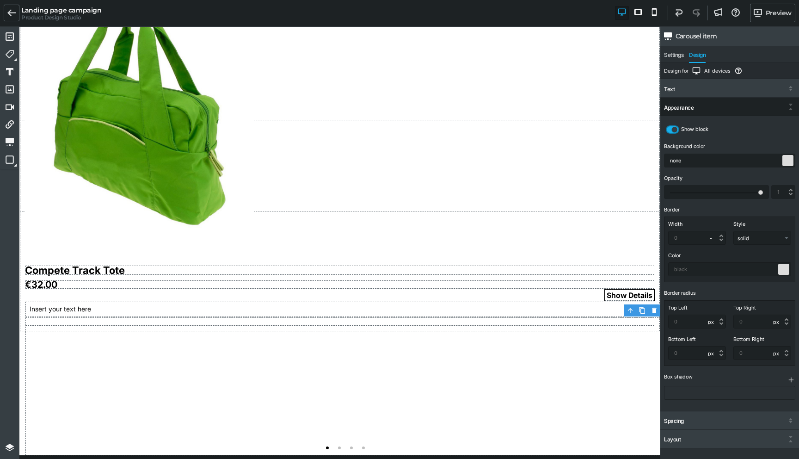
click at [685, 110] on div "Appearance" at bounding box center [679, 107] width 30 height 6
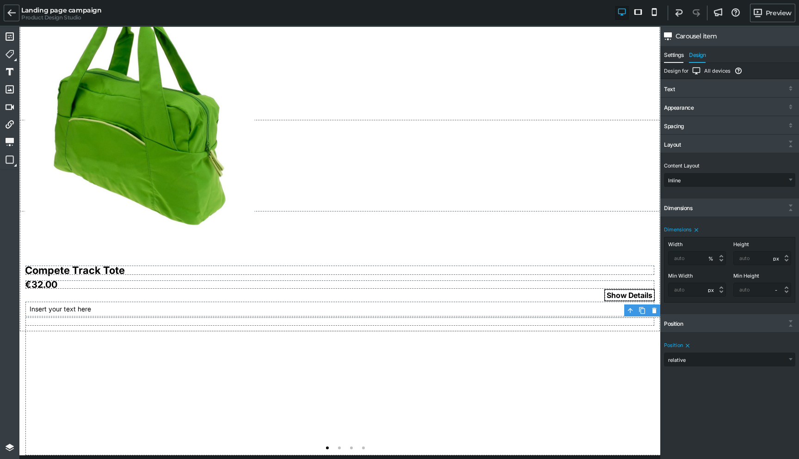
click at [675, 59] on span "Settings" at bounding box center [673, 57] width 19 height 11
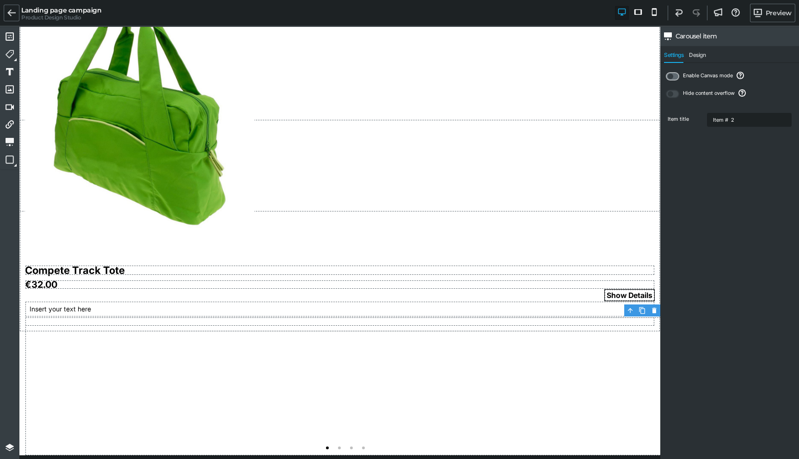
click at [673, 78] on label at bounding box center [672, 76] width 13 height 8
click at [0, 0] on input "checkbox" at bounding box center [0, 0] width 0 height 0
click at [691, 58] on span "Design" at bounding box center [697, 57] width 17 height 11
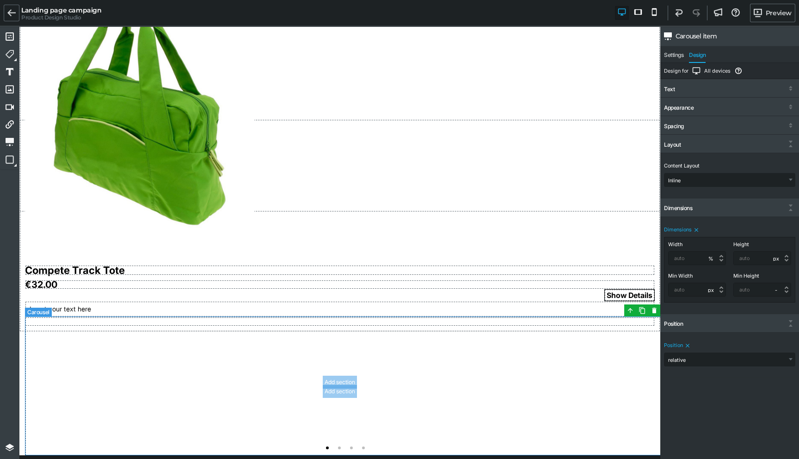
click at [167, 379] on div at bounding box center [345, 386] width 641 height 139
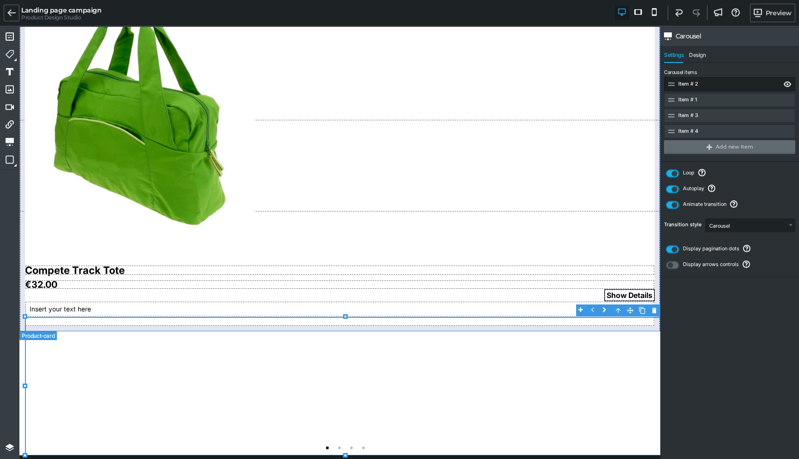
click at [108, 294] on div "Compete Track Tote €32.00 Show Details Insert your text here" at bounding box center [339, 150] width 641 height 362
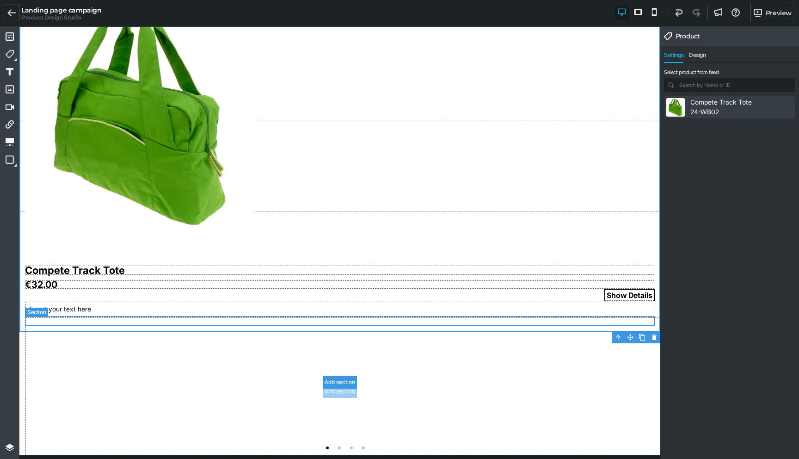
click at [340, 380] on div "Add section" at bounding box center [340, 381] width 34 height 13
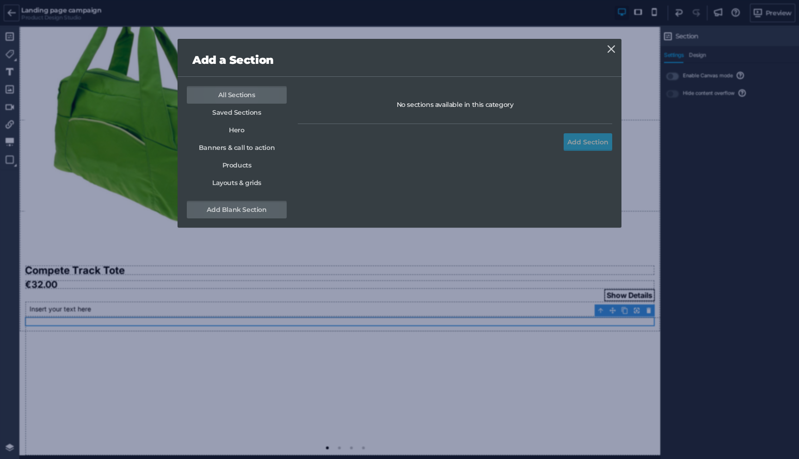
click at [259, 210] on link "Add Blank Section" at bounding box center [237, 210] width 100 height 18
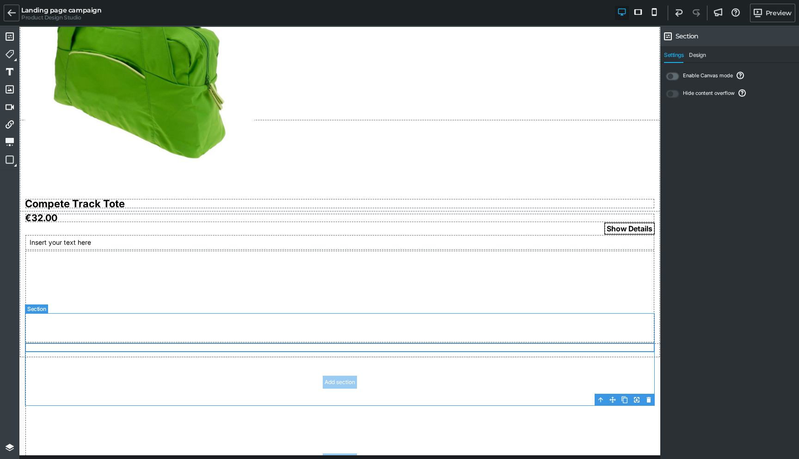
scroll to position [218, 0]
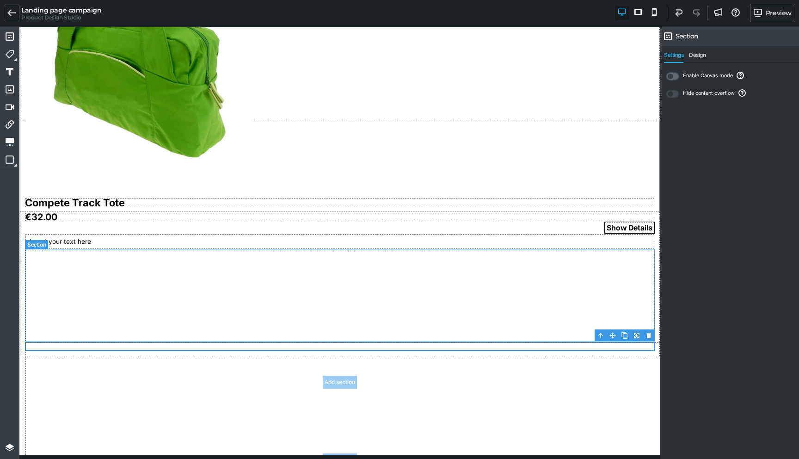
click at [239, 313] on section "Add section Add section" at bounding box center [340, 295] width 630 height 92
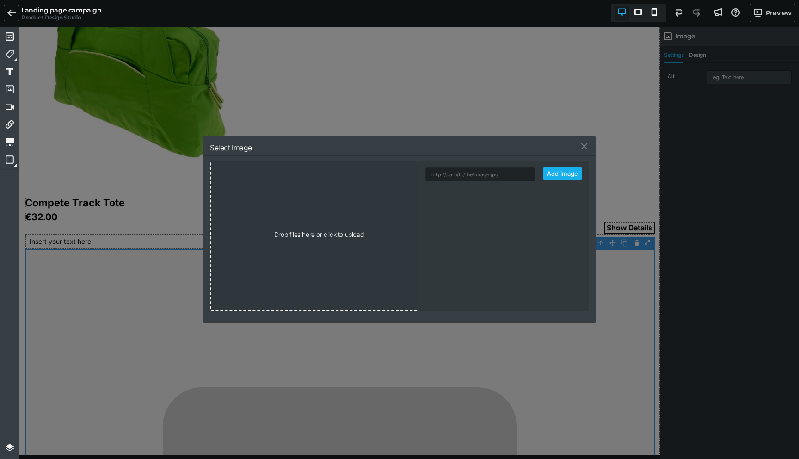
click at [315, 235] on input "file" at bounding box center [314, 235] width 207 height 148
type input "C:\fakepath\beazy-aX1TTOuq83M-unsplash.jpg"
click at [456, 208] on div at bounding box center [448, 202] width 47 height 32
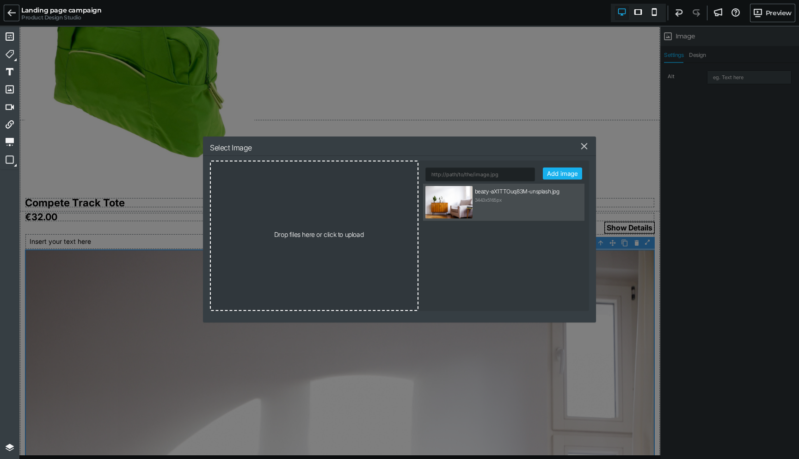
click at [586, 149] on div "⨯" at bounding box center [584, 146] width 10 height 14
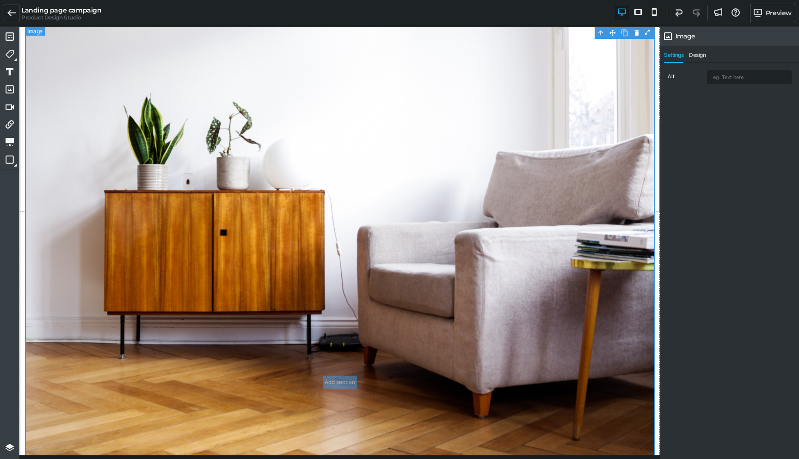
scroll to position [387, 0]
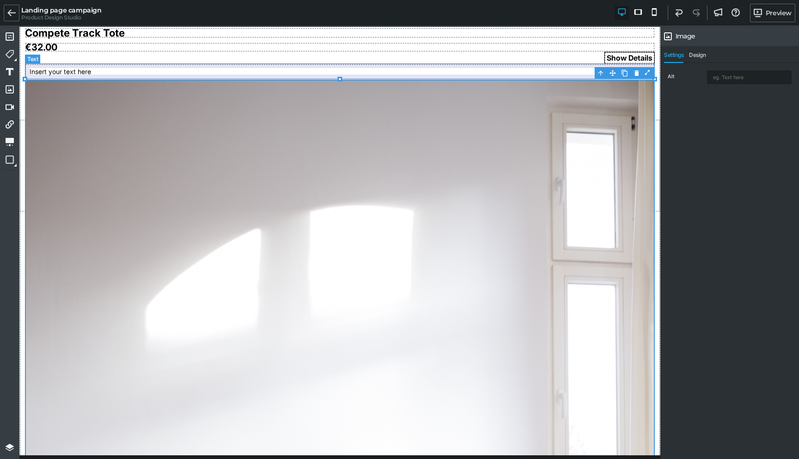
click at [481, 68] on div "Insert your text here" at bounding box center [340, 72] width 630 height 16
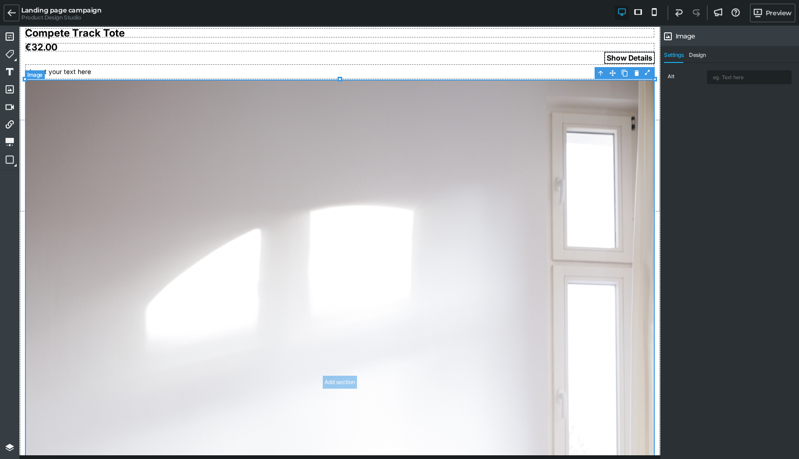
click at [671, 73] on div "Alt" at bounding box center [730, 77] width 128 height 18
click at [684, 63] on div "Alt" at bounding box center [729, 80] width 139 height 34
click at [697, 58] on span "Design" at bounding box center [697, 57] width 17 height 11
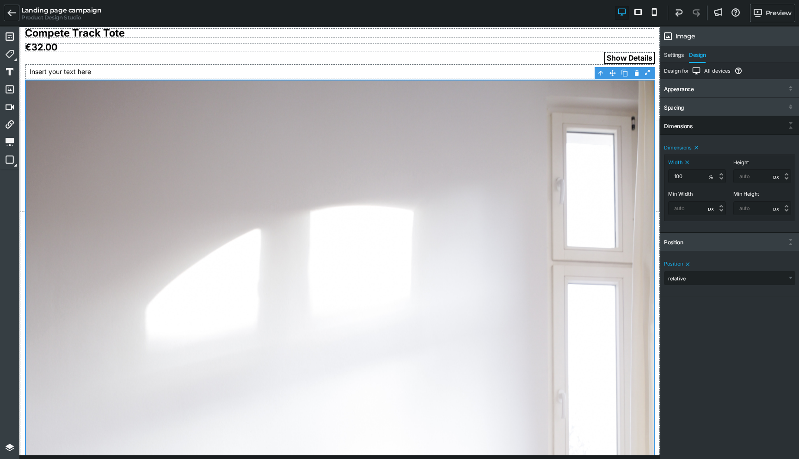
click at [688, 130] on div "Dimensions" at bounding box center [729, 126] width 139 height 17
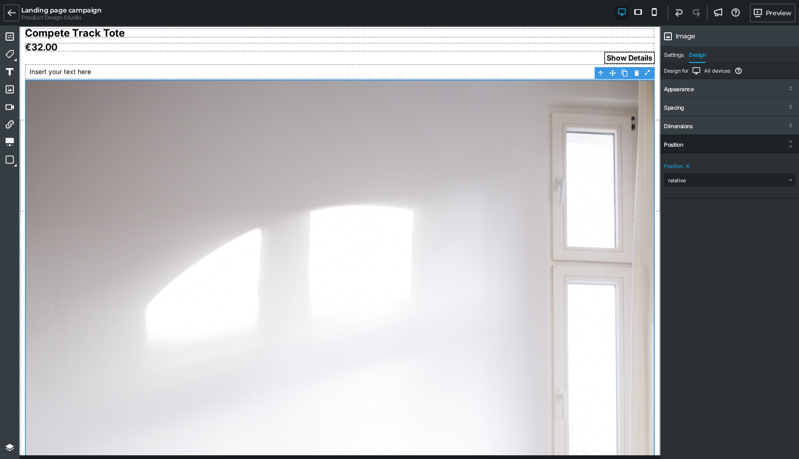
click at [693, 140] on div "Position" at bounding box center [729, 144] width 139 height 17
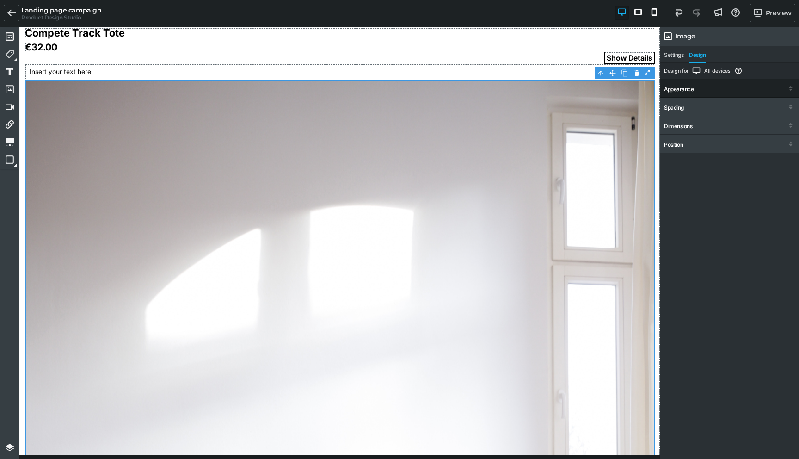
click at [705, 89] on div "Appearance" at bounding box center [729, 89] width 139 height 17
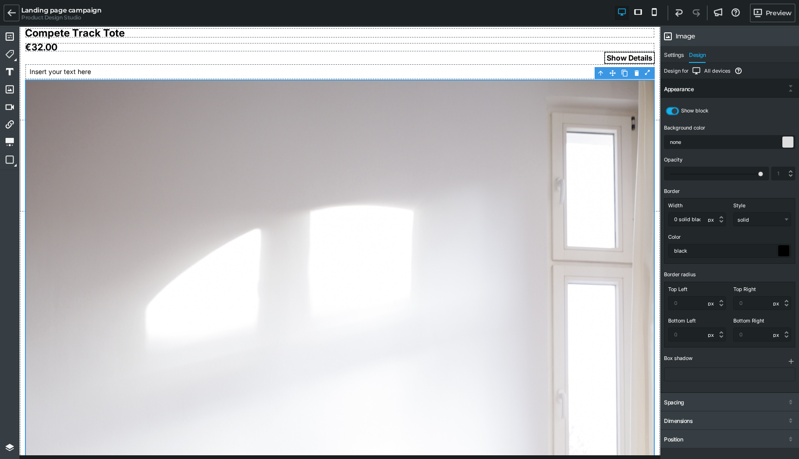
click at [705, 88] on div "Appearance" at bounding box center [729, 89] width 139 height 17
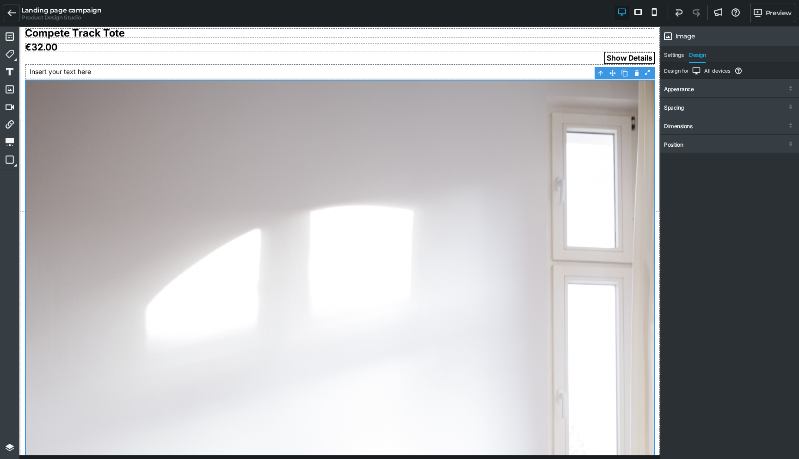
click at [720, 264] on div "Design for All devices Indicates which device layout you're currently editing. …" at bounding box center [729, 262] width 139 height 398
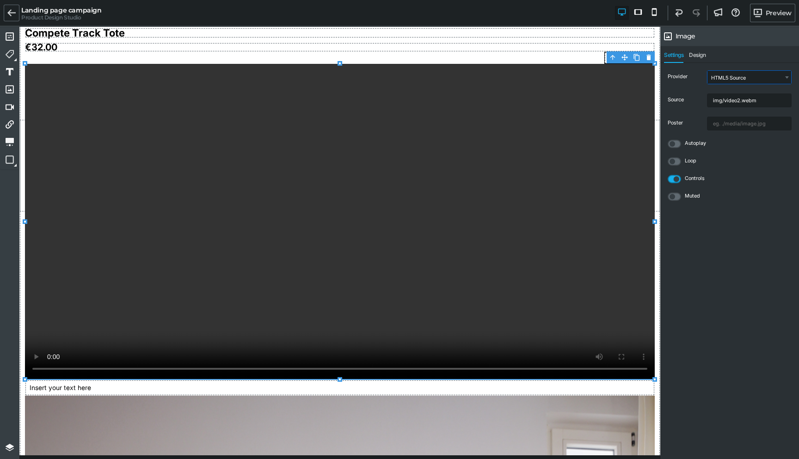
click at [744, 77] on select "HTML5 Source Youtube Youtube (no cookie) Vimeo" at bounding box center [749, 77] width 84 height 13
click at [783, 74] on select "HTML5 Source Youtube Youtube (no cookie) Vimeo" at bounding box center [749, 77] width 84 height 13
click at [734, 104] on input "img/video2.webm" at bounding box center [749, 100] width 84 height 13
click at [730, 129] on input "text" at bounding box center [749, 123] width 84 height 13
click at [284, 139] on div at bounding box center [340, 222] width 630 height 316
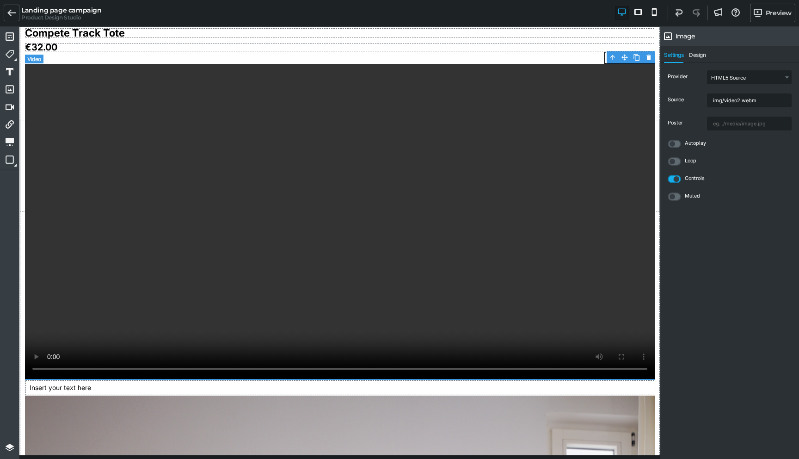
click at [601, 215] on div at bounding box center [340, 222] width 630 height 316
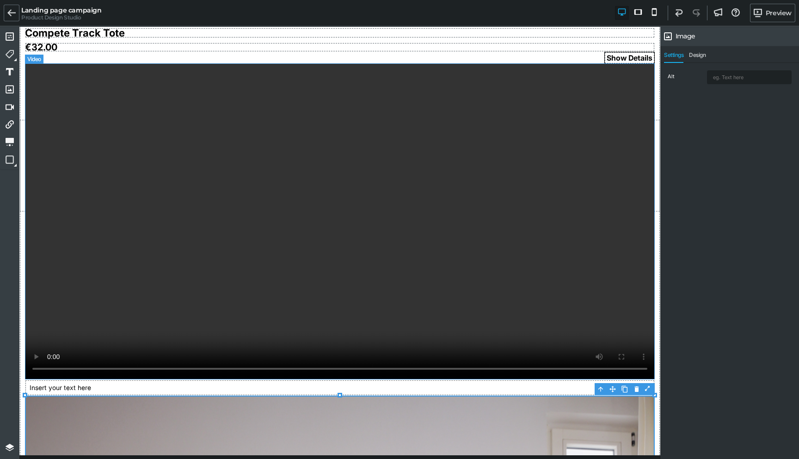
click at [449, 233] on div at bounding box center [340, 222] width 630 height 316
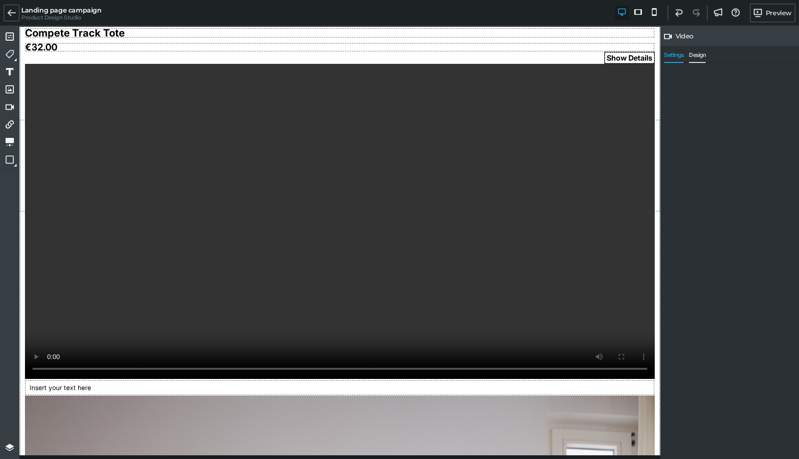
click at [700, 61] on span "Design" at bounding box center [697, 57] width 17 height 11
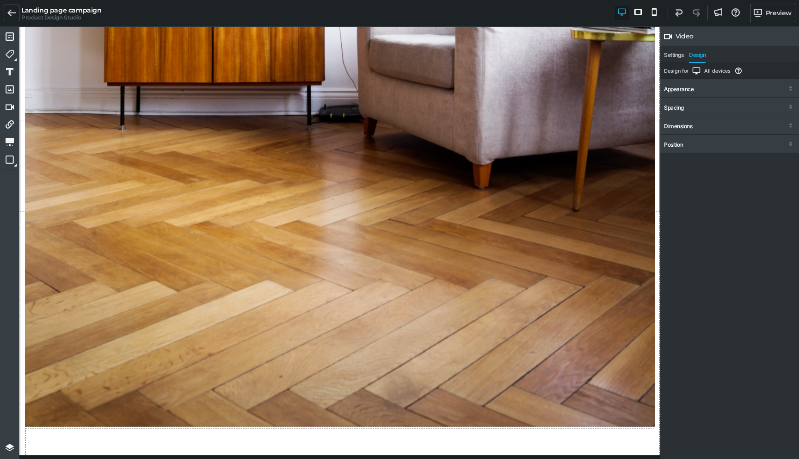
scroll to position [1417, 0]
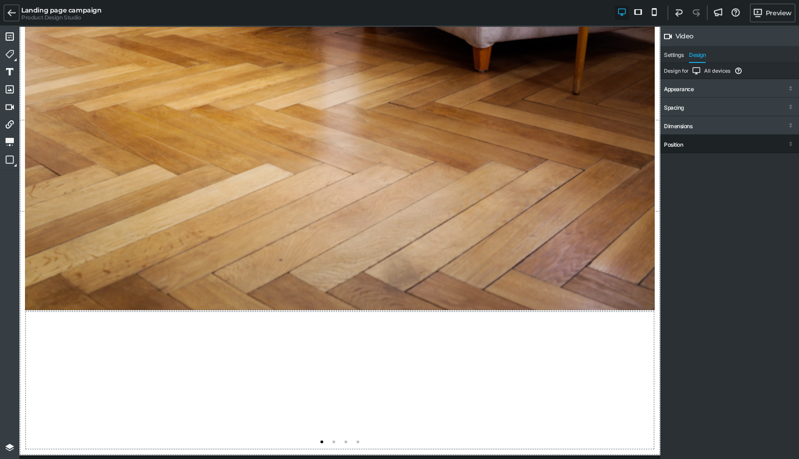
click at [684, 141] on div "Position" at bounding box center [729, 144] width 139 height 17
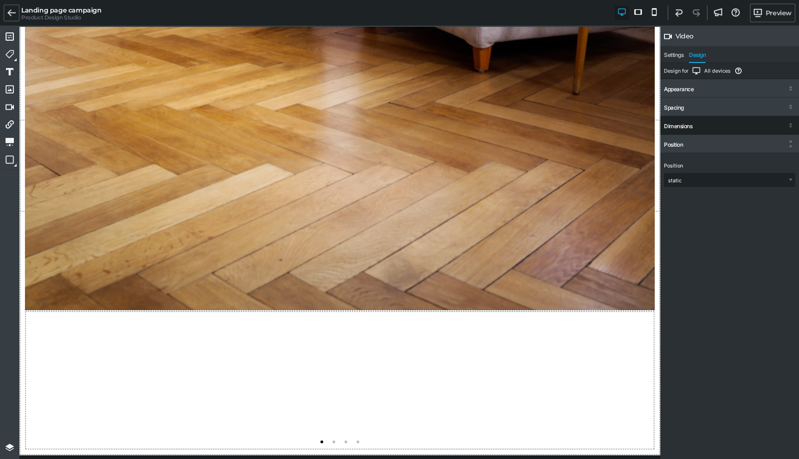
click at [684, 127] on div "Dimensions" at bounding box center [678, 126] width 28 height 6
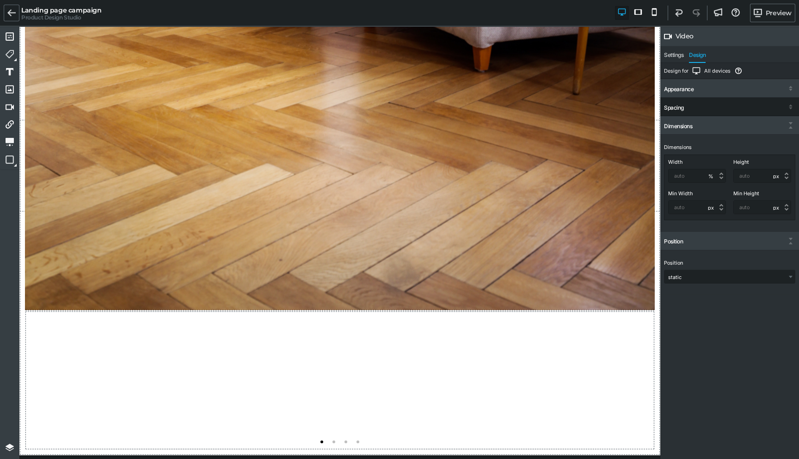
click at [683, 106] on div "Spacing" at bounding box center [674, 107] width 20 height 6
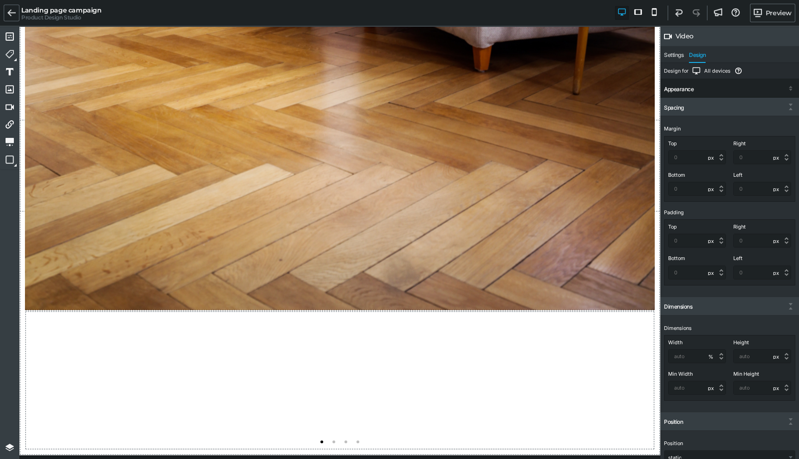
click at [677, 82] on div "Appearance" at bounding box center [729, 89] width 139 height 17
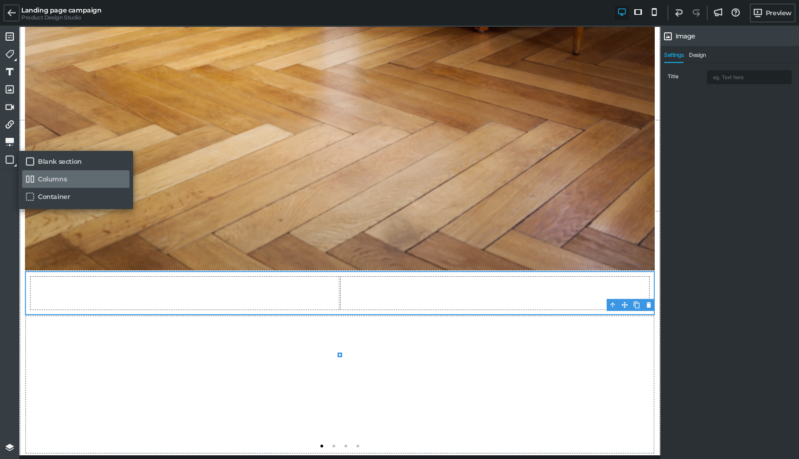
scroll to position [1461, 0]
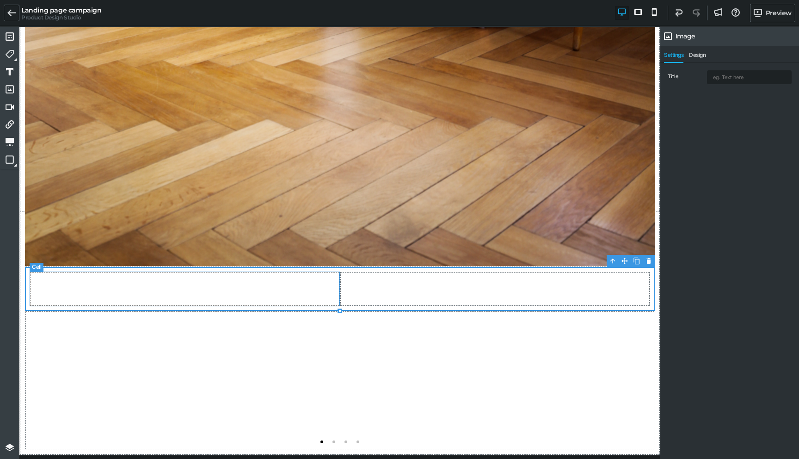
click at [219, 275] on div at bounding box center [185, 288] width 310 height 35
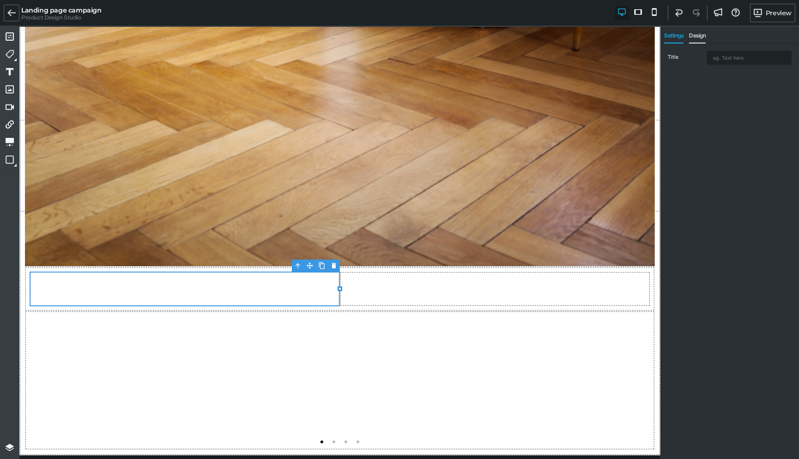
click at [698, 35] on span "Design" at bounding box center [697, 37] width 17 height 11
click at [687, 97] on div "Design for All devices Indicates which device layout you're currently editing. …" at bounding box center [729, 251] width 139 height 417
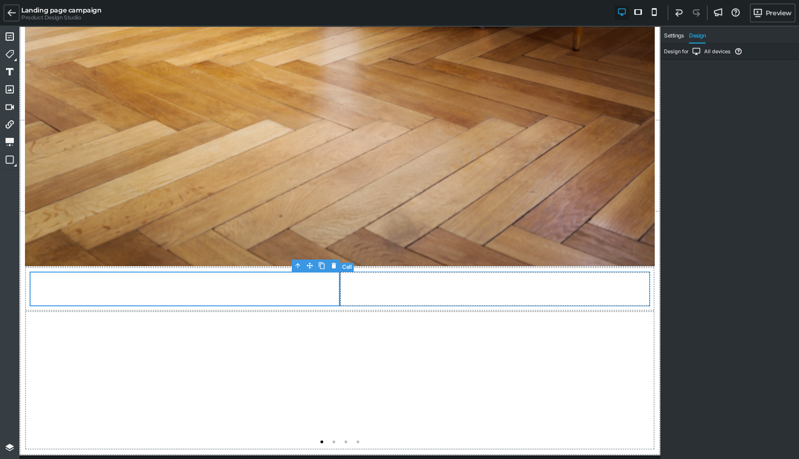
click at [458, 296] on div at bounding box center [495, 288] width 310 height 35
click at [276, 284] on div at bounding box center [185, 288] width 310 height 35
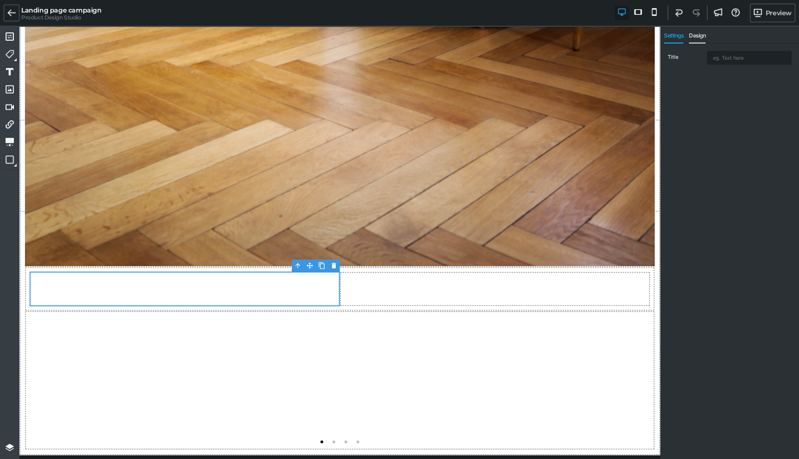
click at [701, 39] on span "Design" at bounding box center [697, 37] width 17 height 11
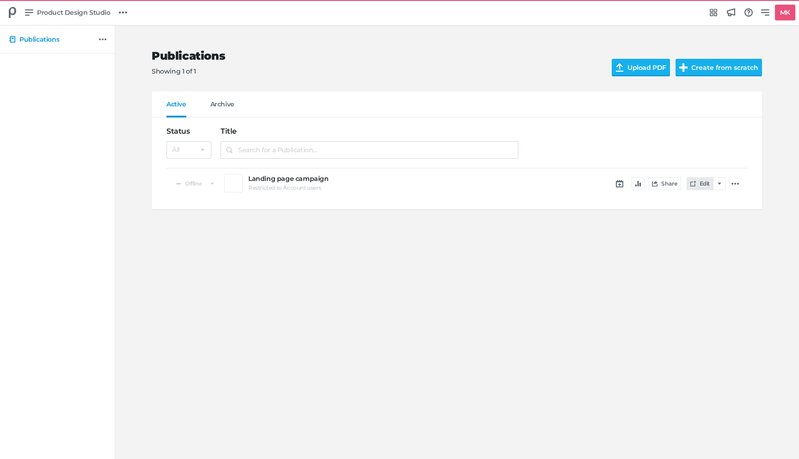
click at [707, 185] on link "Edit" at bounding box center [700, 183] width 27 height 13
click at [715, 74] on button "Create from scratch" at bounding box center [718, 68] width 86 height 18
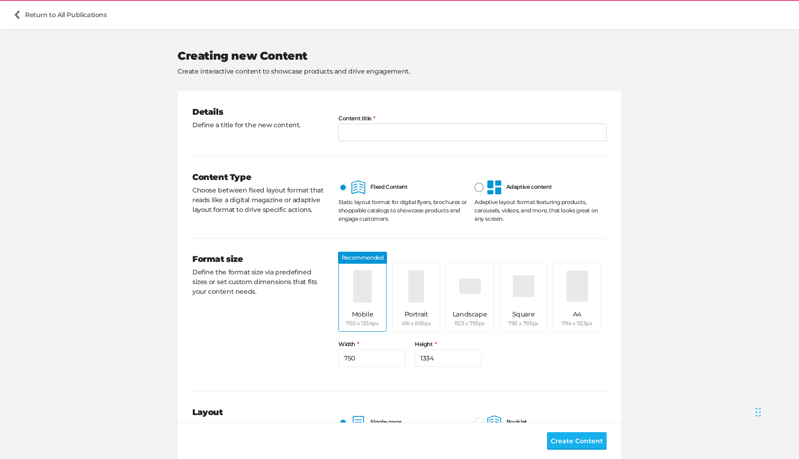
click at [478, 184] on div at bounding box center [478, 187] width 9 height 9
click at [474, 180] on input "Adaptive content" at bounding box center [474, 180] width 0 height 0
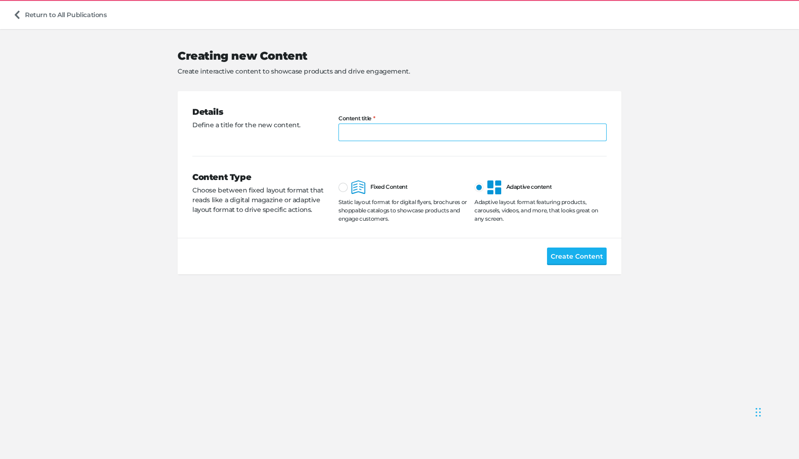
click at [413, 134] on input "Content title" at bounding box center [472, 132] width 268 height 18
type input "Landing page campaign 01"
click at [573, 257] on span "Create Content" at bounding box center [577, 256] width 52 height 10
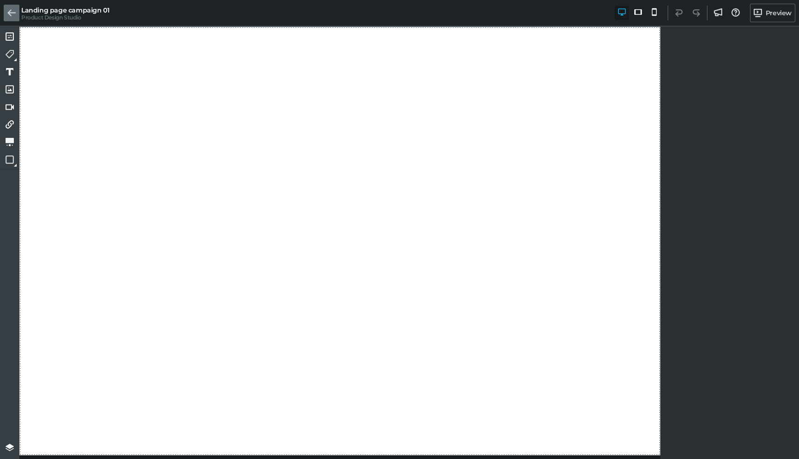
click at [15, 10] on icon at bounding box center [11, 13] width 8 height 8
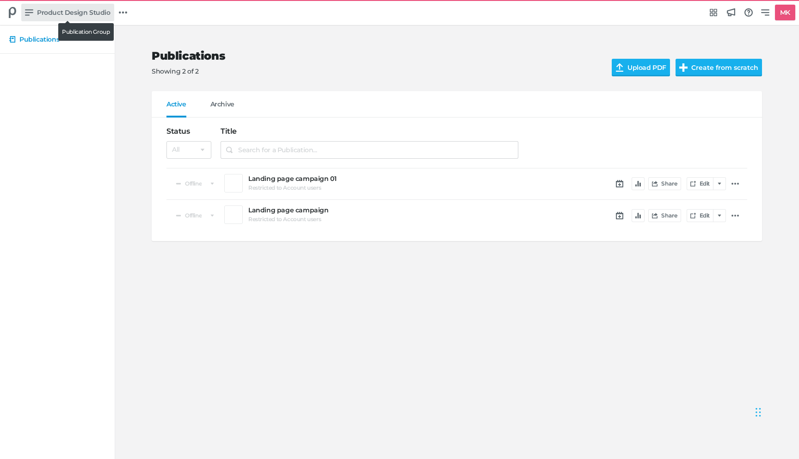
click at [60, 13] on span "Product Design Studio" at bounding box center [74, 12] width 74 height 10
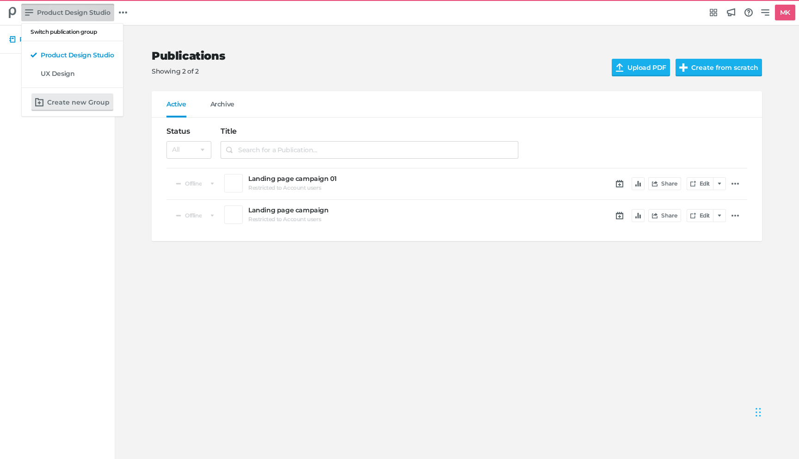
click at [699, 180] on div "Switch publication group Product Design Studio UX Design Create new Group" at bounding box center [399, 229] width 799 height 459
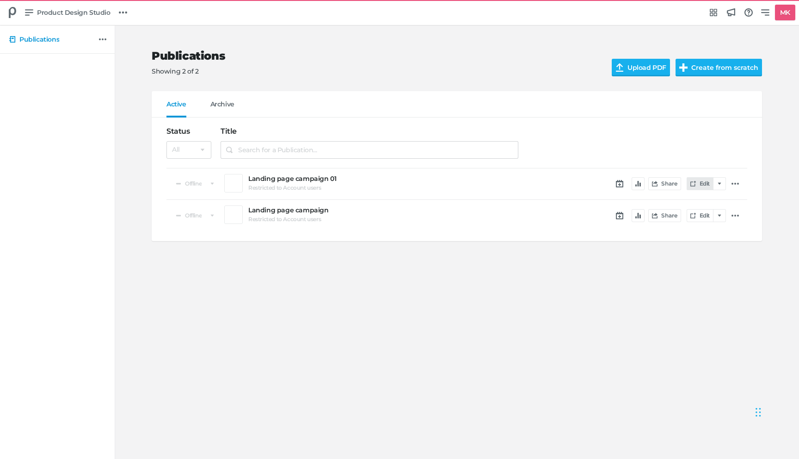
click at [699, 182] on link "Edit" at bounding box center [700, 183] width 27 height 13
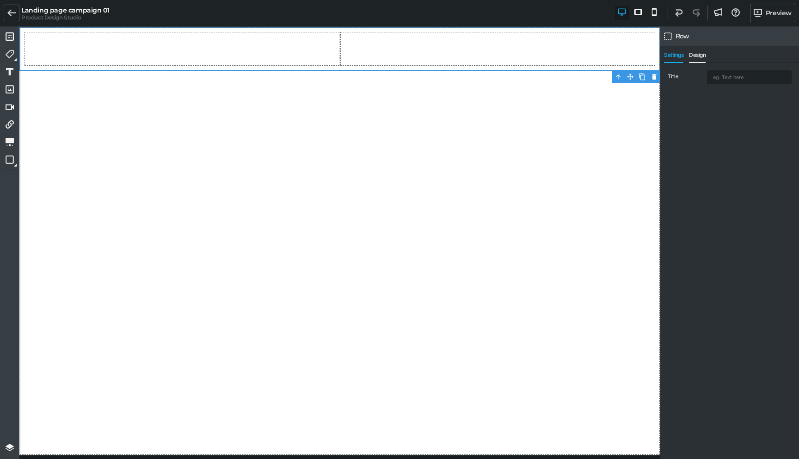
click at [701, 56] on span "Design" at bounding box center [697, 57] width 17 height 11
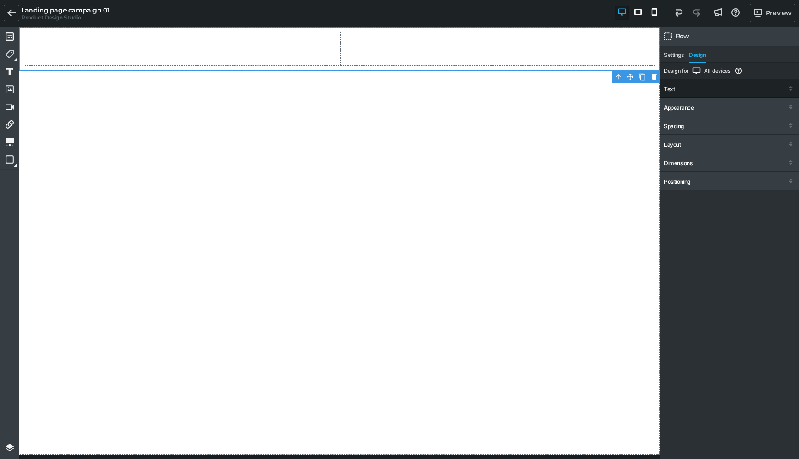
click at [680, 85] on div "Text" at bounding box center [729, 89] width 139 height 17
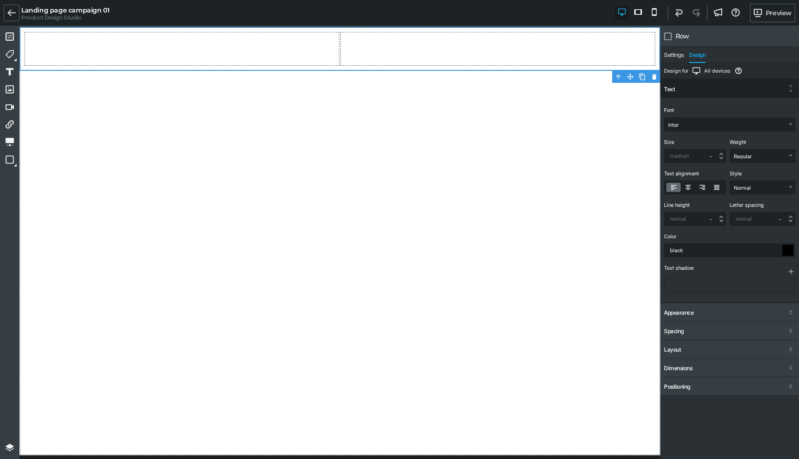
click at [677, 90] on div "Text" at bounding box center [729, 89] width 139 height 17
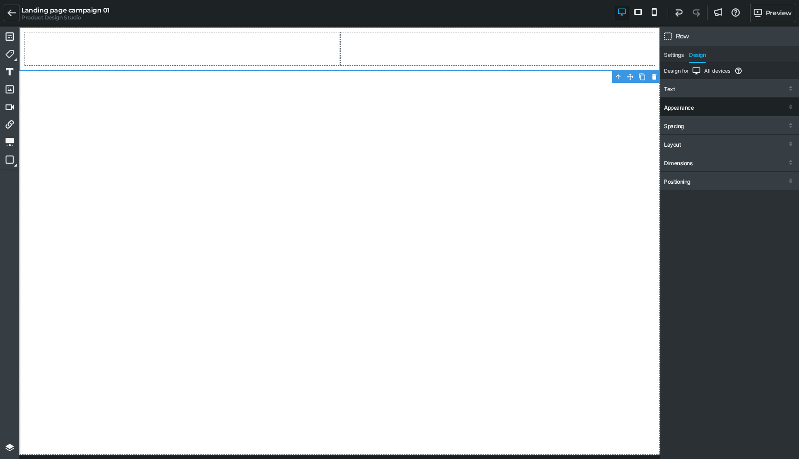
click at [674, 108] on div "Appearance" at bounding box center [679, 107] width 30 height 6
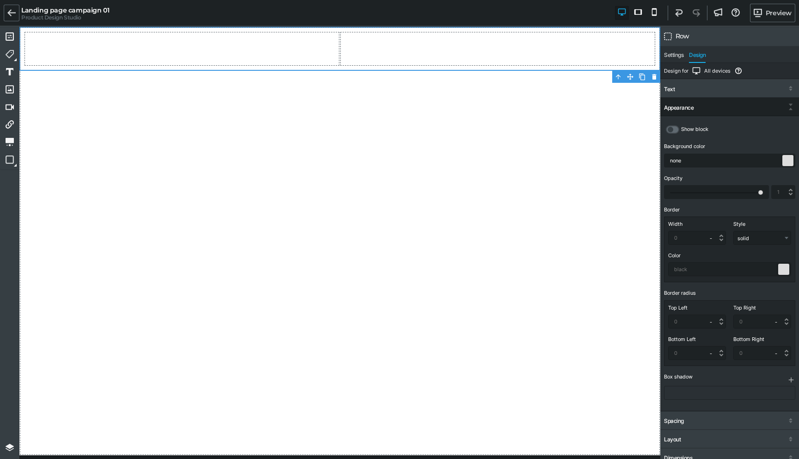
click at [674, 105] on div "Appearance" at bounding box center [679, 107] width 30 height 6
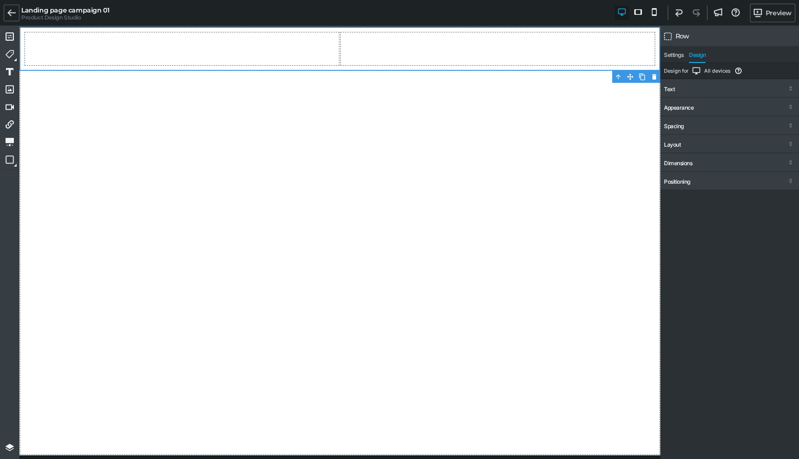
click at [675, 50] on nav "Settings Design" at bounding box center [729, 54] width 139 height 17
click at [675, 59] on span "Settings" at bounding box center [673, 57] width 19 height 11
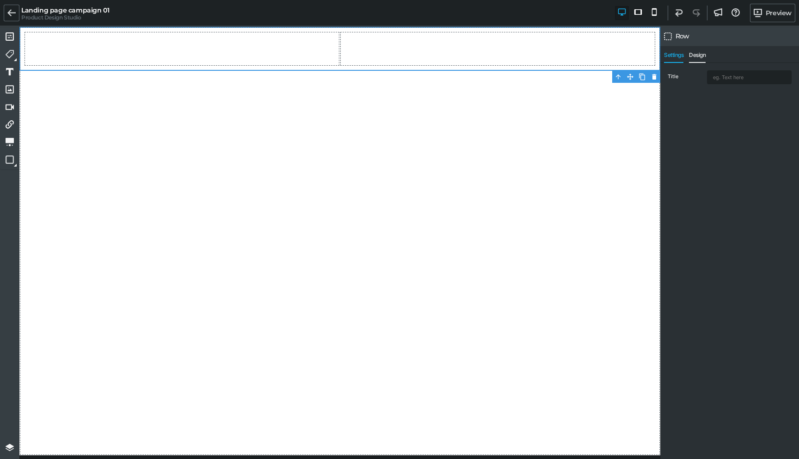
click at [694, 54] on span "Design" at bounding box center [697, 57] width 17 height 11
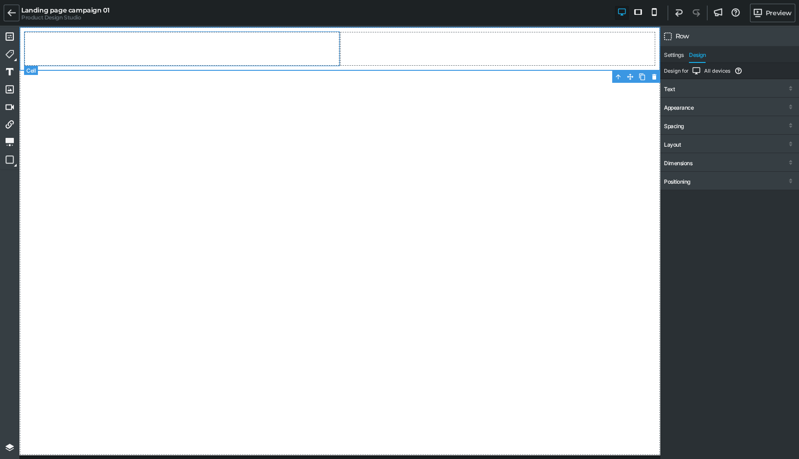
click at [303, 60] on div at bounding box center [182, 48] width 316 height 35
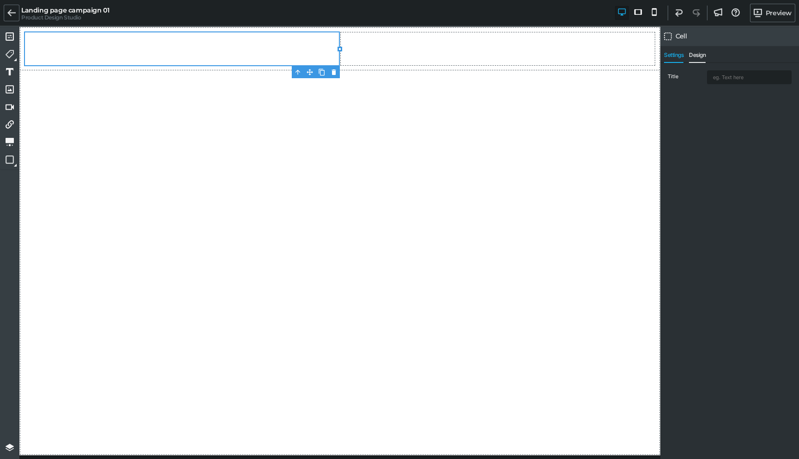
click at [702, 56] on span "Design" at bounding box center [697, 57] width 17 height 11
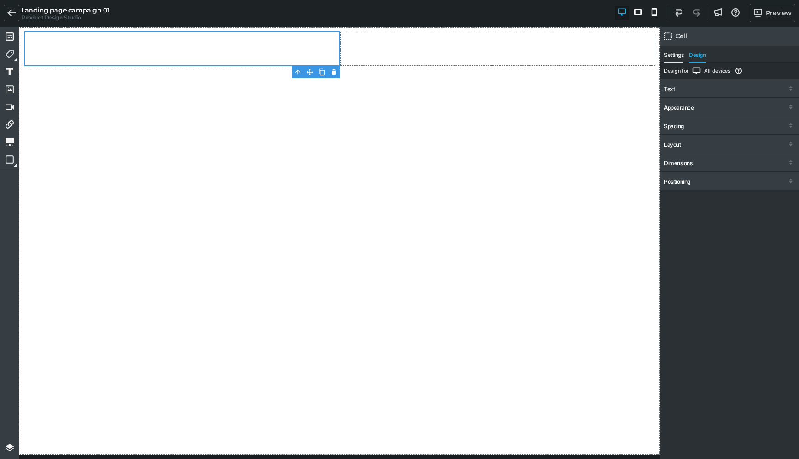
click at [674, 52] on span "Settings" at bounding box center [673, 57] width 19 height 11
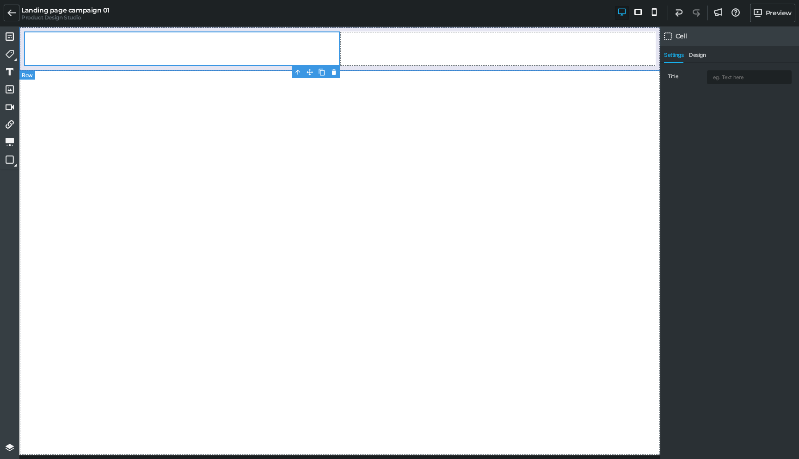
click at [358, 67] on div at bounding box center [339, 49] width 641 height 44
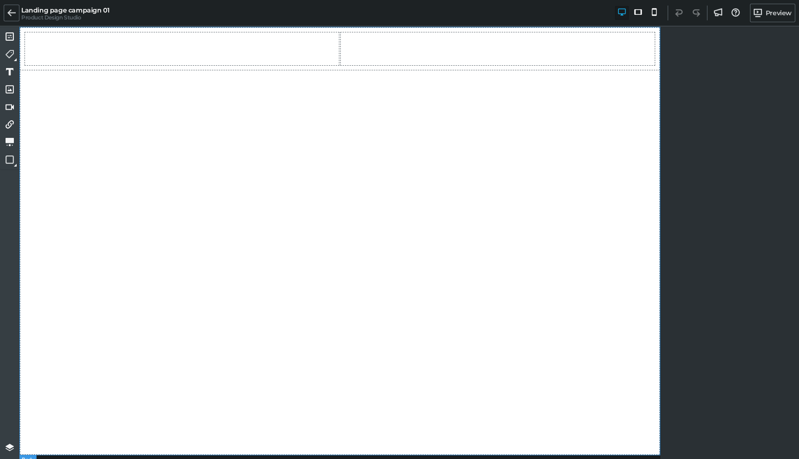
click at [238, 130] on div at bounding box center [339, 241] width 641 height 428
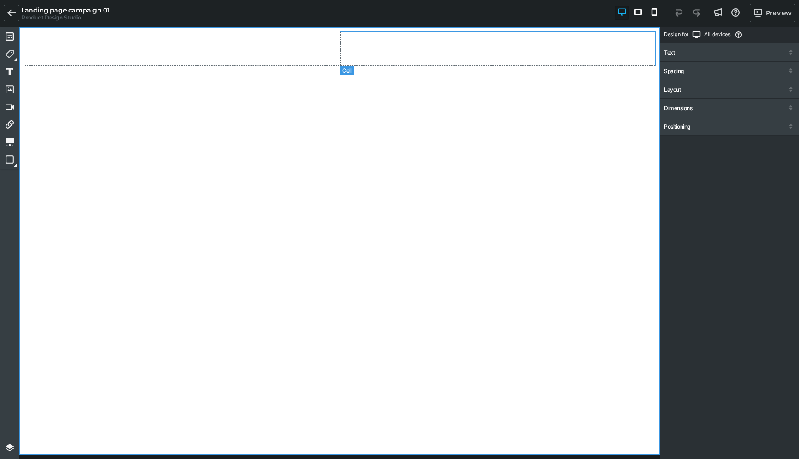
click at [519, 47] on div at bounding box center [498, 48] width 316 height 35
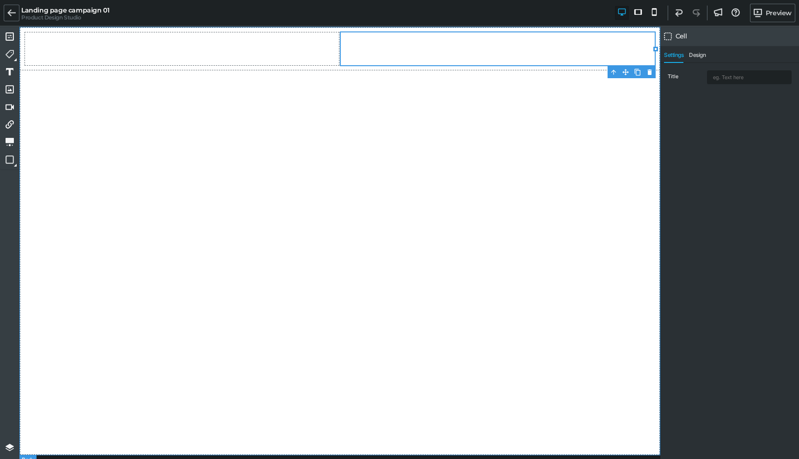
click at [522, 72] on div at bounding box center [339, 241] width 641 height 428
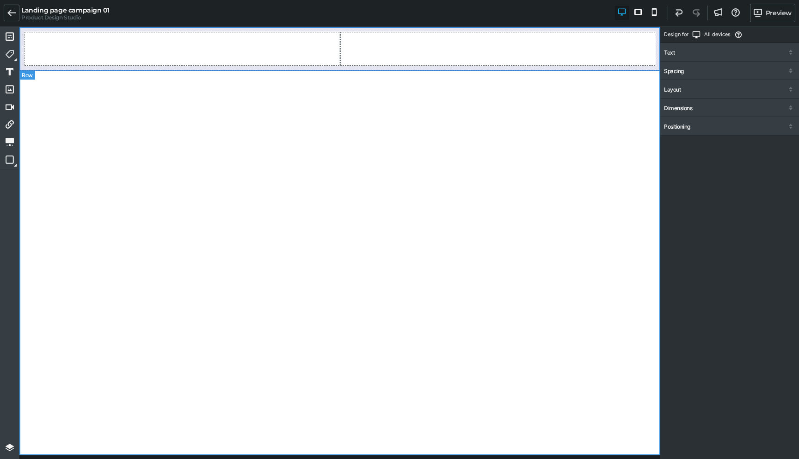
click at [524, 67] on div at bounding box center [339, 49] width 641 height 44
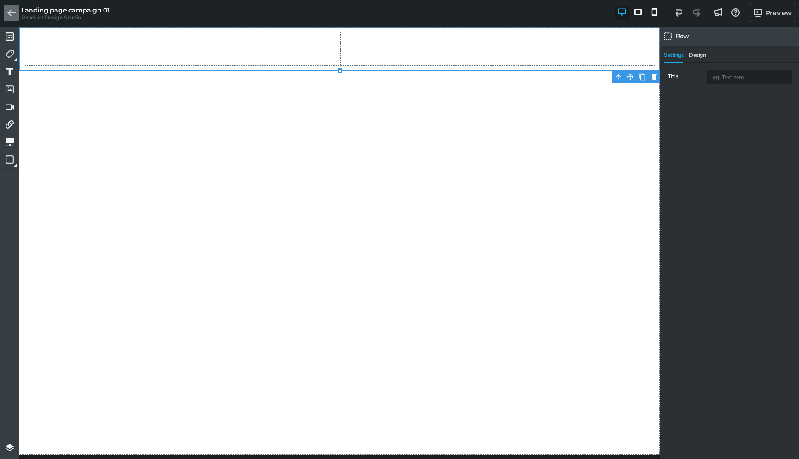
click at [7, 13] on icon at bounding box center [11, 13] width 8 height 8
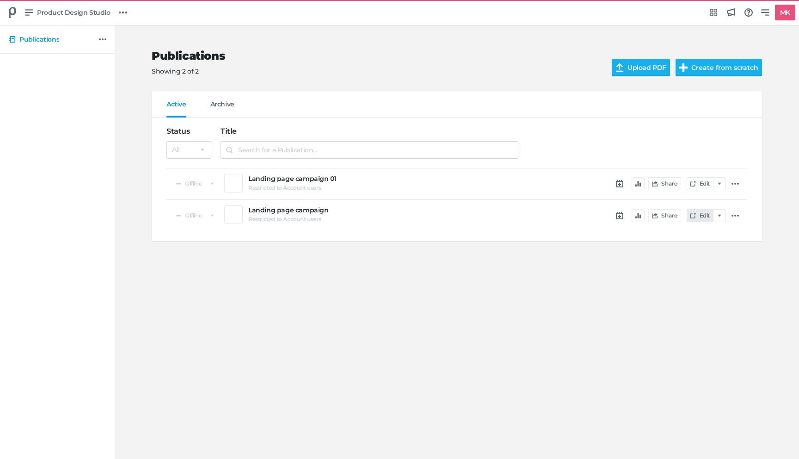
click at [701, 215] on link "Edit" at bounding box center [700, 215] width 27 height 13
click at [692, 183] on icon at bounding box center [693, 184] width 6 height 6
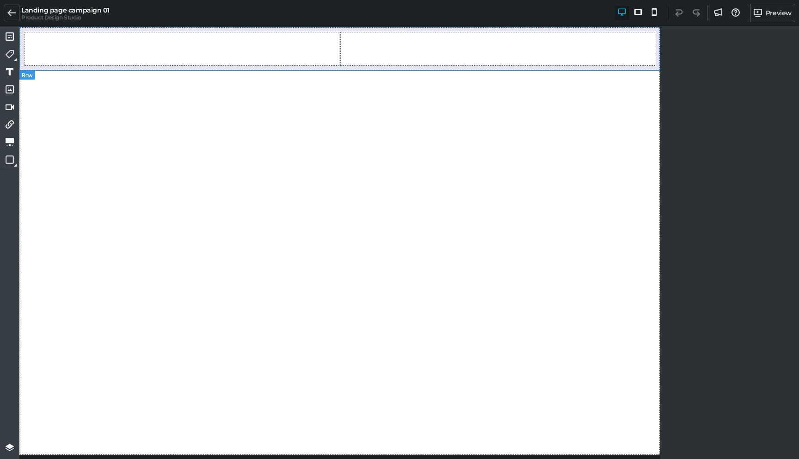
click at [564, 67] on div at bounding box center [339, 49] width 641 height 44
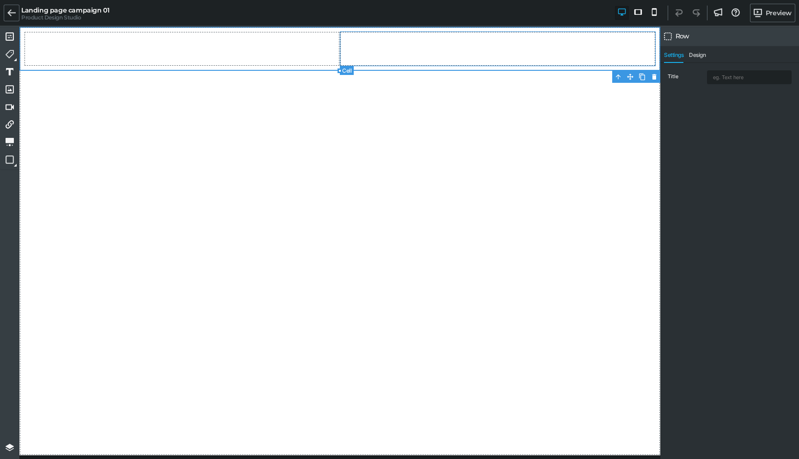
click at [555, 54] on div at bounding box center [498, 48] width 316 height 35
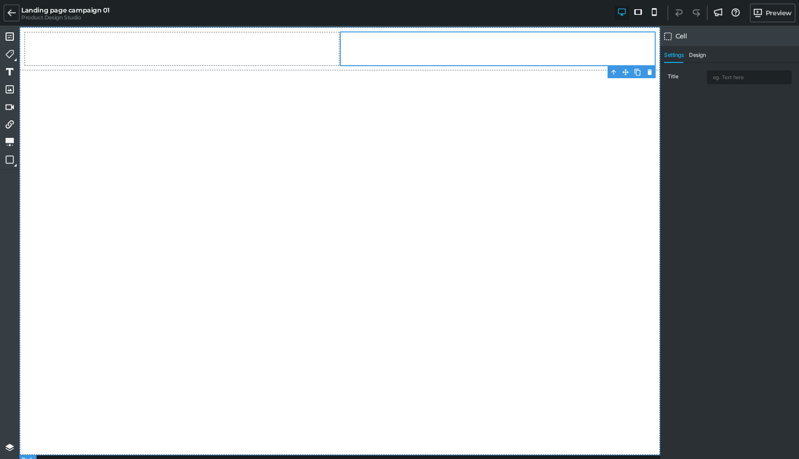
click at [544, 128] on div at bounding box center [339, 241] width 641 height 428
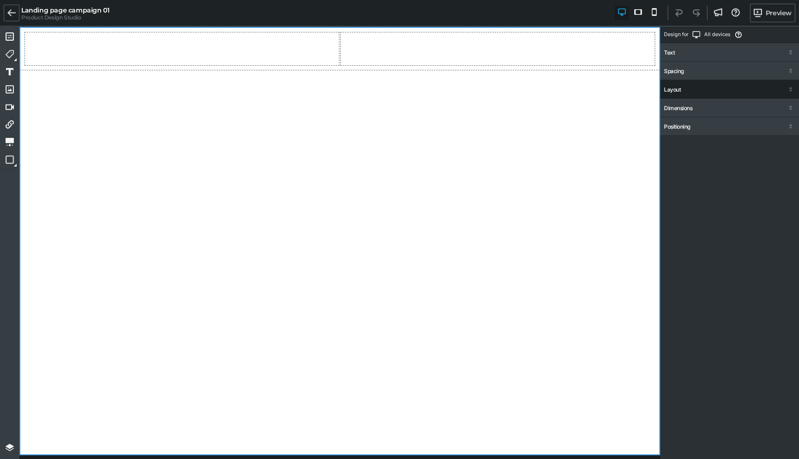
click at [685, 95] on div "Layout" at bounding box center [729, 90] width 139 height 17
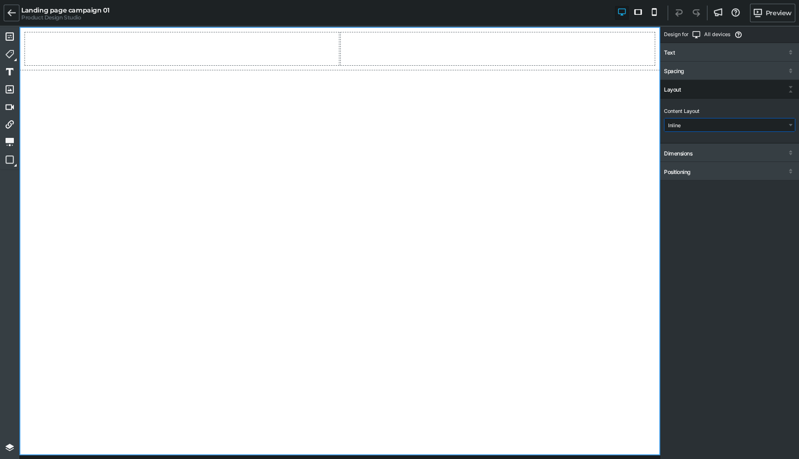
click at [686, 124] on select "Inline Stacked Advanced (Flex)" at bounding box center [729, 124] width 130 height 13
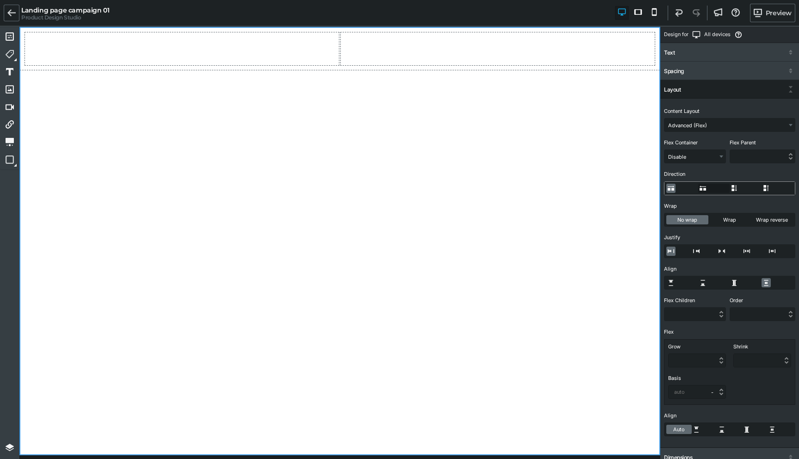
click at [702, 190] on label at bounding box center [702, 188] width 9 height 9
click at [0, 0] on input "radio" at bounding box center [0, 0] width 0 height 0
click at [737, 189] on label at bounding box center [733, 188] width 9 height 9
click at [0, 0] on input "radio" at bounding box center [0, 0] width 0 height 0
click at [757, 189] on div at bounding box center [745, 188] width 32 height 9
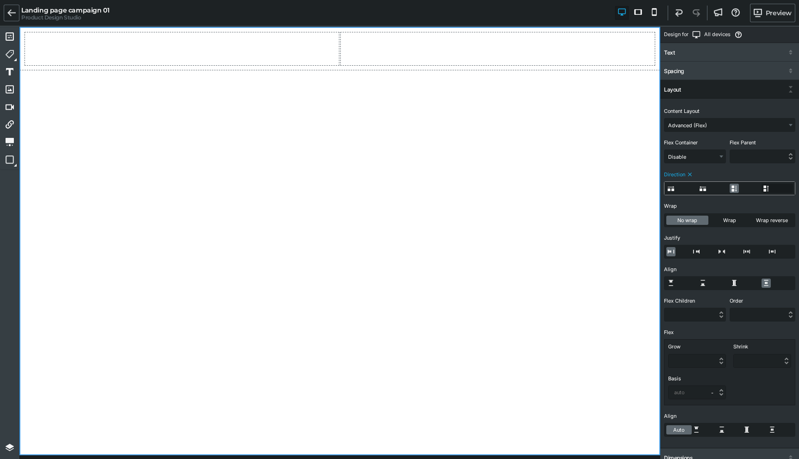
click at [768, 190] on label at bounding box center [765, 188] width 9 height 9
click at [0, 0] on input "radio" at bounding box center [0, 0] width 0 height 0
click at [691, 174] on icon at bounding box center [690, 174] width 6 height 6
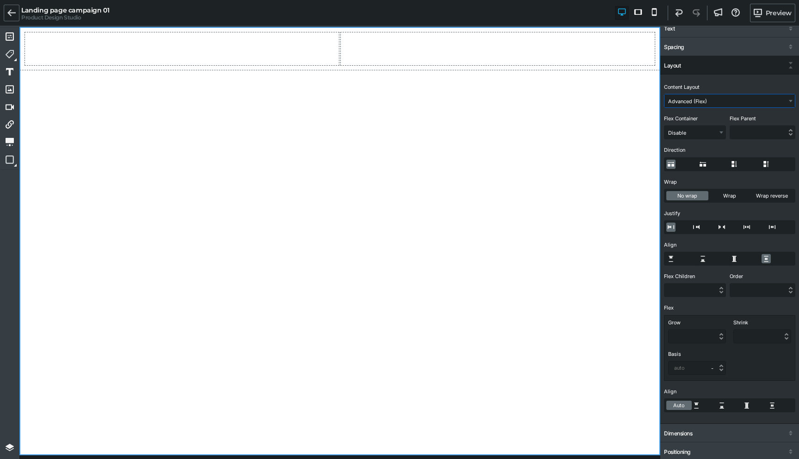
click at [686, 106] on select "Inline Stacked Advanced (Flex)" at bounding box center [729, 100] width 130 height 13
select select "gjs-stacked"
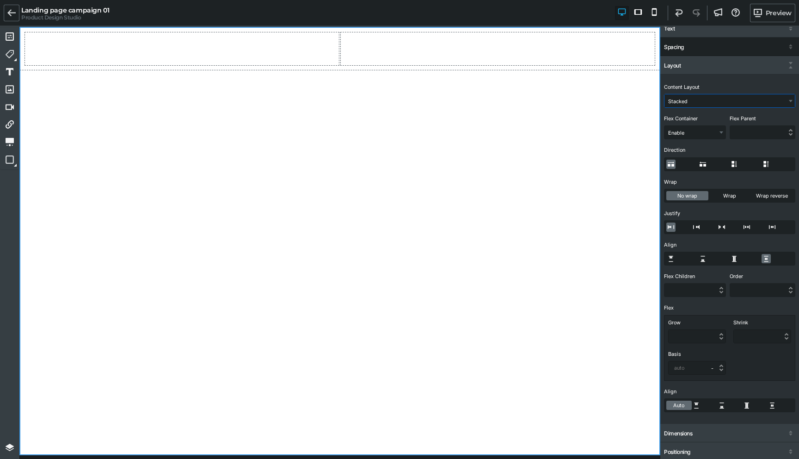
scroll to position [0, 0]
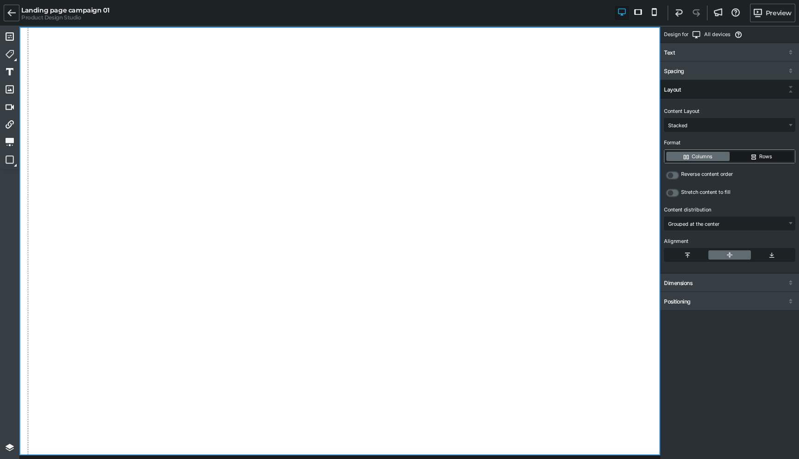
click at [749, 156] on label "Rows" at bounding box center [760, 156] width 63 height 9
click at [0, 0] on input "Rows" at bounding box center [0, 0] width 0 height 0
click at [701, 156] on label "Columns" at bounding box center [697, 156] width 63 height 9
click at [0, 0] on input "Columns" at bounding box center [0, 0] width 0 height 0
click at [748, 156] on label "Rows" at bounding box center [760, 156] width 63 height 9
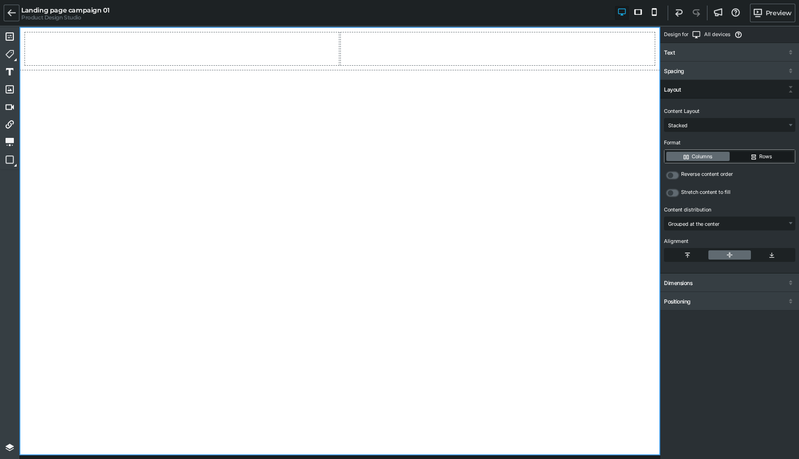
click at [0, 0] on input "Rows" at bounding box center [0, 0] width 0 height 0
click at [700, 159] on label "Columns" at bounding box center [697, 156] width 63 height 9
click at [0, 0] on input "Columns" at bounding box center [0, 0] width 0 height 0
click at [755, 154] on label "Rows" at bounding box center [760, 156] width 63 height 9
click at [0, 0] on input "Rows" at bounding box center [0, 0] width 0 height 0
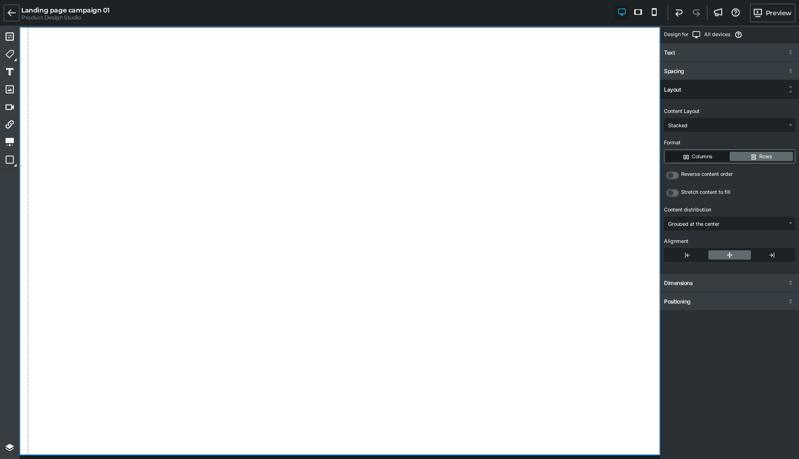
click at [695, 158] on label "Columns" at bounding box center [697, 156] width 63 height 9
click at [0, 0] on input "Columns" at bounding box center [0, 0] width 0 height 0
click at [750, 156] on label "Rows" at bounding box center [760, 156] width 63 height 9
click at [0, 0] on input "Rows" at bounding box center [0, 0] width 0 height 0
click at [684, 124] on select "Inline Stacked Advanced (Flex)" at bounding box center [729, 124] width 130 height 13
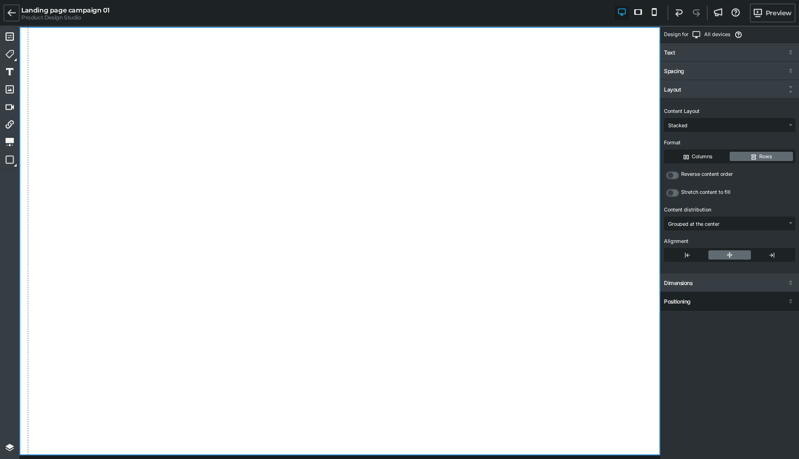
click at [715, 297] on div "Positioning" at bounding box center [729, 302] width 139 height 17
click at [696, 335] on select "Static Relative Absolute Sticky (Fixed)" at bounding box center [729, 336] width 130 height 13
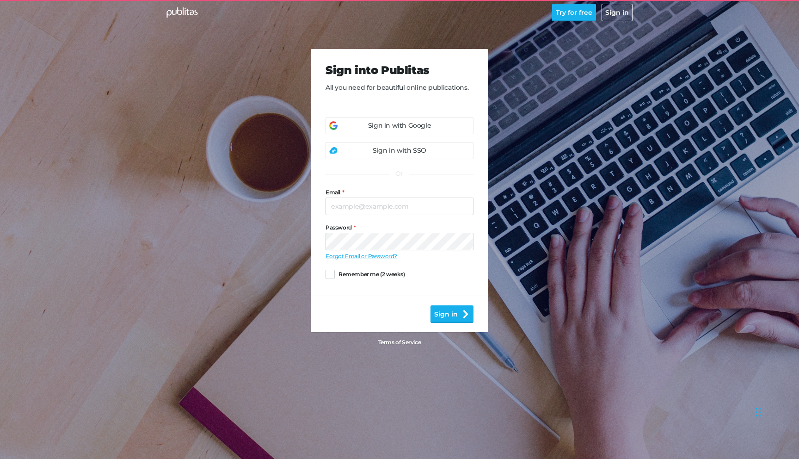
click at [377, 125] on div "Sign in with Google" at bounding box center [399, 126] width 63 height 10
